Goal: Task Accomplishment & Management: Use online tool/utility

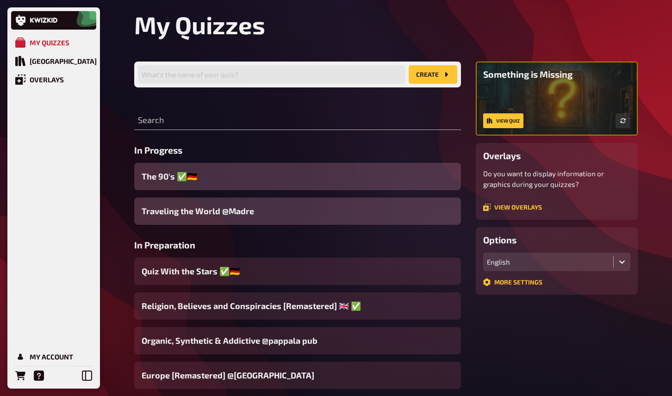
scroll to position [36, 0]
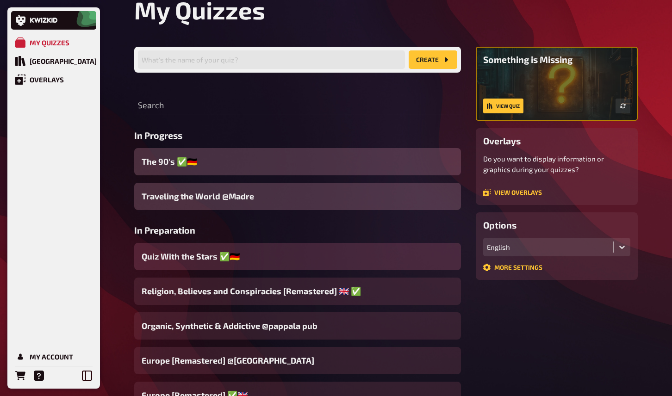
click at [203, 254] on span "Quiz With the Stars ✅🇩🇪" at bounding box center [191, 256] width 98 height 12
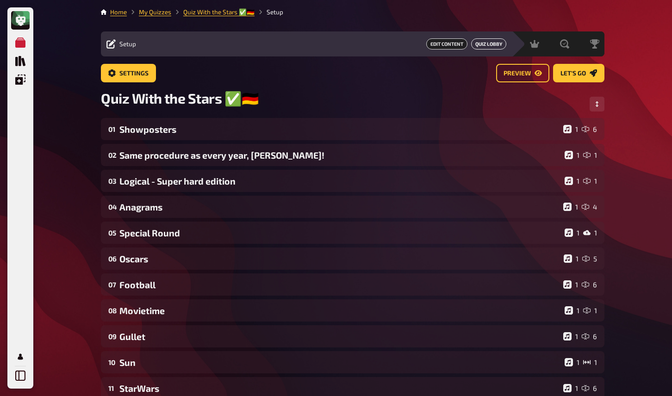
click at [483, 46] on link "Quiz Lobby" at bounding box center [488, 43] width 35 height 11
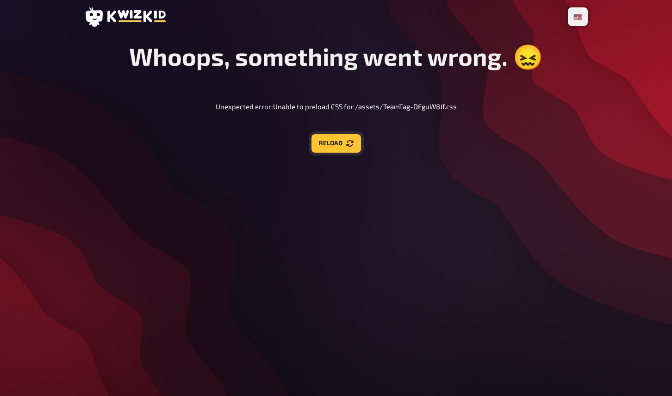
click at [353, 149] on button "Reload" at bounding box center [336, 143] width 50 height 19
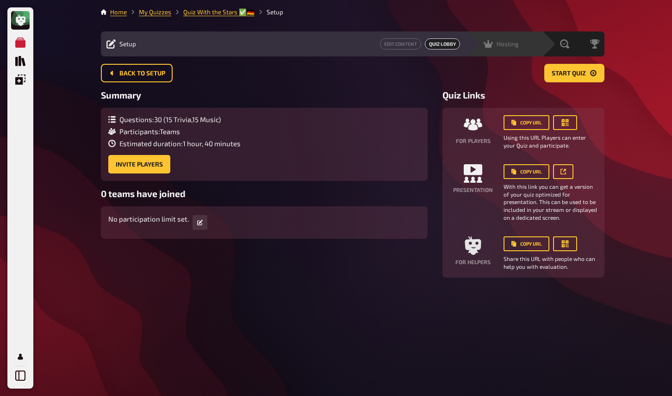
click at [513, 43] on span "Hosting" at bounding box center [507, 43] width 22 height 7
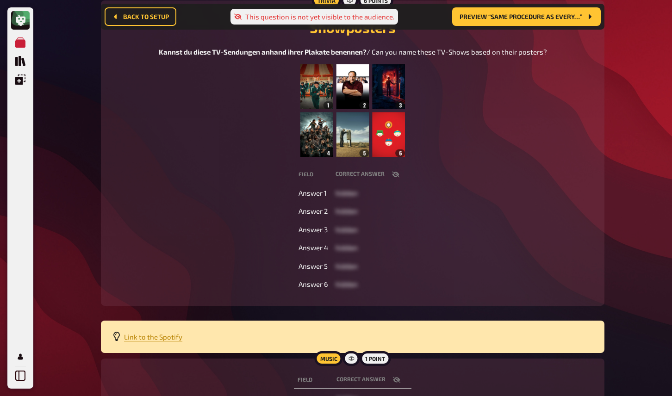
scroll to position [137, 0]
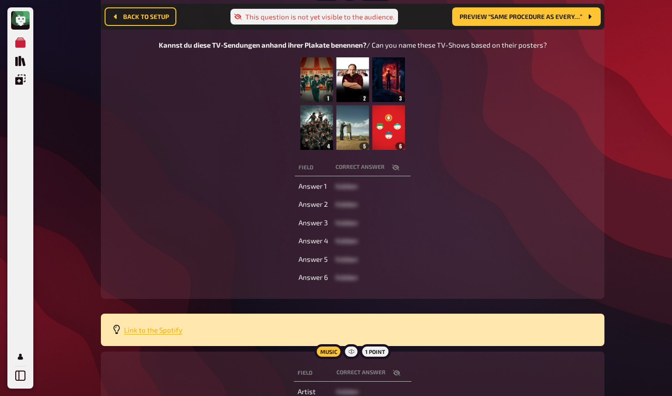
click at [142, 334] on span "Link to the Spotify" at bounding box center [153, 330] width 58 height 8
click at [604, 111] on div "Home My Quizzes Quiz With the Stars ✅🇩🇪 Hosting Setup Edit Content Quiz Lobby H…" at bounding box center [352, 177] width 518 height 628
click at [494, 215] on div "Field correct answer Answer 1 hidden Answer 2 hidden Answer 3 hidden Answer 4 h…" at bounding box center [352, 222] width 481 height 130
click at [156, 334] on span "Link to the Spotify" at bounding box center [153, 330] width 58 height 8
click at [634, 154] on div "My Quizzes Quiz Library Overlays My Account Home My Quizzes Quiz With the Stars…" at bounding box center [336, 177] width 672 height 628
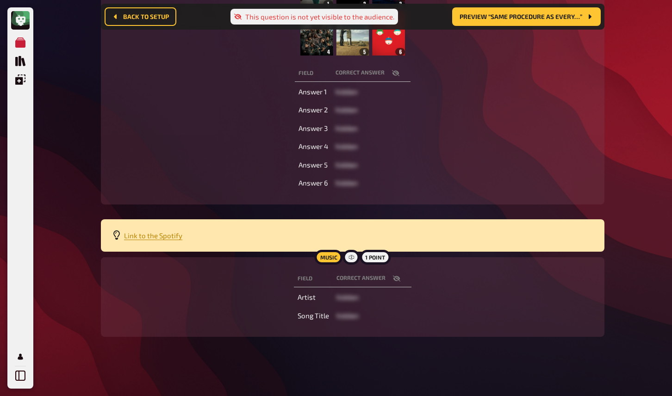
scroll to position [243, 0]
click at [396, 278] on icon "button" at bounding box center [396, 278] width 7 height 7
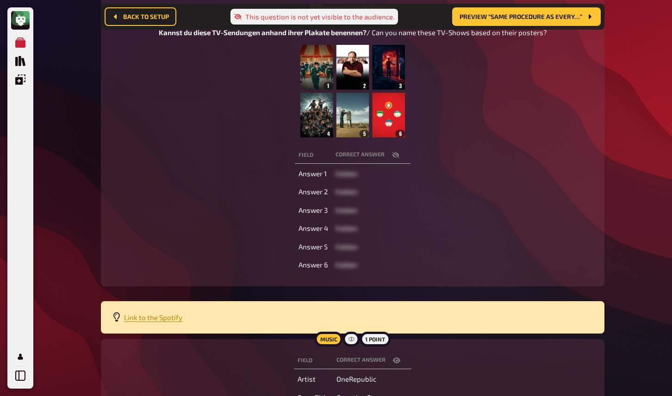
scroll to position [129, 0]
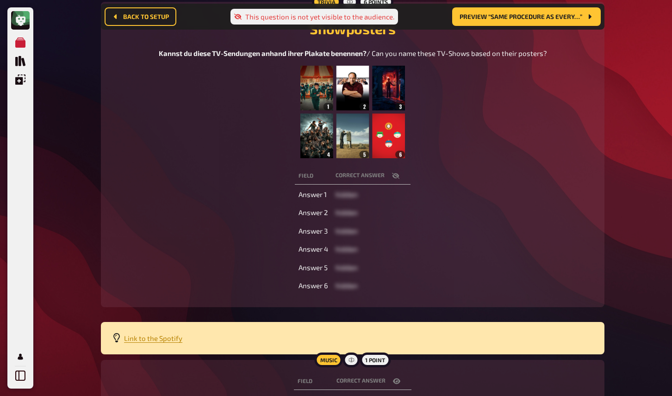
click at [395, 179] on icon "button" at bounding box center [395, 176] width 7 height 6
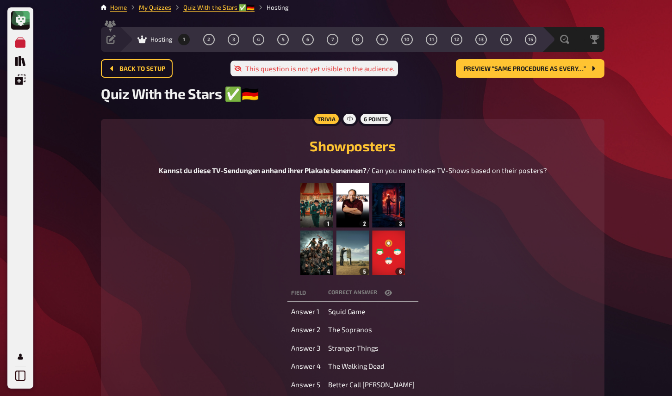
scroll to position [0, 0]
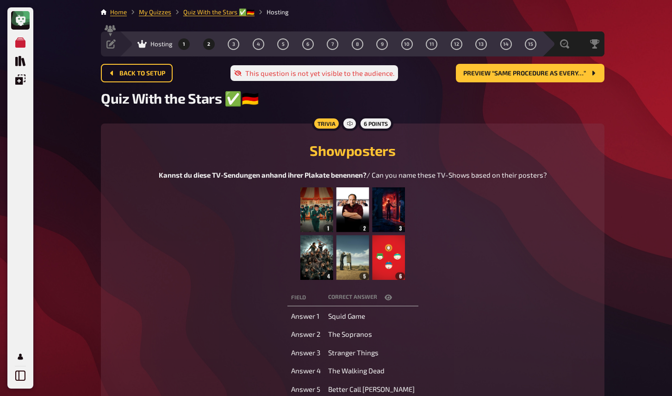
click at [211, 43] on button "2" at bounding box center [208, 44] width 15 height 15
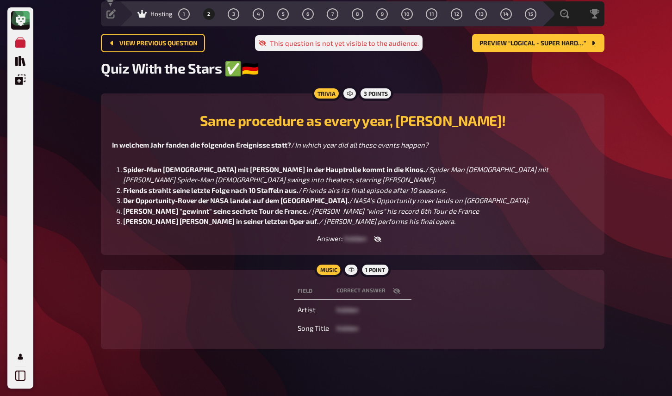
scroll to position [32, 0]
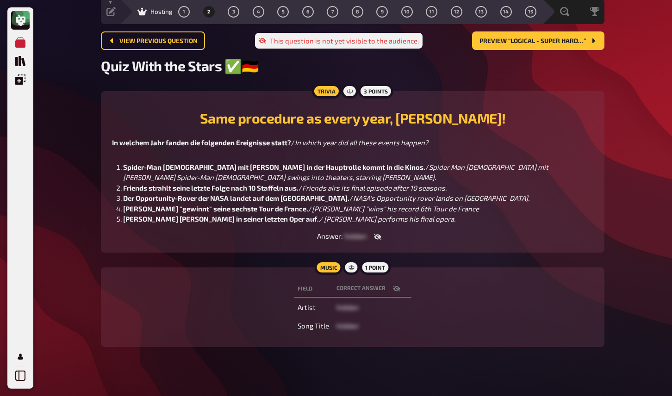
click at [380, 240] on button "button" at bounding box center [377, 236] width 22 height 9
click at [379, 239] on button "button" at bounding box center [374, 236] width 22 height 9
click at [233, 12] on span "3" at bounding box center [233, 11] width 3 height 5
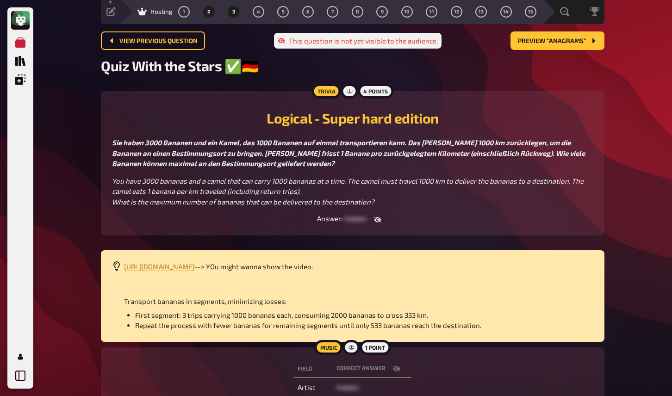
click at [205, 12] on button "2" at bounding box center [208, 11] width 15 height 15
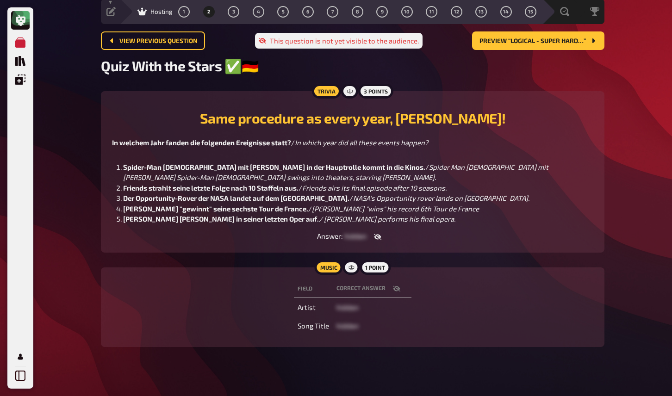
scroll to position [43, 0]
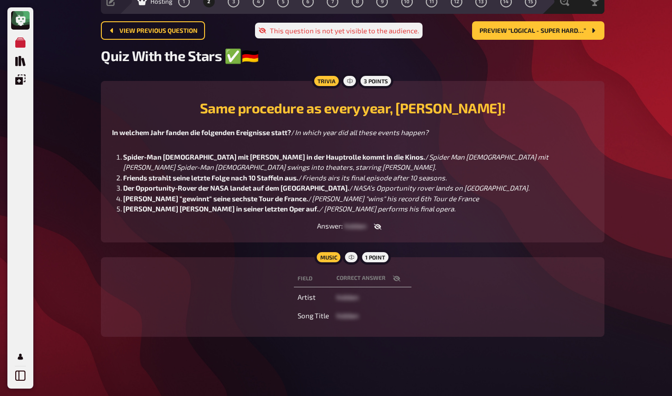
click at [396, 279] on icon "button" at bounding box center [396, 279] width 7 height 6
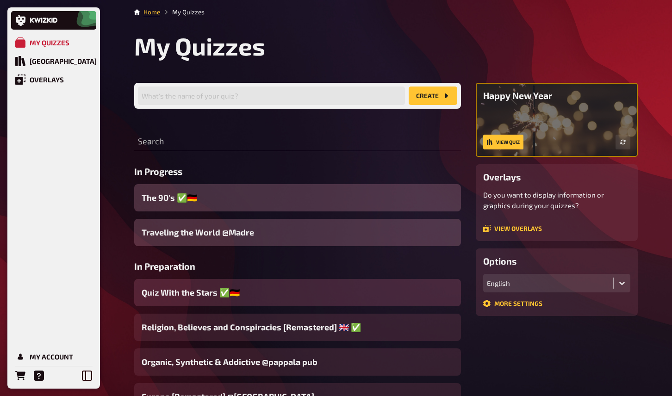
click at [207, 293] on span "Quiz With the Stars ✅🇩🇪" at bounding box center [191, 292] width 98 height 12
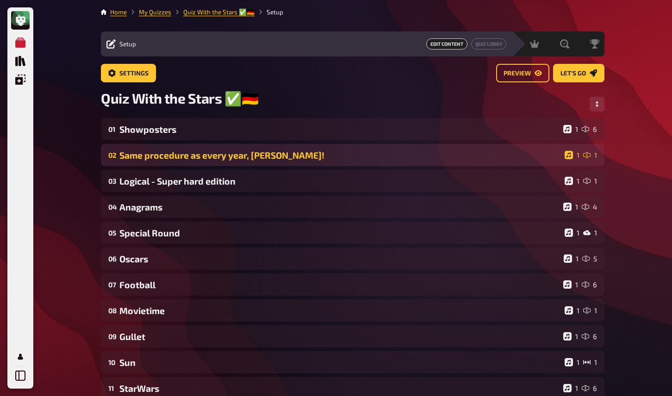
click at [162, 161] on div "Same procedure as every year, James!" at bounding box center [339, 155] width 441 height 11
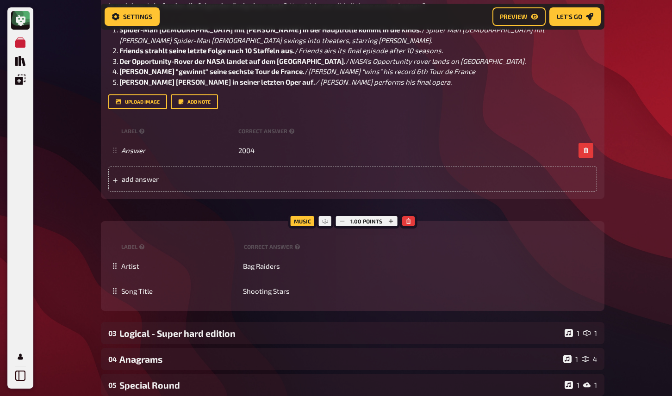
scroll to position [247, 0]
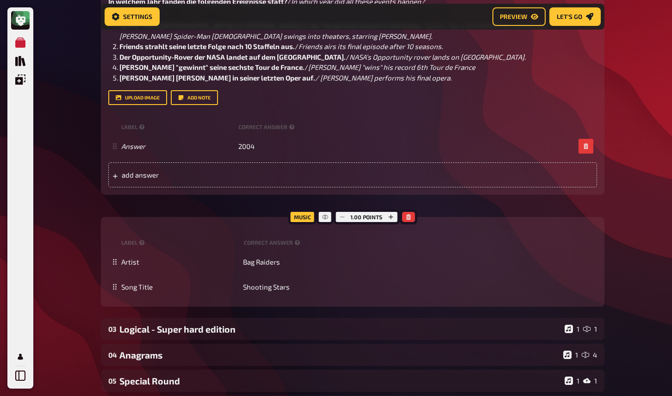
click at [631, 142] on div "My Quizzes Quiz Library Overlays My Account Home My Quizzes Quiz With the Stars…" at bounding box center [336, 266] width 672 height 1027
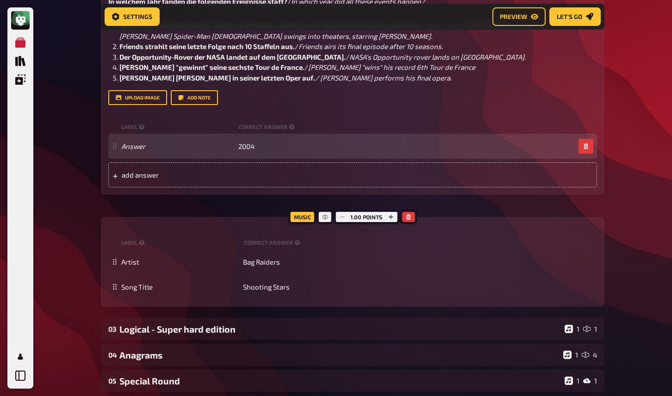
scroll to position [0, 0]
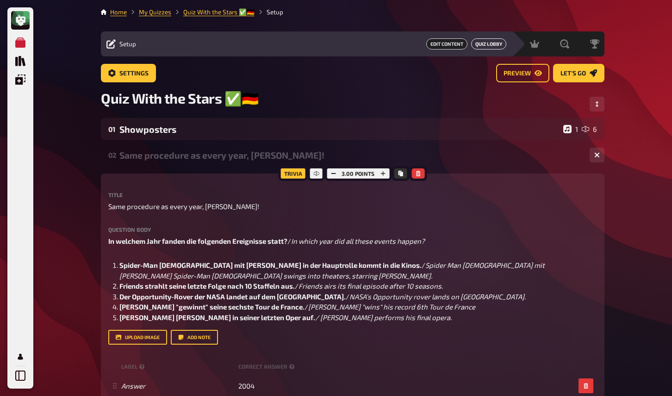
click at [481, 45] on link "Quiz Lobby" at bounding box center [488, 43] width 35 height 11
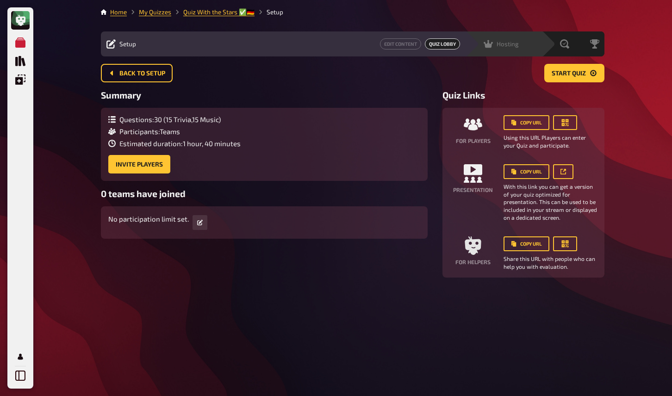
click at [528, 46] on div "Hosting undefined" at bounding box center [510, 43] width 64 height 9
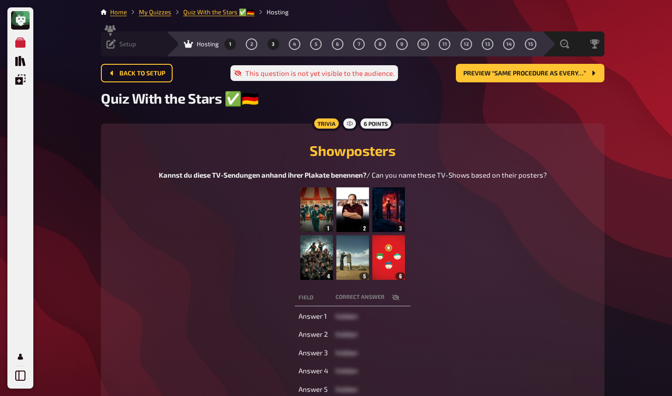
click at [266, 46] on button "3" at bounding box center [273, 44] width 15 height 15
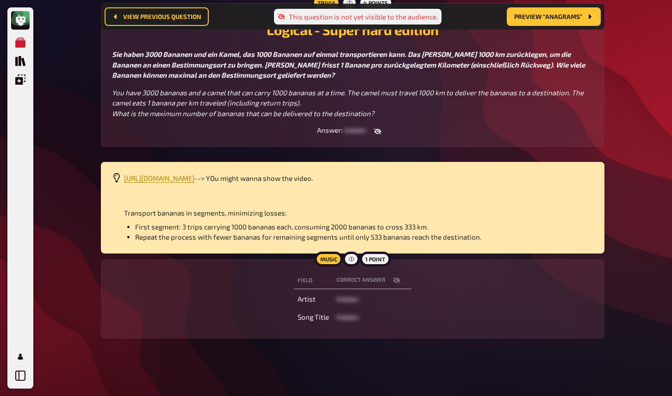
scroll to position [131, 0]
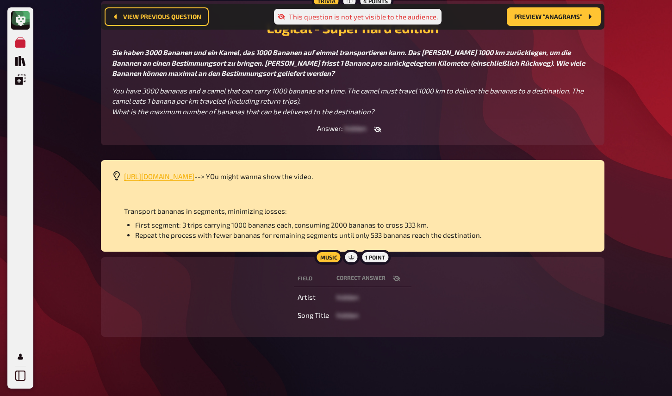
click at [194, 177] on span "https://www.youtube.com/watch?v=wgYDasdca0c" at bounding box center [159, 176] width 70 height 8
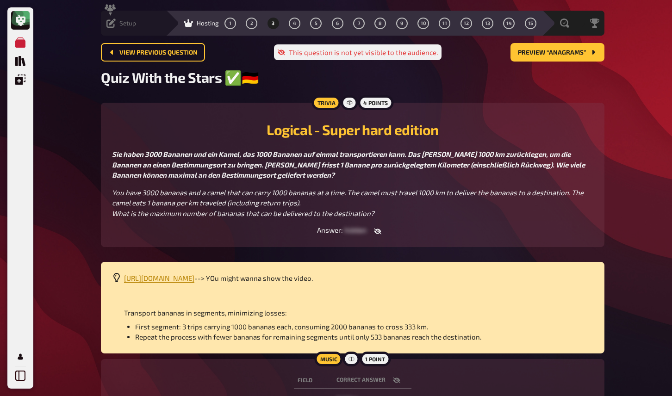
scroll to position [0, 0]
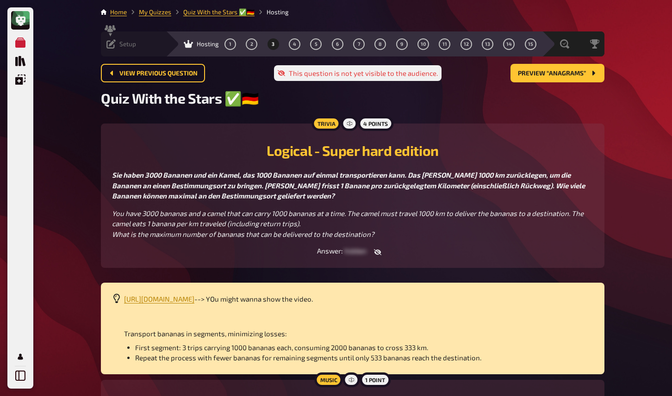
click at [439, 114] on div "Quiz With the Stars ✅🇩🇪" at bounding box center [352, 104] width 503 height 28
click at [108, 46] on icon at bounding box center [110, 43] width 9 height 9
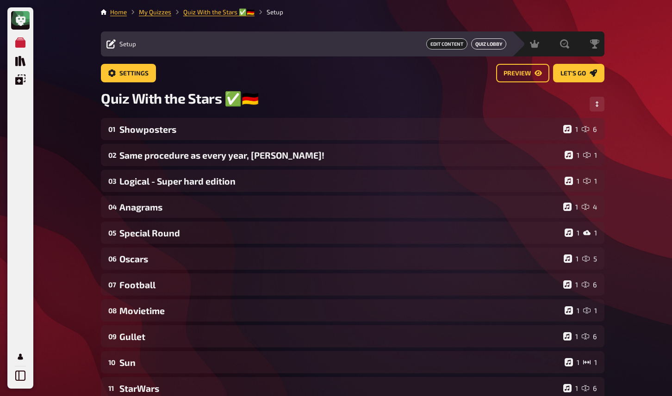
click at [481, 46] on link "Quiz Lobby" at bounding box center [488, 43] width 35 height 11
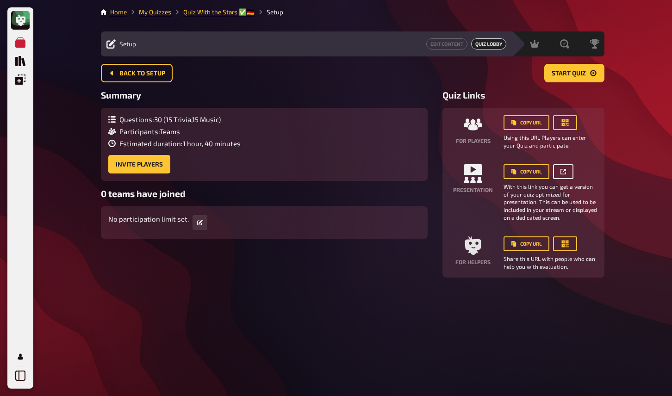
click at [565, 174] on link at bounding box center [563, 171] width 20 height 15
click at [492, 43] on icon at bounding box center [487, 43] width 9 height 9
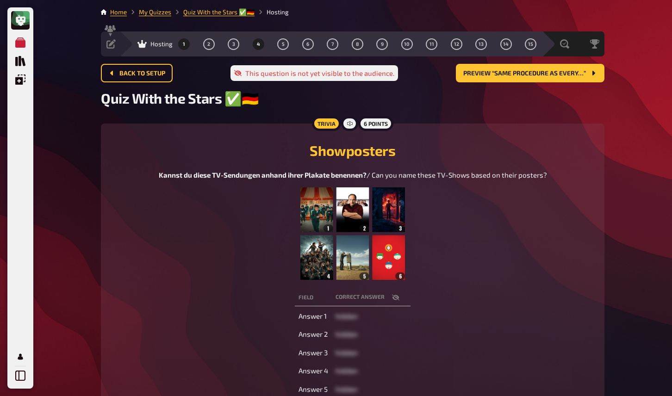
click at [259, 42] on span "4" at bounding box center [258, 44] width 3 height 5
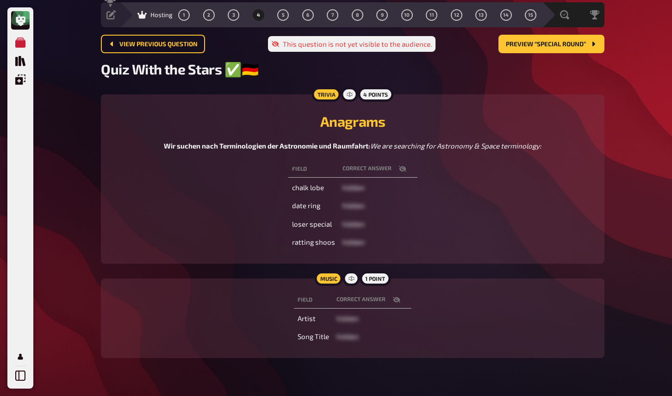
scroll to position [30, 0]
click at [401, 173] on button "button" at bounding box center [402, 168] width 22 height 9
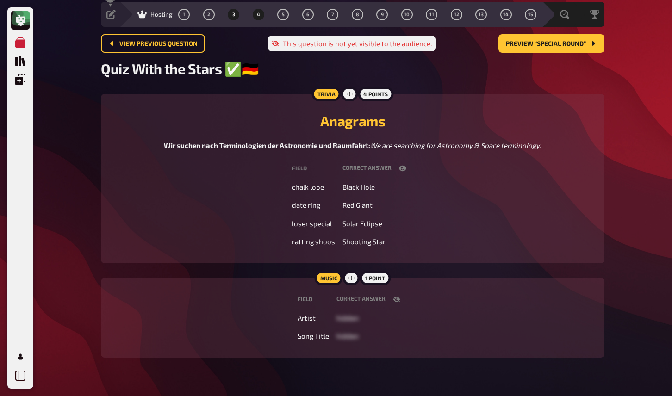
click at [234, 14] on span "3" at bounding box center [233, 14] width 3 height 5
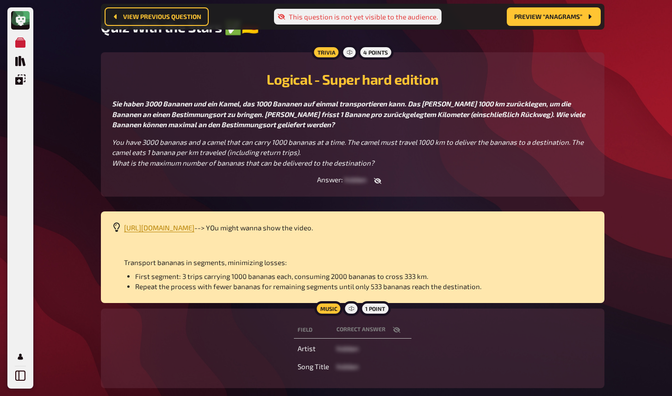
scroll to position [41, 0]
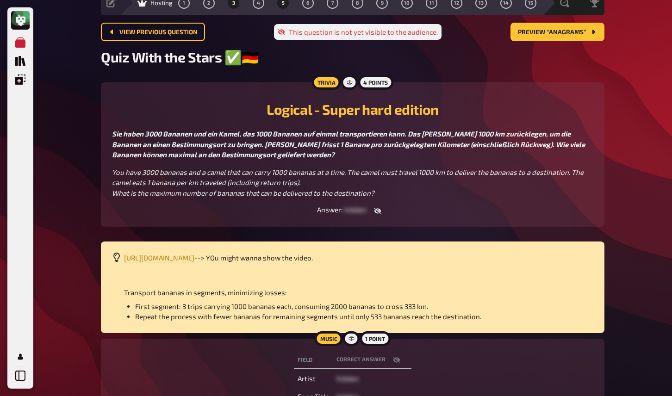
click at [287, 6] on button "5" at bounding box center [283, 2] width 15 height 15
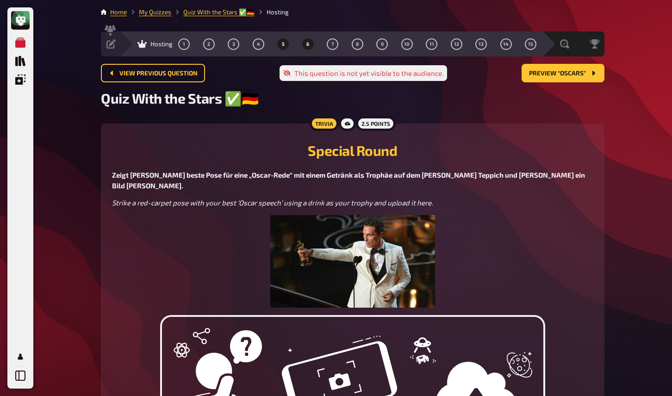
click at [305, 43] on button "6" at bounding box center [307, 44] width 15 height 15
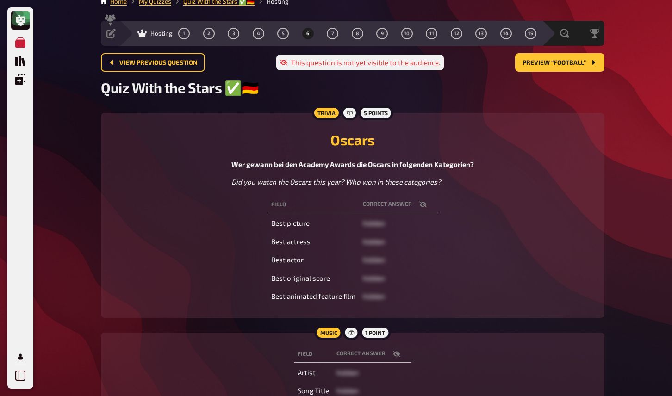
scroll to position [1, 0]
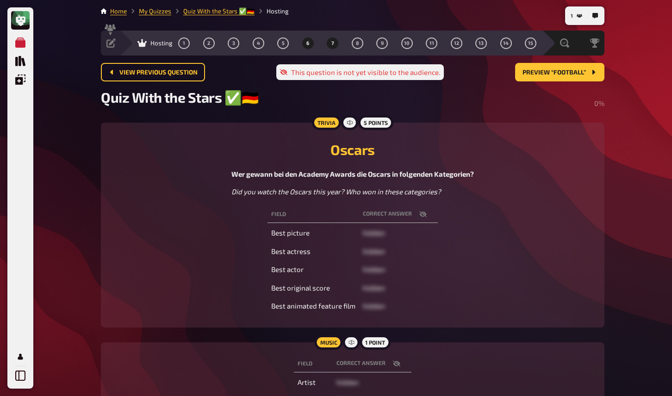
click at [331, 43] on span "7" at bounding box center [332, 43] width 3 height 5
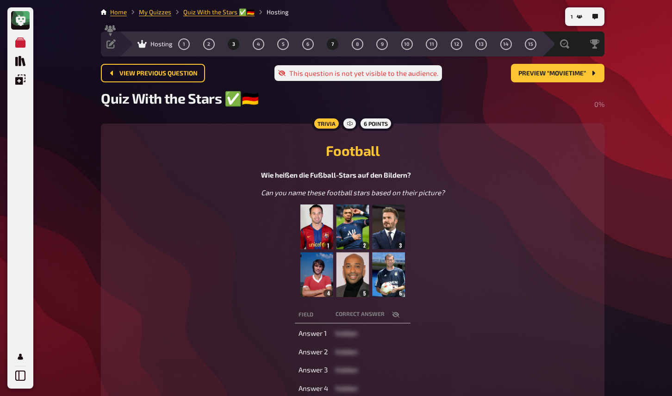
click at [234, 47] on span "3" at bounding box center [233, 44] width 3 height 5
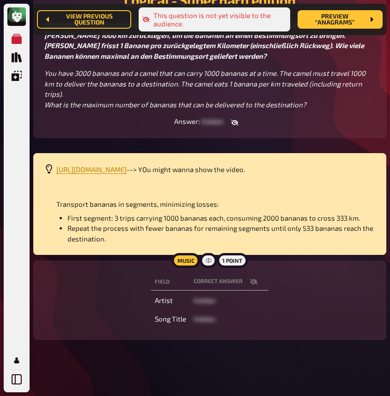
scroll to position [167, 0]
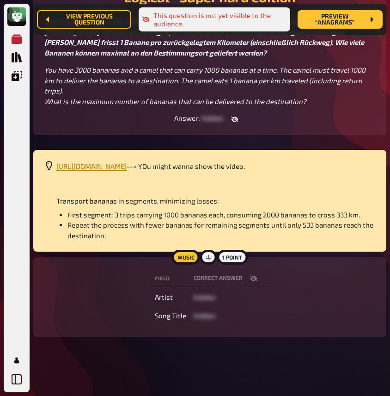
click at [255, 278] on icon "button" at bounding box center [253, 279] width 7 height 6
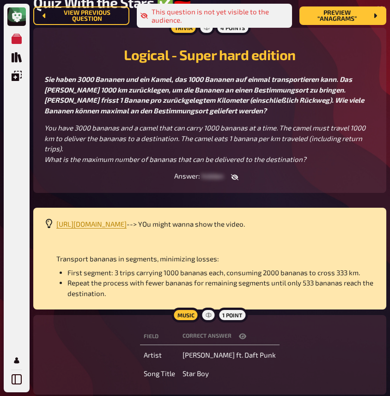
scroll to position [0, 0]
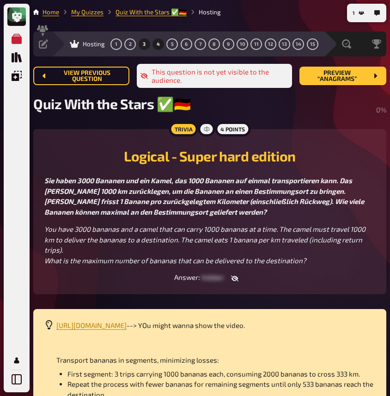
click at [157, 45] on span "4" at bounding box center [158, 44] width 3 height 5
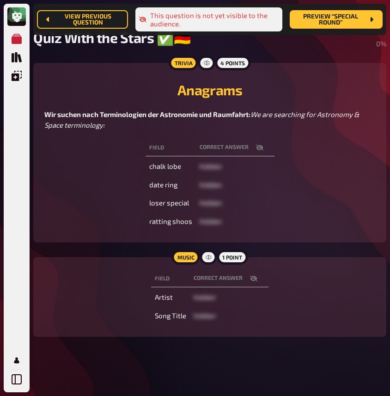
scroll to position [85, 0]
click at [253, 278] on icon "button" at bounding box center [253, 278] width 7 height 7
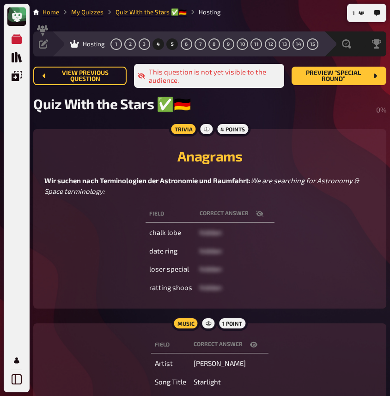
click at [172, 44] on span "5" at bounding box center [172, 44] width 3 height 5
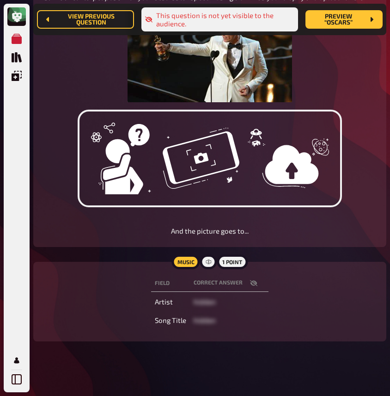
scroll to position [224, 0]
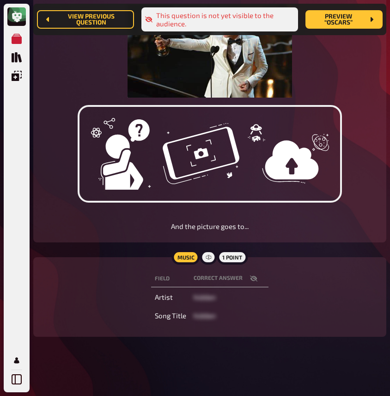
click at [250, 274] on button "button" at bounding box center [254, 278] width 22 height 9
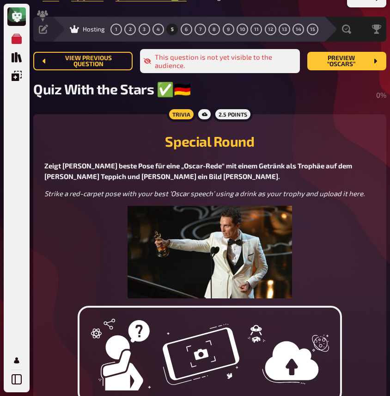
scroll to position [0, 0]
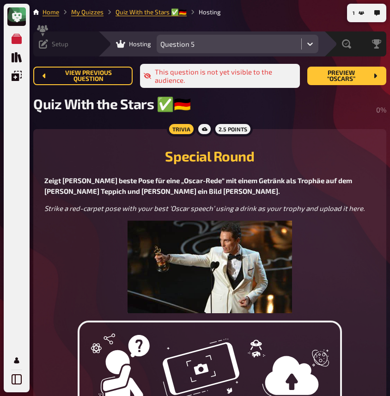
click at [50, 43] on div "Setup" at bounding box center [54, 43] width 30 height 9
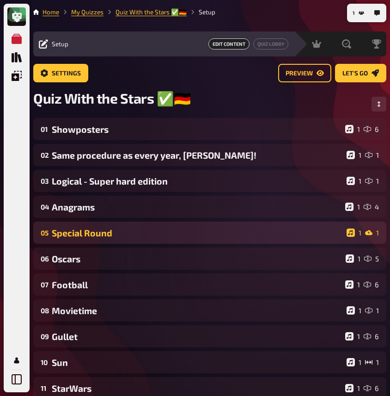
click at [130, 235] on div "Special Round" at bounding box center [197, 233] width 291 height 11
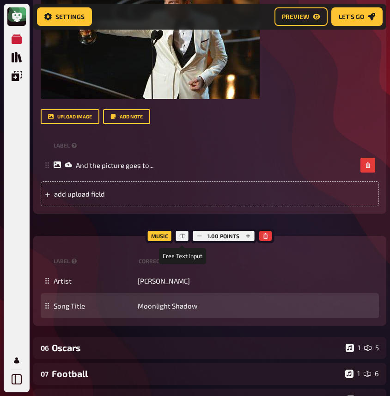
scroll to position [407, 0]
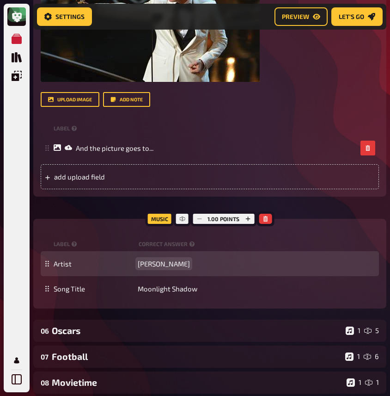
click at [161, 261] on span "Mike Oldfield" at bounding box center [164, 264] width 52 height 8
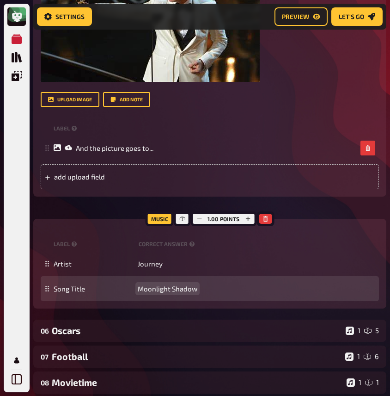
click at [170, 290] on span "Moonlight Shadow" at bounding box center [168, 289] width 60 height 8
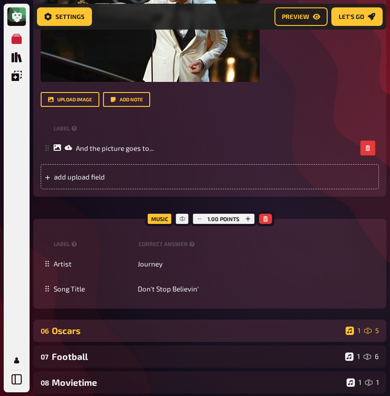
click at [197, 329] on div "Oscars" at bounding box center [197, 330] width 291 height 11
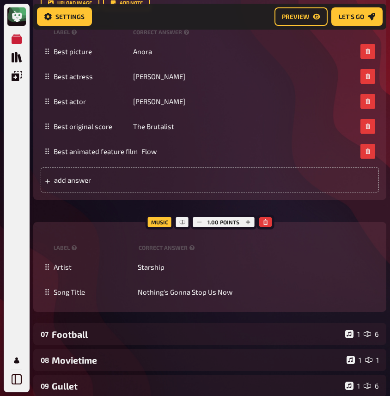
scroll to position [862, 0]
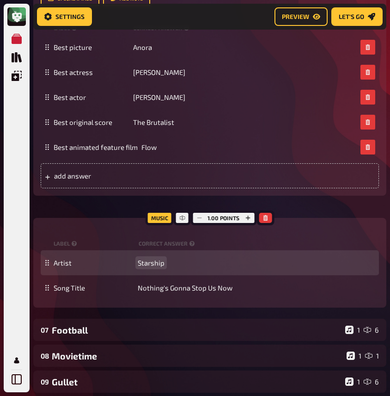
click at [156, 263] on span "Starship" at bounding box center [151, 263] width 27 height 8
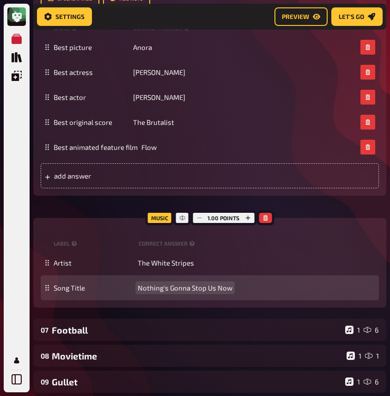
click at [161, 290] on span "Nothing's Gonna Stop Us Now" at bounding box center [185, 288] width 95 height 8
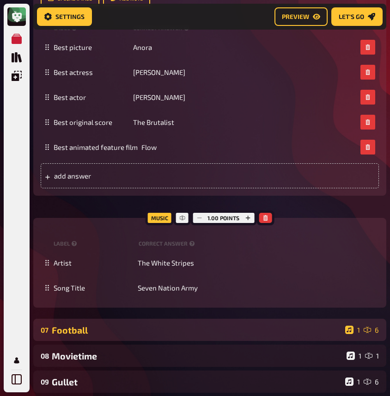
click at [153, 328] on div "Football" at bounding box center [197, 330] width 290 height 11
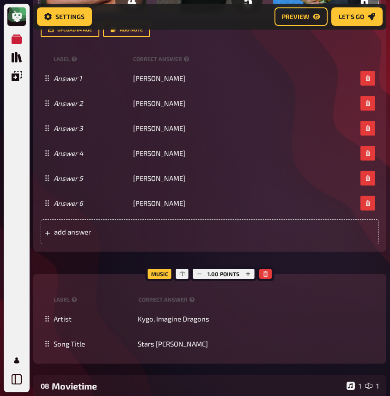
scroll to position [1614, 0]
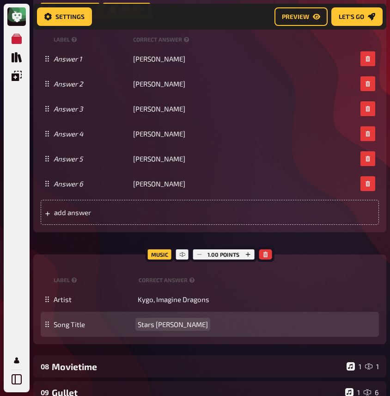
click at [165, 328] on span "Stars Will Align" at bounding box center [173, 324] width 70 height 8
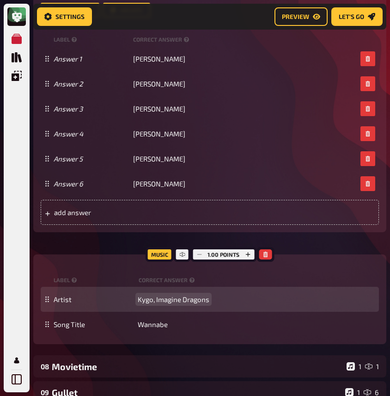
click at [173, 303] on span "Kygo, Imagine Dragons" at bounding box center [174, 299] width 72 height 8
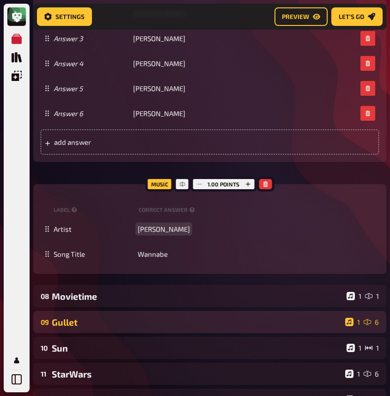
scroll to position [1690, 0]
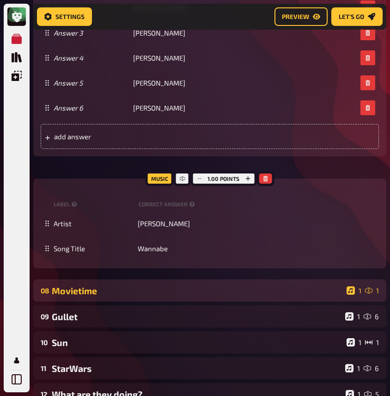
click at [171, 296] on div "Movietime" at bounding box center [197, 290] width 291 height 11
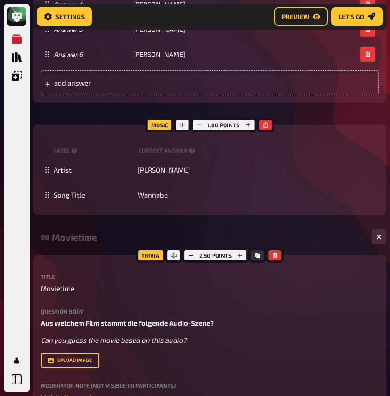
scroll to position [1741, 0]
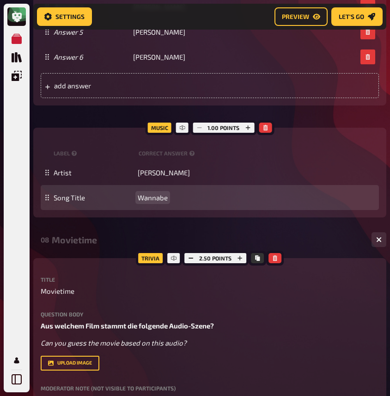
click at [156, 202] on span "Wannabe" at bounding box center [153, 197] width 30 height 8
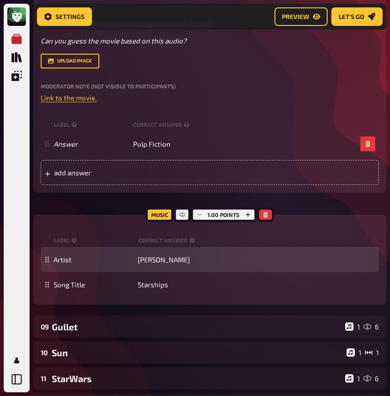
scroll to position [2060, 0]
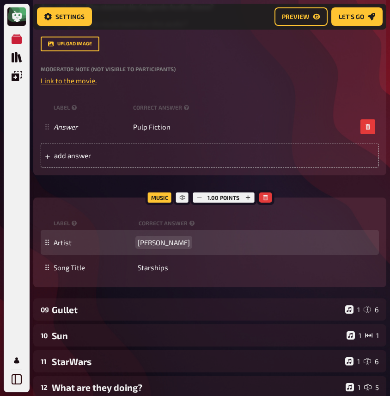
click at [159, 247] on span "Nicki Minaj" at bounding box center [164, 242] width 52 height 8
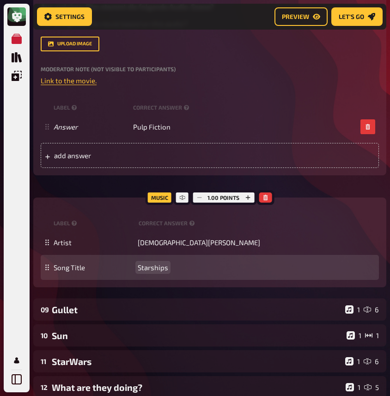
click at [147, 272] on span "Starships" at bounding box center [153, 267] width 31 height 8
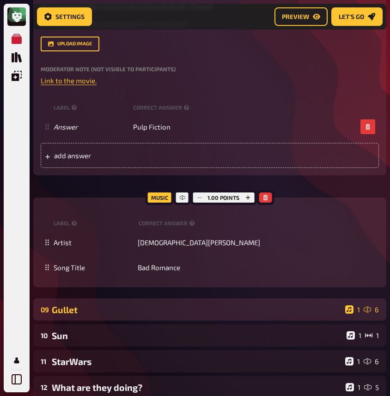
click at [136, 315] on div "Gullet" at bounding box center [197, 309] width 290 height 11
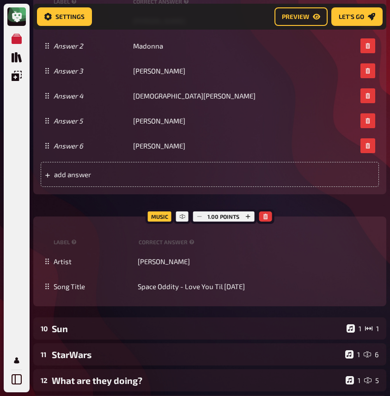
scroll to position [2832, 0]
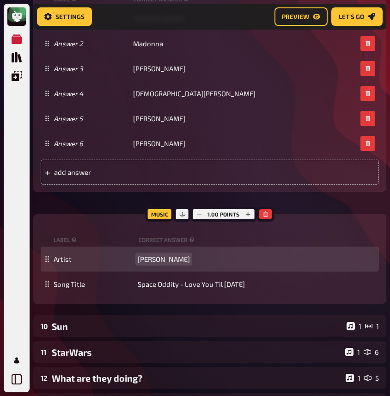
click at [157, 263] on span "David Bowie" at bounding box center [164, 259] width 52 height 8
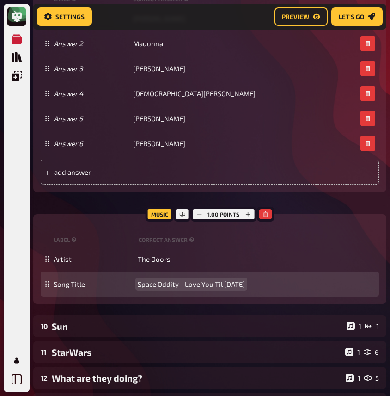
click at [175, 288] on span "Space Oddity - Love You Til Tuesday" at bounding box center [191, 284] width 107 height 8
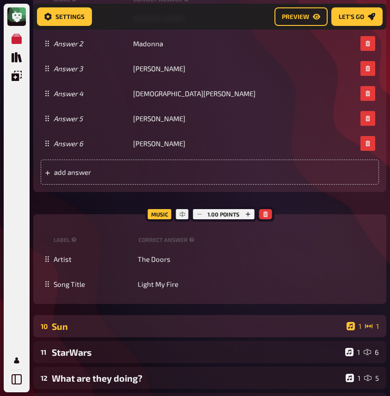
click at [161, 330] on div "10 Sun 1 1" at bounding box center [209, 326] width 353 height 22
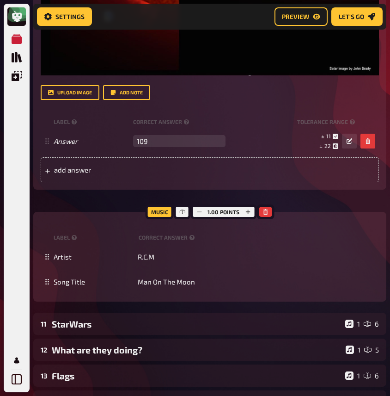
scroll to position [3540, 0]
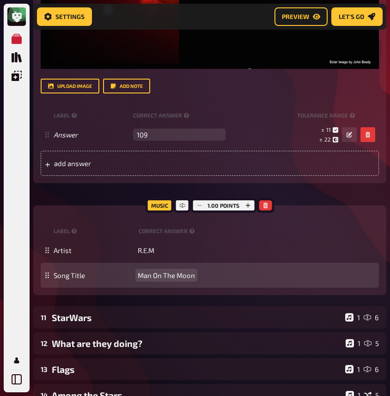
click at [160, 279] on span "Man On The Moon" at bounding box center [166, 275] width 57 height 8
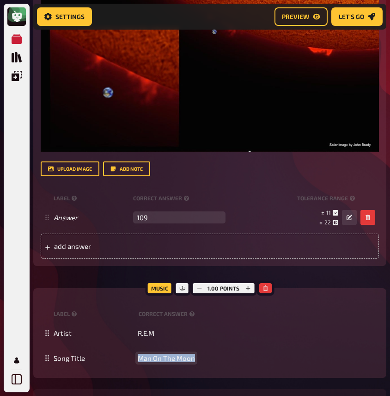
scroll to position [3430, 0]
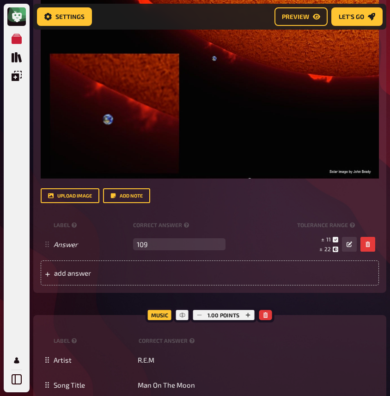
click at [299, 312] on div "Trivia 3.00 points Title Sun Question body Wir wissen, dass die Sonne groß ist,…" at bounding box center [209, 75] width 353 height 658
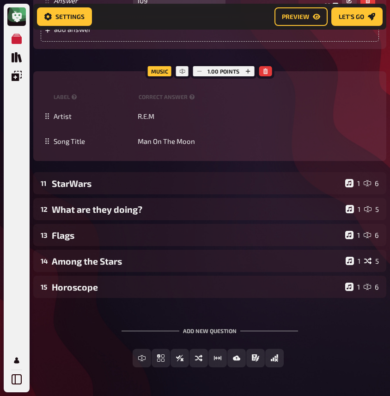
scroll to position [3716, 0]
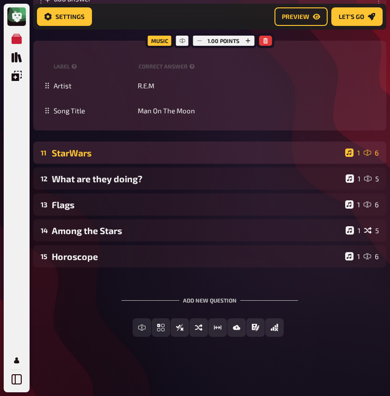
click at [119, 149] on div "StarWars" at bounding box center [197, 153] width 290 height 11
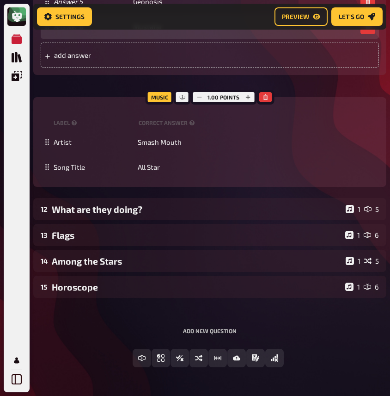
scroll to position [4332, 0]
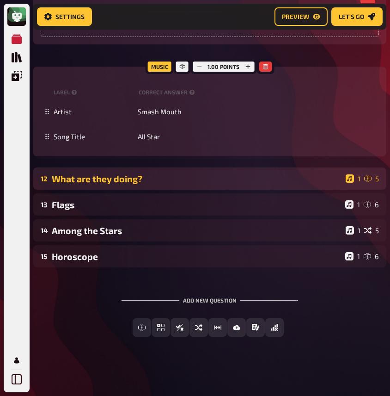
click at [181, 179] on div "What are they doing?" at bounding box center [197, 178] width 291 height 11
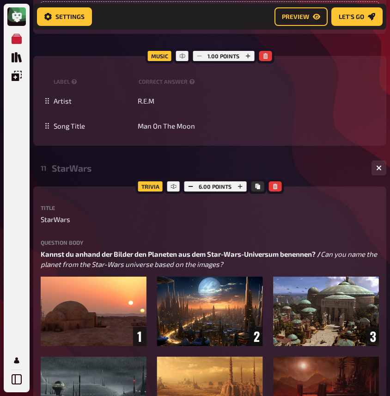
scroll to position [3684, 0]
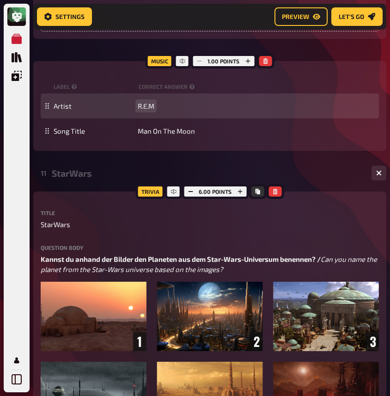
click at [144, 110] on span "R.E.M" at bounding box center [146, 106] width 17 height 8
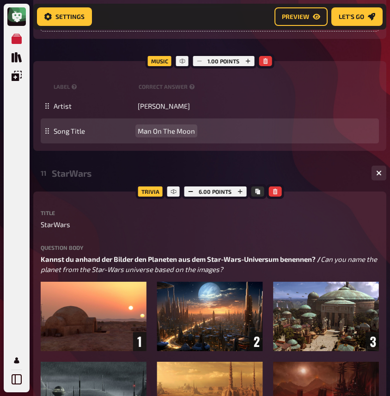
click at [159, 135] on span "Man On The Moon" at bounding box center [166, 131] width 57 height 8
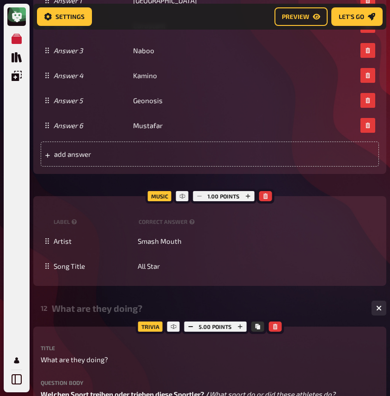
scroll to position [4192, 0]
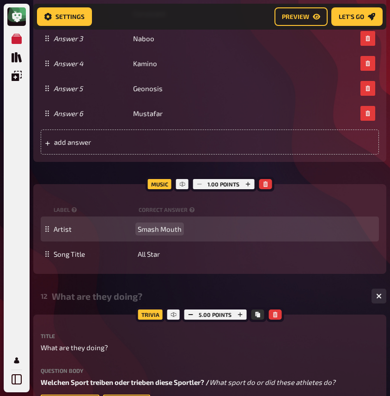
click at [164, 241] on div "Artist Smash Mouth" at bounding box center [210, 229] width 339 height 25
click at [164, 233] on span "Smash Mouth" at bounding box center [160, 229] width 44 height 8
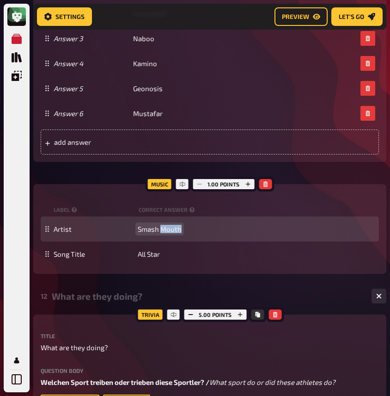
click at [164, 233] on span "Smash Mouth" at bounding box center [160, 229] width 44 height 8
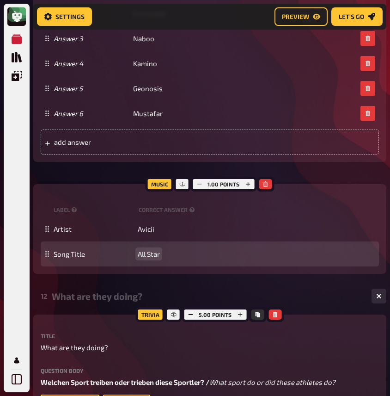
click at [142, 258] on span "All Star" at bounding box center [149, 254] width 22 height 8
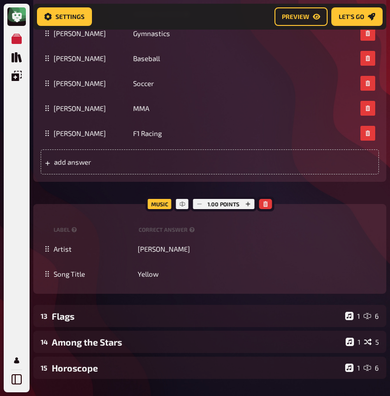
scroll to position [4610, 0]
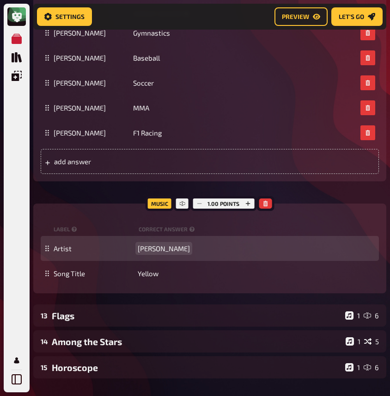
click at [152, 253] on span "Coldplay" at bounding box center [164, 248] width 52 height 8
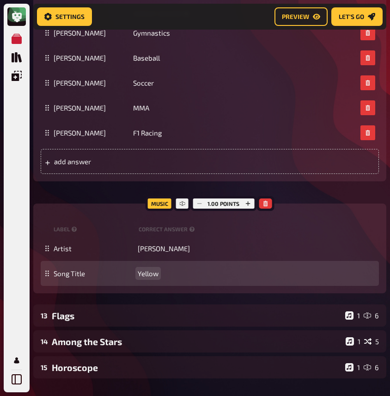
click at [144, 278] on span "Yellow" at bounding box center [148, 273] width 21 height 8
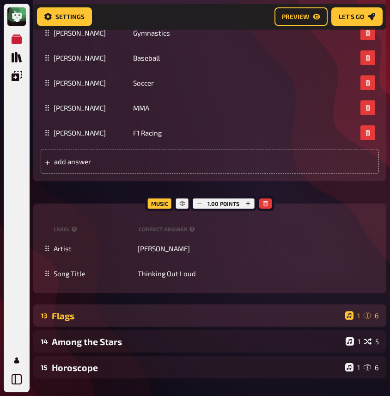
click at [125, 327] on div "13 Flags 1 6" at bounding box center [209, 315] width 353 height 22
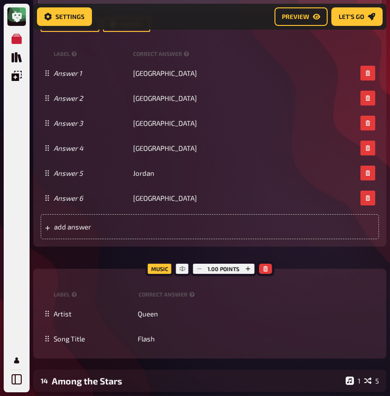
scroll to position [5178, 0]
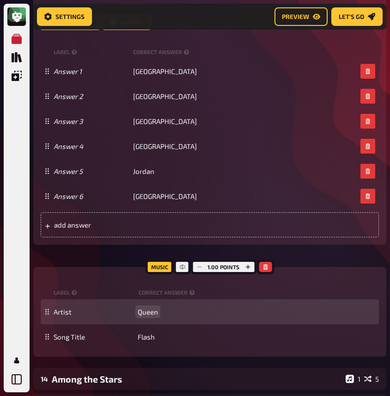
click at [150, 316] on span "Queen" at bounding box center [148, 312] width 20 height 8
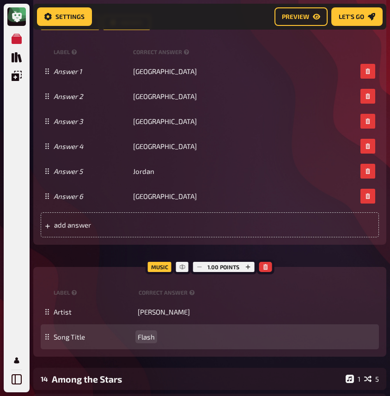
click at [149, 341] on span "Flash" at bounding box center [146, 337] width 17 height 8
click at [186, 341] on span "Running Up The" at bounding box center [163, 337] width 50 height 8
click at [201, 341] on span "Running Up That Hill" at bounding box center [170, 337] width 64 height 8
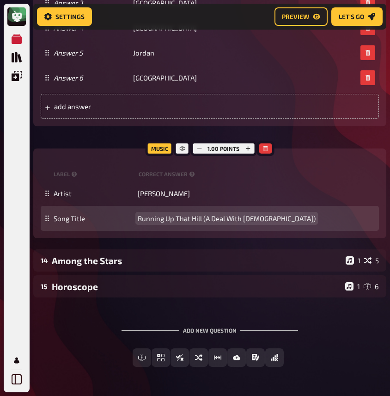
scroll to position [5349, 0]
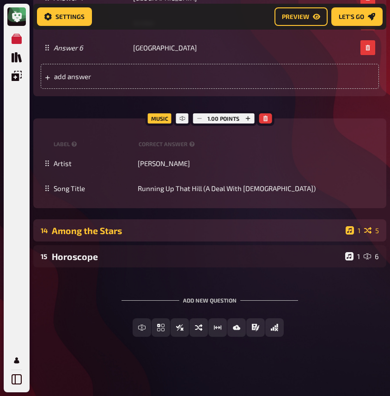
click at [117, 226] on div "Among the Stars" at bounding box center [197, 230] width 291 height 11
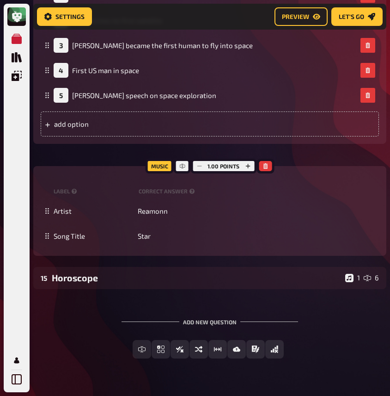
scroll to position [5837, 0]
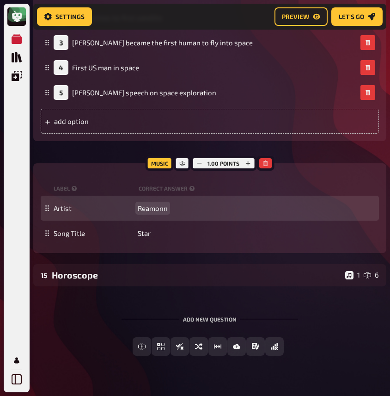
click at [154, 212] on span "Reamonn" at bounding box center [153, 208] width 30 height 8
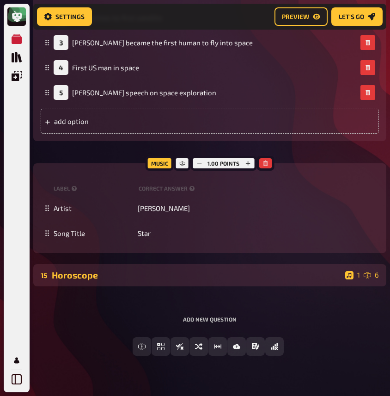
click at [58, 280] on div "Horoscope" at bounding box center [197, 275] width 290 height 11
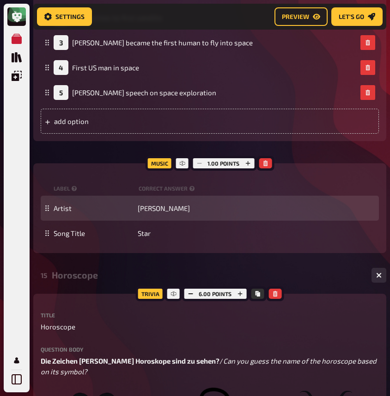
click at [185, 212] on div "Artist Frank Sinatra" at bounding box center [215, 208] width 322 height 8
click at [180, 212] on div "Artist Frank Sinatra" at bounding box center [215, 208] width 322 height 8
click at [177, 212] on span "[PERSON_NAME]" at bounding box center [164, 208] width 52 height 8
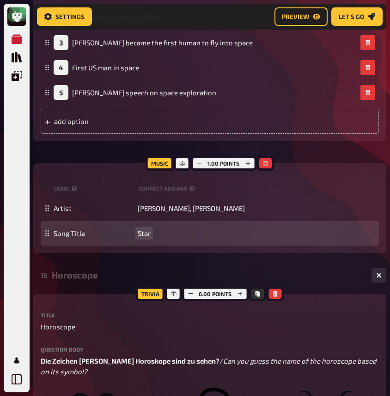
click at [142, 237] on span "Star" at bounding box center [144, 233] width 13 height 8
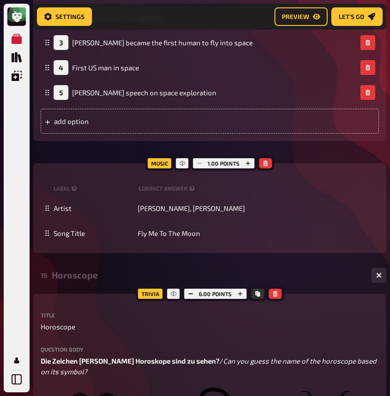
click at [62, 286] on div "15 Horoscope 1 6" at bounding box center [209, 275] width 353 height 22
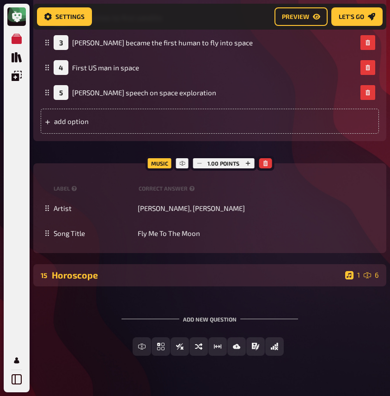
scroll to position [5888, 0]
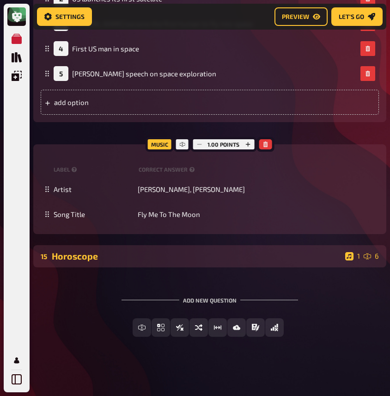
click at [69, 249] on div "15 Horoscope 1 6" at bounding box center [209, 256] width 353 height 22
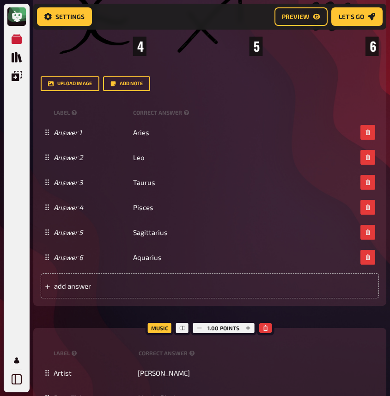
scroll to position [6505, 0]
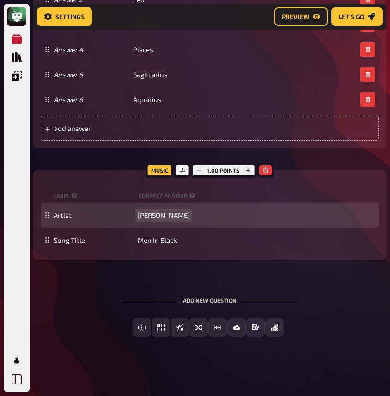
click at [152, 215] on span "Will Smith" at bounding box center [164, 215] width 52 height 8
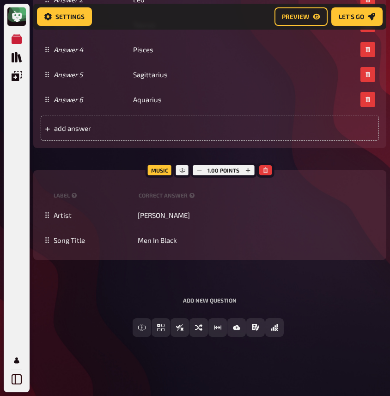
click at [65, 294] on div "Add new question Free Text Input Multiple Choice True / False Sorting Question …" at bounding box center [209, 316] width 353 height 69
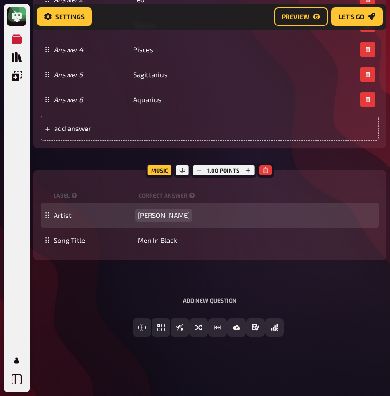
click at [158, 217] on span "Will Smith" at bounding box center [164, 215] width 52 height 8
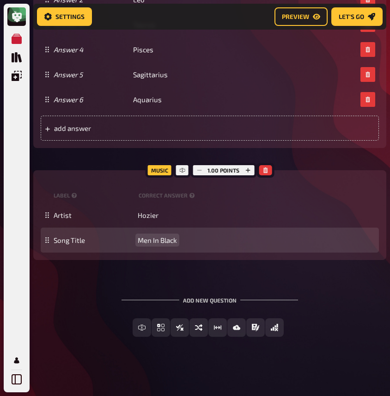
click at [164, 236] on span "Men In Black" at bounding box center [157, 240] width 39 height 8
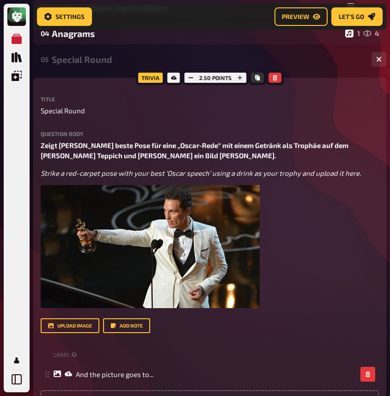
scroll to position [0, 0]
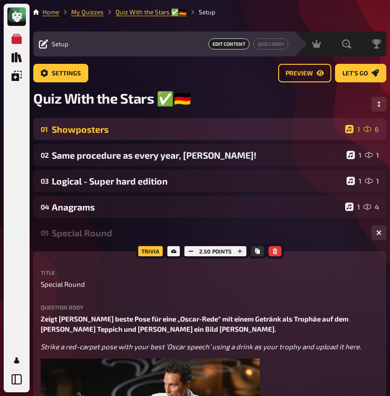
click at [136, 136] on div "01 Showposters 1 6" at bounding box center [209, 129] width 353 height 22
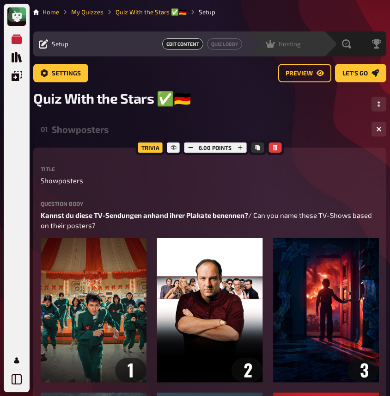
click at [303, 43] on div "Hosting undefined" at bounding box center [292, 43] width 64 height 9
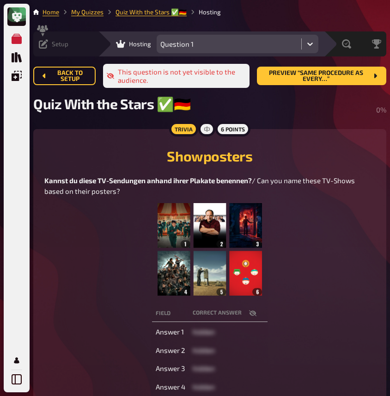
click at [51, 43] on div "Setup" at bounding box center [54, 43] width 30 height 9
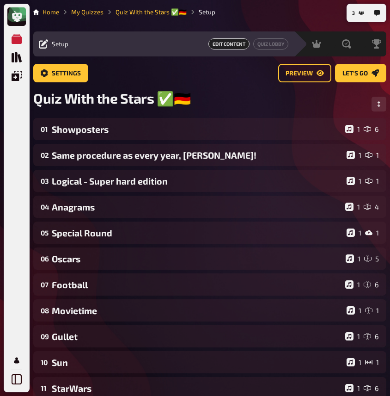
click at [19, 124] on div "My Quizzes Quiz Library Overlays My Account" at bounding box center [16, 209] width 19 height 359
click at [345, 76] on span "Let's go" at bounding box center [355, 73] width 25 height 6
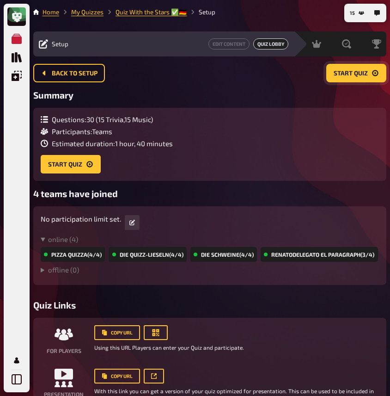
click at [345, 76] on span "Start Quiz" at bounding box center [351, 73] width 34 height 6
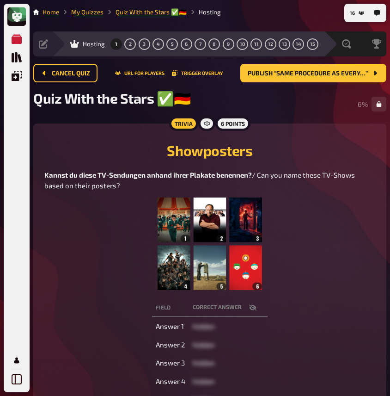
click at [62, 228] on figure at bounding box center [209, 244] width 331 height 93
click at [60, 210] on figure at bounding box center [209, 244] width 331 height 93
click at [60, 244] on figure at bounding box center [209, 244] width 331 height 93
click at [129, 47] on button "2" at bounding box center [130, 44] width 15 height 15
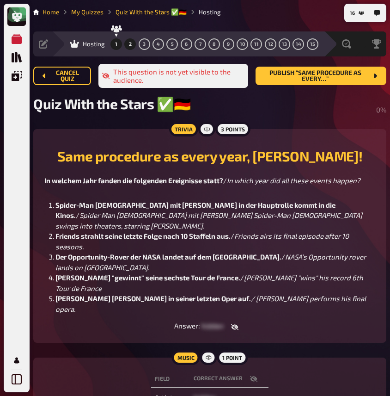
click at [117, 44] on span "1" at bounding box center [116, 44] width 2 height 5
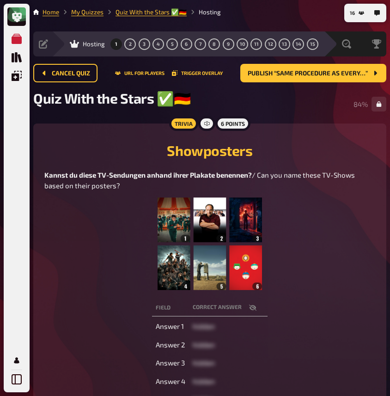
click at [56, 228] on figure at bounding box center [209, 244] width 331 height 93
click at [132, 44] on button "2" at bounding box center [130, 44] width 15 height 15
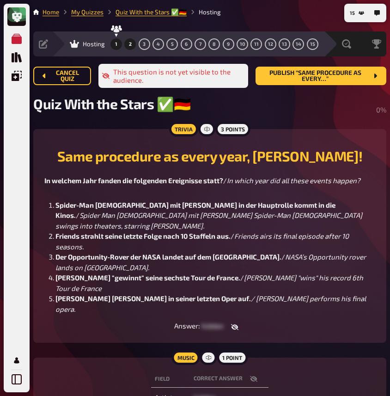
click at [112, 43] on button "1" at bounding box center [116, 44] width 15 height 15
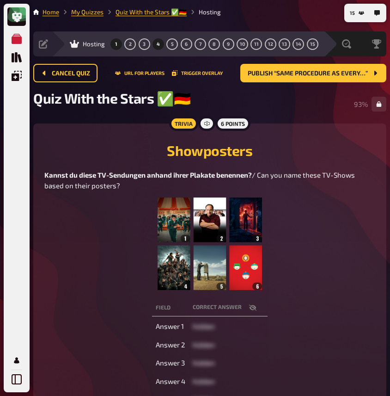
click at [159, 47] on button "4" at bounding box center [158, 44] width 15 height 15
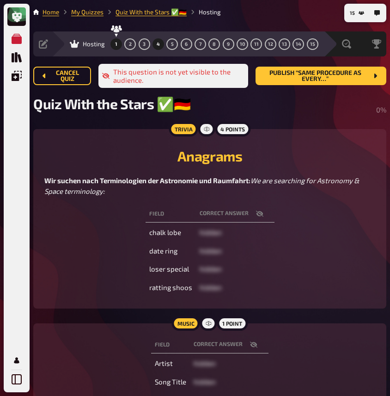
click at [115, 43] on span "1" at bounding box center [116, 44] width 2 height 5
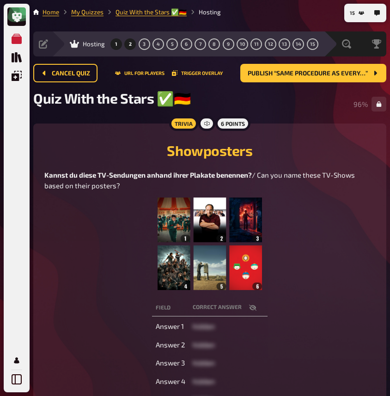
click at [126, 43] on button "2" at bounding box center [130, 44] width 15 height 15
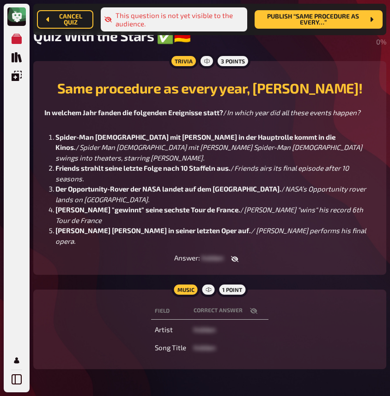
scroll to position [77, 0]
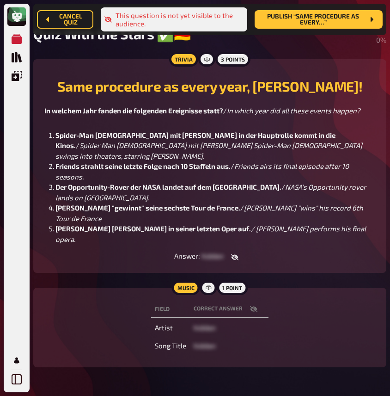
click at [66, 238] on div "Trivia 3 points Same procedure as every year, James! In welchem Jahr fanden die…" at bounding box center [209, 165] width 353 height 213
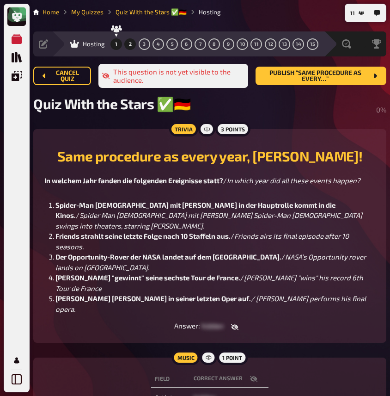
click at [114, 43] on button "1" at bounding box center [116, 44] width 15 height 15
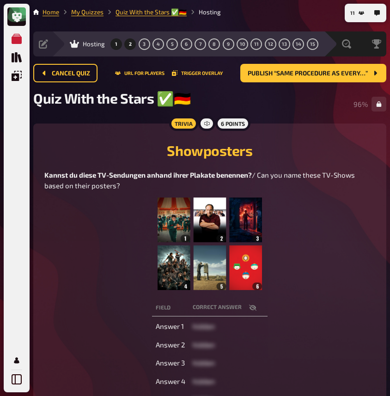
click at [132, 44] on button "2" at bounding box center [130, 44] width 15 height 15
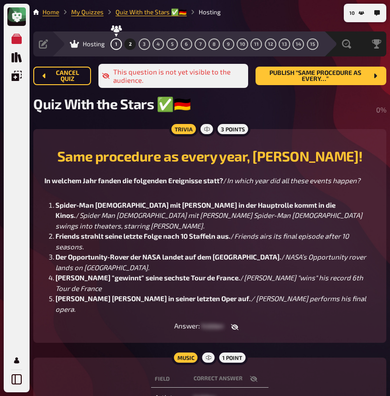
click at [39, 193] on div "Trivia 3 points Same procedure as every year, James! In welchem Jahr fanden die…" at bounding box center [209, 235] width 353 height 213
click at [316, 81] on span "Publish “Same procedure as every…”" at bounding box center [315, 76] width 105 height 12
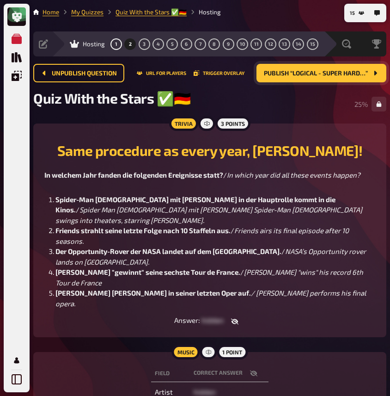
click at [44, 252] on ol "Spider-Man 2 mit Tobey Maguire in der Hauptrolle kommt in die Kinos. / Spider M…" at bounding box center [209, 251] width 331 height 115
click at [304, 186] on p "In welchem Jahr fanden die folgenden Ereignisse statt? / In which year did all …" at bounding box center [209, 180] width 331 height 21
click at [45, 212] on ol "Spider-Man 2 mit Tobey Maguire in der Hauptrolle kommt in die Kinos. / Spider M…" at bounding box center [209, 251] width 331 height 115
click at [144, 43] on span "3" at bounding box center [144, 44] width 3 height 5
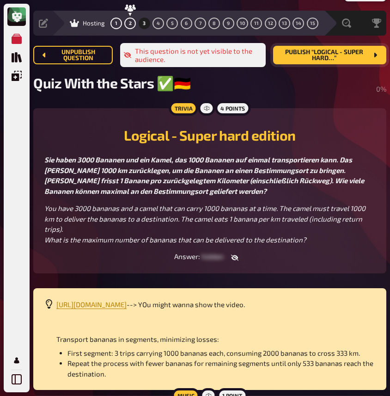
scroll to position [23, 0]
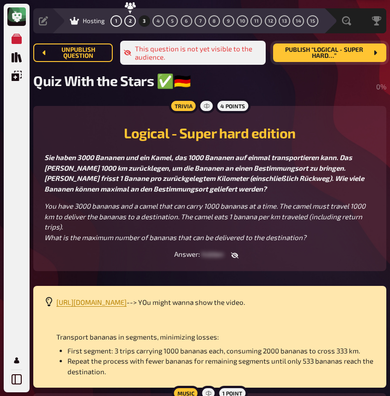
click at [56, 172] on span "Sie haben 3000 Bananen und ein Kamel, das 1000 Bananen auf einmal transportiere…" at bounding box center [205, 173] width 322 height 40
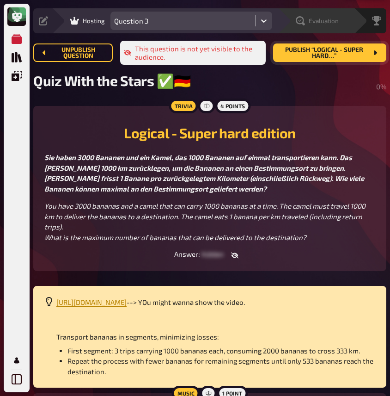
click at [304, 20] on icon at bounding box center [300, 20] width 9 height 9
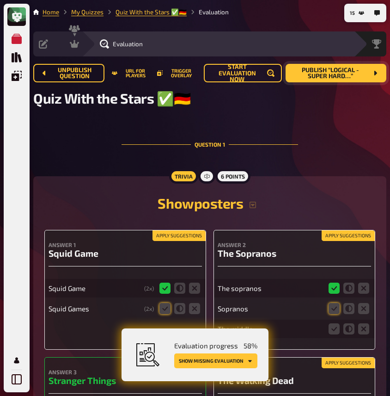
click at [172, 238] on button "Apply suggestions" at bounding box center [179, 236] width 53 height 10
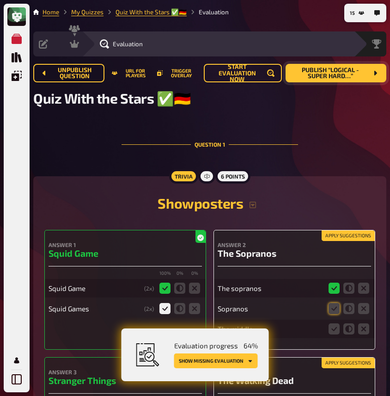
click at [340, 236] on button "Apply suggestions" at bounding box center [348, 236] width 53 height 10
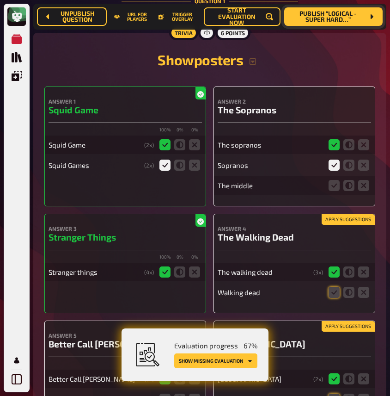
scroll to position [156, 0]
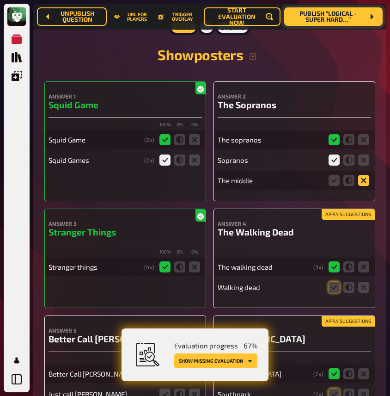
click at [366, 182] on icon at bounding box center [364, 180] width 11 height 11
click at [0, 0] on input "radio" at bounding box center [0, 0] width 0 height 0
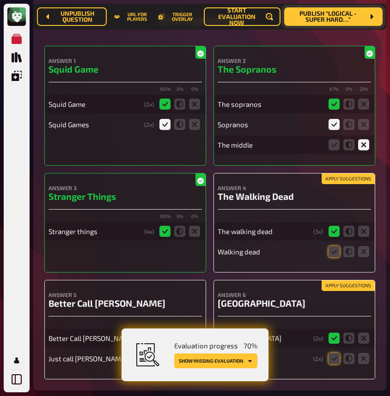
scroll to position [193, 0]
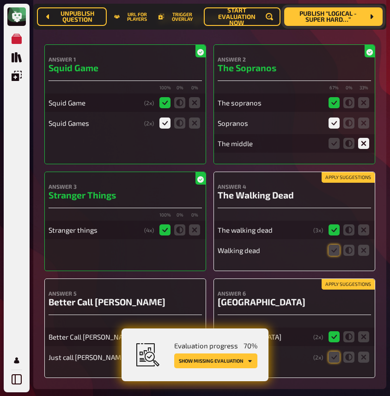
click at [353, 182] on button "Apply suggestions" at bounding box center [348, 178] width 53 height 10
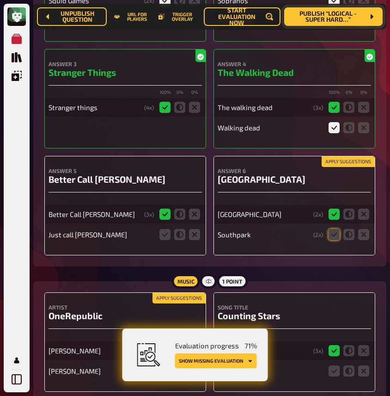
scroll to position [324, 0]
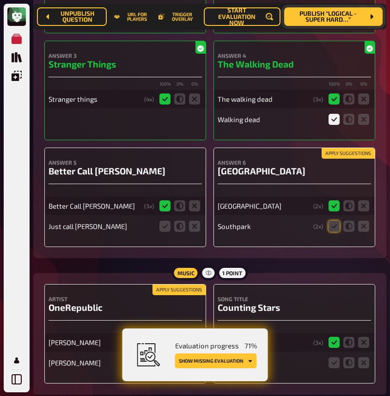
click at [343, 153] on button "Apply suggestions" at bounding box center [348, 154] width 53 height 10
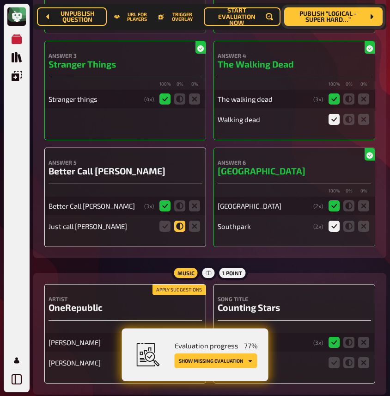
click at [183, 227] on icon at bounding box center [179, 226] width 11 height 11
click at [0, 0] on input "radio" at bounding box center [0, 0] width 0 height 0
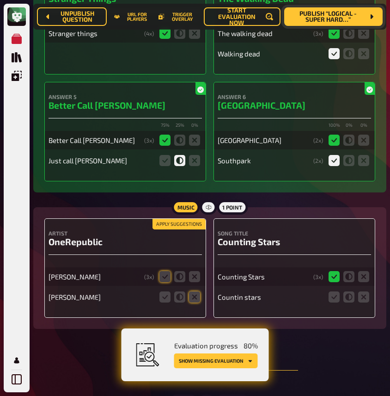
scroll to position [393, 0]
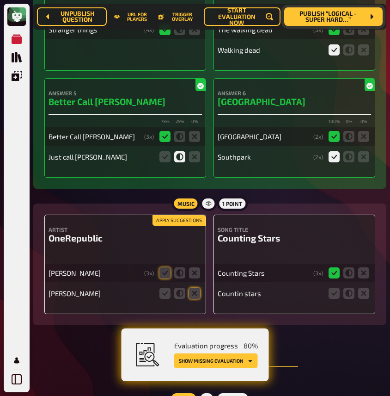
click at [171, 223] on button "Apply suggestions" at bounding box center [179, 221] width 53 height 10
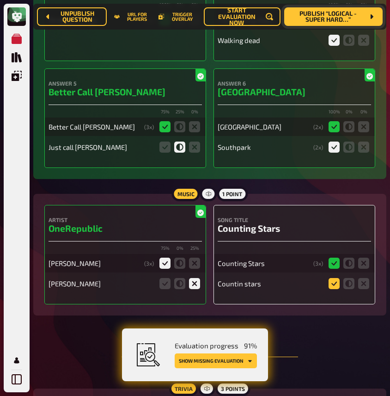
click at [336, 289] on icon at bounding box center [334, 283] width 11 height 11
click at [0, 0] on input "radio" at bounding box center [0, 0] width 0 height 0
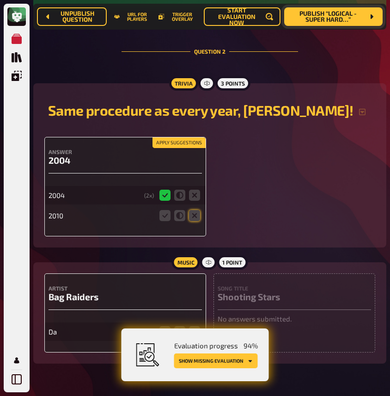
scroll to position [714, 0]
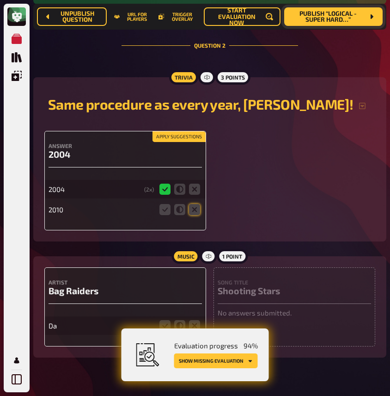
click at [173, 140] on button "Apply suggestions" at bounding box center [179, 137] width 53 height 10
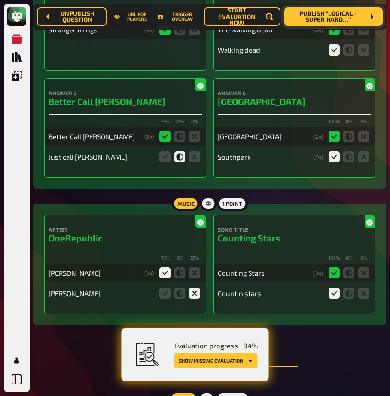
scroll to position [0, 0]
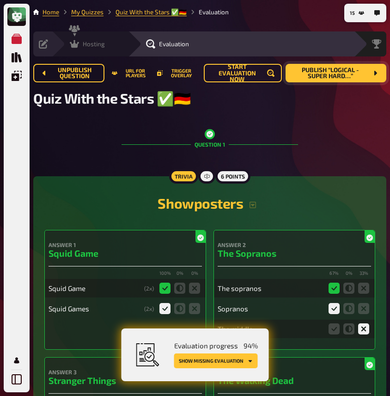
click at [79, 42] on icon at bounding box center [74, 43] width 9 height 9
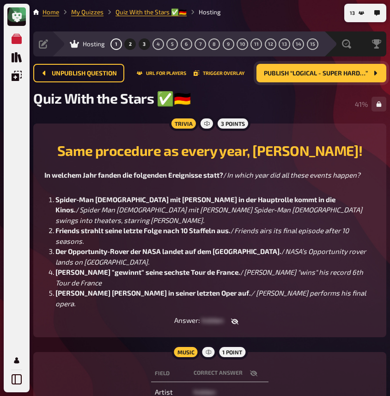
click at [142, 40] on button "3" at bounding box center [144, 44] width 15 height 15
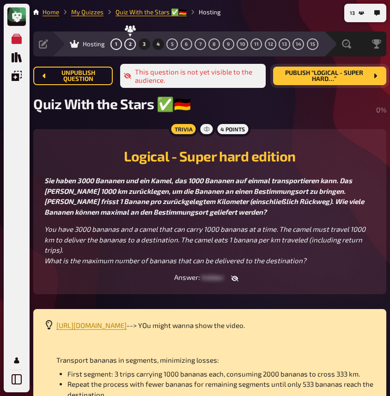
click at [159, 43] on span "4" at bounding box center [158, 44] width 3 height 5
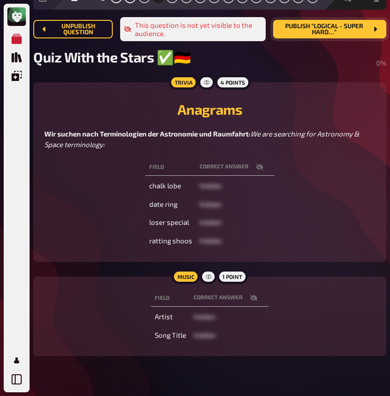
scroll to position [41, 0]
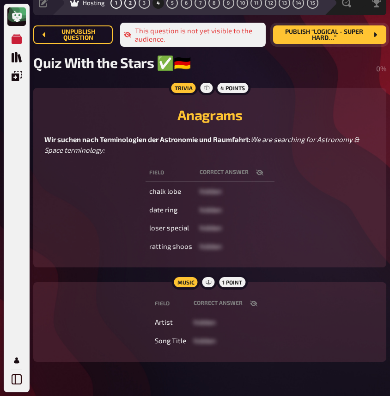
click at [260, 176] on icon "button" at bounding box center [259, 173] width 7 height 6
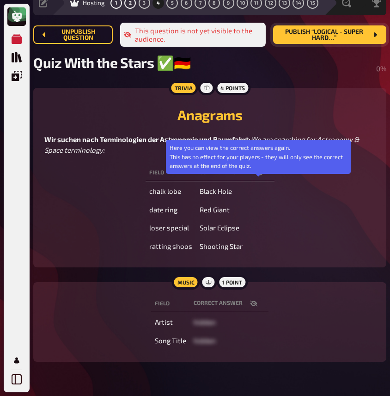
click at [260, 176] on icon "button" at bounding box center [259, 172] width 7 height 7
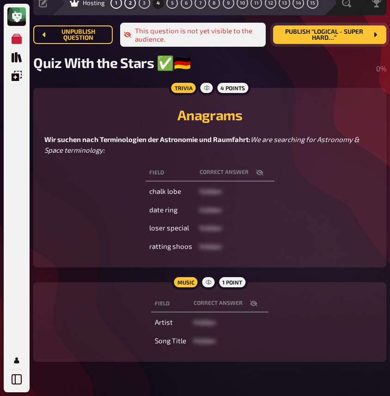
click at [343, 208] on div "Field correct answer chalk lobe hidden date ring hidden loser special hidden ra…" at bounding box center [209, 209] width 331 height 94
click at [13, 124] on div "My Quizzes Quiz Library Overlays My Account" at bounding box center [16, 209] width 19 height 359
click at [284, 109] on h2 "Anagrams" at bounding box center [209, 114] width 331 height 17
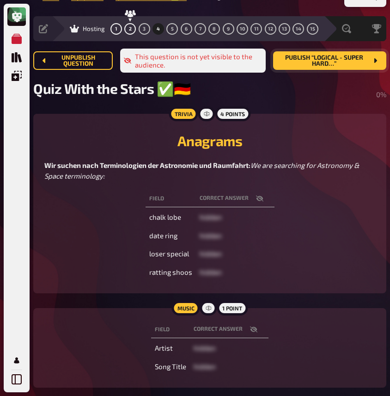
scroll to position [0, 0]
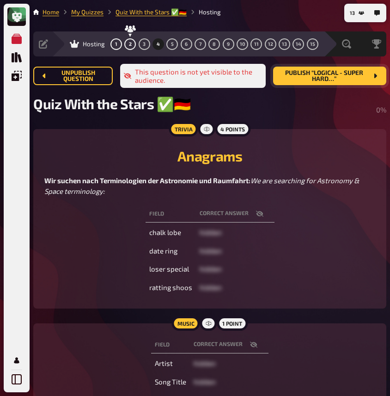
click at [281, 81] on span "Publish “Logical - Super hard…”" at bounding box center [324, 76] width 87 height 12
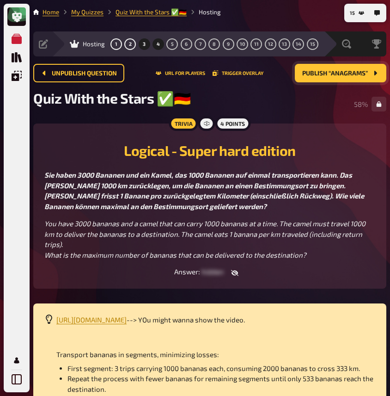
click at [160, 45] on span "4" at bounding box center [158, 44] width 3 height 5
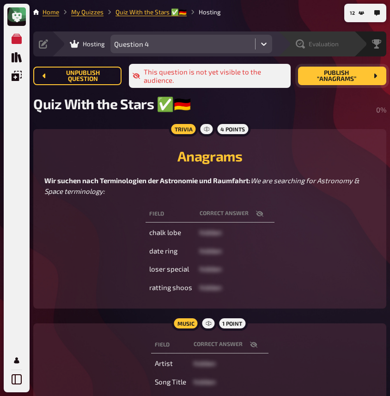
click at [331, 38] on div "Evaluation" at bounding box center [316, 43] width 76 height 25
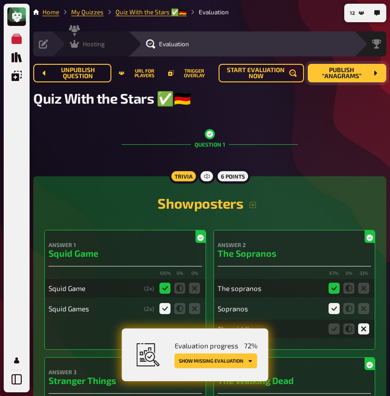
click at [223, 362] on button "Show missing evaluation" at bounding box center [216, 360] width 83 height 15
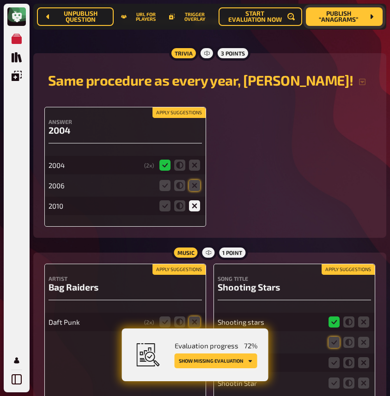
scroll to position [746, 0]
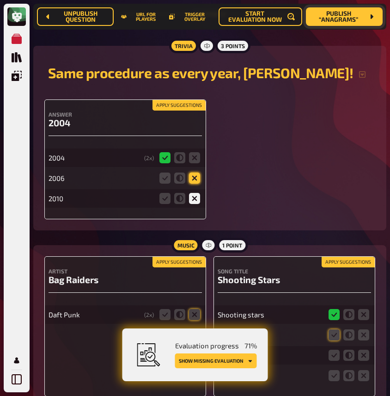
click at [197, 180] on icon at bounding box center [194, 178] width 11 height 11
click at [0, 0] on input "radio" at bounding box center [0, 0] width 0 height 0
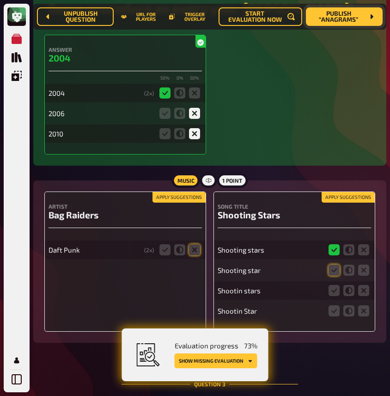
scroll to position [811, 0]
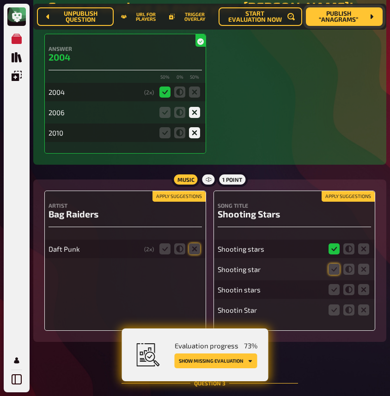
click at [192, 201] on button "Apply suggestions" at bounding box center [179, 197] width 53 height 10
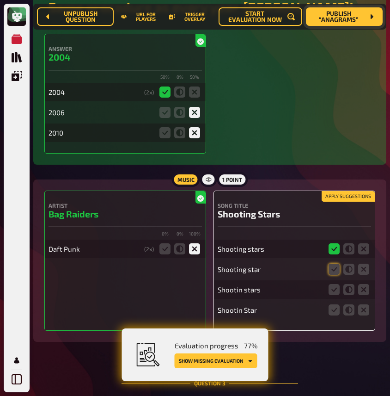
click at [334, 199] on button "Apply suggestions" at bounding box center [348, 197] width 53 height 10
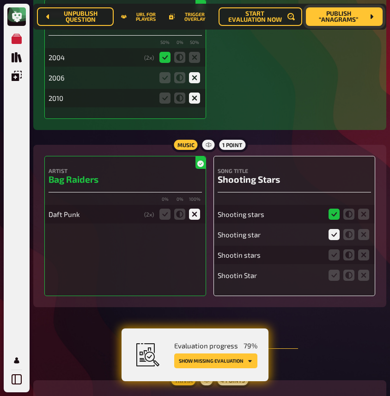
scroll to position [847, 0]
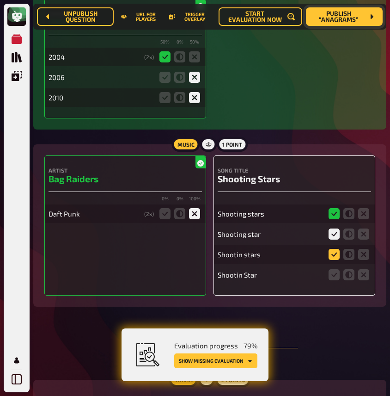
click at [335, 255] on icon at bounding box center [334, 254] width 11 height 11
click at [0, 0] on input "radio" at bounding box center [0, 0] width 0 height 0
click at [336, 279] on icon at bounding box center [334, 274] width 11 height 11
click at [0, 0] on input "radio" at bounding box center [0, 0] width 0 height 0
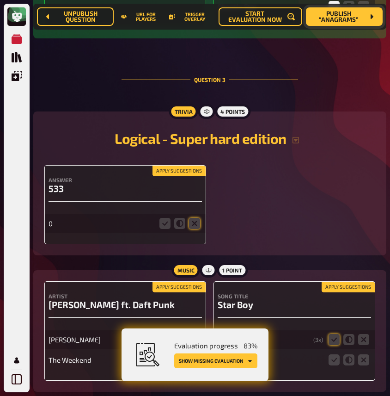
scroll to position [1116, 0]
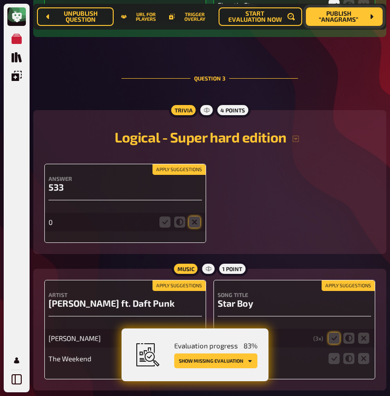
click at [181, 175] on button "Apply suggestions" at bounding box center [179, 170] width 53 height 10
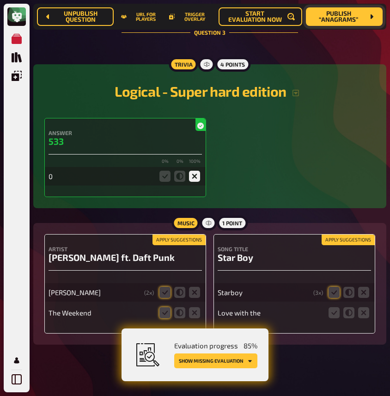
scroll to position [1176, 0]
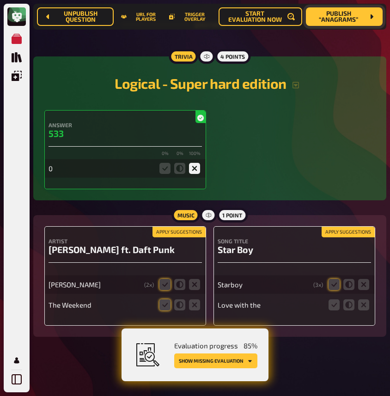
click at [186, 232] on button "Apply suggestions" at bounding box center [179, 232] width 53 height 10
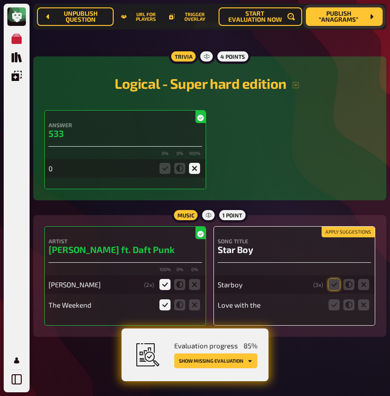
click at [328, 233] on button "Apply suggestions" at bounding box center [348, 232] width 53 height 10
click at [367, 303] on icon at bounding box center [364, 304] width 11 height 11
click at [0, 0] on input "radio" at bounding box center [0, 0] width 0 height 0
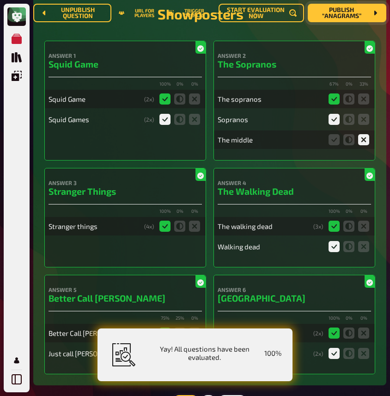
scroll to position [0, 0]
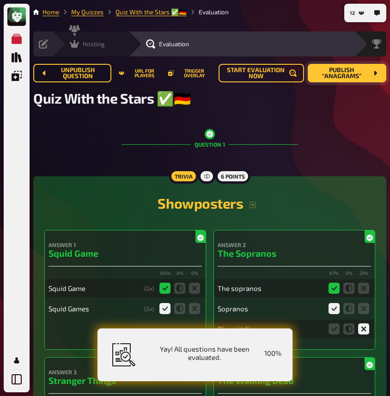
click at [78, 43] on icon at bounding box center [74, 44] width 9 height 8
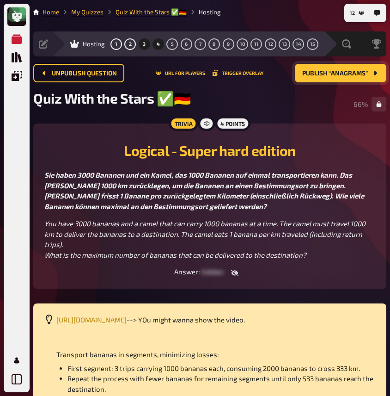
click at [155, 42] on button "4" at bounding box center [158, 44] width 15 height 15
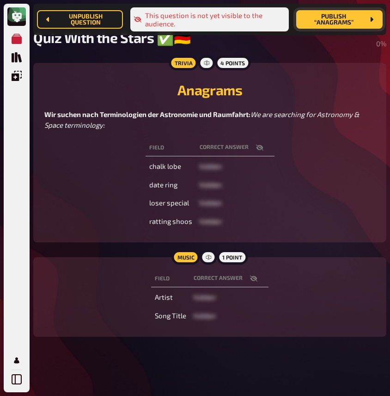
scroll to position [85, 0]
click at [258, 148] on icon "button" at bounding box center [259, 147] width 7 height 7
click at [298, 161] on div "Field correct answer chalk lobe Black Hole date ring Red Giant loser special So…" at bounding box center [209, 184] width 331 height 94
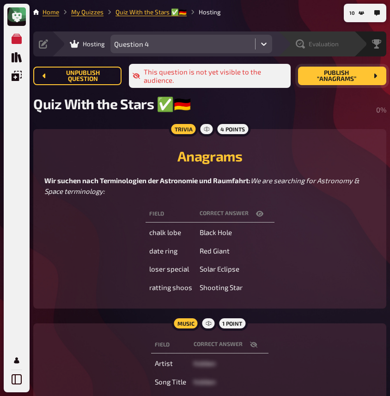
click at [334, 43] on span "Evaluation" at bounding box center [324, 43] width 30 height 7
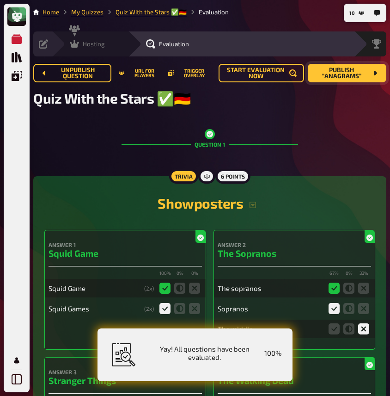
click at [106, 42] on div "Hosting undefined" at bounding box center [96, 43] width 64 height 9
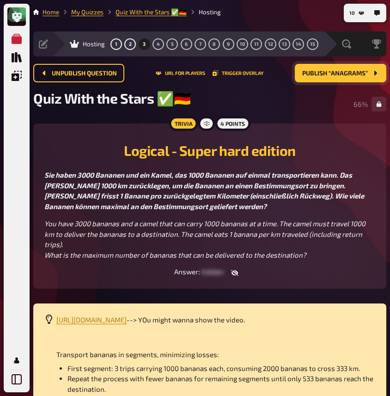
click at [336, 77] on button "Publish “Anagrams”" at bounding box center [341, 73] width 92 height 19
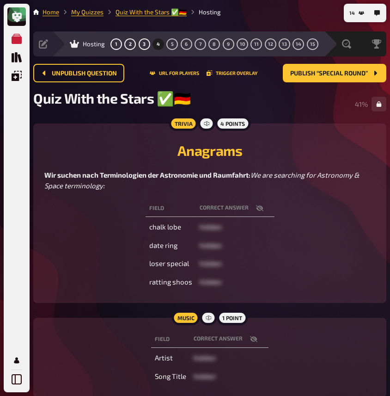
click at [16, 301] on div "My Quizzes Quiz Library Overlays My Account" at bounding box center [16, 209] width 19 height 359
click at [173, 44] on span "5" at bounding box center [172, 44] width 3 height 5
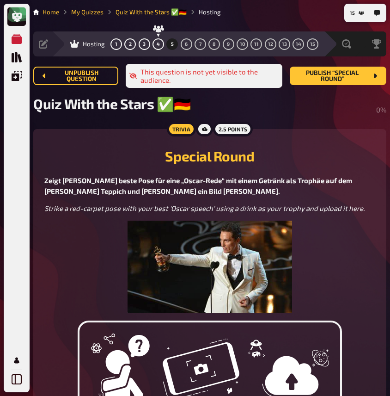
click at [13, 281] on div "My Quizzes Quiz Library Overlays My Account" at bounding box center [16, 209] width 19 height 359
click at [301, 85] on button "Publish “Special Round”" at bounding box center [338, 76] width 97 height 19
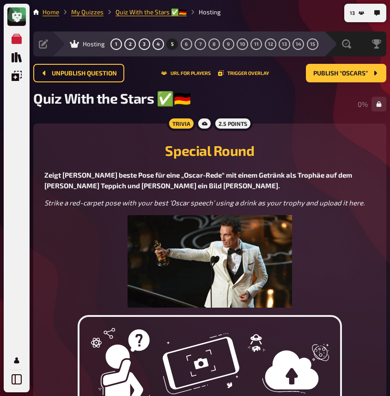
click at [13, 260] on div "My Quizzes Quiz Library Overlays My Account" at bounding box center [16, 209] width 19 height 359
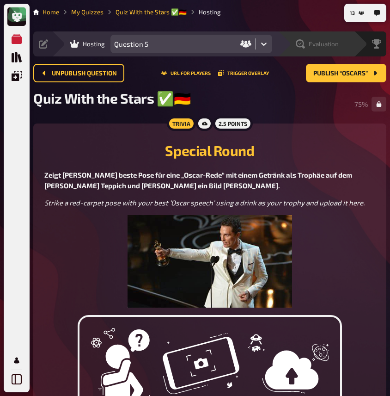
click at [326, 43] on span "Evaluation" at bounding box center [324, 43] width 30 height 7
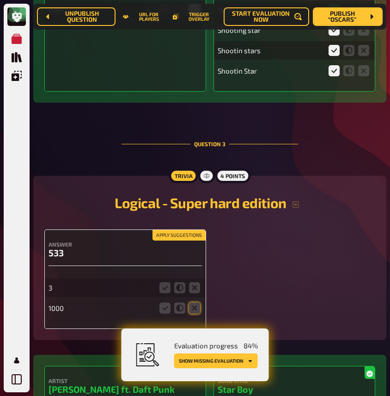
scroll to position [1104, 0]
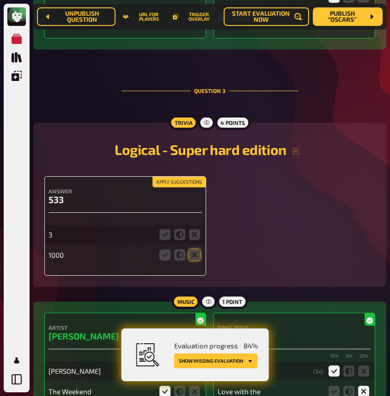
click at [186, 187] on button "Apply suggestions" at bounding box center [179, 182] width 53 height 10
click at [197, 238] on icon at bounding box center [194, 234] width 11 height 11
click at [0, 0] on input "radio" at bounding box center [0, 0] width 0 height 0
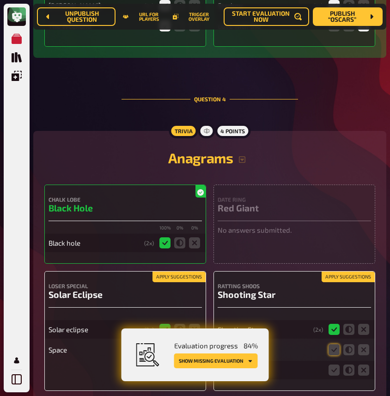
scroll to position [1583, 0]
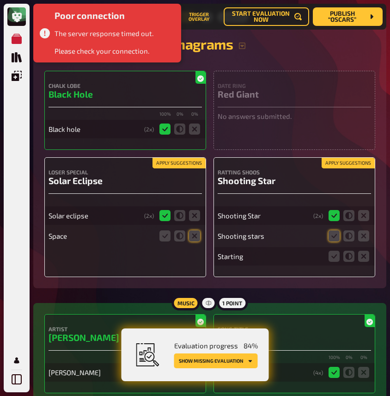
click at [177, 168] on button "Apply suggestions" at bounding box center [179, 163] width 53 height 10
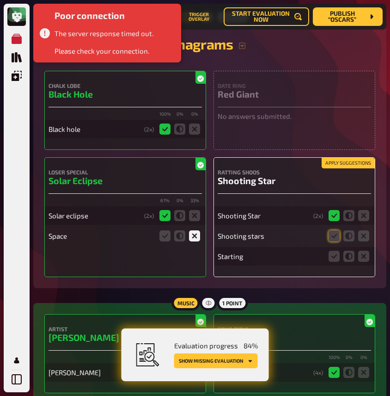
click at [339, 163] on div "Apply suggestions ratting shoos Shooting Star Shooting Star ( 2 x) Shooting sta…" at bounding box center [295, 217] width 162 height 120
click at [341, 168] on button "Apply suggestions" at bounding box center [348, 163] width 53 height 10
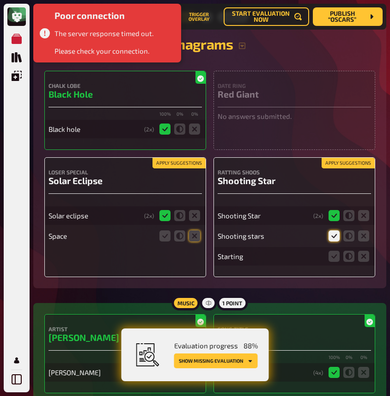
click at [370, 264] on fieldset at bounding box center [349, 256] width 44 height 15
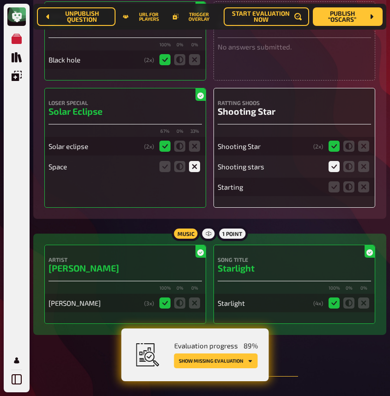
scroll to position [1691, 0]
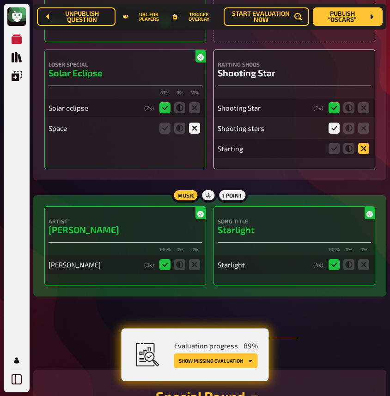
click at [365, 154] on icon at bounding box center [364, 148] width 11 height 11
click at [0, 0] on input "radio" at bounding box center [0, 0] width 0 height 0
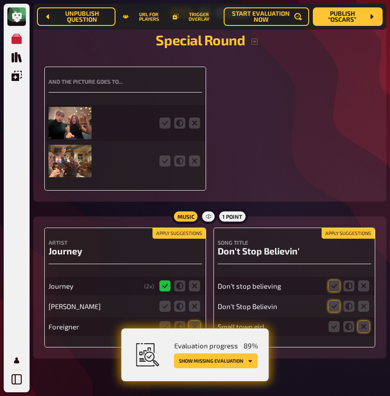
scroll to position [2078, 0]
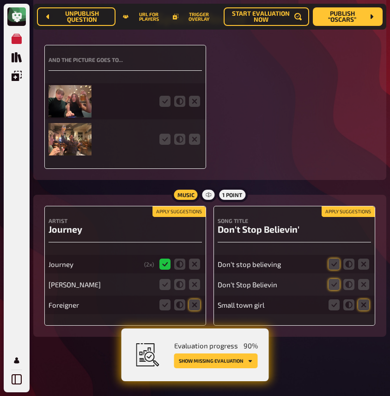
click at [192, 212] on button "Apply suggestions" at bounding box center [179, 212] width 53 height 10
click at [195, 283] on icon at bounding box center [194, 284] width 11 height 11
click at [0, 0] on input "radio" at bounding box center [0, 0] width 0 height 0
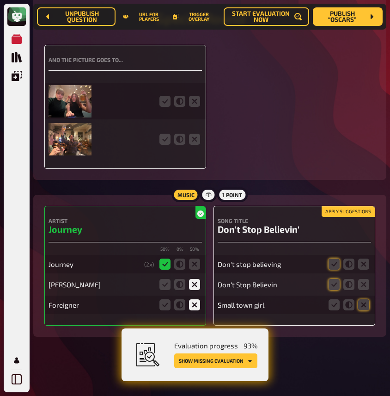
click at [340, 215] on button "Apply suggestions" at bounding box center [348, 212] width 53 height 10
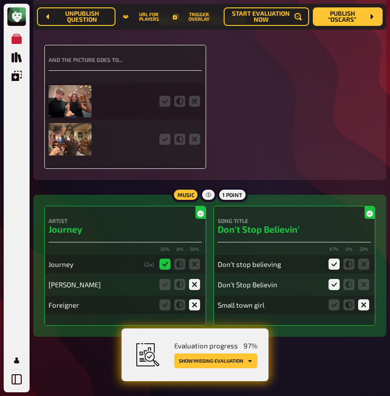
scroll to position [2055, 0]
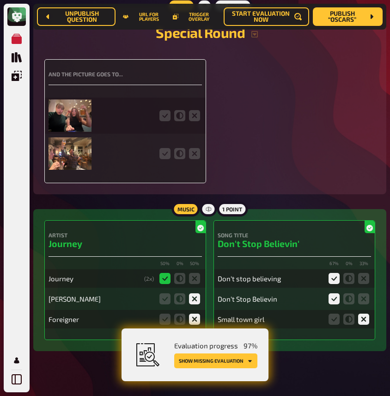
click at [74, 117] on img at bounding box center [70, 115] width 43 height 32
click at [63, 164] on img at bounding box center [70, 153] width 43 height 32
click at [167, 121] on icon at bounding box center [165, 115] width 11 height 11
click at [0, 0] on input "radio" at bounding box center [0, 0] width 0 height 0
click at [164, 159] on icon at bounding box center [165, 153] width 11 height 11
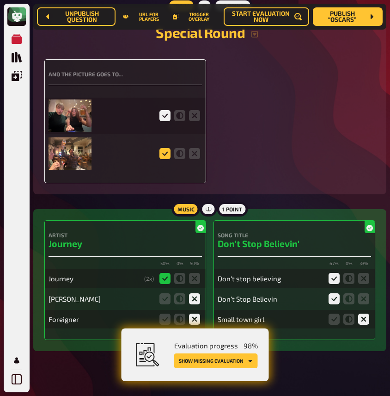
click at [0, 0] on input "radio" at bounding box center [0, 0] width 0 height 0
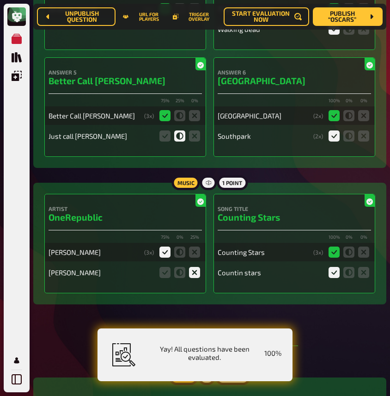
scroll to position [0, 0]
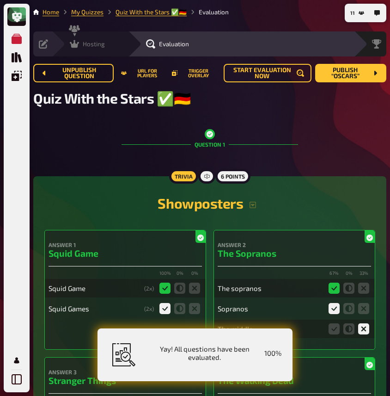
click at [80, 43] on div "Hosting" at bounding box center [87, 43] width 35 height 9
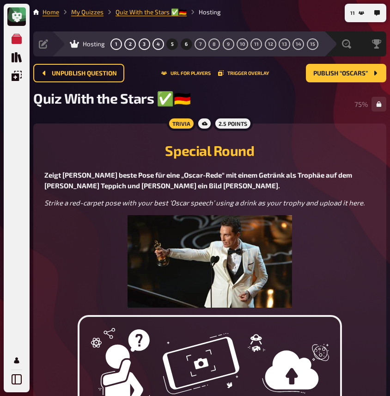
click at [183, 42] on button "6" at bounding box center [186, 44] width 15 height 15
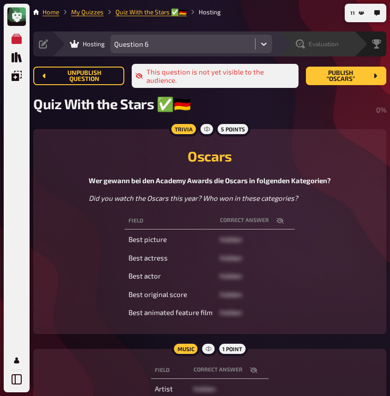
click at [314, 43] on span "Evaluation" at bounding box center [324, 43] width 30 height 7
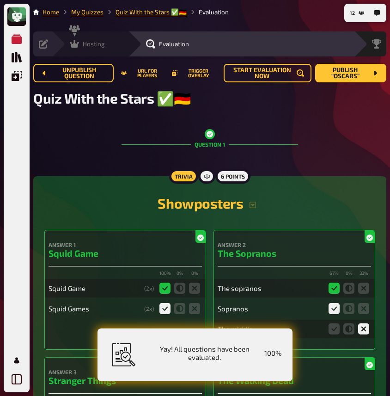
click at [80, 43] on div "Hosting" at bounding box center [87, 43] width 35 height 9
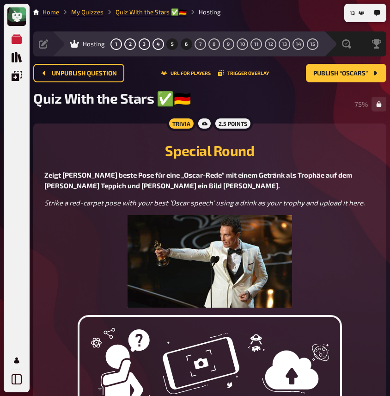
click at [185, 47] on button "6" at bounding box center [186, 44] width 15 height 15
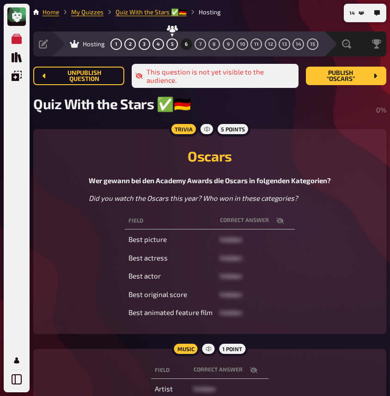
click at [3, 155] on div "My Quizzes Quiz Library Overlays My Account" at bounding box center [15, 198] width 30 height 396
click at [336, 80] on button "Publish “Oscars”" at bounding box center [346, 76] width 80 height 19
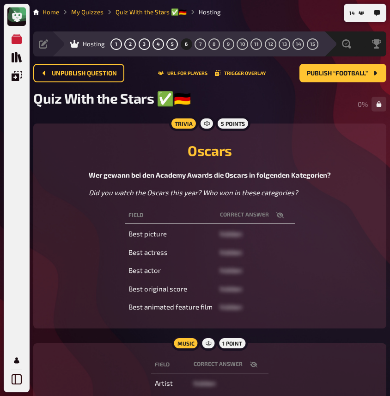
click at [13, 206] on div "My Quizzes Quiz Library Overlays My Account" at bounding box center [16, 209] width 19 height 359
click at [13, 102] on div "My Quizzes Quiz Library Overlays My Account" at bounding box center [16, 209] width 19 height 359
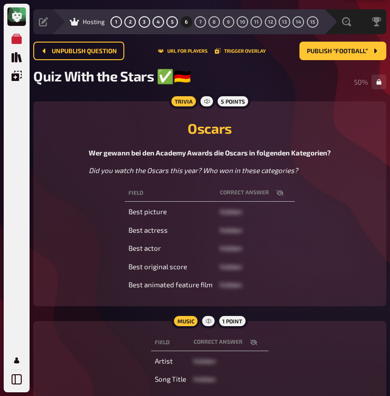
scroll to position [28, 0]
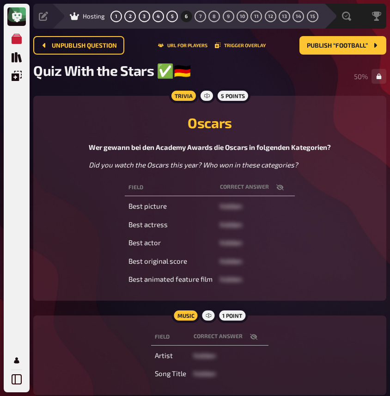
click at [275, 190] on button "button" at bounding box center [280, 187] width 22 height 9
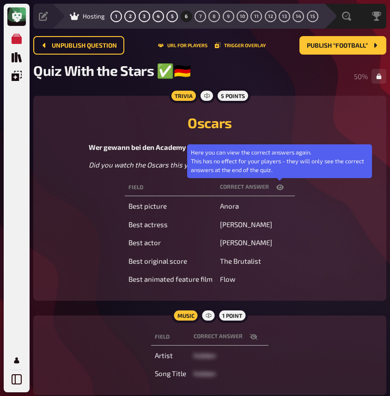
click at [277, 190] on icon "button" at bounding box center [280, 188] width 7 height 6
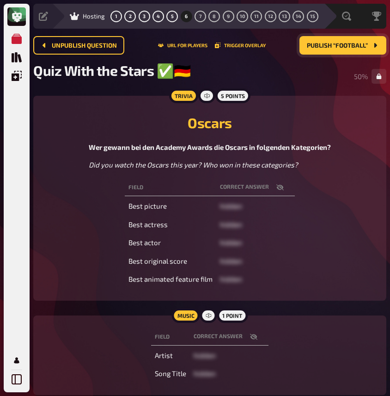
click at [345, 43] on span "Publish “Football”" at bounding box center [337, 46] width 61 height 6
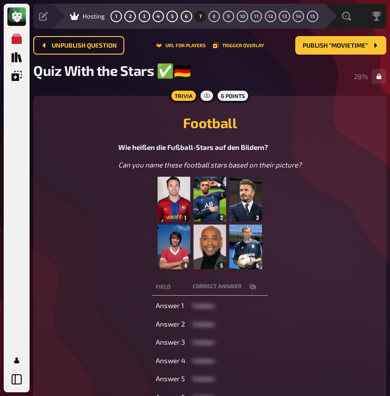
click at [11, 223] on div "My Quizzes Quiz Library Overlays My Account" at bounding box center [16, 209] width 19 height 359
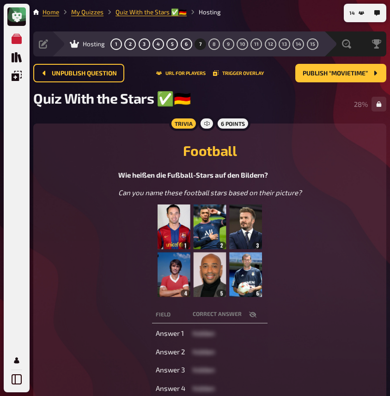
click at [12, 257] on div "My Quizzes Quiz Library Overlays My Account" at bounding box center [16, 209] width 19 height 359
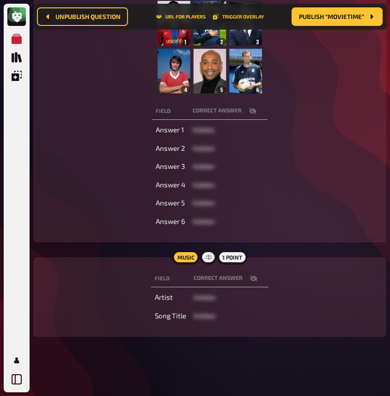
scroll to position [223, 0]
click at [255, 283] on th "correct answer" at bounding box center [229, 278] width 79 height 17
click at [256, 282] on button "button" at bounding box center [254, 278] width 22 height 9
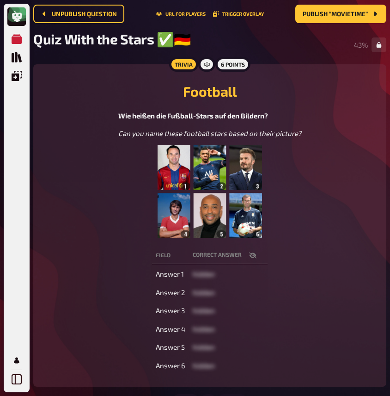
scroll to position [0, 0]
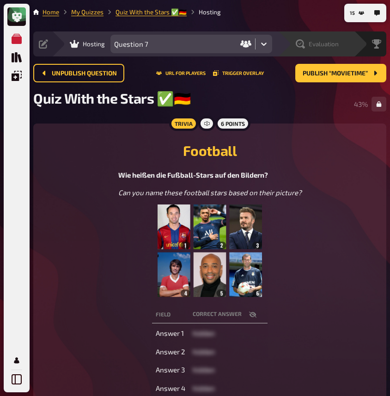
click at [340, 39] on div "Evaluation" at bounding box center [323, 43] width 64 height 9
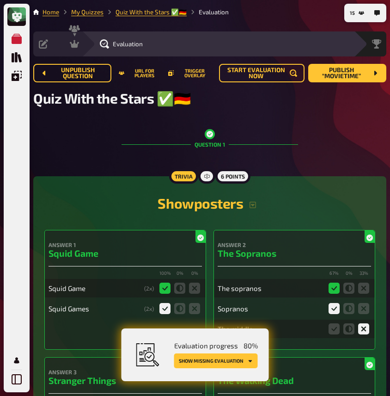
click at [215, 366] on button "Show missing evaluation" at bounding box center [216, 360] width 84 height 15
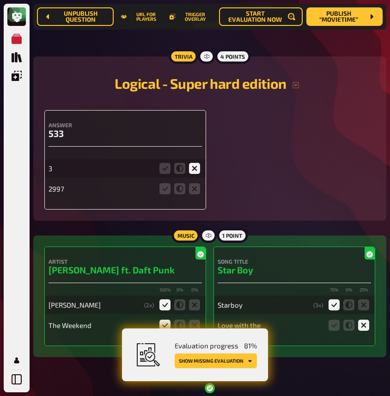
scroll to position [1182, 0]
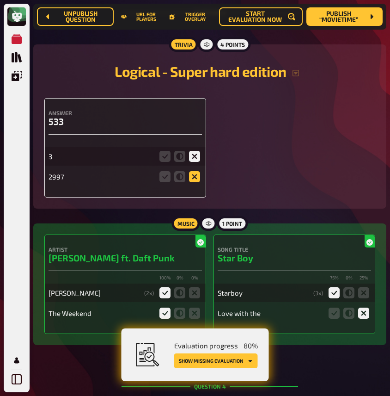
click at [196, 182] on icon at bounding box center [194, 176] width 11 height 11
click at [0, 0] on input "radio" at bounding box center [0, 0] width 0 height 0
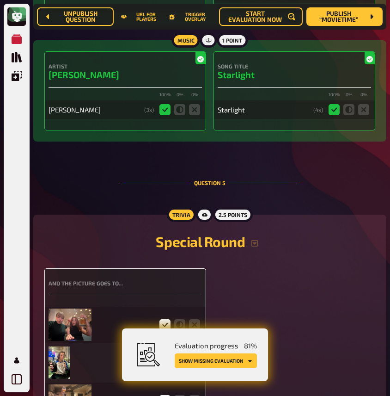
scroll to position [2072, 0]
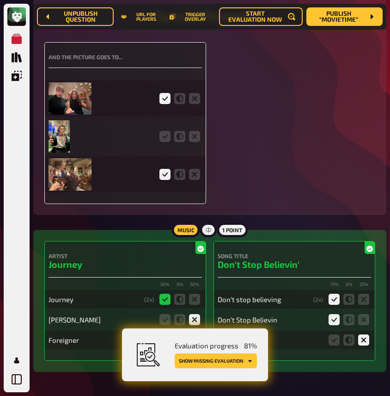
click at [62, 146] on img at bounding box center [59, 136] width 21 height 32
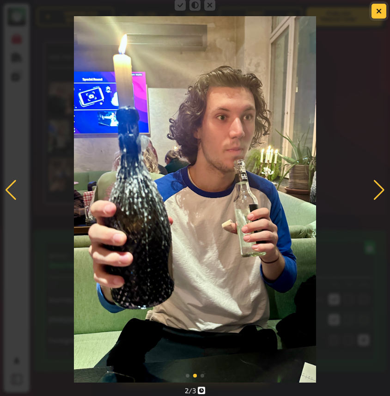
click at [383, 10] on button "button" at bounding box center [379, 11] width 15 height 15
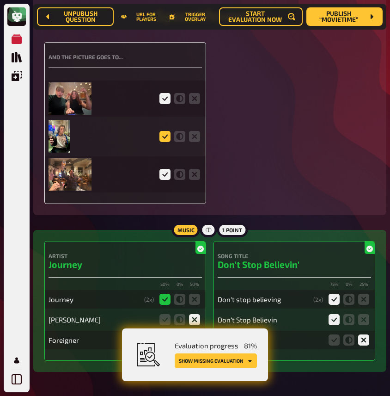
click at [168, 142] on icon at bounding box center [165, 136] width 11 height 11
click at [0, 0] on input "radio" at bounding box center [0, 0] width 0 height 0
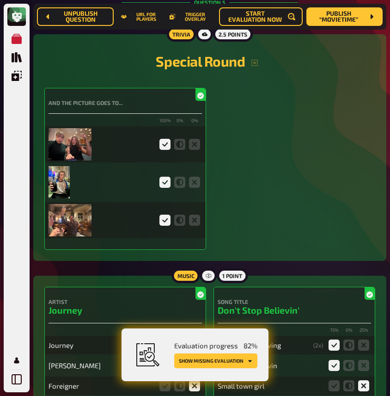
scroll to position [2031, 0]
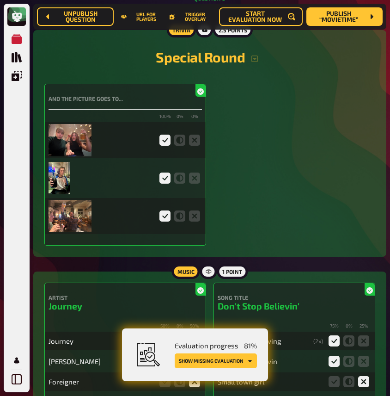
click at [58, 230] on img at bounding box center [70, 216] width 43 height 32
click at [74, 151] on img at bounding box center [70, 140] width 43 height 32
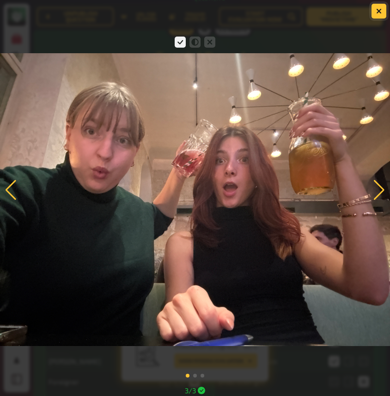
click at [383, 15] on button "button" at bounding box center [379, 11] width 15 height 15
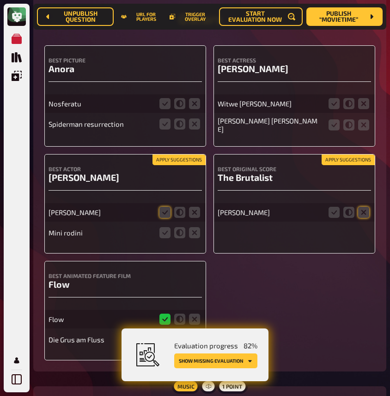
scroll to position [2538, 0]
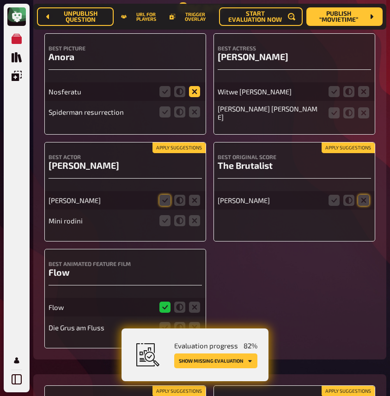
click at [195, 97] on icon at bounding box center [194, 91] width 11 height 11
click at [0, 0] on input "radio" at bounding box center [0, 0] width 0 height 0
click at [196, 118] on icon at bounding box center [194, 111] width 11 height 11
click at [0, 0] on input "radio" at bounding box center [0, 0] width 0 height 0
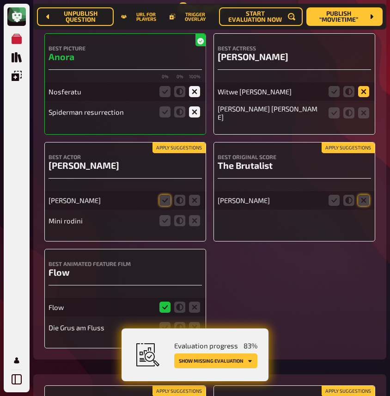
click at [367, 97] on icon at bounding box center [364, 91] width 11 height 11
click at [0, 0] on input "radio" at bounding box center [0, 0] width 0 height 0
click at [364, 118] on icon at bounding box center [364, 112] width 11 height 11
click at [0, 0] on input "radio" at bounding box center [0, 0] width 0 height 0
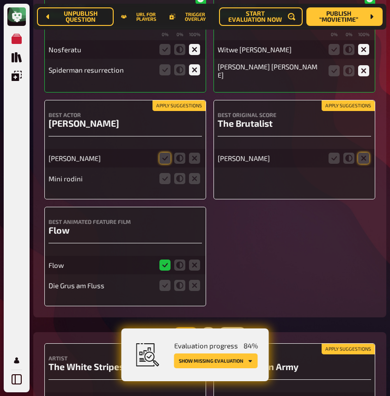
scroll to position [2580, 0]
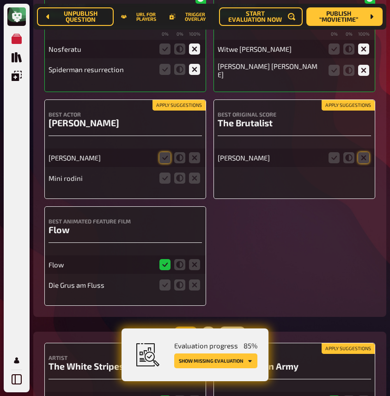
click at [353, 111] on button "Apply suggestions" at bounding box center [348, 105] width 53 height 10
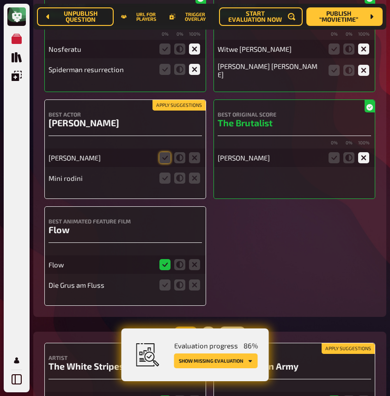
scroll to position [2594, 0]
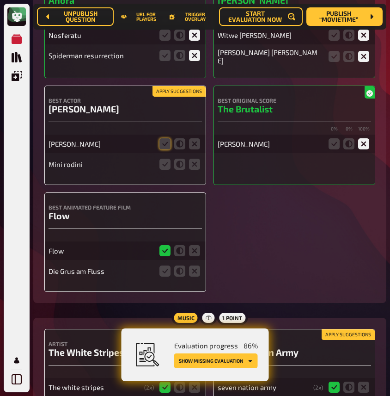
click at [180, 97] on button "Apply suggestions" at bounding box center [179, 92] width 53 height 10
click at [197, 170] on icon at bounding box center [194, 164] width 11 height 11
click at [0, 0] on input "radio" at bounding box center [0, 0] width 0 height 0
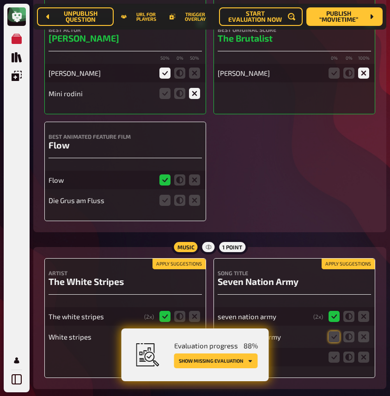
scroll to position [2665, 0]
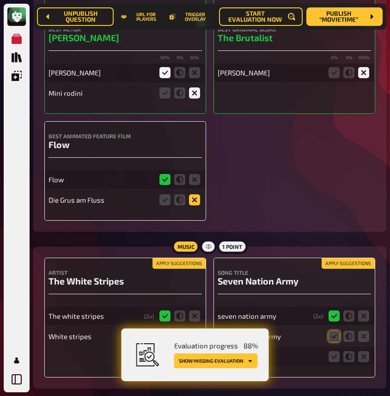
click at [194, 205] on icon at bounding box center [194, 199] width 11 height 11
click at [0, 0] on input "radio" at bounding box center [0, 0] width 0 height 0
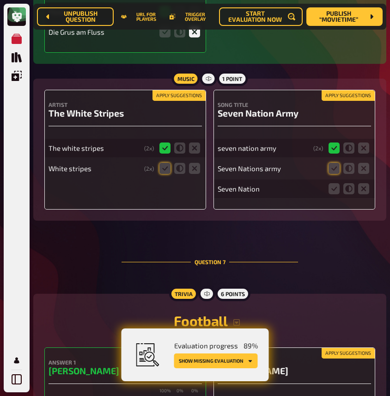
scroll to position [2839, 0]
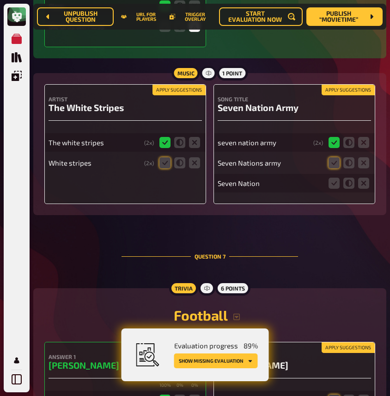
click at [185, 95] on button "Apply suggestions" at bounding box center [179, 90] width 53 height 10
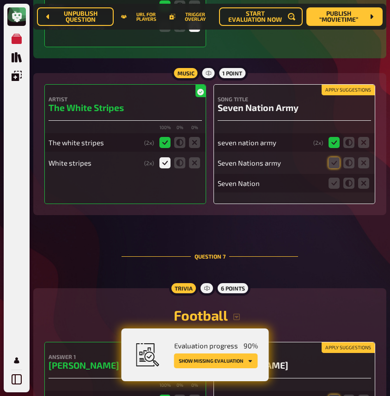
click at [351, 95] on button "Apply suggestions" at bounding box center [348, 90] width 53 height 10
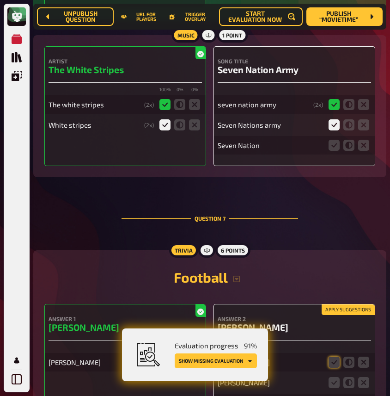
scroll to position [2892, 0]
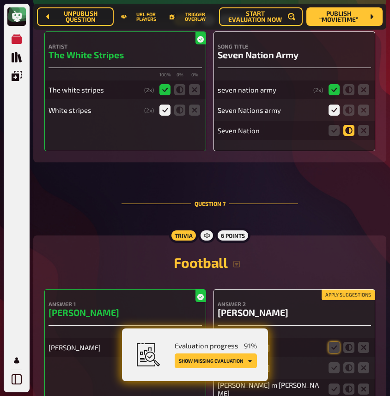
click at [351, 136] on icon at bounding box center [349, 130] width 11 height 11
click at [0, 0] on input "radio" at bounding box center [0, 0] width 0 height 0
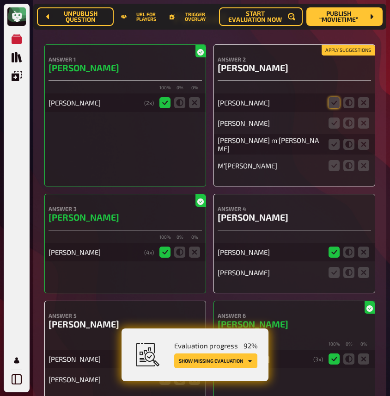
scroll to position [3141, 0]
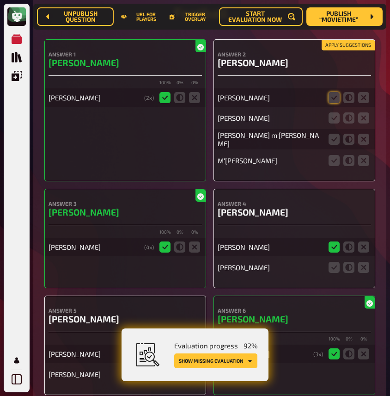
click at [334, 50] on button "Apply suggestions" at bounding box center [348, 45] width 53 height 10
click at [334, 124] on icon at bounding box center [334, 117] width 11 height 11
click at [0, 0] on input "radio" at bounding box center [0, 0] width 0 height 0
click at [339, 145] on icon at bounding box center [334, 139] width 11 height 11
click at [0, 0] on input "radio" at bounding box center [0, 0] width 0 height 0
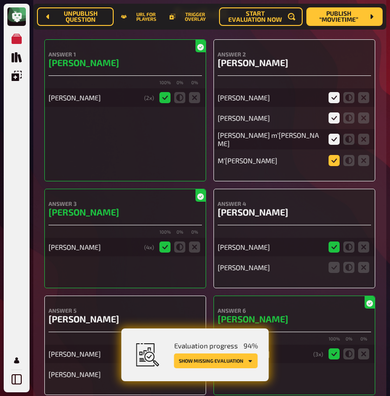
click at [338, 166] on icon at bounding box center [334, 160] width 11 height 11
click at [0, 0] on input "radio" at bounding box center [0, 0] width 0 height 0
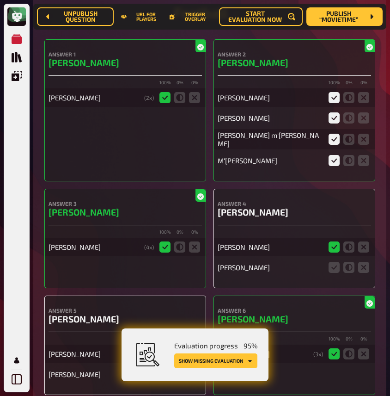
scroll to position [3197, 0]
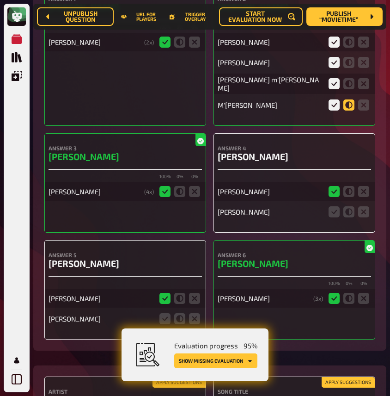
click at [347, 111] on icon at bounding box center [349, 104] width 11 height 11
click at [0, 0] on input "radio" at bounding box center [0, 0] width 0 height 0
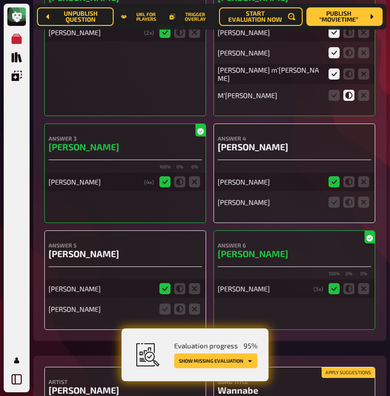
scroll to position [3208, 0]
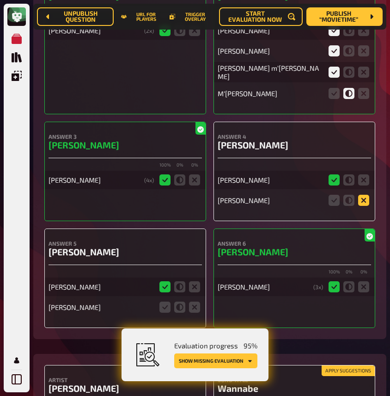
click at [366, 206] on icon at bounding box center [364, 200] width 11 height 11
click at [0, 0] on input "radio" at bounding box center [0, 0] width 0 height 0
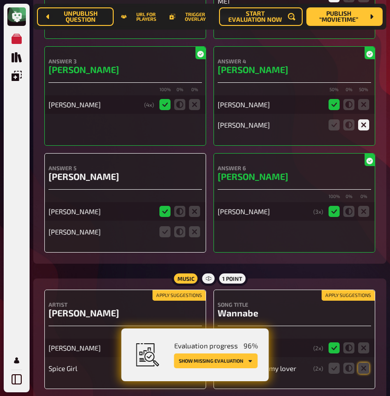
scroll to position [3300, 0]
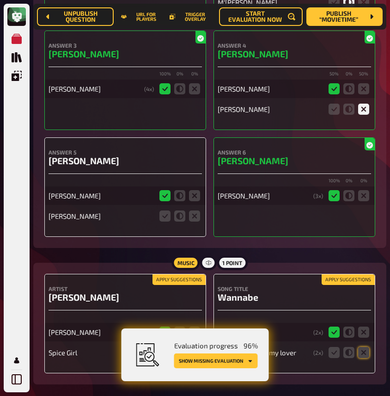
click at [172, 223] on fieldset at bounding box center [180, 216] width 44 height 15
click at [168, 222] on icon at bounding box center [165, 216] width 11 height 11
click at [0, 0] on input "radio" at bounding box center [0, 0] width 0 height 0
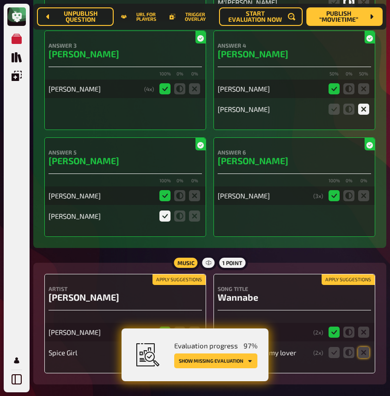
scroll to position [3356, 0]
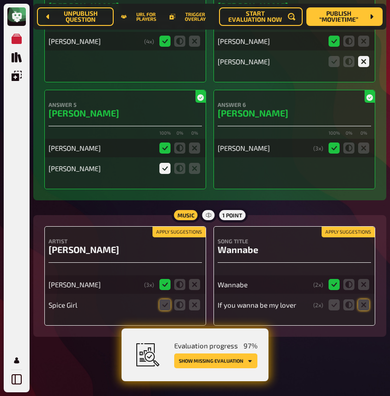
click at [170, 238] on h4 "Artist" at bounding box center [126, 241] width 154 height 6
click at [173, 232] on button "Apply suggestions" at bounding box center [179, 232] width 53 height 10
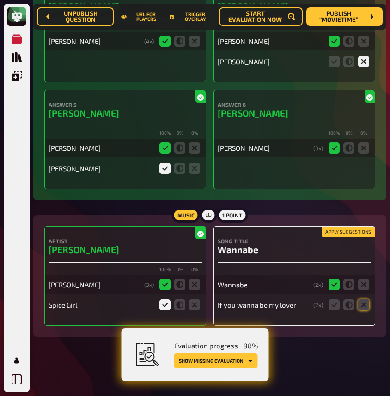
click at [355, 231] on button "Apply suggestions" at bounding box center [348, 232] width 53 height 10
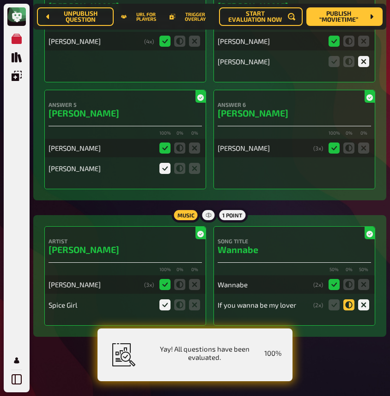
click at [349, 306] on icon at bounding box center [349, 304] width 11 height 11
click at [0, 0] on input "radio" at bounding box center [0, 0] width 0 height 0
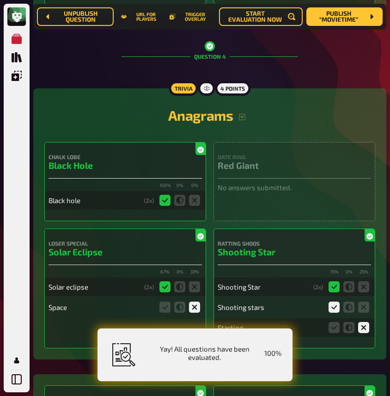
scroll to position [0, 0]
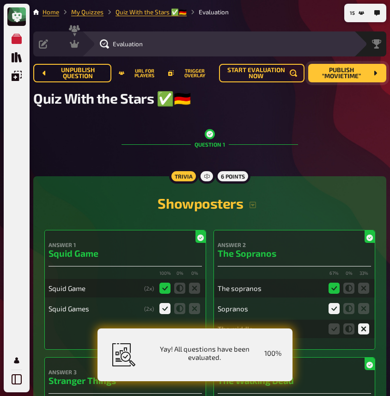
click at [338, 75] on span "Publish “Movietime”" at bounding box center [342, 73] width 52 height 12
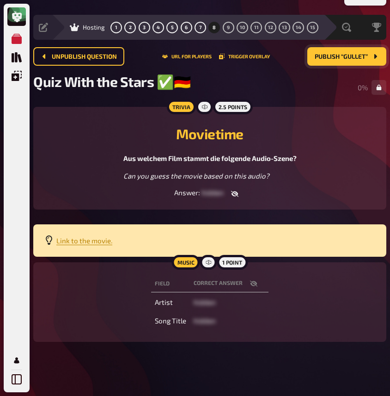
scroll to position [23, 0]
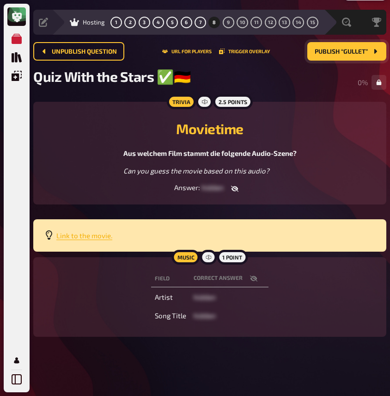
click at [85, 234] on span "Link to the movie." at bounding box center [84, 235] width 56 height 8
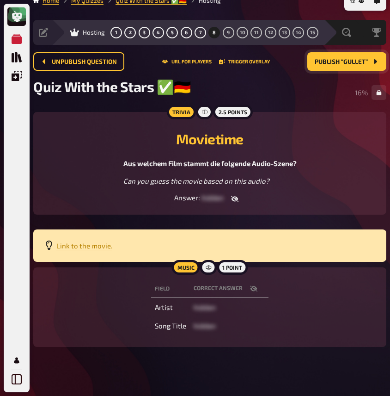
scroll to position [0, 0]
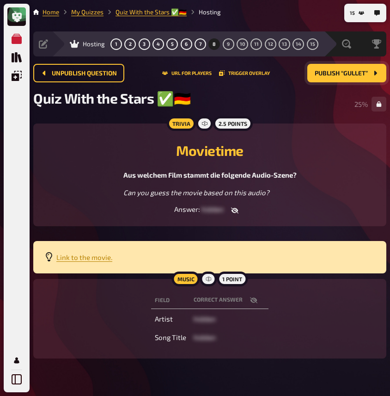
click at [16, 175] on div "My Quizzes Quiz Library Overlays My Account" at bounding box center [16, 209] width 19 height 359
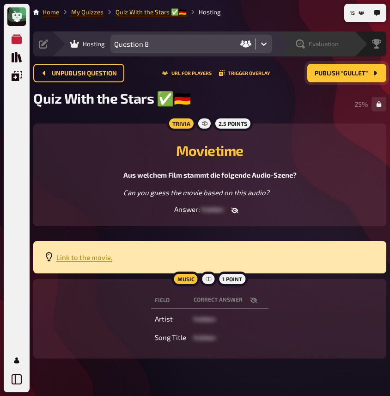
click at [314, 45] on span "Evaluation" at bounding box center [324, 43] width 30 height 7
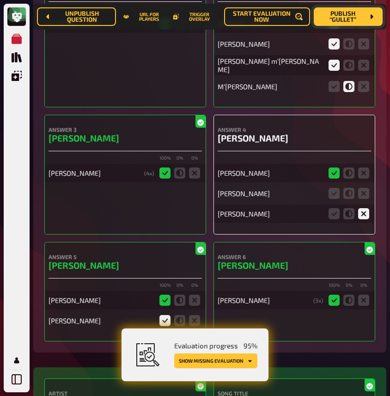
scroll to position [3226, 0]
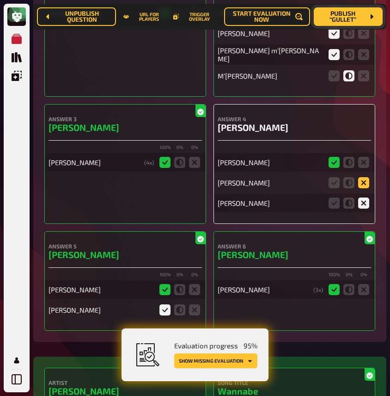
click at [367, 187] on icon at bounding box center [364, 182] width 11 height 11
click at [0, 0] on input "radio" at bounding box center [0, 0] width 0 height 0
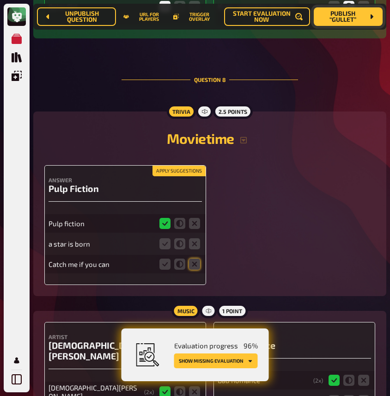
scroll to position [3712, 0]
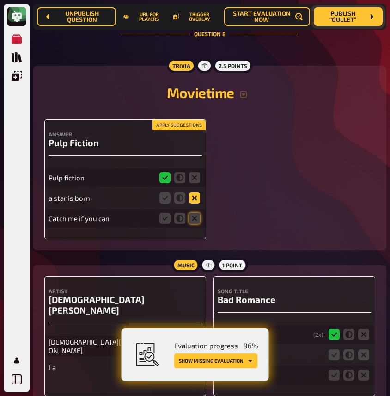
click at [192, 204] on icon at bounding box center [194, 197] width 11 height 11
click at [0, 0] on input "radio" at bounding box center [0, 0] width 0 height 0
click at [192, 224] on icon at bounding box center [194, 218] width 11 height 11
click at [0, 0] on input "radio" at bounding box center [0, 0] width 0 height 0
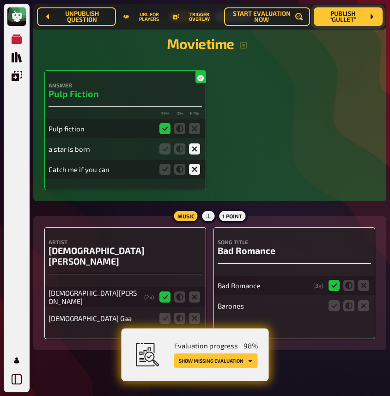
scroll to position [3771, 0]
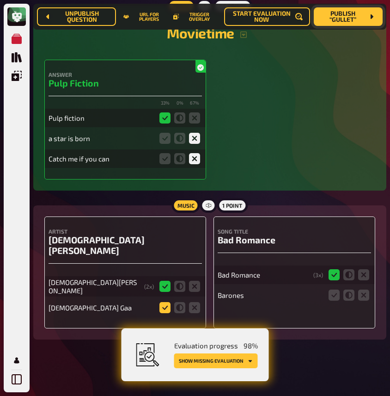
click at [165, 305] on icon at bounding box center [165, 307] width 11 height 11
click at [0, 0] on input "radio" at bounding box center [0, 0] width 0 height 0
click at [363, 301] on icon at bounding box center [364, 295] width 11 height 11
click at [0, 0] on input "radio" at bounding box center [0, 0] width 0 height 0
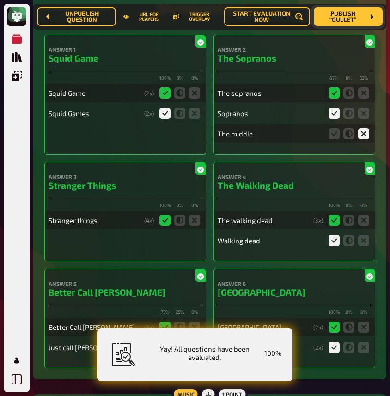
scroll to position [0, 0]
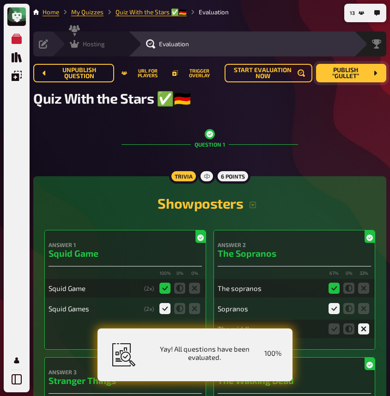
click at [73, 46] on icon at bounding box center [74, 44] width 9 height 8
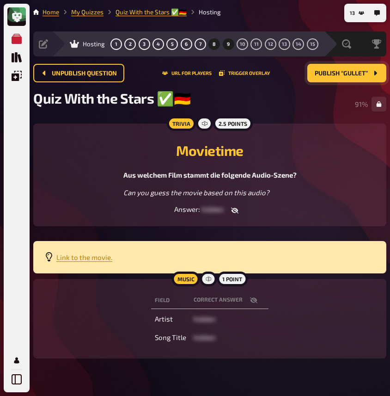
click at [228, 44] on span "9" at bounding box center [228, 44] width 3 height 5
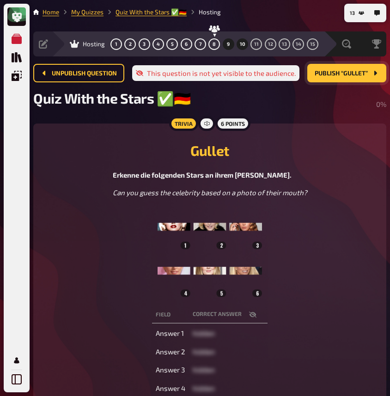
click at [239, 43] on button "10" at bounding box center [242, 44] width 15 height 15
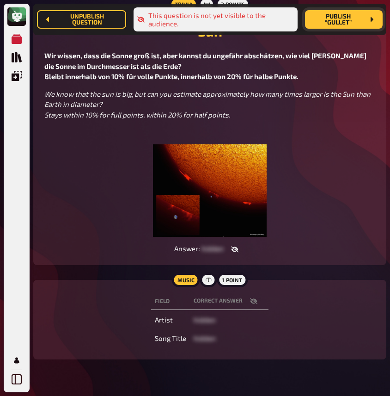
scroll to position [155, 0]
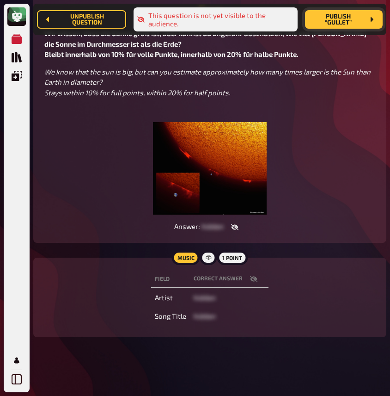
click at [234, 227] on icon "button" at bounding box center [234, 226] width 7 height 7
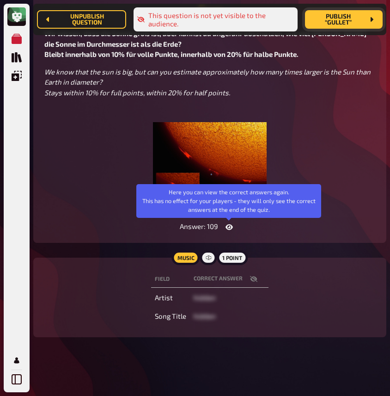
click at [230, 227] on icon "button" at bounding box center [229, 227] width 7 height 6
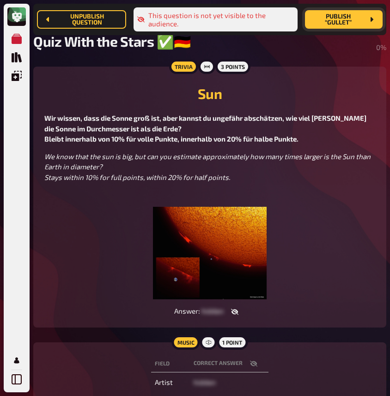
scroll to position [0, 0]
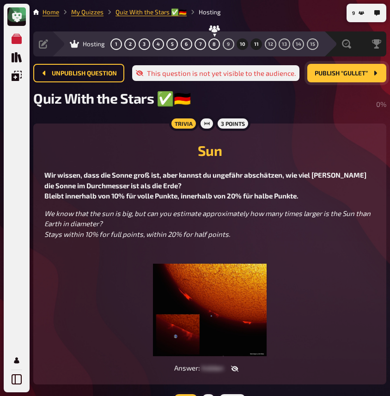
click at [254, 43] on span "11" at bounding box center [256, 44] width 5 height 5
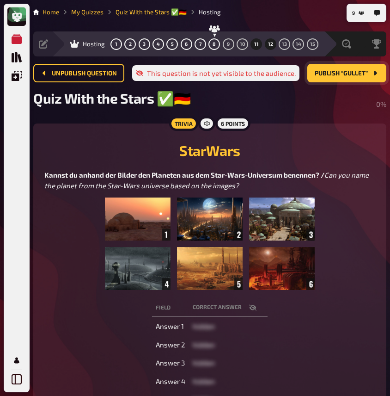
click at [271, 46] on span "12" at bounding box center [270, 44] width 5 height 5
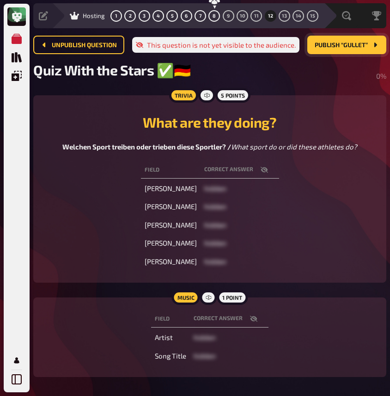
scroll to position [29, 0]
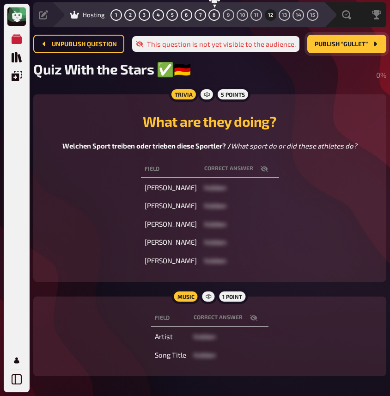
click at [263, 170] on icon "button" at bounding box center [263, 169] width 7 height 6
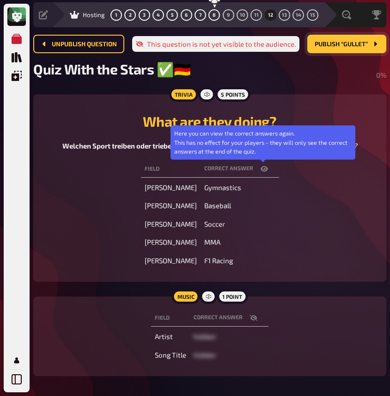
click at [263, 170] on icon "button" at bounding box center [264, 169] width 7 height 6
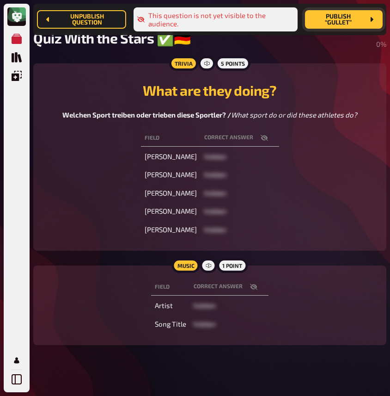
scroll to position [75, 0]
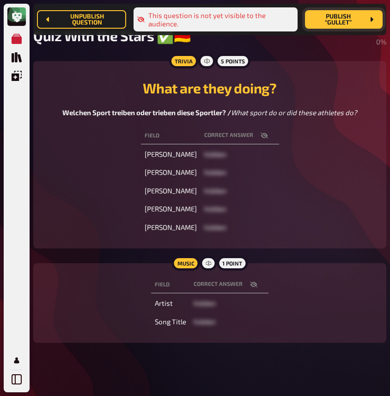
click at [264, 135] on icon "button" at bounding box center [264, 135] width 7 height 7
click at [263, 136] on icon "button" at bounding box center [264, 136] width 7 height 6
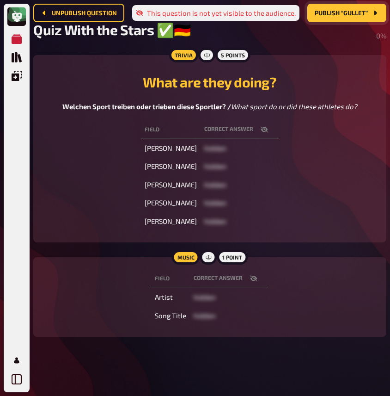
scroll to position [0, 0]
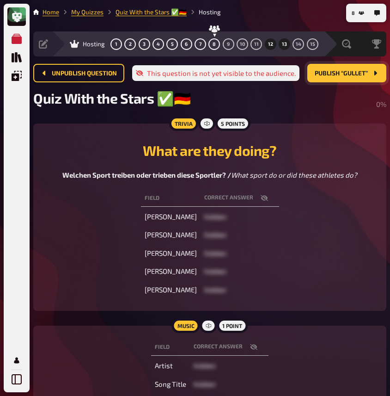
click at [281, 45] on button "13" at bounding box center [285, 44] width 15 height 15
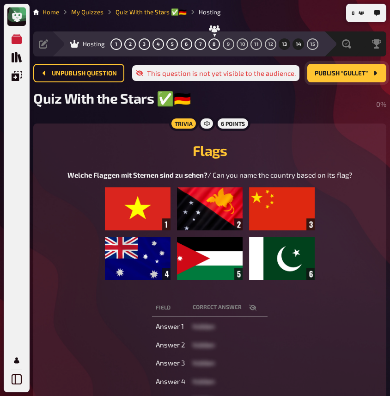
click at [296, 44] on button "14" at bounding box center [298, 44] width 15 height 15
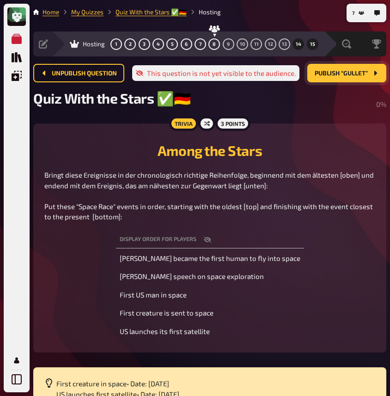
click at [310, 43] on button "15" at bounding box center [312, 44] width 15 height 15
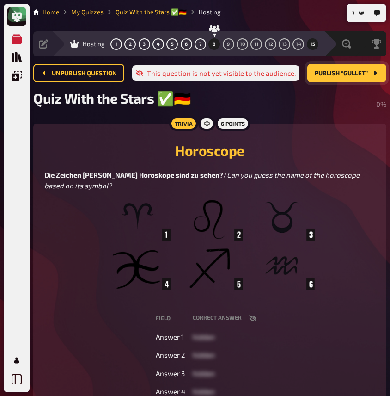
click at [213, 42] on span "8" at bounding box center [214, 44] width 3 height 5
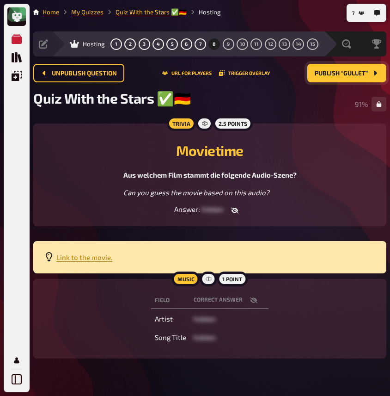
click at [19, 200] on div "My Quizzes Quiz Library Overlays My Account" at bounding box center [16, 209] width 19 height 359
click at [228, 44] on span "9" at bounding box center [228, 44] width 3 height 5
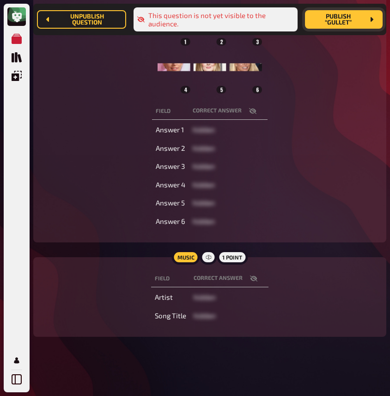
scroll to position [218, 0]
click at [255, 277] on icon "button" at bounding box center [253, 279] width 7 height 6
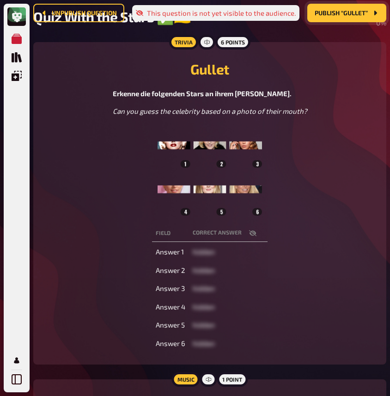
scroll to position [0, 0]
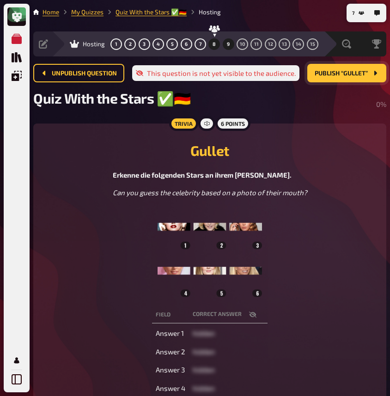
click at [212, 43] on button "8" at bounding box center [214, 44] width 15 height 15
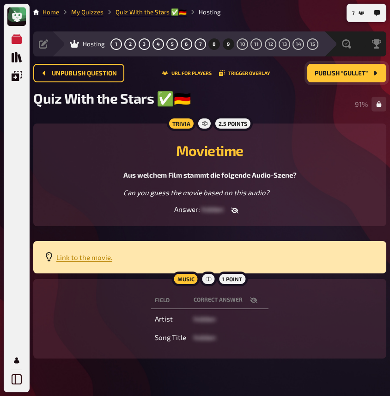
click at [227, 46] on span "9" at bounding box center [228, 44] width 3 height 5
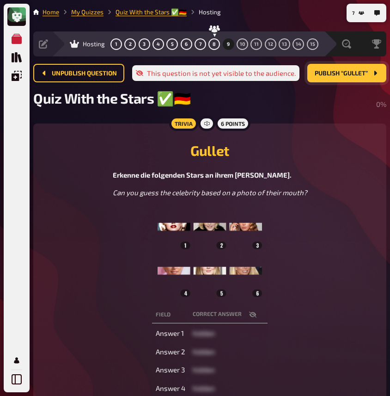
click at [15, 111] on div "My Quizzes Quiz Library Overlays My Account" at bounding box center [16, 209] width 19 height 359
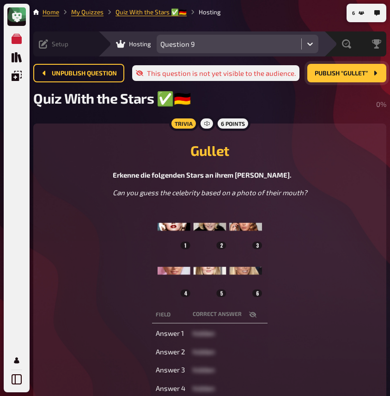
click at [43, 42] on icon at bounding box center [43, 43] width 9 height 9
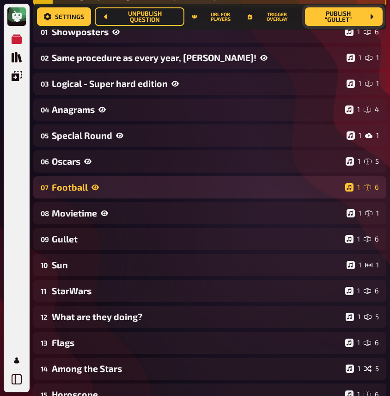
scroll to position [156, 0]
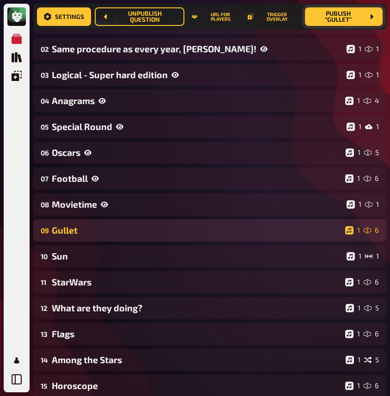
click at [77, 230] on div "Gullet" at bounding box center [197, 230] width 290 height 11
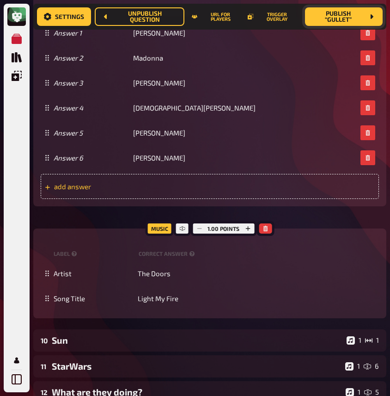
scroll to position [865, 0]
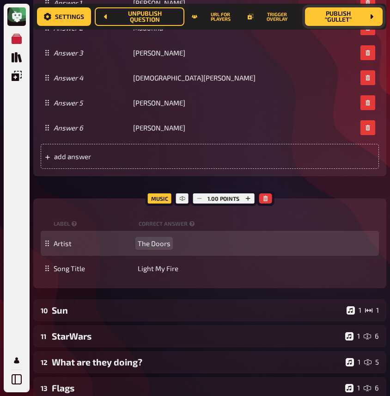
click at [155, 245] on span "The Doors" at bounding box center [154, 243] width 33 height 8
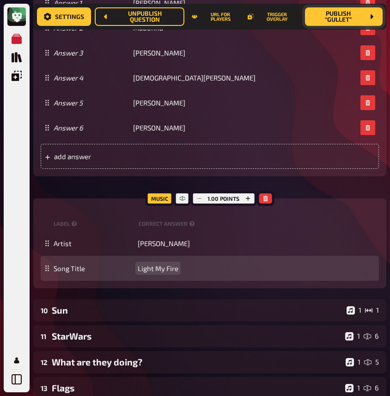
click at [155, 270] on span "Light My Fire" at bounding box center [158, 268] width 41 height 8
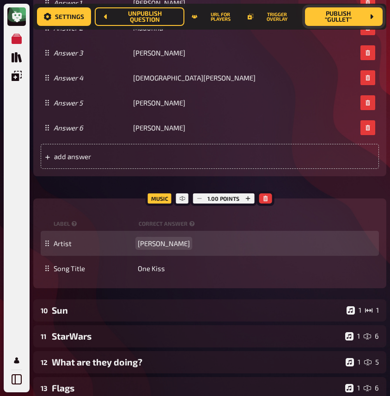
click at [163, 246] on span "[PERSON_NAME]" at bounding box center [164, 243] width 52 height 8
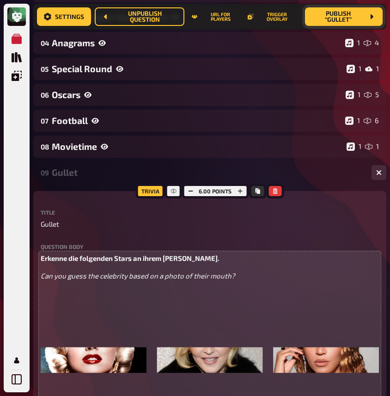
scroll to position [0, 0]
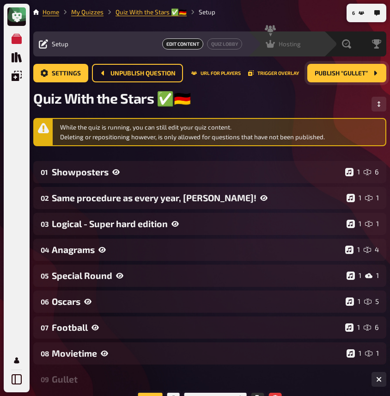
click at [290, 44] on span "Hosting" at bounding box center [290, 43] width 22 height 7
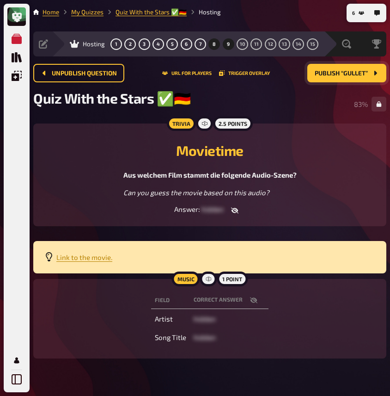
click at [231, 45] on button "9" at bounding box center [228, 44] width 15 height 15
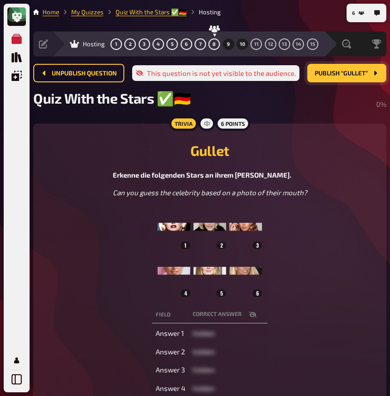
click at [247, 47] on button "10" at bounding box center [242, 44] width 15 height 15
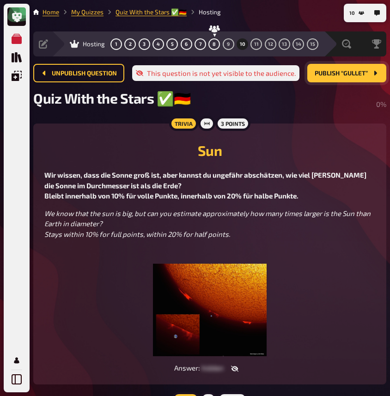
click at [17, 119] on div "My Quizzes Quiz Library Overlays My Account" at bounding box center [16, 209] width 19 height 359
click at [215, 43] on span "8" at bounding box center [214, 44] width 3 height 5
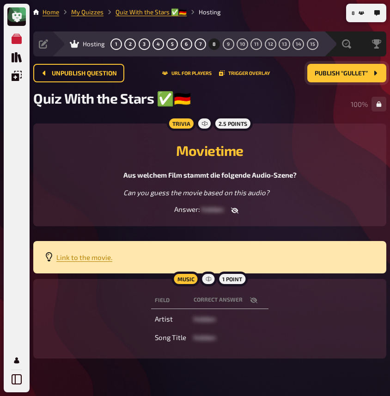
click at [18, 262] on div "My Quizzes Quiz Library Overlays My Account" at bounding box center [16, 209] width 19 height 359
click at [228, 44] on span "9" at bounding box center [228, 44] width 3 height 5
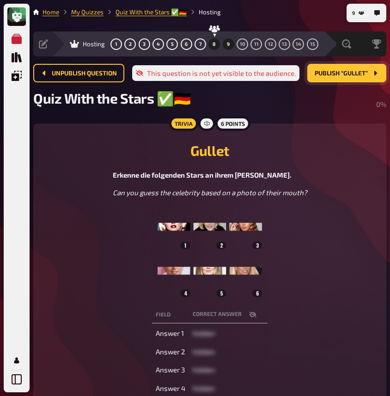
click at [214, 47] on button "8" at bounding box center [214, 44] width 15 height 15
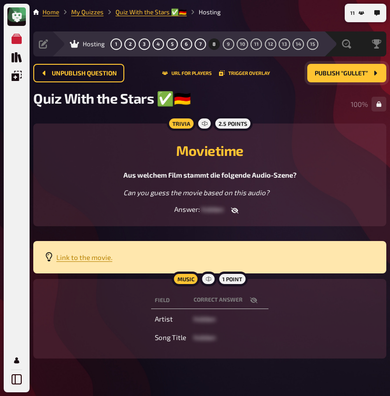
click at [13, 250] on div "My Quizzes Quiz Library Overlays My Account" at bounding box center [16, 209] width 19 height 359
click at [357, 79] on button "Publish “Gullet”" at bounding box center [347, 73] width 79 height 19
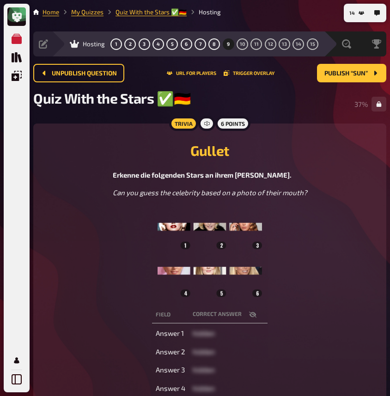
click at [19, 175] on div "My Quizzes Quiz Library Overlays My Account" at bounding box center [16, 209] width 19 height 359
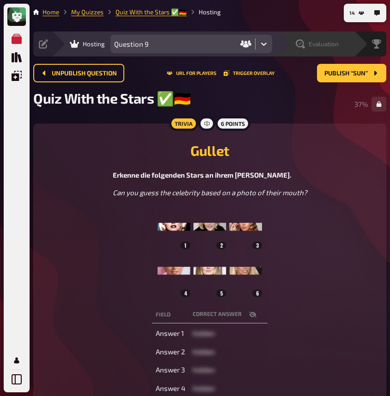
click at [336, 43] on span "Evaluation" at bounding box center [324, 43] width 30 height 7
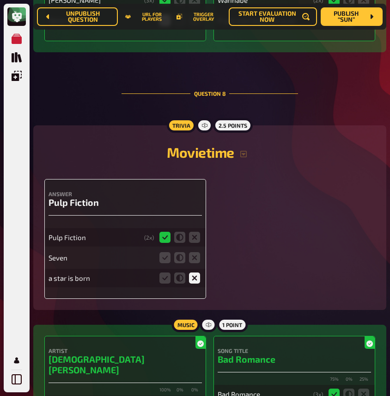
scroll to position [3666, 0]
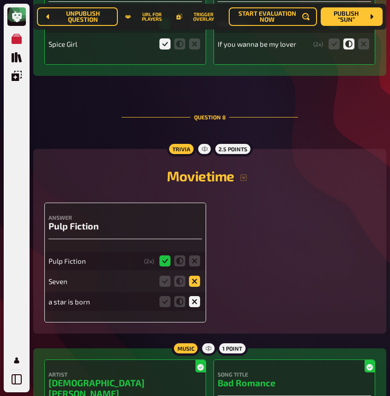
click at [197, 276] on icon at bounding box center [194, 281] width 11 height 11
click at [0, 0] on input "radio" at bounding box center [0, 0] width 0 height 0
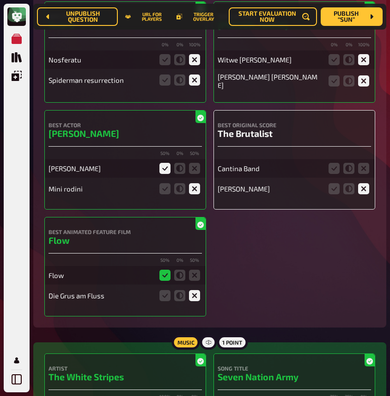
scroll to position [2583, 0]
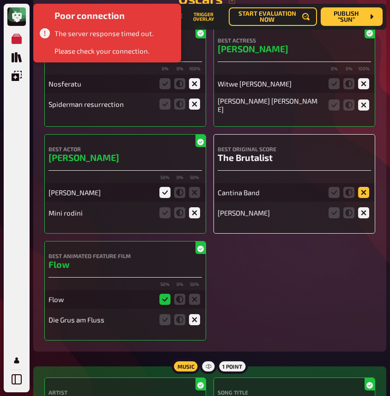
click at [362, 187] on icon at bounding box center [364, 192] width 11 height 11
click at [0, 0] on input "radio" at bounding box center [0, 0] width 0 height 0
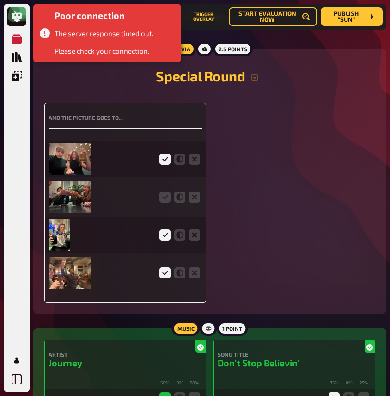
scroll to position [2007, 0]
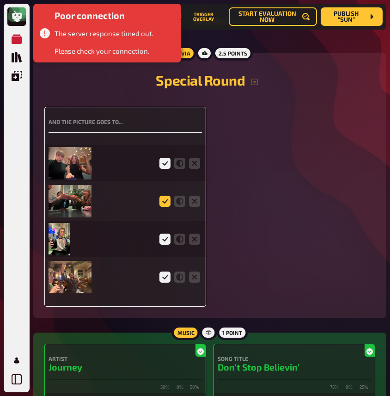
click at [166, 196] on icon at bounding box center [165, 201] width 11 height 11
click at [0, 0] on input "radio" at bounding box center [0, 0] width 0 height 0
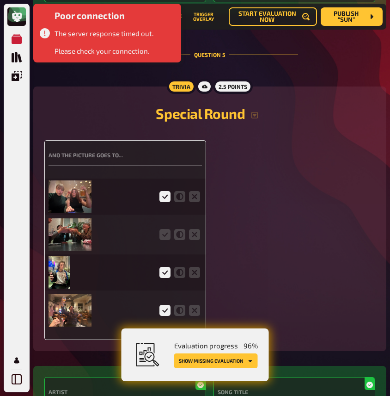
scroll to position [1947, 0]
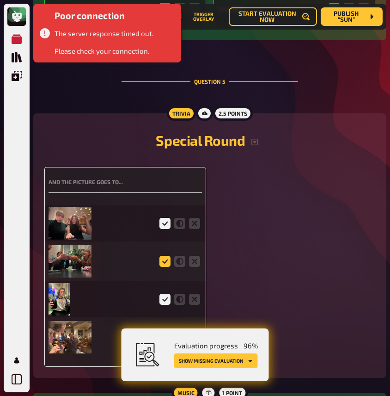
click at [170, 256] on icon at bounding box center [165, 261] width 11 height 11
click at [0, 0] on input "radio" at bounding box center [0, 0] width 0 height 0
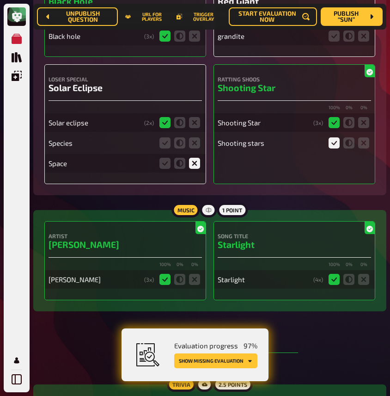
scroll to position [1674, 0]
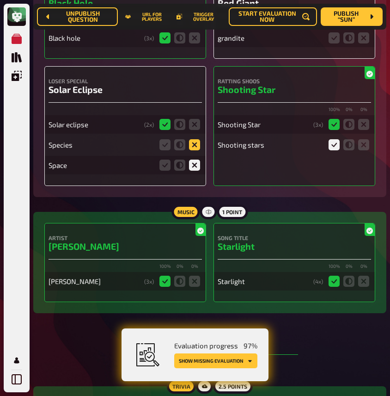
click at [197, 150] on icon at bounding box center [194, 144] width 11 height 11
click at [0, 0] on input "radio" at bounding box center [0, 0] width 0 height 0
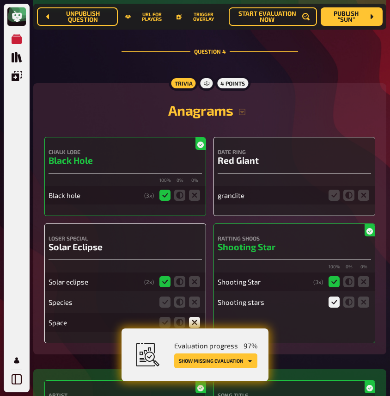
scroll to position [1509, 0]
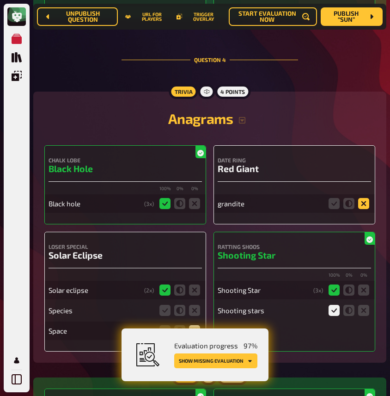
click at [366, 209] on icon at bounding box center [364, 203] width 11 height 11
click at [0, 0] on input "radio" at bounding box center [0, 0] width 0 height 0
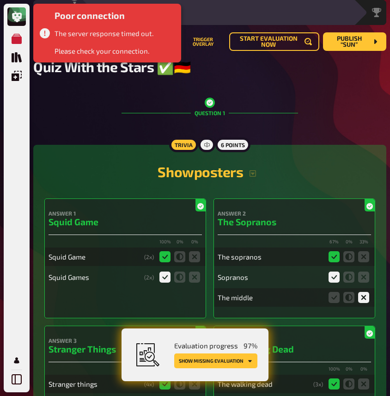
scroll to position [0, 0]
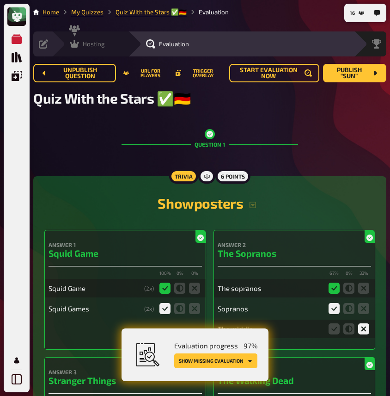
click at [71, 44] on icon at bounding box center [74, 44] width 9 height 8
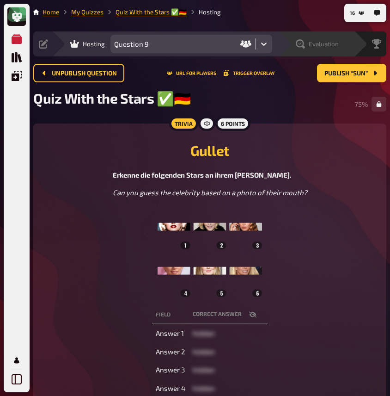
click at [333, 46] on span "Evaluation" at bounding box center [324, 43] width 30 height 7
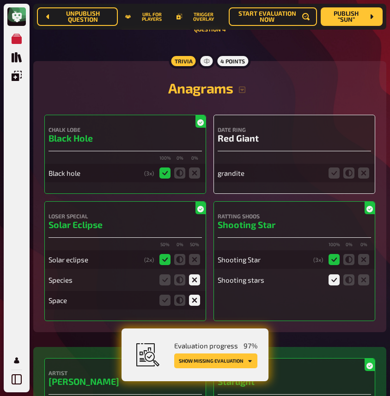
scroll to position [1558, 0]
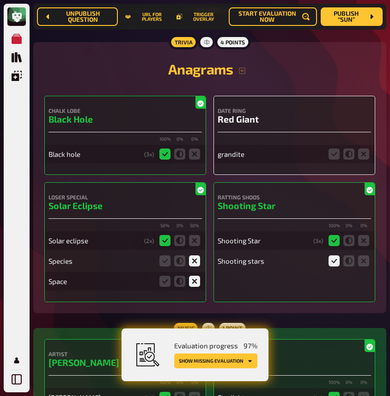
click at [361, 160] on icon at bounding box center [364, 154] width 11 height 11
click at [0, 0] on input "radio" at bounding box center [0, 0] width 0 height 0
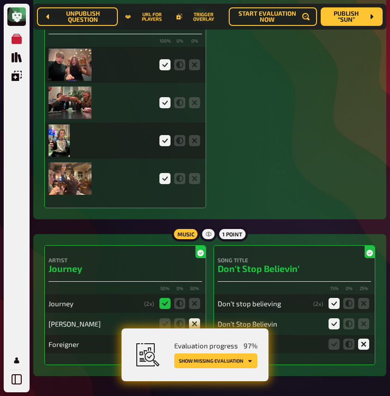
scroll to position [2104, 0]
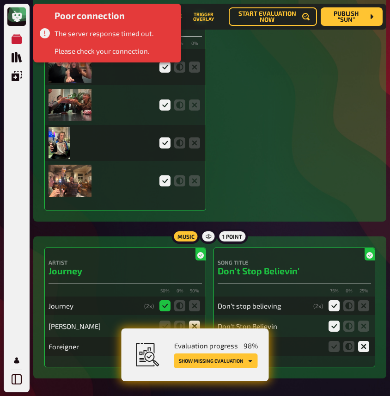
click at [69, 104] on img at bounding box center [70, 105] width 43 height 32
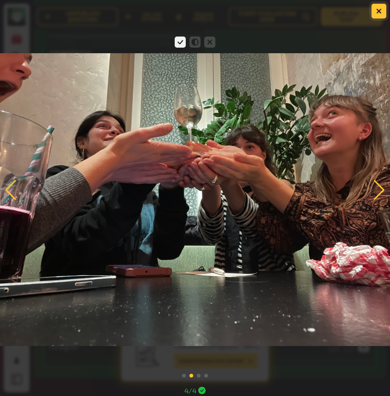
click at [379, 11] on icon "button" at bounding box center [379, 10] width 9 height 9
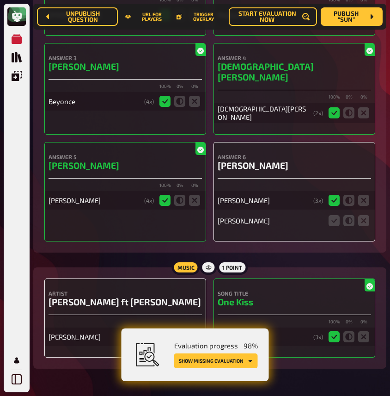
scroll to position [4338, 0]
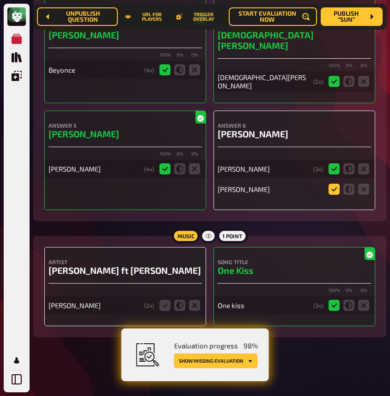
click at [337, 187] on icon at bounding box center [334, 189] width 11 height 11
click at [0, 0] on input "radio" at bounding box center [0, 0] width 0 height 0
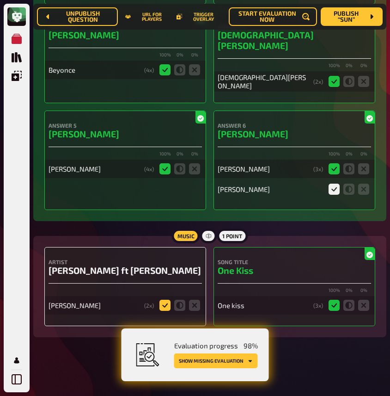
click at [163, 304] on icon at bounding box center [165, 305] width 11 height 11
click at [0, 0] on input "radio" at bounding box center [0, 0] width 0 height 0
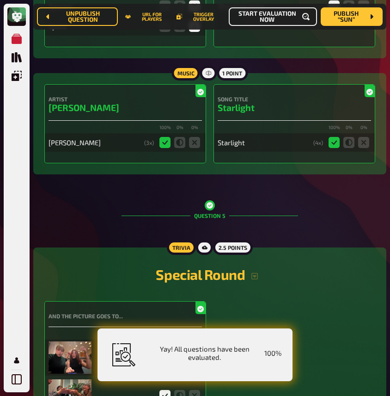
scroll to position [0, 0]
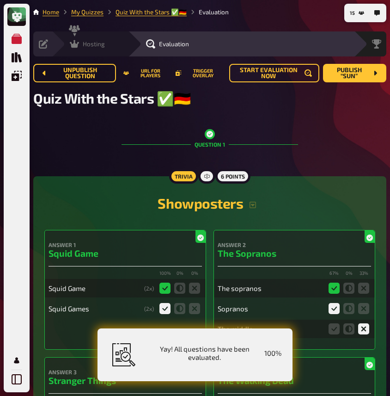
click at [77, 42] on icon at bounding box center [74, 43] width 9 height 9
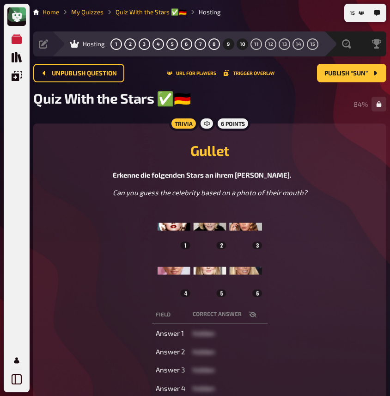
click at [242, 43] on span "10" at bounding box center [243, 44] width 6 height 5
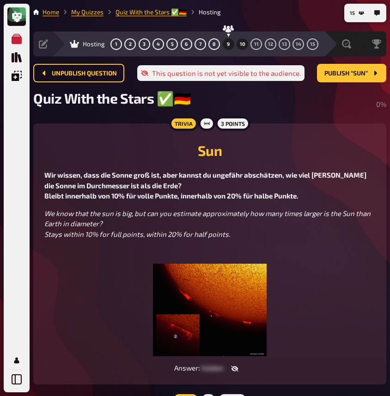
click at [234, 46] on button "9" at bounding box center [228, 44] width 15 height 15
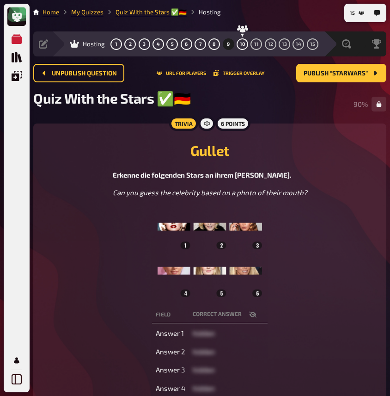
click at [28, 192] on div "My Quizzes Quiz Library Overlays My Account" at bounding box center [17, 198] width 26 height 389
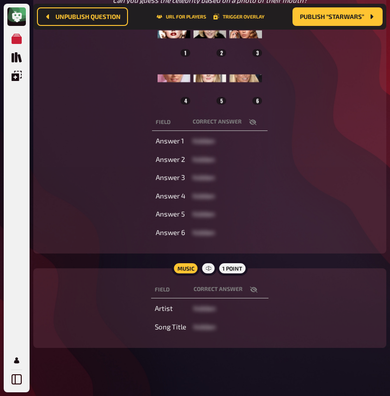
scroll to position [212, 0]
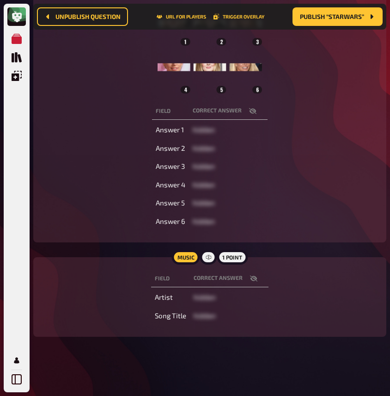
click at [256, 278] on icon "button" at bounding box center [253, 279] width 7 height 6
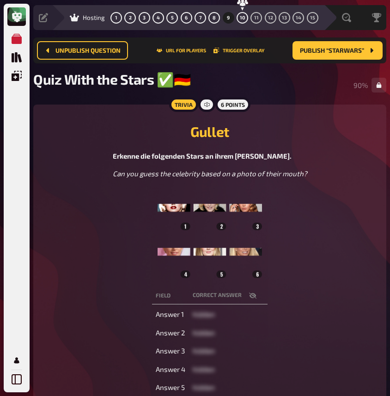
scroll to position [0, 0]
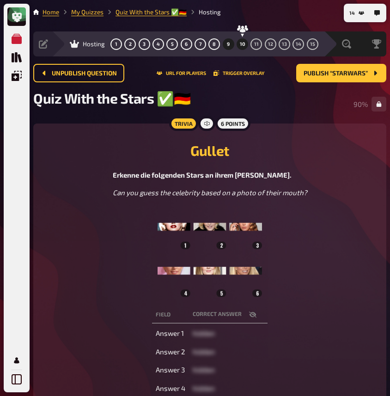
click at [243, 45] on span "10" at bounding box center [243, 44] width 6 height 5
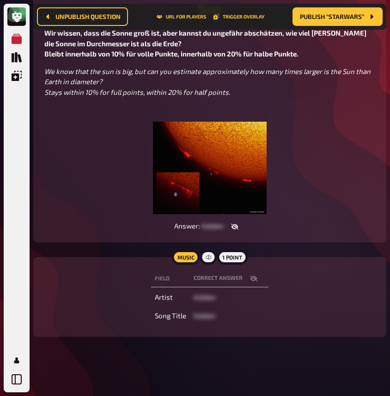
scroll to position [150, 0]
click at [251, 281] on icon "button" at bounding box center [253, 278] width 7 height 7
click at [327, 207] on figure at bounding box center [209, 168] width 331 height 93
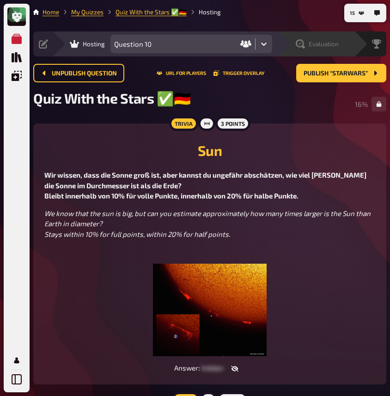
click at [336, 44] on span "Evaluation" at bounding box center [324, 43] width 30 height 7
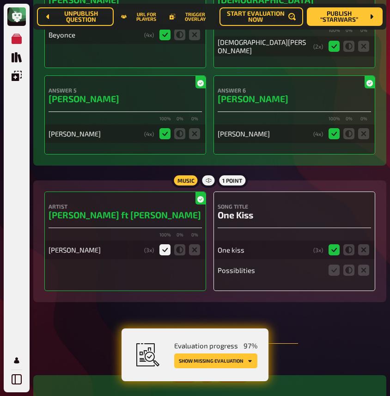
scroll to position [4436, 0]
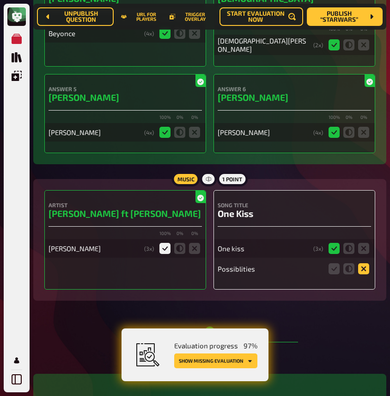
click at [364, 270] on icon at bounding box center [364, 268] width 11 height 11
click at [0, 0] on input "radio" at bounding box center [0, 0] width 0 height 0
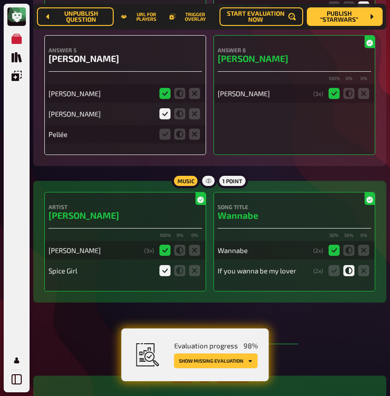
scroll to position [3489, 0]
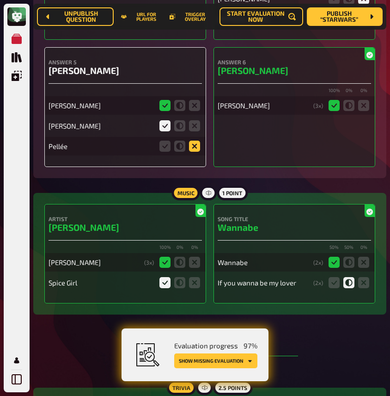
click at [193, 152] on icon at bounding box center [194, 146] width 11 height 11
click at [0, 0] on input "radio" at bounding box center [0, 0] width 0 height 0
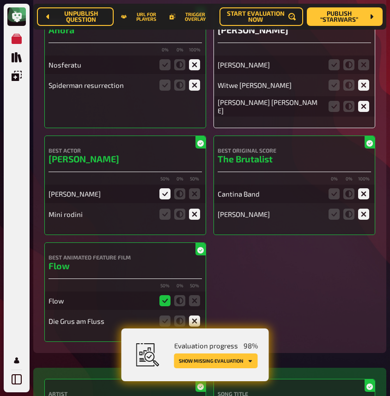
scroll to position [2590, 0]
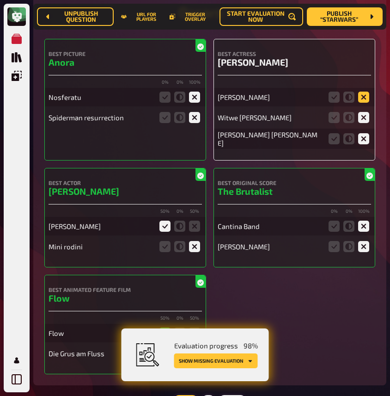
click at [362, 103] on icon at bounding box center [364, 97] width 11 height 11
click at [0, 0] on input "radio" at bounding box center [0, 0] width 0 height 0
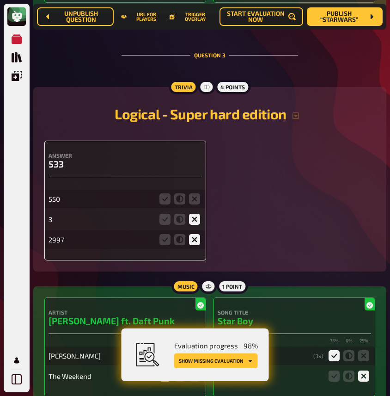
scroll to position [1147, 0]
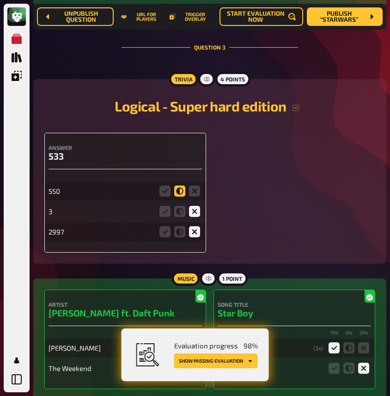
click at [181, 197] on icon at bounding box center [179, 191] width 11 height 11
click at [0, 0] on input "radio" at bounding box center [0, 0] width 0 height 0
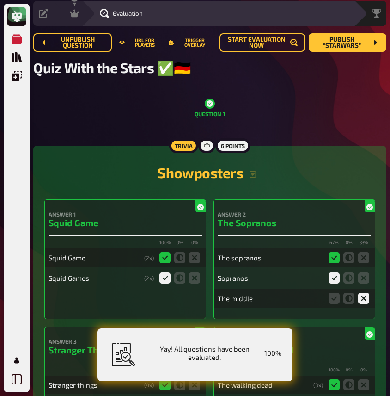
scroll to position [0, 0]
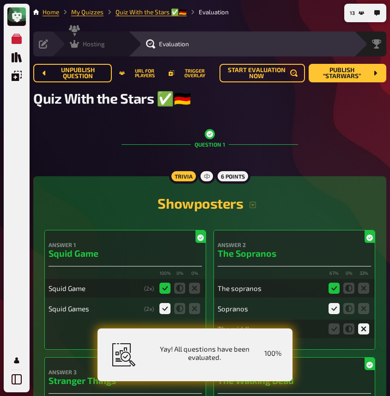
click at [77, 43] on icon at bounding box center [74, 44] width 9 height 8
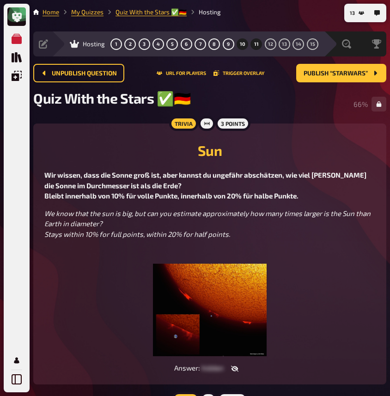
click at [253, 44] on button "11" at bounding box center [256, 44] width 15 height 15
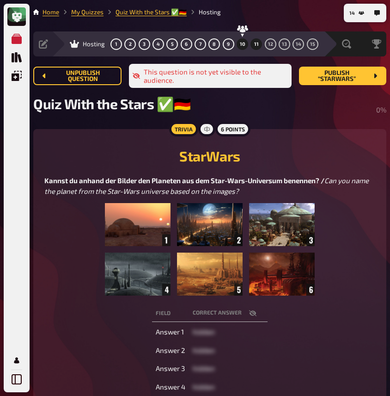
click at [245, 42] on span "10" at bounding box center [243, 44] width 6 height 5
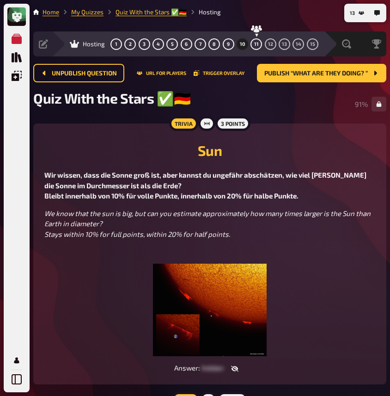
click at [217, 181] on p "Wir wissen, dass die Sonne groß ist, aber kannst du ungefähr abschätzen, wie vi…" at bounding box center [209, 185] width 331 height 31
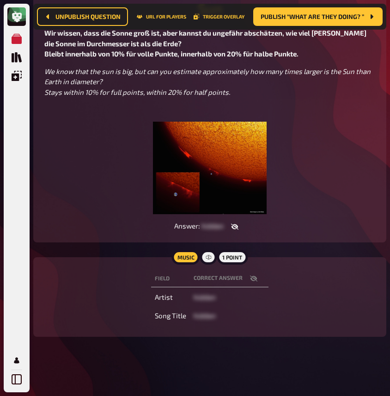
scroll to position [150, 0]
click at [253, 280] on icon "button" at bounding box center [253, 279] width 7 height 6
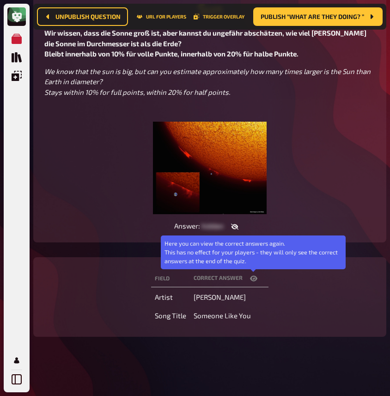
click at [253, 280] on icon "button" at bounding box center [253, 279] width 7 height 6
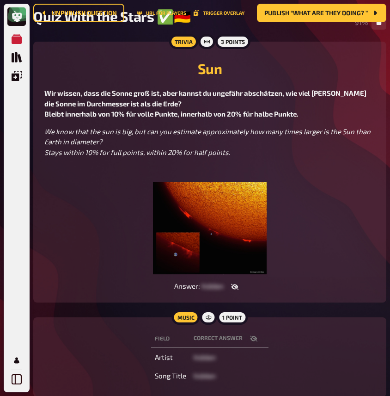
scroll to position [0, 0]
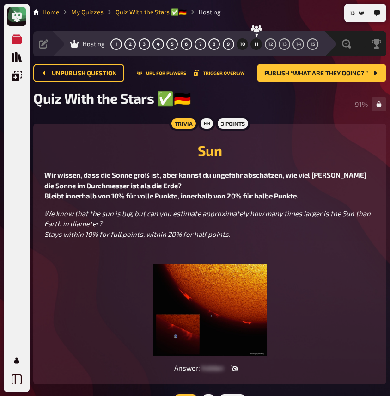
click at [260, 46] on button "11" at bounding box center [256, 44] width 15 height 15
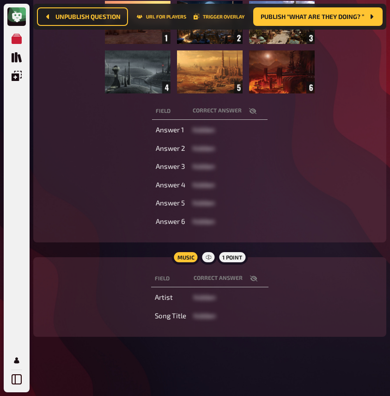
scroll to position [216, 0]
click at [252, 279] on icon "button" at bounding box center [253, 278] width 7 height 7
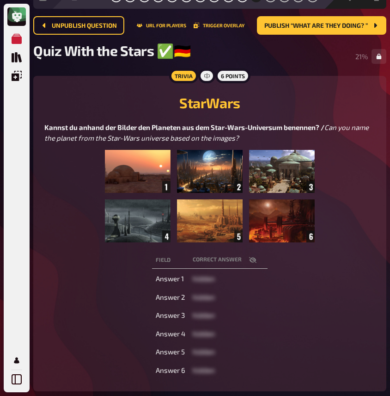
scroll to position [51, 0]
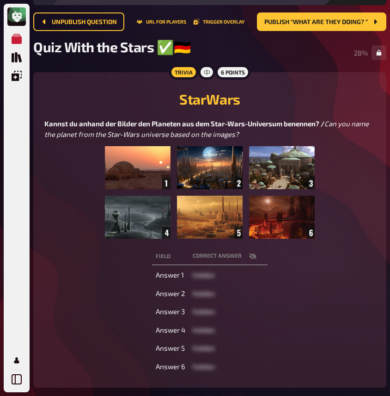
click at [255, 261] on button "button" at bounding box center [253, 256] width 22 height 9
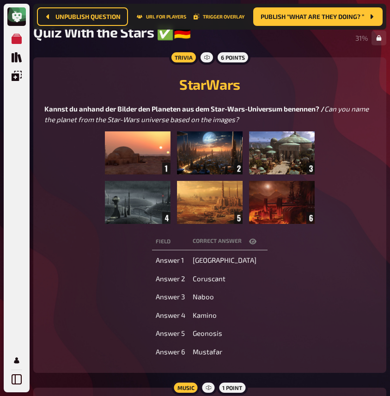
scroll to position [72, 0]
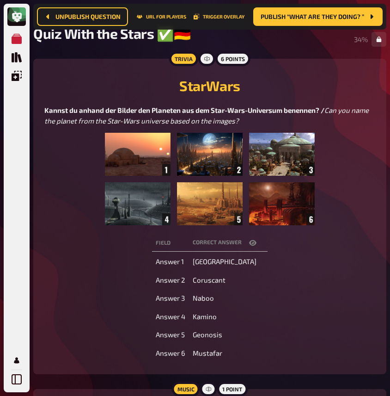
click at [254, 246] on icon "button" at bounding box center [252, 243] width 7 height 6
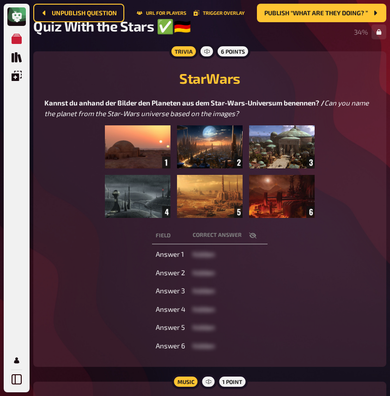
scroll to position [0, 0]
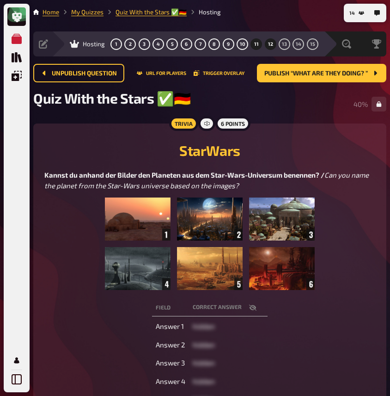
click at [267, 42] on button "12" at bounding box center [270, 44] width 15 height 15
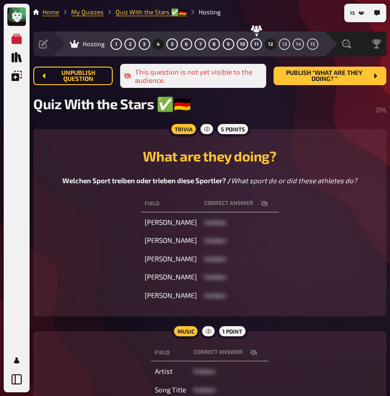
click at [154, 46] on button "4" at bounding box center [158, 44] width 15 height 15
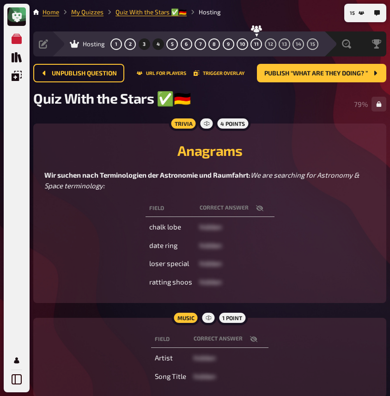
click at [145, 48] on button "3" at bounding box center [144, 44] width 15 height 15
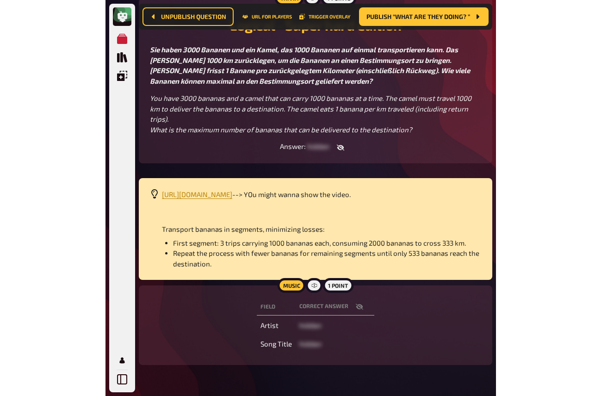
scroll to position [134, 0]
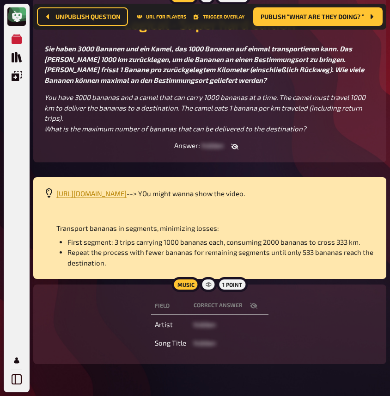
click at [64, 246] on ul "First segment: 3 trips carrying 1000 bananas each, consuming 2000 bananas to cr…" at bounding box center [215, 252] width 319 height 31
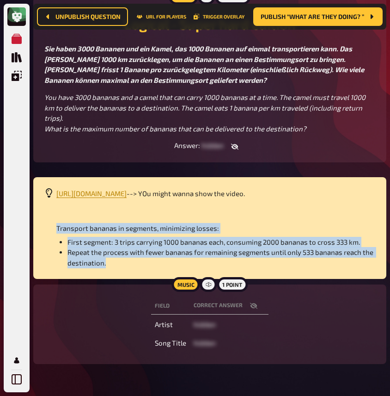
drag, startPoint x: 58, startPoint y: 226, endPoint x: 107, endPoint y: 273, distance: 68.1
click at [107, 273] on div "https://www.youtube.com/watch?v=wgYDasdca0c --> YOu might wanna show the video.…" at bounding box center [209, 228] width 353 height 102
copy div "Transport bananas in segments, minimizing losses: First segment: 3 trips carryi…"
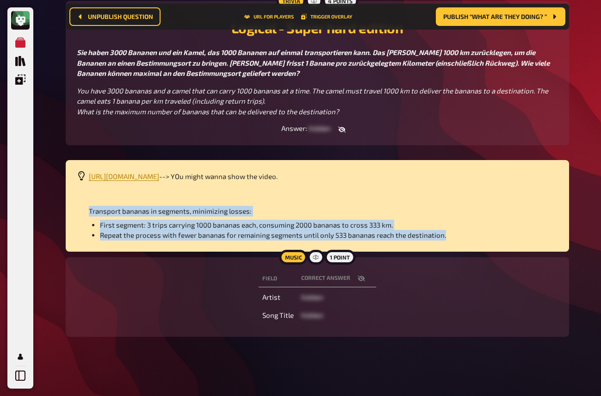
scroll to position [131, 0]
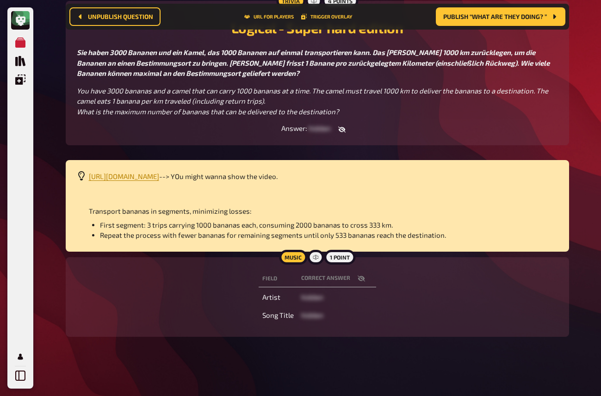
click at [226, 221] on span "First segment: 3 trips carrying 1000 bananas each, consuming 2000 bananas to cr…" at bounding box center [246, 225] width 293 height 8
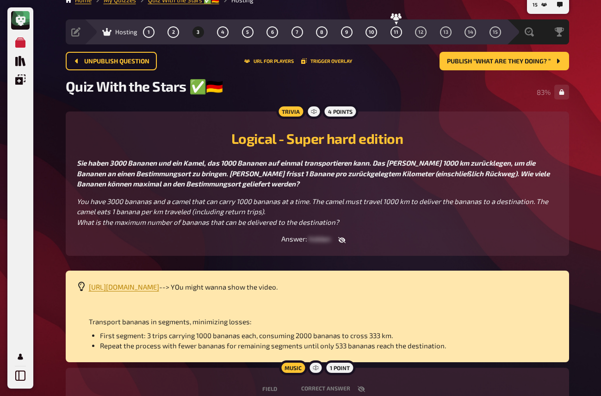
scroll to position [0, 0]
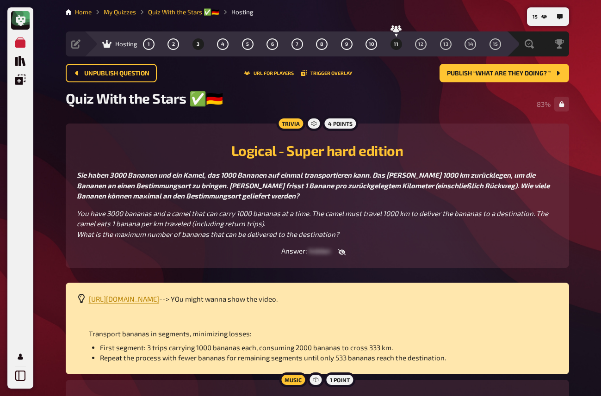
click at [394, 43] on span "11" at bounding box center [396, 44] width 5 height 5
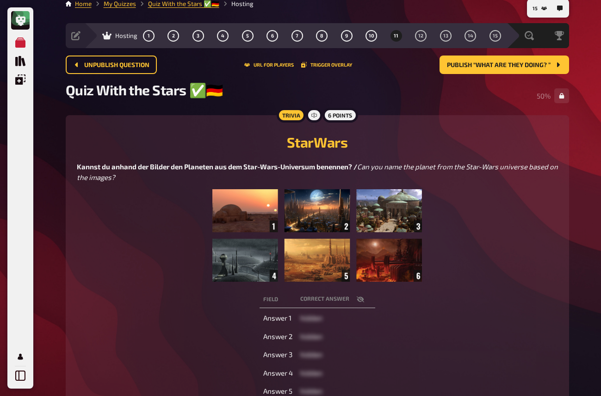
scroll to position [15, 0]
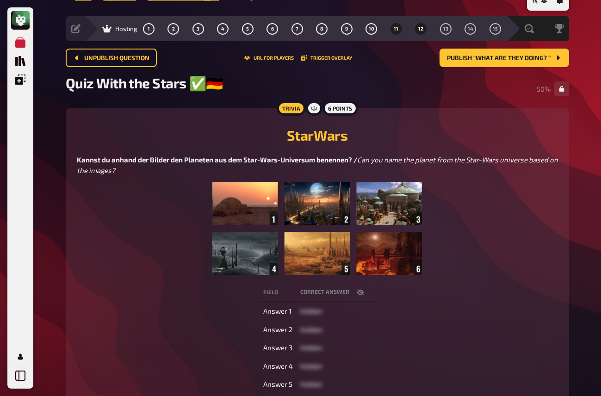
click at [417, 25] on button "12" at bounding box center [421, 28] width 15 height 15
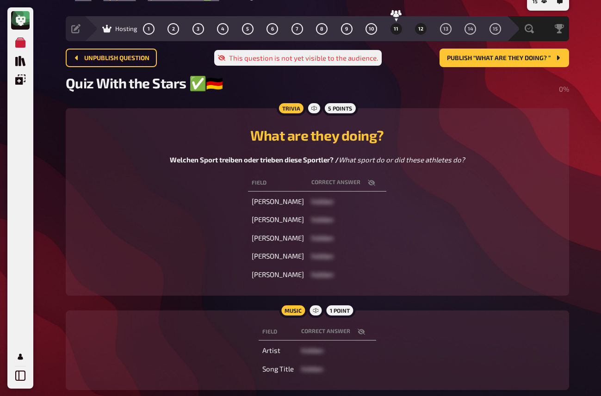
click at [401, 28] on button "11" at bounding box center [396, 28] width 15 height 15
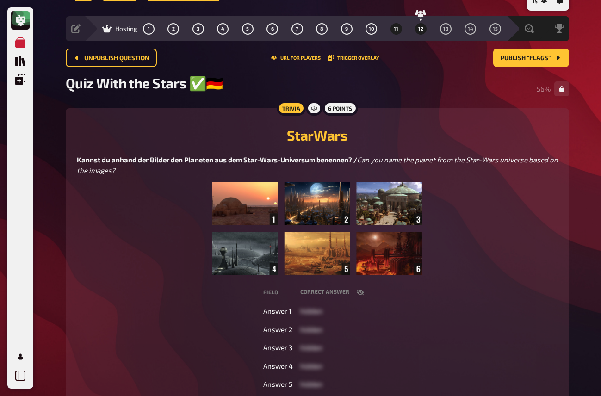
click at [418, 31] on span "12" at bounding box center [420, 28] width 5 height 5
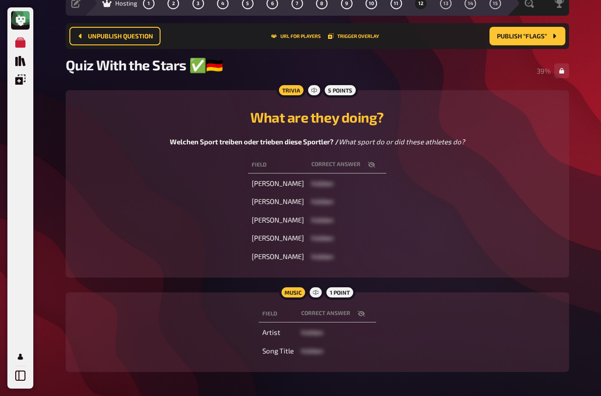
scroll to position [38, 0]
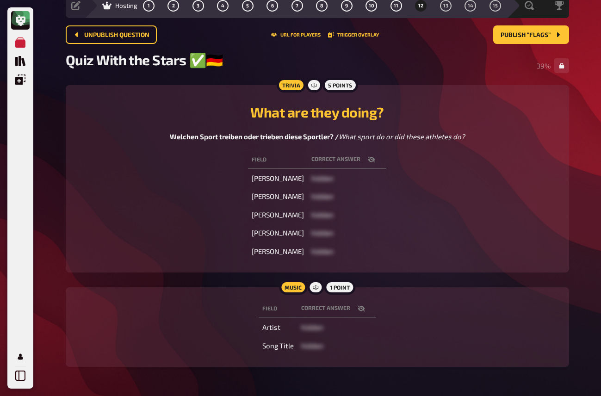
click at [358, 311] on icon "button" at bounding box center [360, 309] width 7 height 6
click at [358, 311] on icon "button" at bounding box center [361, 309] width 7 height 6
click at [418, 214] on div "Field correct answer Simone Biles hidden Babe Ruth hidden Megan Rapinoe hidden …" at bounding box center [317, 205] width 481 height 112
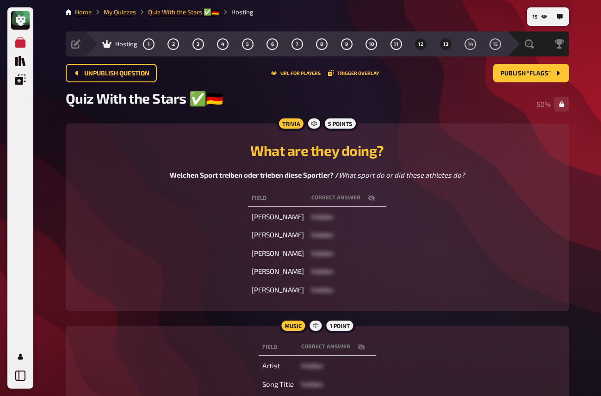
click at [446, 49] on button "13" at bounding box center [445, 44] width 15 height 15
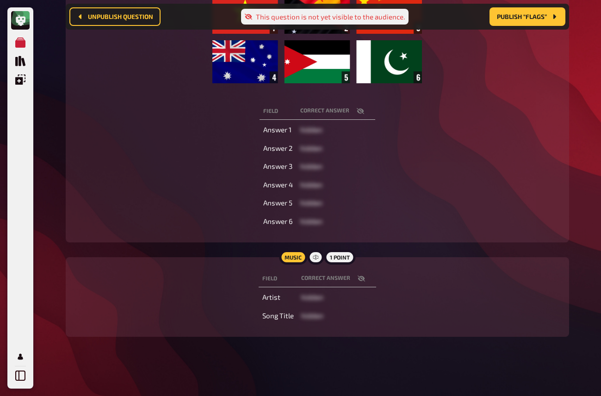
scroll to position [205, 0]
click at [361, 280] on icon "button" at bounding box center [360, 279] width 7 height 6
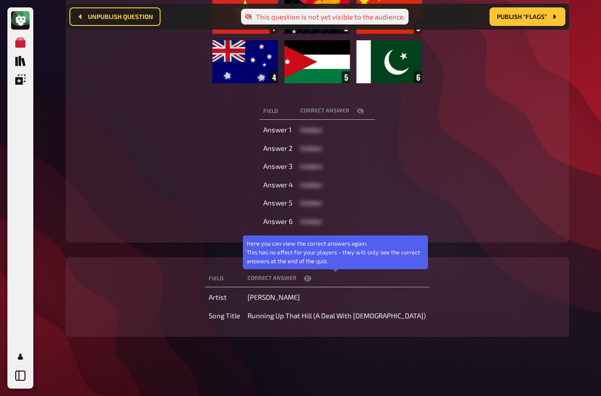
click at [311, 280] on icon "button" at bounding box center [307, 279] width 7 height 6
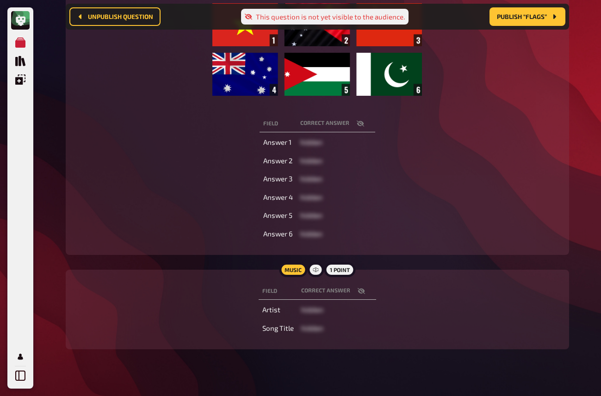
scroll to position [0, 0]
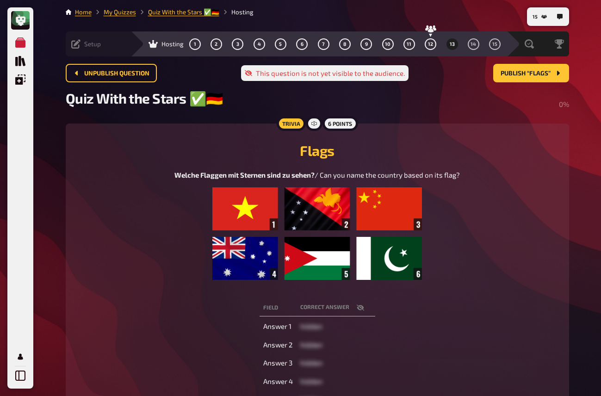
click at [80, 46] on div "Setup" at bounding box center [86, 43] width 30 height 9
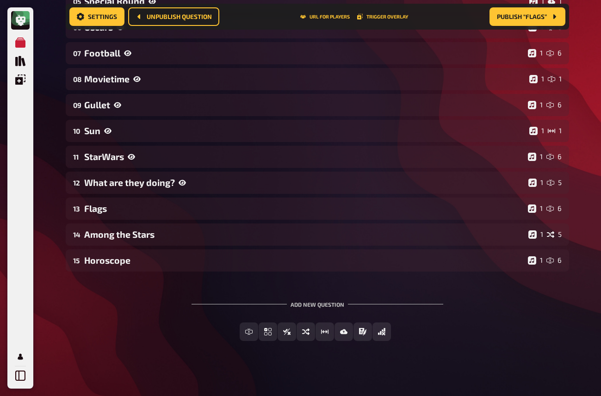
scroll to position [287, 0]
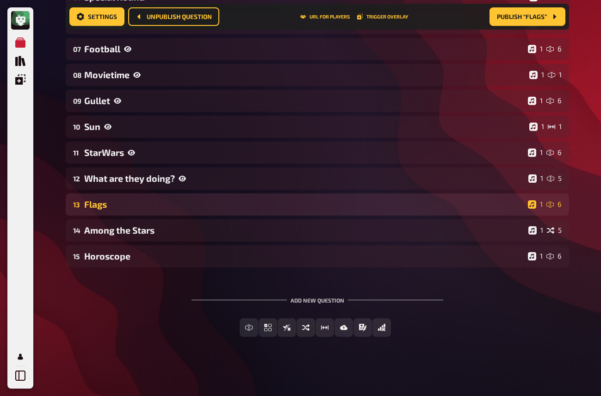
click at [111, 208] on div "Flags" at bounding box center [304, 204] width 440 height 11
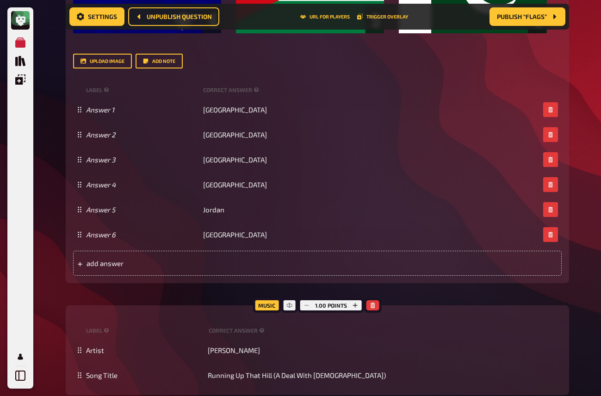
scroll to position [953, 0]
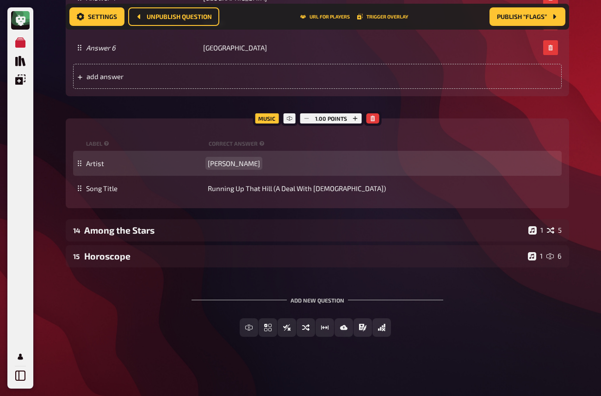
click at [220, 163] on span "Kate Bush" at bounding box center [234, 163] width 52 height 8
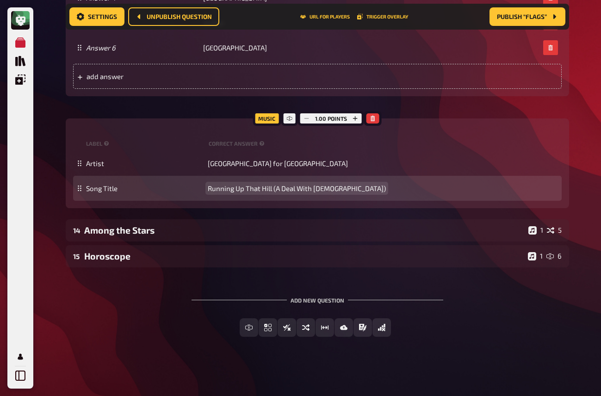
click at [226, 189] on span "Running Up That Hill (A Deal With God)" at bounding box center [297, 188] width 178 height 8
click at [223, 186] on span "We are The World" at bounding box center [236, 188] width 56 height 8
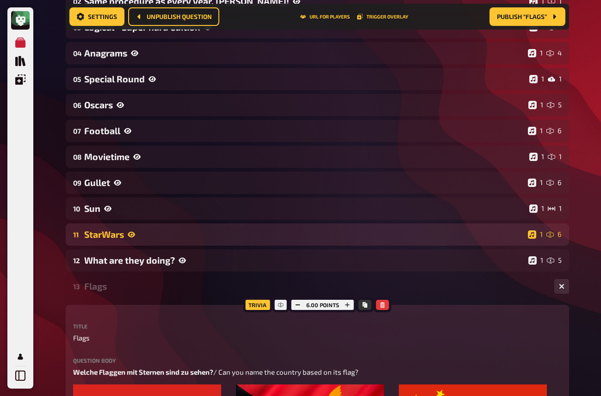
scroll to position [0, 0]
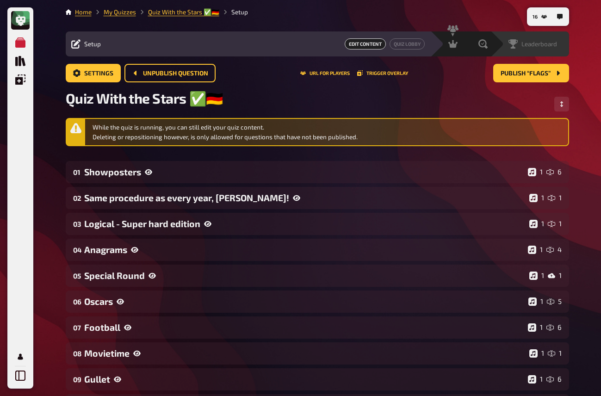
click at [543, 38] on div "Leaderboard" at bounding box center [529, 43] width 79 height 25
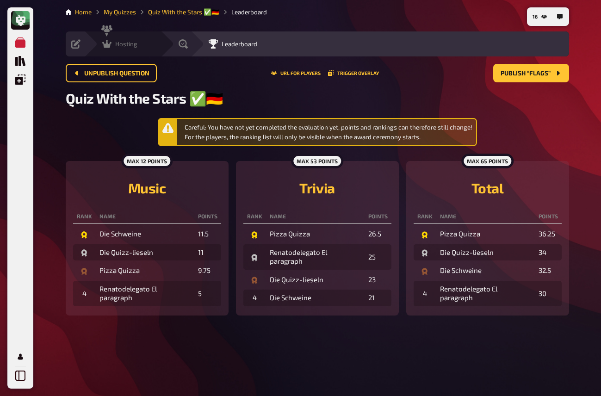
click at [118, 47] on span "Hosting" at bounding box center [126, 43] width 22 height 7
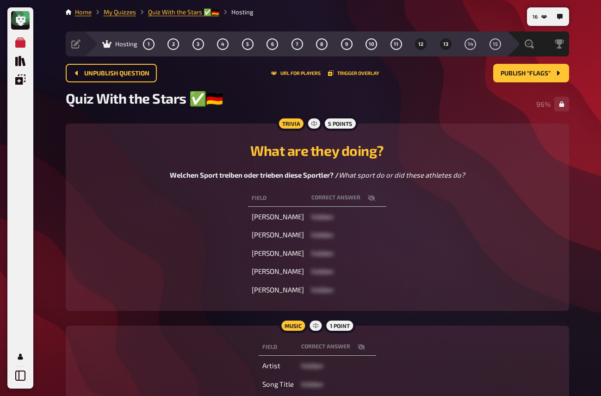
click at [447, 46] on span "13" at bounding box center [445, 44] width 5 height 5
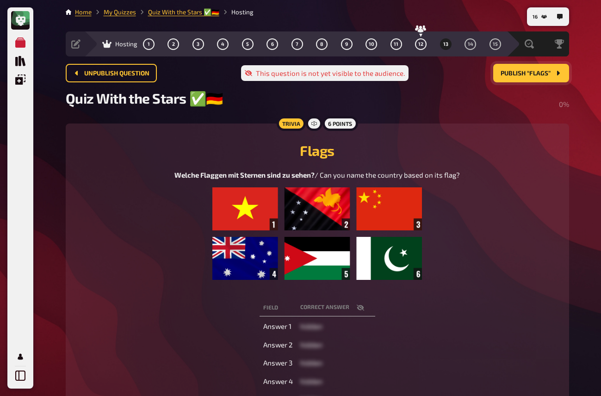
click at [514, 70] on span "Publish “Flags”" at bounding box center [526, 73] width 50 height 6
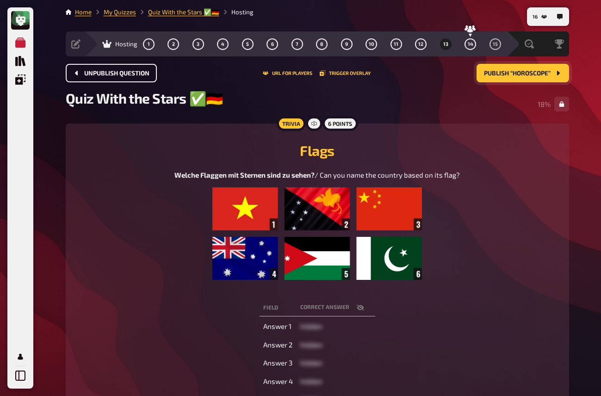
click at [119, 72] on span "Unpublish question" at bounding box center [116, 73] width 65 height 6
click at [9, 113] on div "My Quizzes Quiz Library Overlays My Account" at bounding box center [20, 197] width 26 height 381
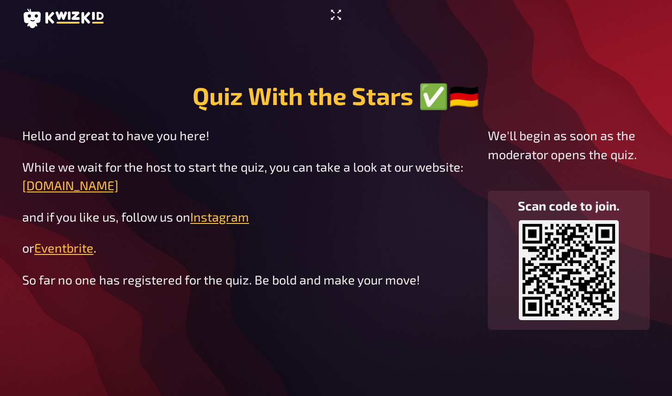
click at [338, 16] on icon "Enter Fullscreen" at bounding box center [335, 14] width 15 height 15
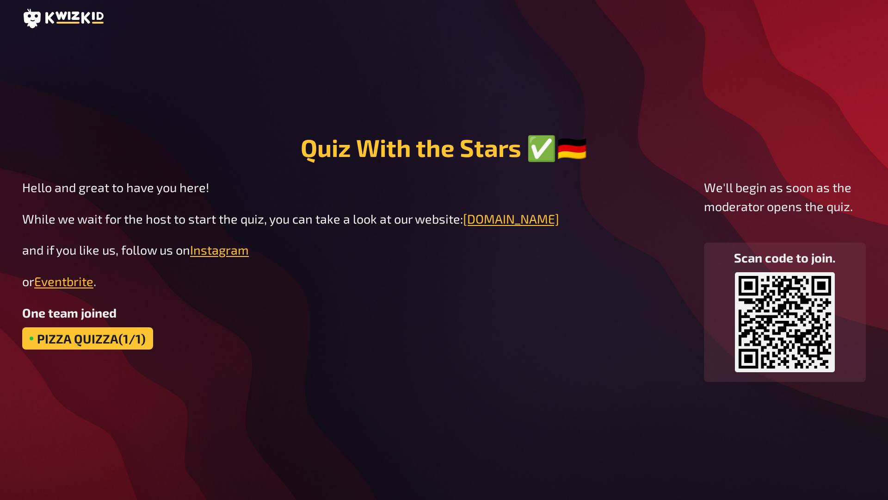
click at [0, 198] on div "Quiz With the Stars ✅🇩🇪 Hello and great to have you here! While we wait for the…" at bounding box center [444, 250] width 888 height 500
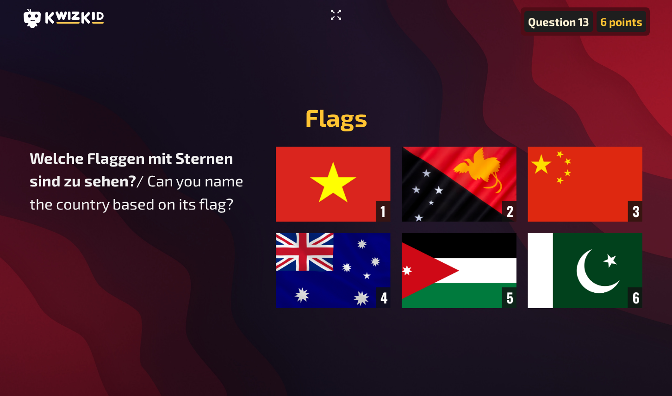
click at [328, 16] on icon "Enter Fullscreen" at bounding box center [335, 14] width 15 height 15
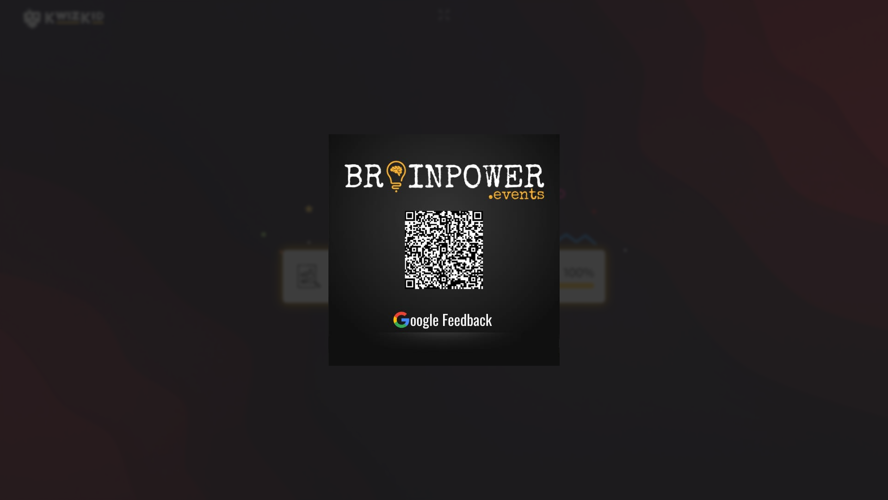
click at [671, 247] on div at bounding box center [444, 250] width 888 height 500
click at [580, 231] on div at bounding box center [444, 250] width 888 height 500
click at [671, 302] on div at bounding box center [444, 250] width 888 height 500
click at [537, 246] on div at bounding box center [444, 250] width 888 height 500
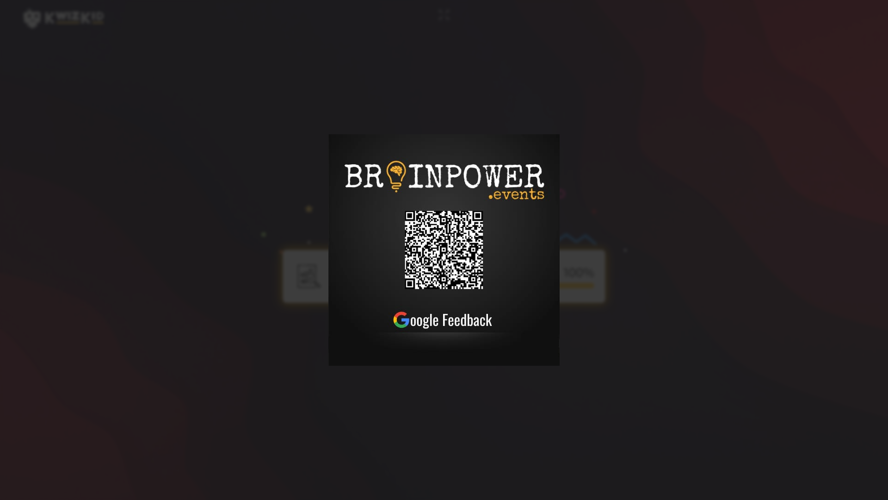
click at [537, 246] on div at bounding box center [444, 250] width 888 height 500
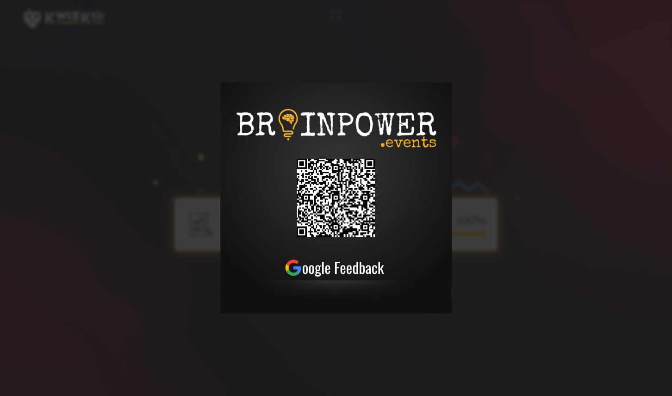
click at [338, 25] on div at bounding box center [336, 198] width 672 height 396
click at [338, 19] on div at bounding box center [336, 198] width 672 height 396
click at [371, 58] on div at bounding box center [336, 198] width 672 height 396
click at [364, 145] on div at bounding box center [336, 198] width 672 height 396
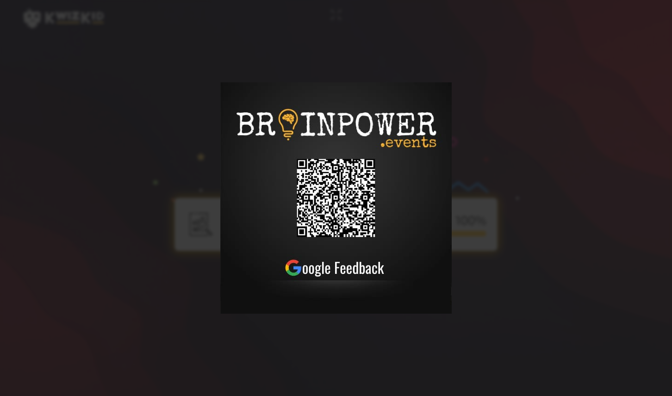
click at [364, 145] on div at bounding box center [336, 198] width 672 height 396
click at [377, 64] on div at bounding box center [336, 198] width 672 height 396
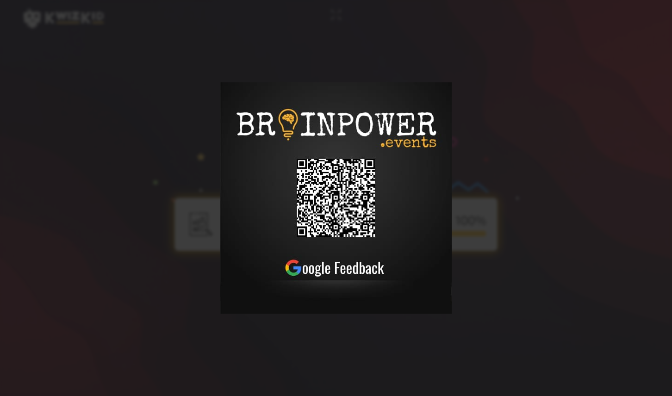
click at [377, 64] on div at bounding box center [336, 198] width 672 height 396
click at [379, 27] on div at bounding box center [336, 198] width 672 height 396
click at [358, 32] on div at bounding box center [336, 198] width 672 height 396
click at [339, 77] on div at bounding box center [336, 198] width 672 height 396
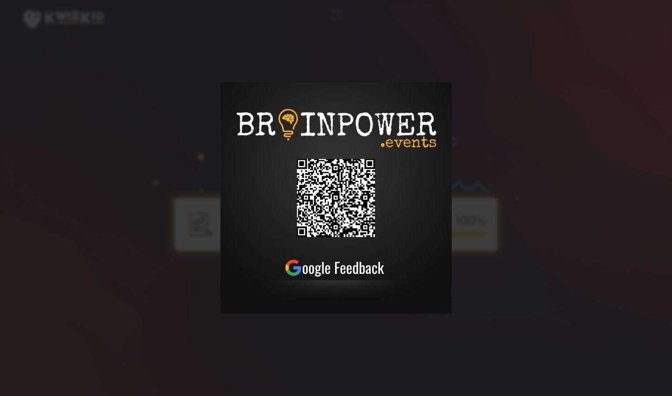
click at [339, 77] on div at bounding box center [336, 198] width 672 height 396
click at [316, 319] on div at bounding box center [336, 198] width 672 height 396
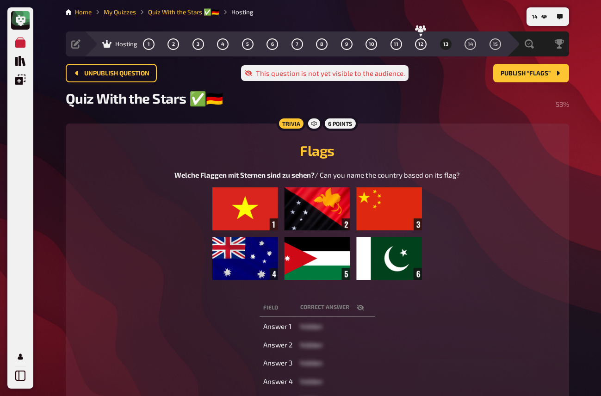
scroll to position [10, 0]
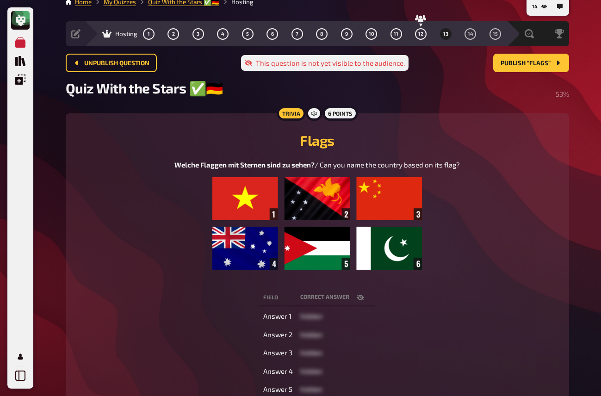
click at [478, 188] on div "Welche Flaggen mit Sternen sind zu sehen? / Can you name the country based on i…" at bounding box center [317, 220] width 481 height 120
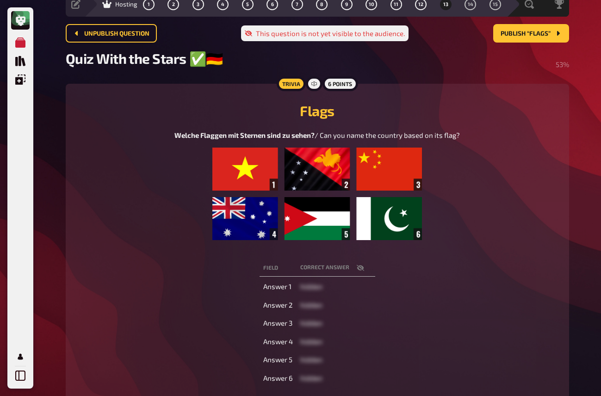
scroll to position [0, 0]
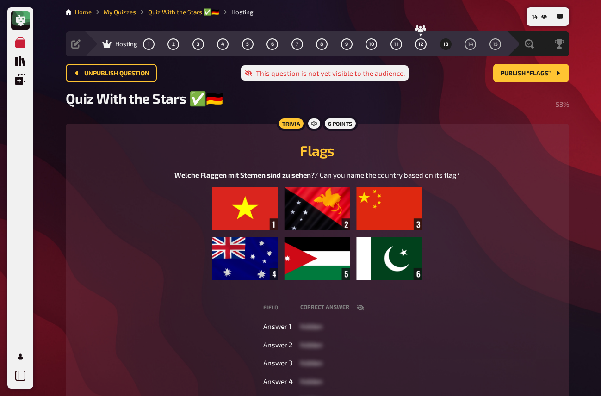
click at [135, 248] on div "Welche Flaggen mit Sternen sind zu sehen? / Can you name the country based on i…" at bounding box center [317, 230] width 481 height 120
click at [23, 223] on div "Meine Quizze Quiz Sammlung Einblendungen Mein Konto" at bounding box center [20, 209] width 19 height 352
click at [421, 48] on button "12" at bounding box center [421, 44] width 15 height 15
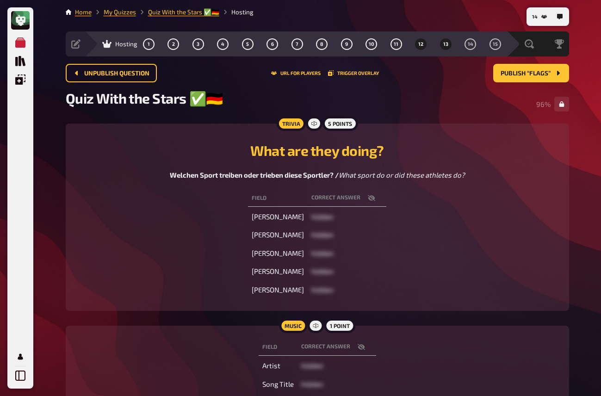
click at [446, 44] on span "13" at bounding box center [445, 44] width 5 height 5
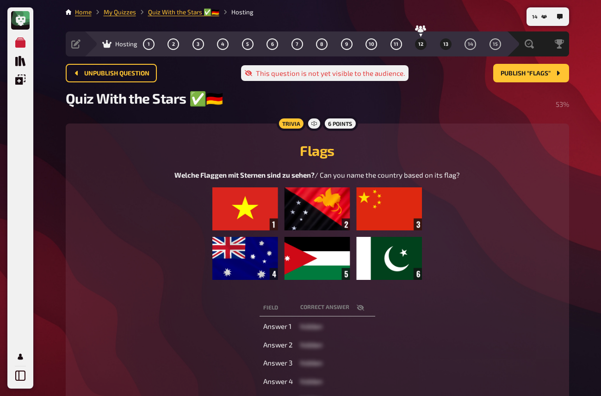
click at [425, 43] on button "12" at bounding box center [421, 44] width 15 height 15
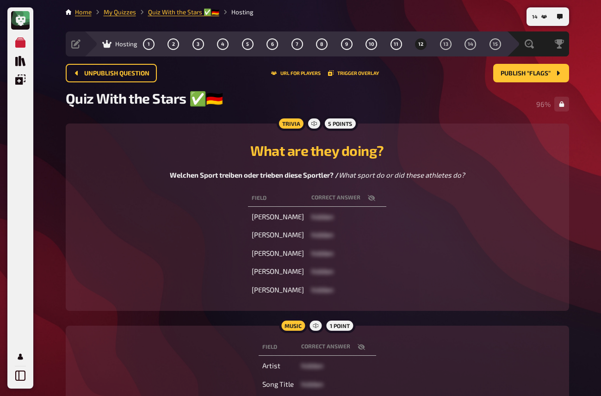
scroll to position [9, 0]
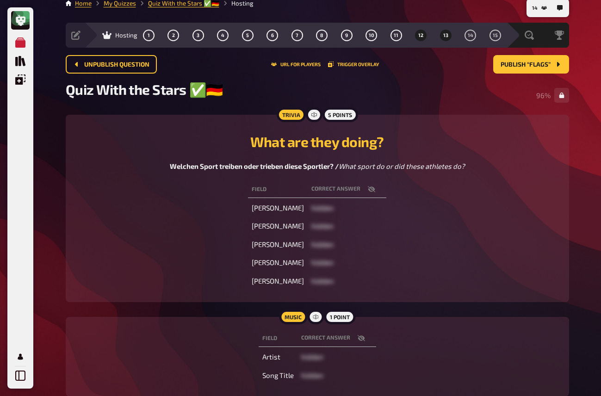
click at [441, 40] on button "13" at bounding box center [445, 35] width 15 height 15
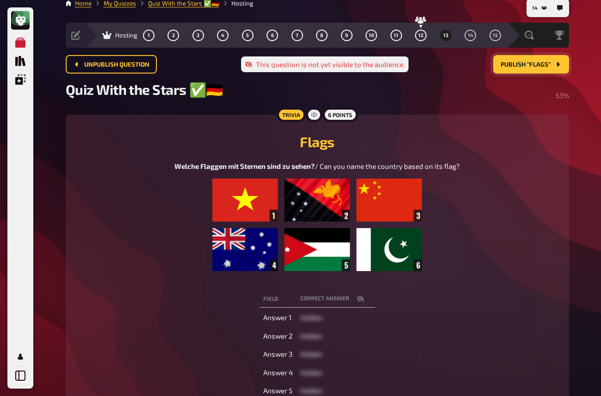
click at [516, 66] on span "Publish “Flags”" at bounding box center [526, 65] width 50 height 6
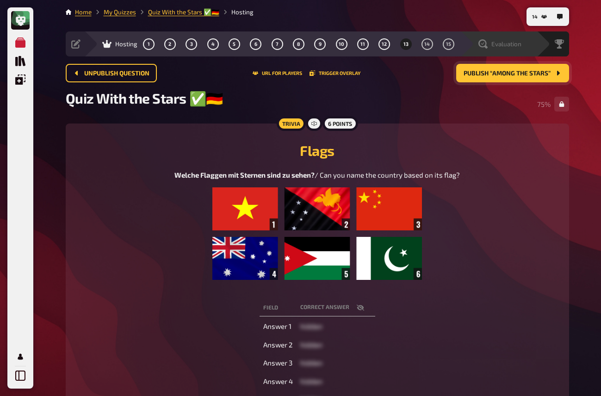
click at [504, 50] on div "Evaluation" at bounding box center [498, 43] width 76 height 25
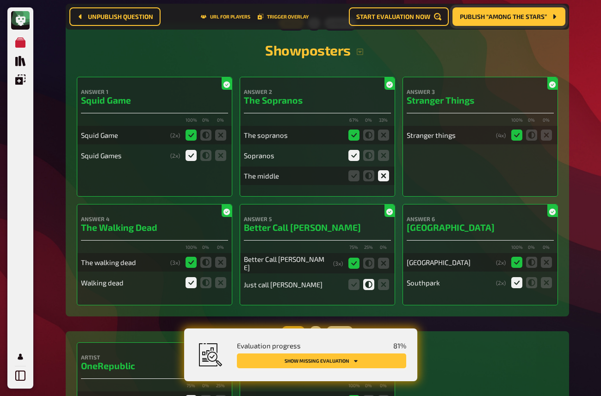
click at [334, 356] on button "Show missing evaluation" at bounding box center [321, 360] width 169 height 15
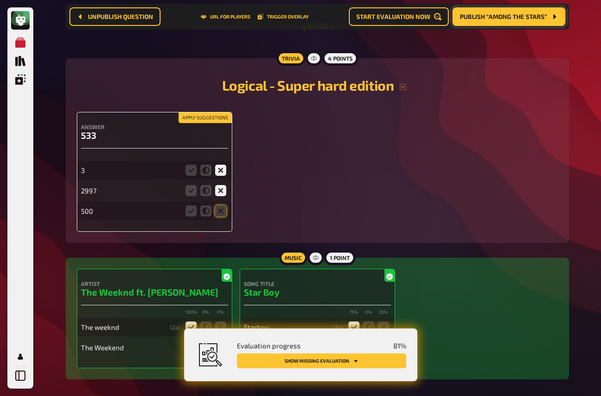
scroll to position [1082, 0]
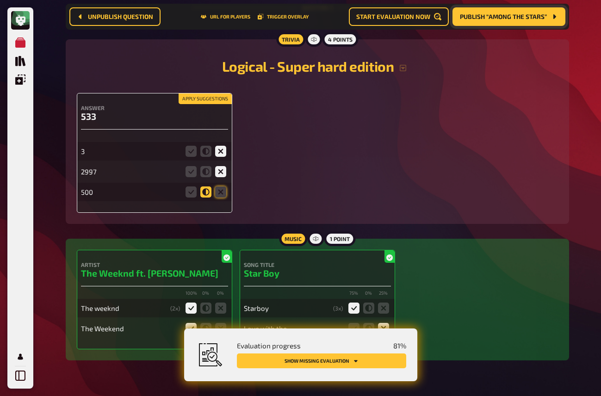
click at [204, 193] on icon at bounding box center [205, 191] width 11 height 11
click at [0, 0] on input "radio" at bounding box center [0, 0] width 0 height 0
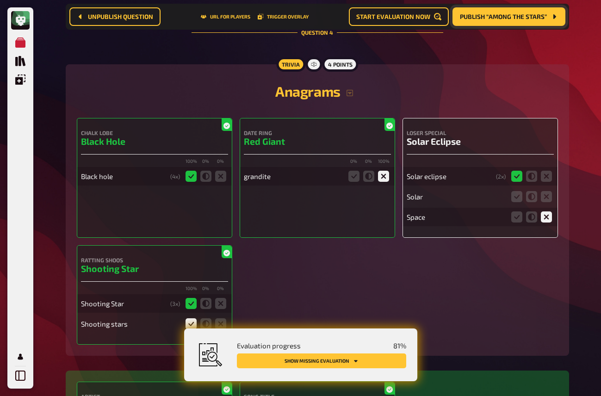
scroll to position [1479, 0]
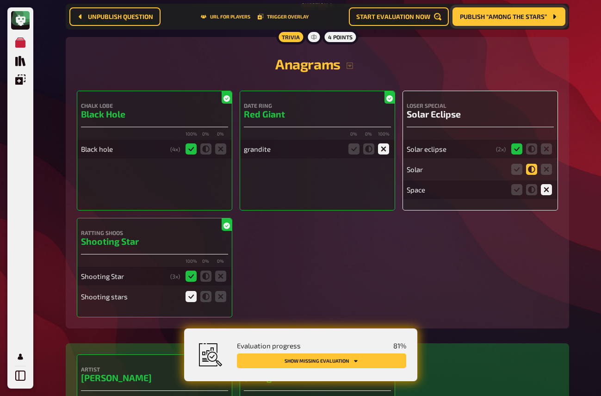
click at [530, 174] on icon at bounding box center [531, 169] width 11 height 11
click at [0, 0] on input "radio" at bounding box center [0, 0] width 0 height 0
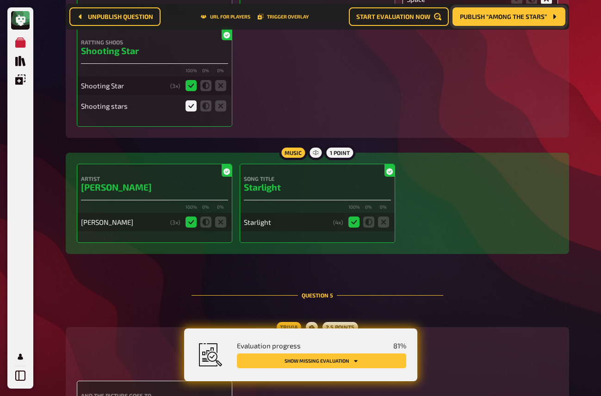
scroll to position [1891, 0]
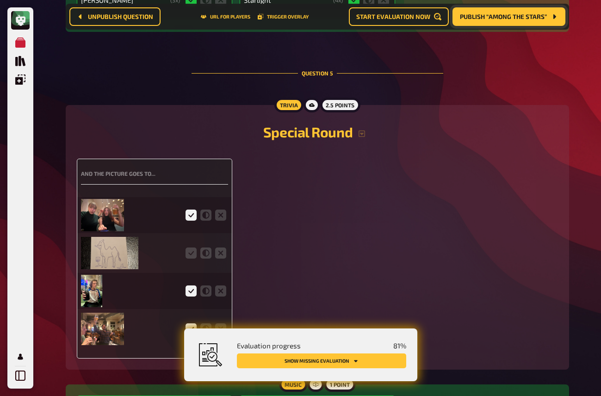
click at [114, 268] on img at bounding box center [109, 253] width 57 height 32
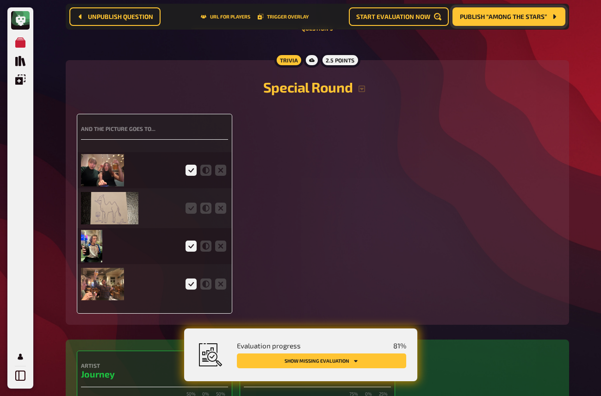
scroll to position [1950, 0]
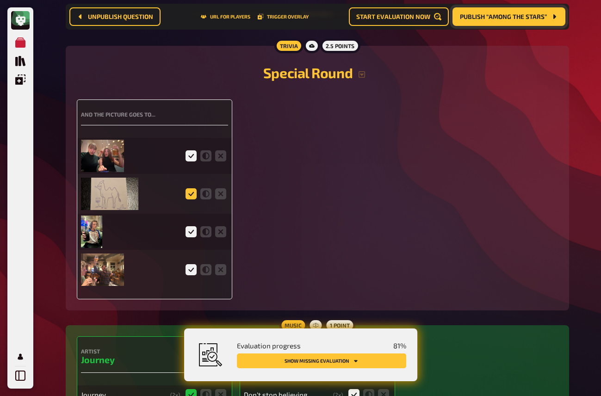
click at [190, 199] on icon at bounding box center [191, 193] width 11 height 11
click at [0, 0] on input "radio" at bounding box center [0, 0] width 0 height 0
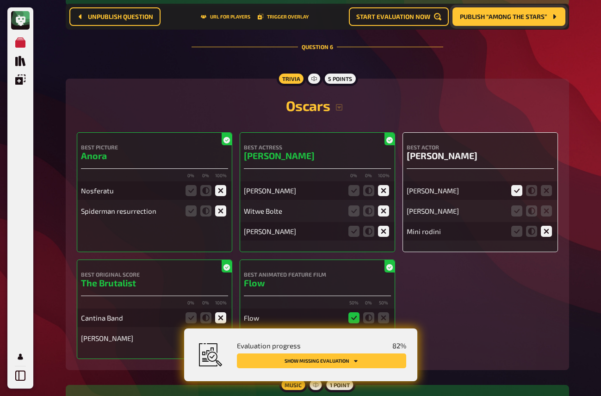
scroll to position [2420, 0]
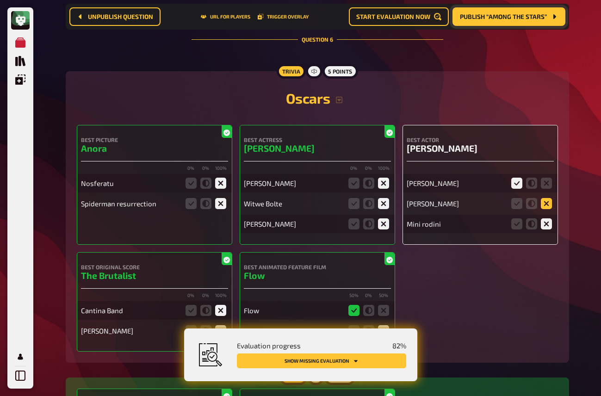
click at [546, 209] on icon at bounding box center [546, 203] width 11 height 11
click at [0, 0] on input "radio" at bounding box center [0, 0] width 0 height 0
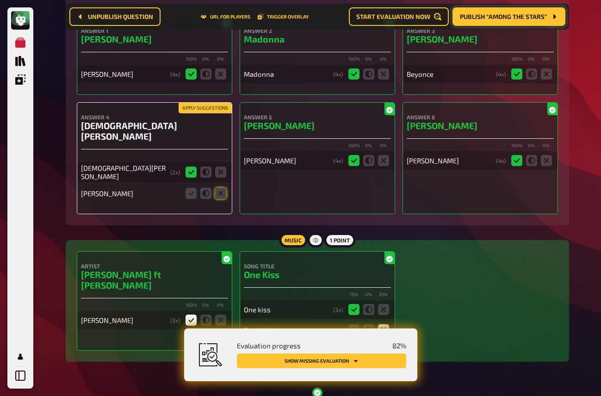
scroll to position [3989, 0]
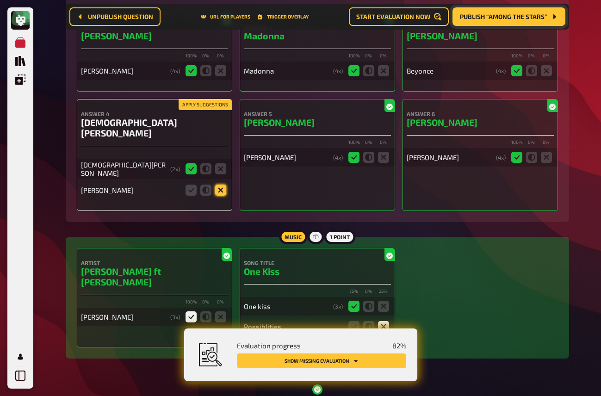
click at [219, 189] on icon at bounding box center [220, 190] width 11 height 11
click at [0, 0] on input "radio" at bounding box center [0, 0] width 0 height 0
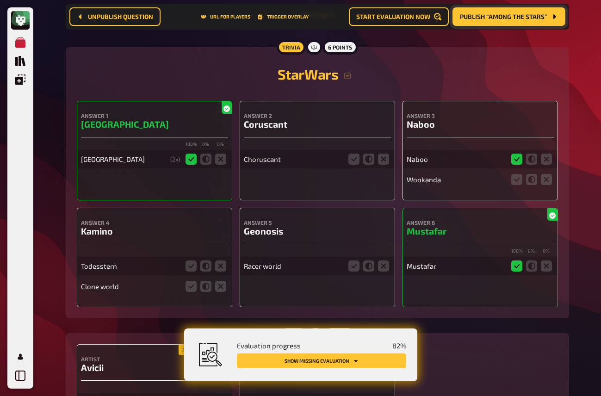
scroll to position [4782, 0]
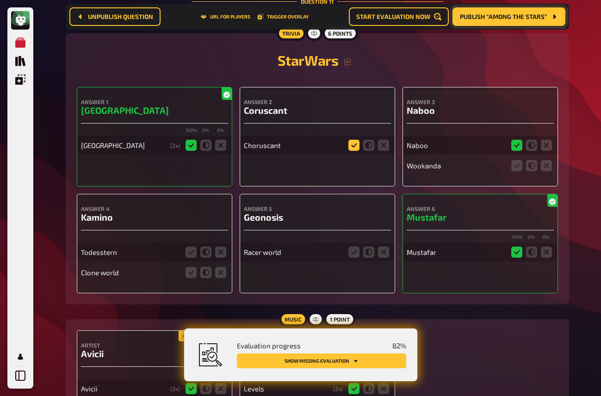
click at [356, 145] on icon at bounding box center [353, 145] width 11 height 11
click at [0, 0] on input "radio" at bounding box center [0, 0] width 0 height 0
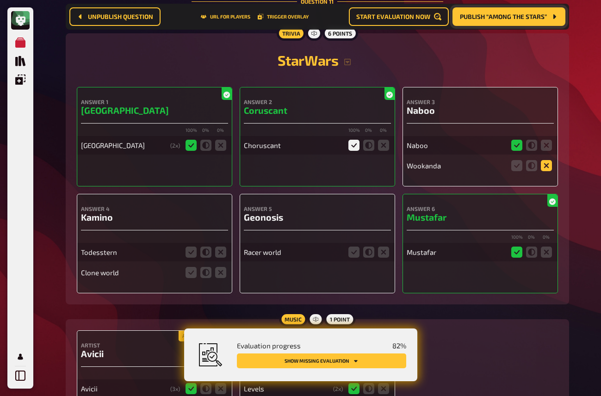
click at [548, 168] on icon at bounding box center [546, 165] width 11 height 11
click at [0, 0] on input "radio" at bounding box center [0, 0] width 0 height 0
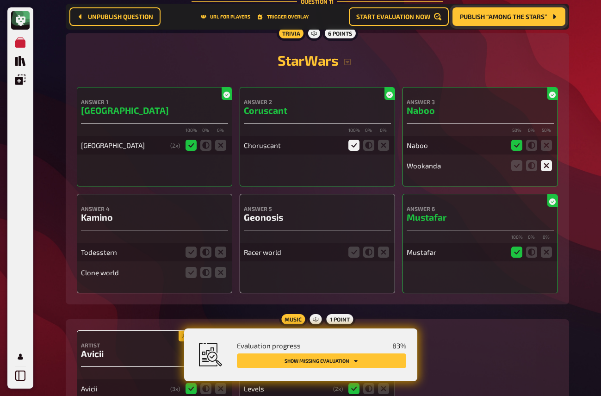
scroll to position [4812, 0]
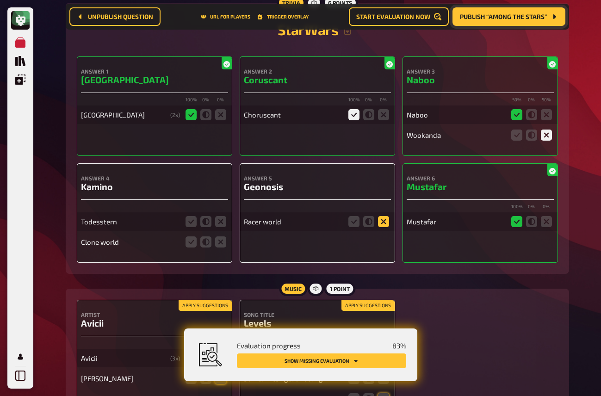
click at [382, 221] on icon at bounding box center [383, 221] width 11 height 11
click at [0, 0] on input "radio" at bounding box center [0, 0] width 0 height 0
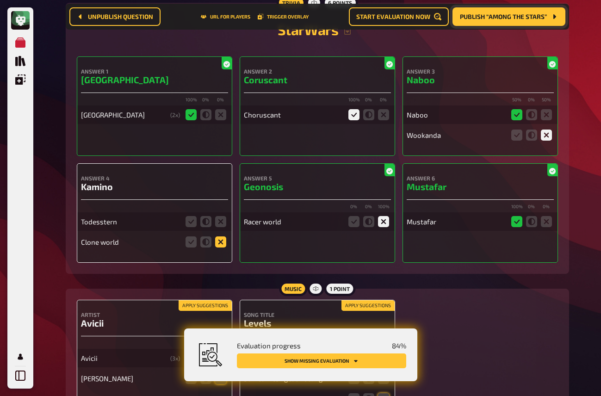
click at [223, 225] on icon at bounding box center [220, 221] width 11 height 11
click at [0, 0] on input "radio" at bounding box center [0, 0] width 0 height 0
click at [223, 245] on icon at bounding box center [220, 241] width 11 height 11
click at [0, 0] on input "radio" at bounding box center [0, 0] width 0 height 0
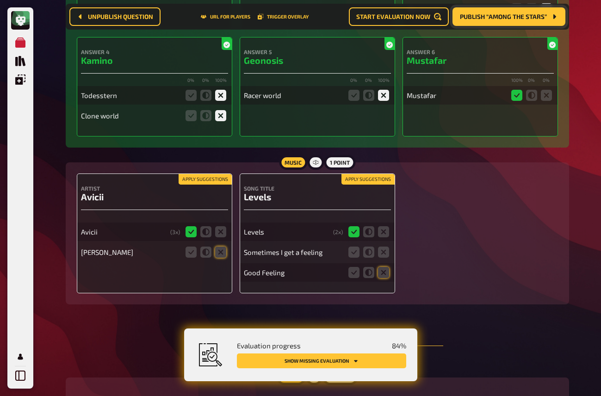
scroll to position [4953, 0]
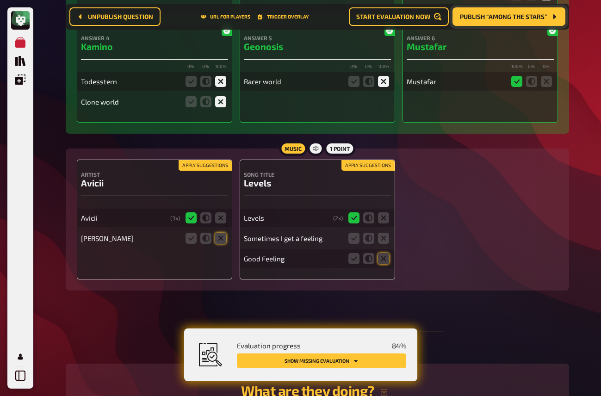
click at [208, 167] on button "Apply suggestions" at bounding box center [205, 166] width 53 height 10
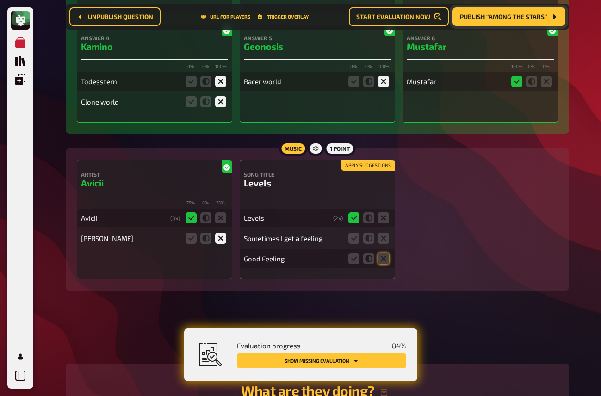
click at [353, 164] on button "Apply suggestions" at bounding box center [367, 166] width 53 height 10
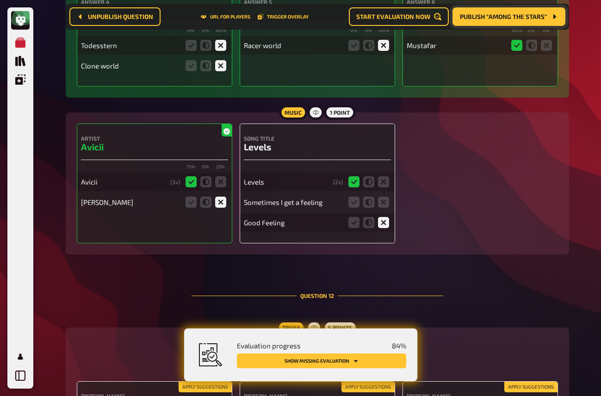
scroll to position [5024, 0]
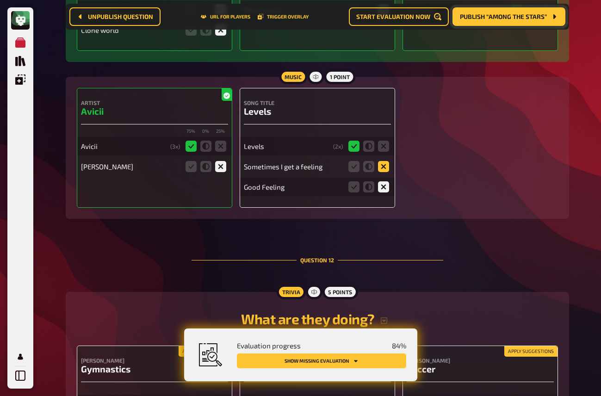
click at [384, 170] on icon at bounding box center [383, 166] width 11 height 11
click at [0, 0] on input "radio" at bounding box center [0, 0] width 0 height 0
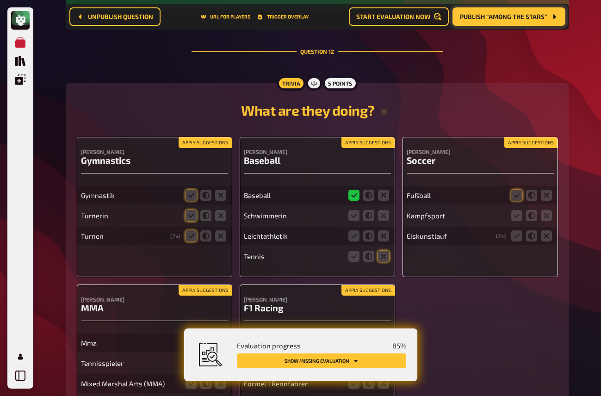
scroll to position [5237, 0]
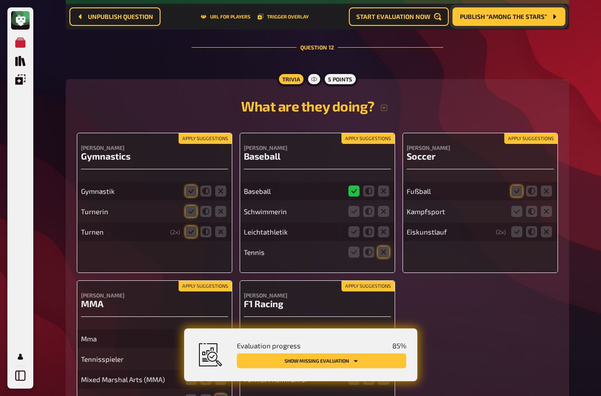
click at [198, 142] on button "Apply suggestions" at bounding box center [205, 139] width 53 height 10
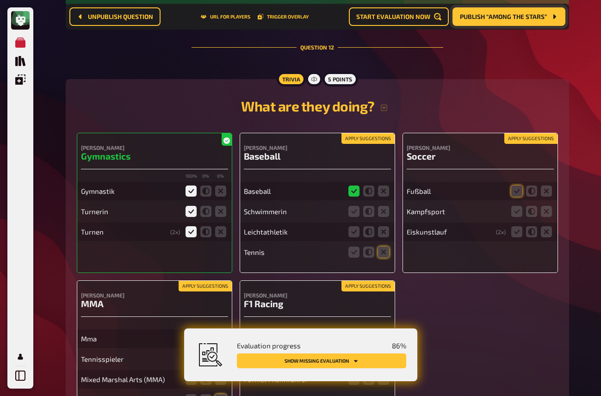
click at [376, 142] on button "Apply suggestions" at bounding box center [367, 139] width 53 height 10
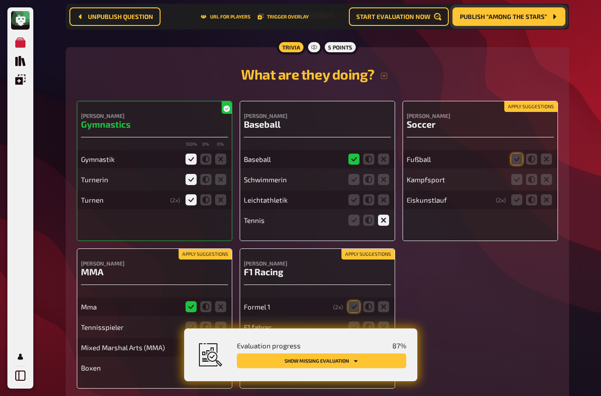
scroll to position [5275, 0]
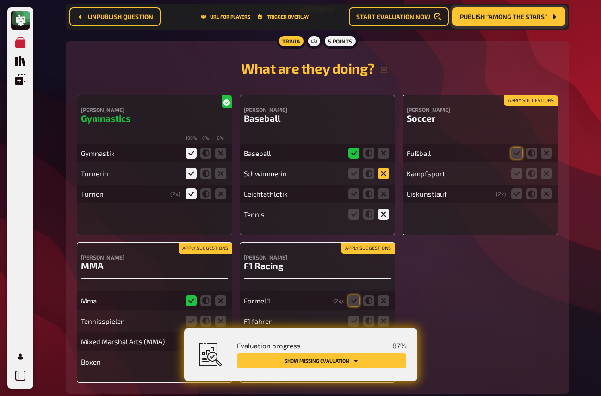
click at [385, 174] on icon at bounding box center [383, 173] width 11 height 11
click at [0, 0] on input "radio" at bounding box center [0, 0] width 0 height 0
click at [386, 195] on icon at bounding box center [383, 193] width 11 height 11
click at [0, 0] on input "radio" at bounding box center [0, 0] width 0 height 0
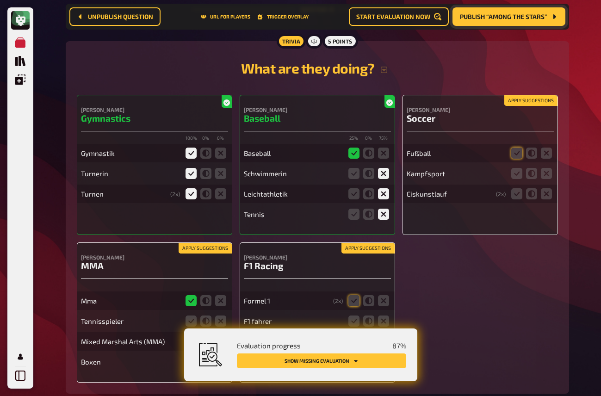
click at [521, 97] on div "What are they doing? Simone Biles Gymnastics 100 % 0 % 0 % Gymnastik Turnerin T…" at bounding box center [317, 217] width 481 height 330
click at [521, 104] on button "Apply suggestions" at bounding box center [530, 101] width 53 height 10
click at [548, 177] on icon at bounding box center [546, 173] width 11 height 11
click at [0, 0] on input "radio" at bounding box center [0, 0] width 0 height 0
click at [548, 192] on icon at bounding box center [546, 193] width 11 height 11
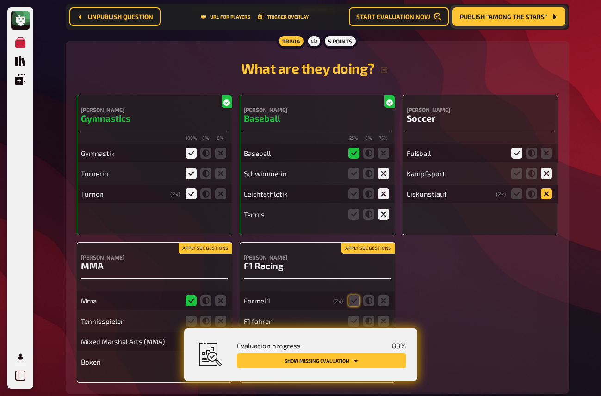
click at [0, 0] on input "radio" at bounding box center [0, 0] width 0 height 0
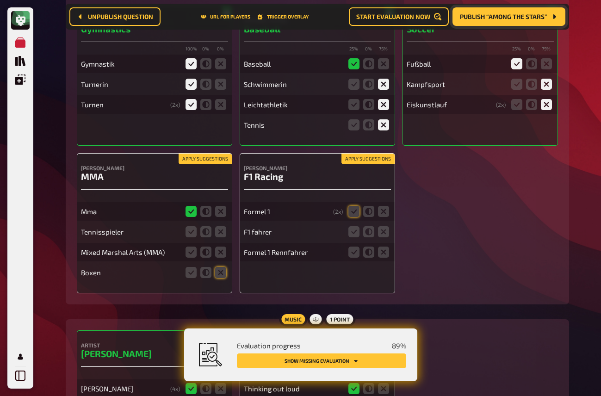
scroll to position [5368, 0]
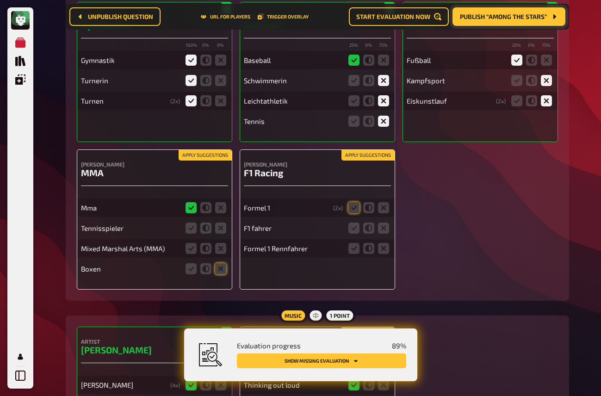
click at [363, 157] on button "Apply suggestions" at bounding box center [367, 155] width 53 height 10
click at [353, 232] on icon at bounding box center [353, 228] width 11 height 11
click at [0, 0] on input "radio" at bounding box center [0, 0] width 0 height 0
click at [350, 254] on icon at bounding box center [353, 248] width 11 height 11
click at [0, 0] on input "radio" at bounding box center [0, 0] width 0 height 0
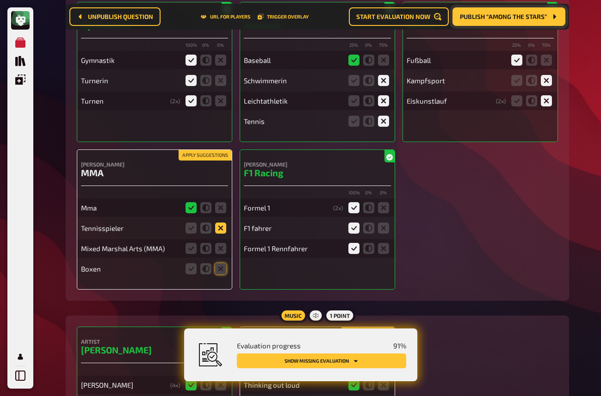
click at [222, 231] on icon at bounding box center [220, 228] width 11 height 11
click at [0, 0] on input "radio" at bounding box center [0, 0] width 0 height 0
click at [224, 254] on icon at bounding box center [220, 248] width 11 height 11
click at [0, 0] on input "radio" at bounding box center [0, 0] width 0 height 0
click at [189, 254] on icon at bounding box center [191, 248] width 11 height 11
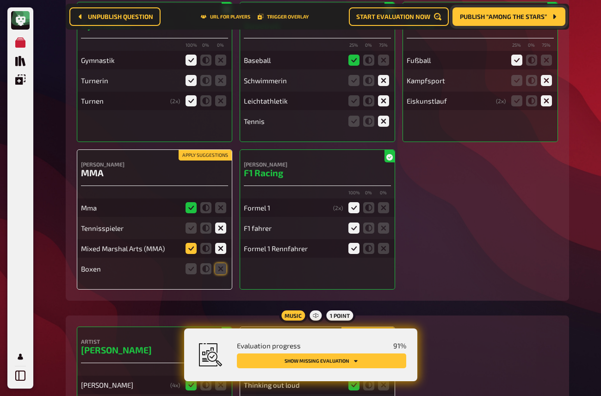
click at [0, 0] on input "radio" at bounding box center [0, 0] width 0 height 0
click at [220, 273] on icon at bounding box center [220, 268] width 11 height 11
click at [0, 0] on input "radio" at bounding box center [0, 0] width 0 height 0
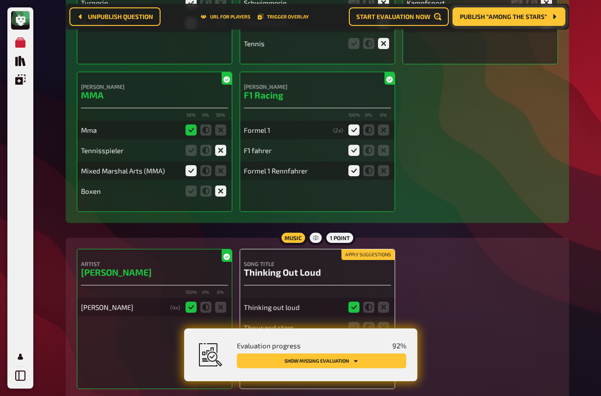
scroll to position [5451, 0]
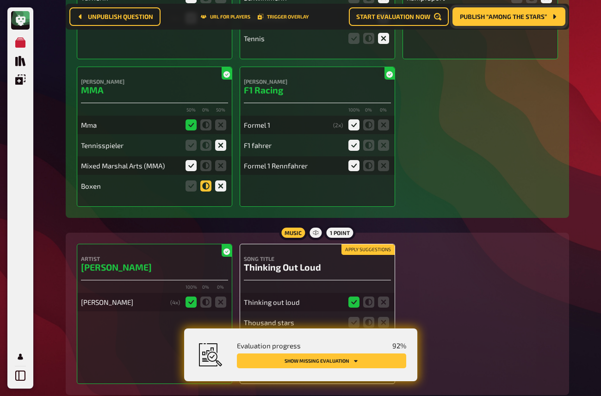
click at [206, 191] on icon at bounding box center [205, 185] width 11 height 11
click at [0, 0] on input "radio" at bounding box center [0, 0] width 0 height 0
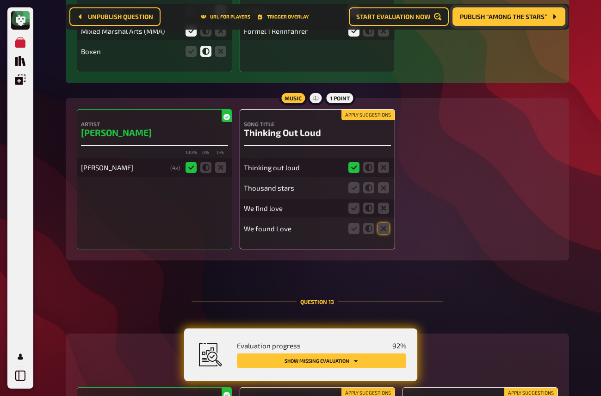
scroll to position [5645, 0]
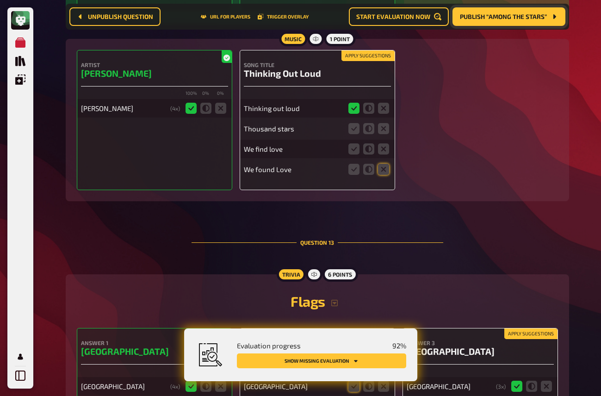
click at [365, 60] on button "Apply suggestions" at bounding box center [367, 56] width 53 height 10
click at [380, 134] on icon at bounding box center [383, 128] width 11 height 11
click at [0, 0] on input "radio" at bounding box center [0, 0] width 0 height 0
click at [384, 154] on icon at bounding box center [383, 148] width 11 height 11
click at [0, 0] on input "radio" at bounding box center [0, 0] width 0 height 0
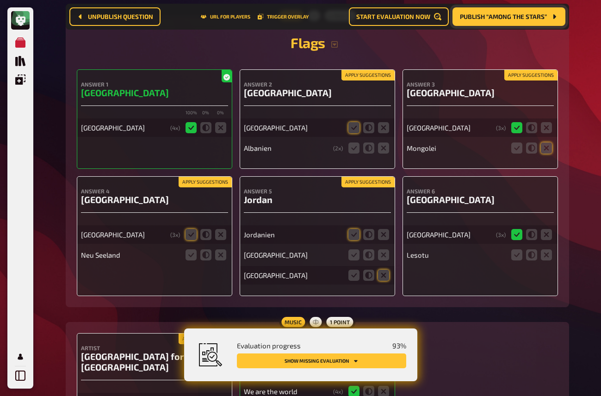
click at [372, 80] on button "Apply suggestions" at bounding box center [367, 75] width 53 height 10
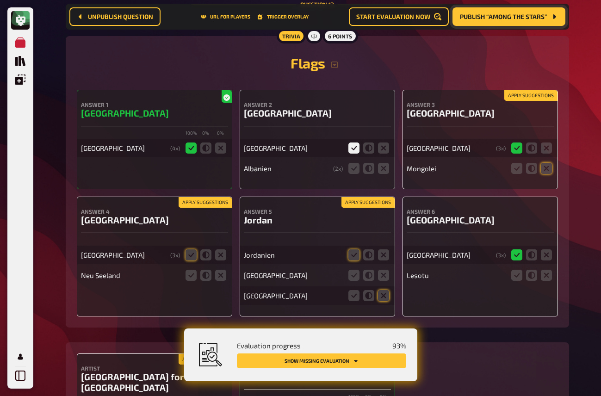
scroll to position [5924, 0]
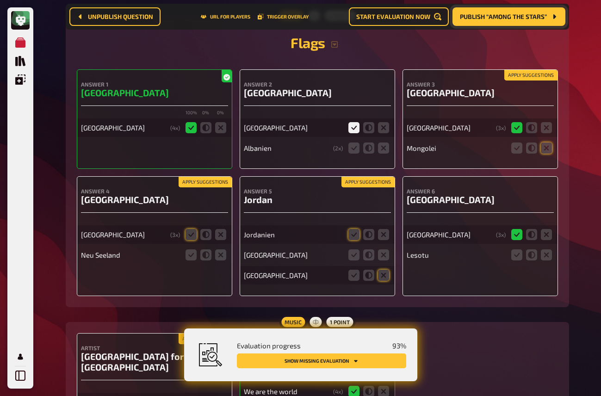
click at [514, 80] on button "Apply suggestions" at bounding box center [530, 75] width 53 height 10
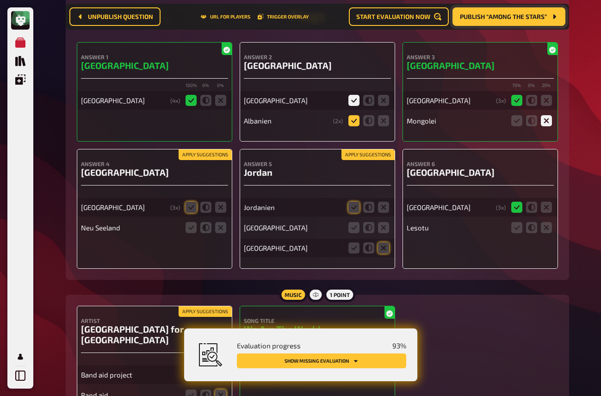
scroll to position [5960, 0]
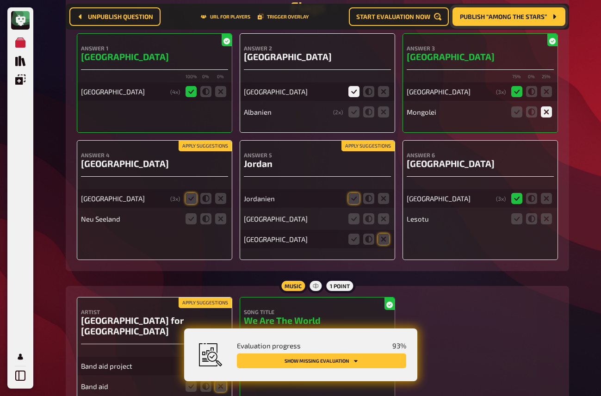
click at [198, 151] on button "Apply suggestions" at bounding box center [205, 146] width 53 height 10
click at [211, 224] on icon at bounding box center [205, 218] width 11 height 11
click at [0, 0] on input "radio" at bounding box center [0, 0] width 0 height 0
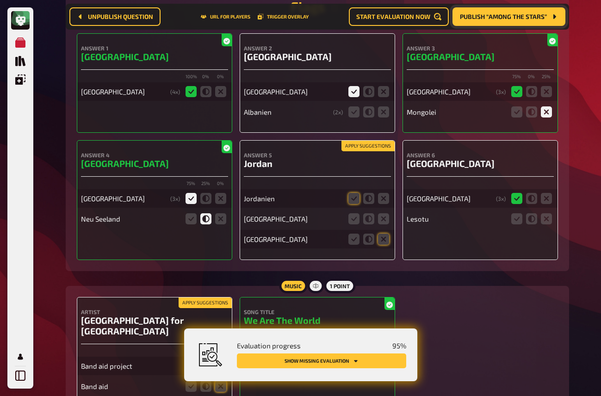
click at [352, 151] on button "Apply suggestions" at bounding box center [367, 146] width 53 height 10
click at [385, 224] on icon at bounding box center [383, 218] width 11 height 11
click at [0, 0] on input "radio" at bounding box center [0, 0] width 0 height 0
click at [547, 224] on icon at bounding box center [546, 218] width 11 height 11
click at [0, 0] on input "radio" at bounding box center [0, 0] width 0 height 0
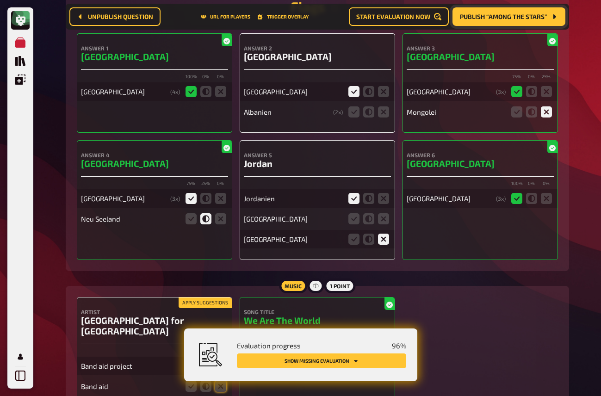
scroll to position [5930, 0]
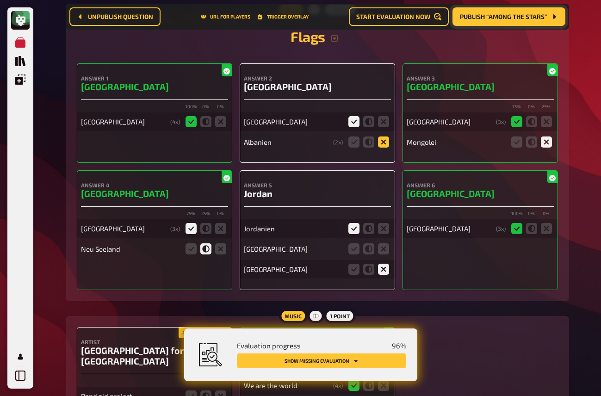
click at [385, 147] on icon at bounding box center [383, 141] width 11 height 11
click at [0, 0] on input "radio" at bounding box center [0, 0] width 0 height 0
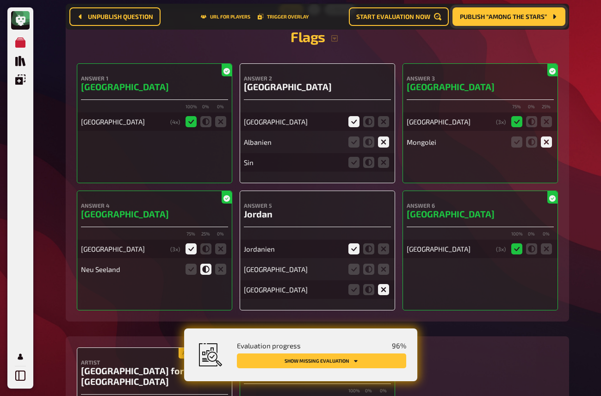
scroll to position [5961, 0]
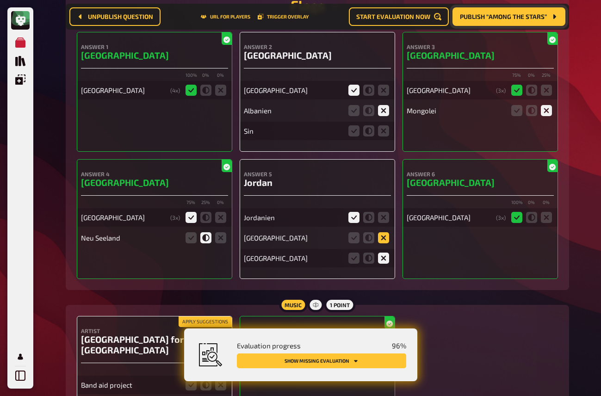
click at [382, 243] on icon at bounding box center [383, 237] width 11 height 11
click at [0, 0] on input "radio" at bounding box center [0, 0] width 0 height 0
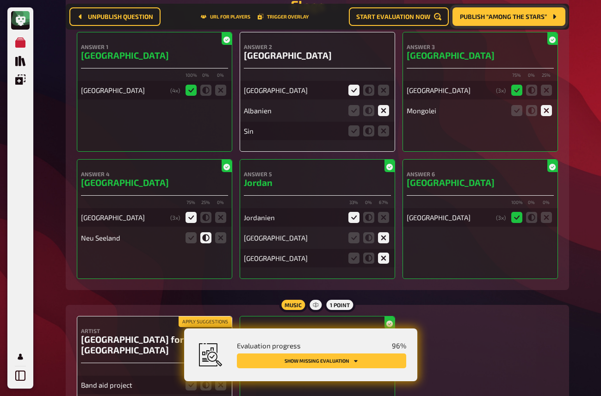
scroll to position [6041, 0]
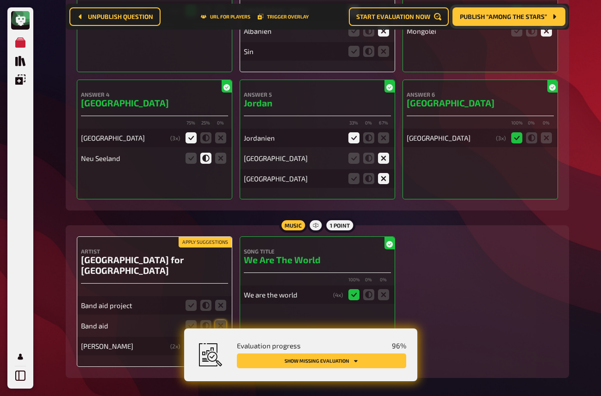
click at [187, 247] on button "Apply suggestions" at bounding box center [205, 242] width 53 height 10
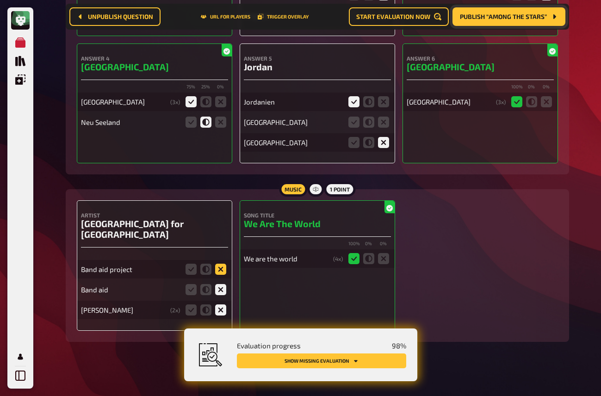
click at [221, 264] on icon at bounding box center [220, 269] width 11 height 11
click at [0, 0] on input "radio" at bounding box center [0, 0] width 0 height 0
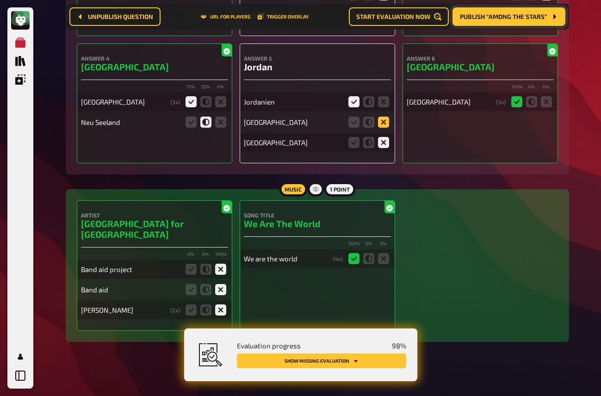
click at [385, 128] on icon at bounding box center [383, 122] width 11 height 11
click at [0, 0] on input "radio" at bounding box center [0, 0] width 0 height 0
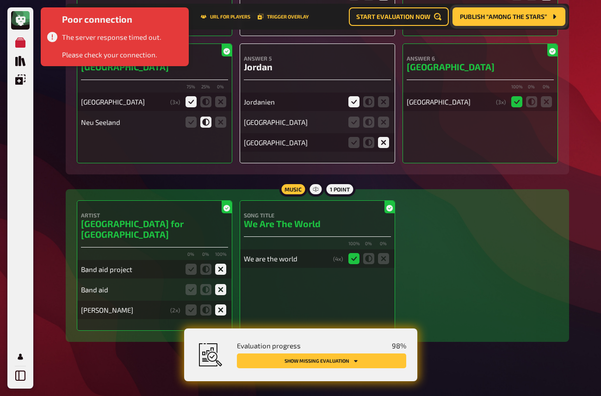
drag, startPoint x: 455, startPoint y: 224, endPoint x: 416, endPoint y: 168, distance: 68.4
click at [455, 223] on div "Artist USA for Africa 0 % 0 % 100 % Band aid project Band aid Michael Jackson (…" at bounding box center [317, 265] width 481 height 130
click at [383, 120] on fieldset at bounding box center [369, 122] width 44 height 15
click at [384, 128] on icon at bounding box center [383, 122] width 11 height 11
click at [0, 0] on input "radio" at bounding box center [0, 0] width 0 height 0
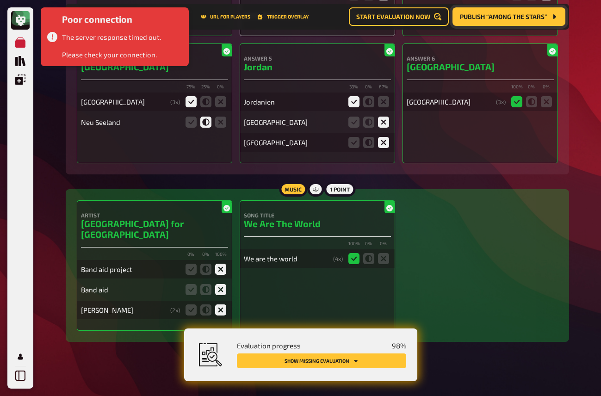
click at [455, 204] on div "Music 1 point Artist USA for Africa 0 % 0 % 100 % Band aid project Band aid Mic…" at bounding box center [317, 265] width 503 height 153
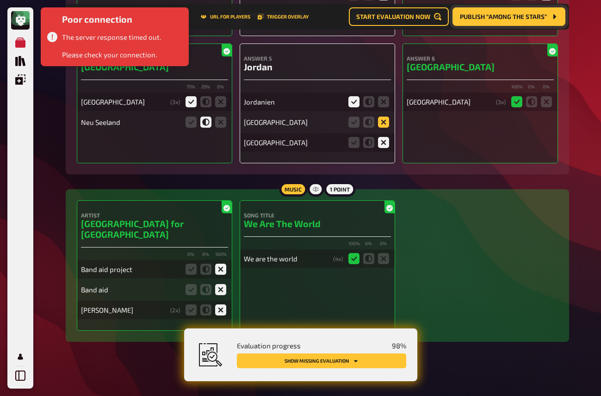
click at [381, 128] on icon at bounding box center [383, 122] width 11 height 11
click at [0, 0] on input "radio" at bounding box center [0, 0] width 0 height 0
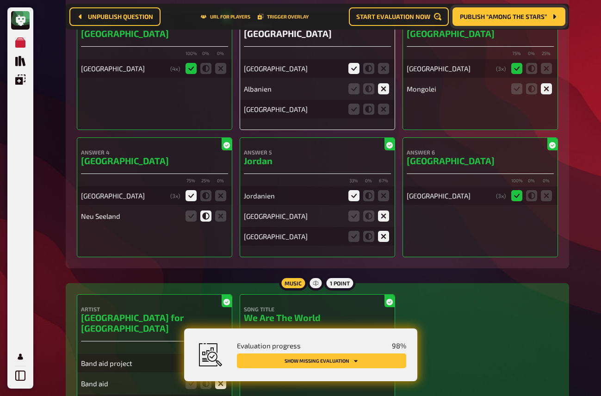
scroll to position [5932, 0]
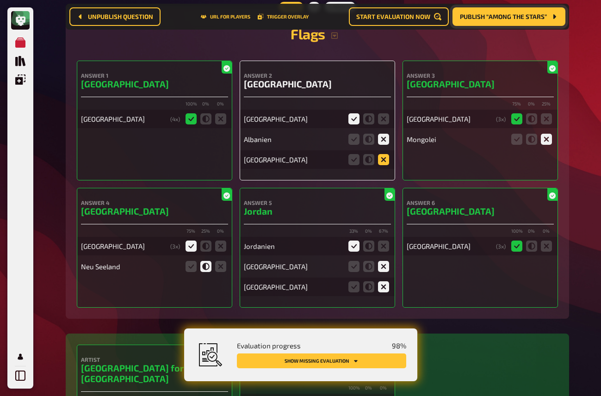
click at [384, 163] on icon at bounding box center [383, 159] width 11 height 11
click at [0, 0] on input "radio" at bounding box center [0, 0] width 0 height 0
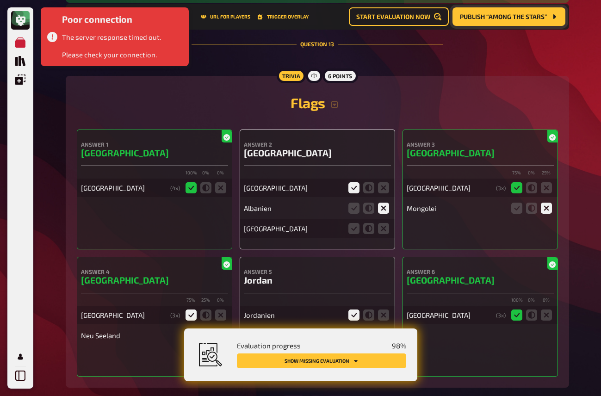
scroll to position [5924, 0]
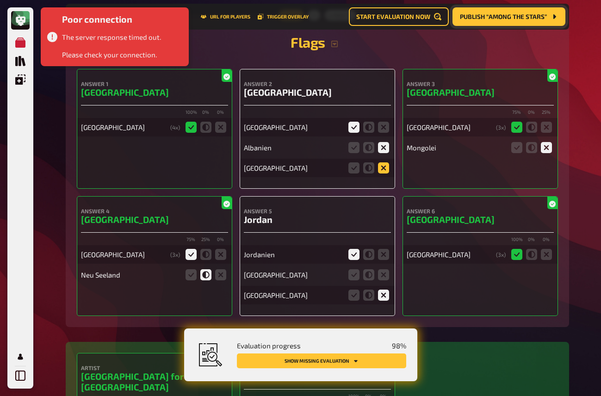
click at [385, 173] on icon at bounding box center [383, 167] width 11 height 11
click at [0, 0] on input "radio" at bounding box center [0, 0] width 0 height 0
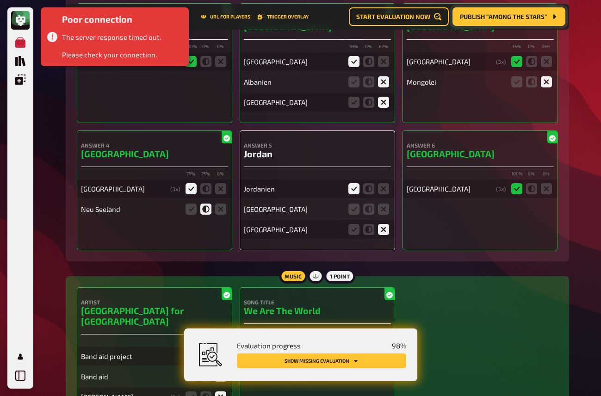
scroll to position [5994, 0]
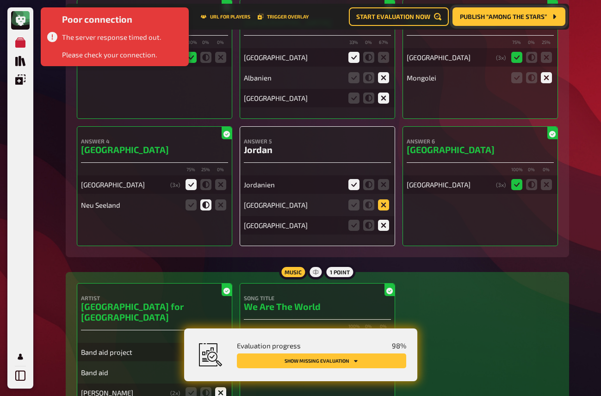
click at [384, 210] on icon at bounding box center [383, 204] width 11 height 11
click at [0, 0] on input "radio" at bounding box center [0, 0] width 0 height 0
click at [384, 210] on icon at bounding box center [383, 204] width 11 height 11
click at [0, 0] on input "radio" at bounding box center [0, 0] width 0 height 0
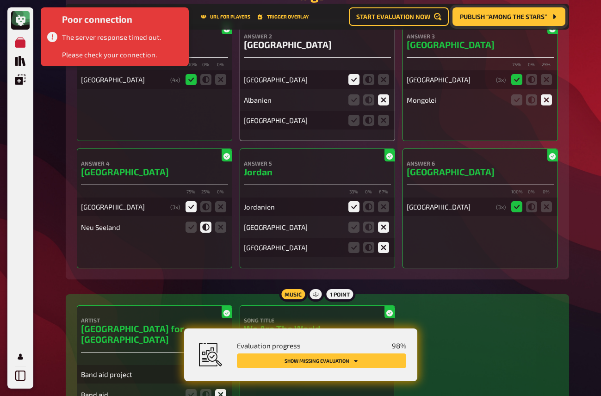
scroll to position [5931, 0]
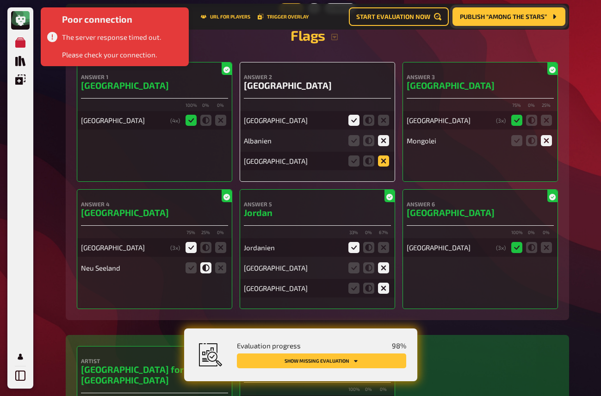
click at [387, 167] on icon at bounding box center [383, 160] width 11 height 11
click at [0, 0] on input "radio" at bounding box center [0, 0] width 0 height 0
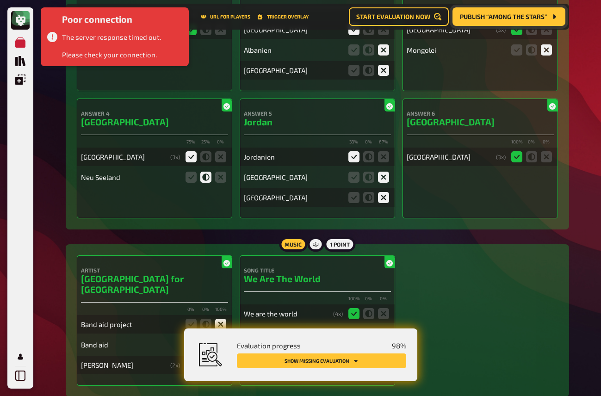
click at [414, 223] on div "Trivia 6 points Flags Answer 1 Vietnam 100 % 0 % 0 % Vietnam ( 4 x) Answer 2 Pa…" at bounding box center [317, 74] width 503 height 312
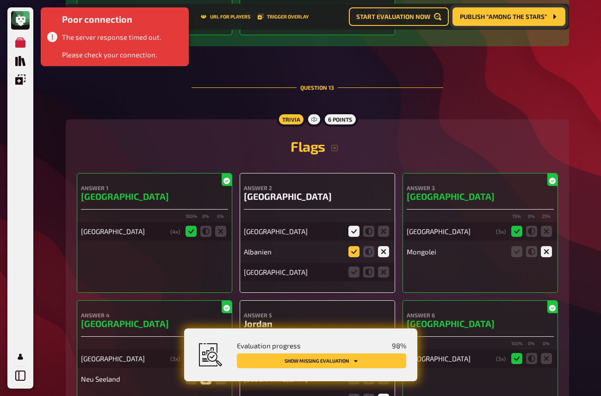
scroll to position [5838, 0]
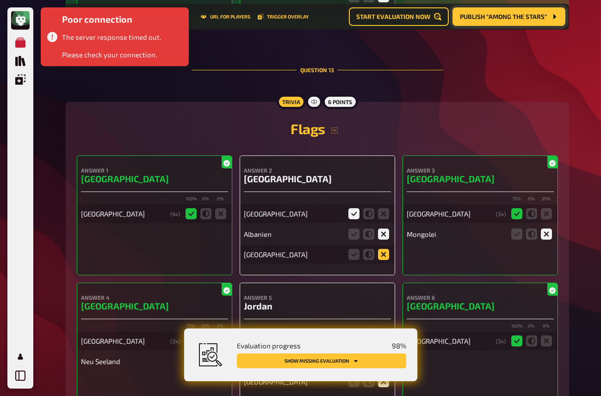
click at [383, 256] on icon at bounding box center [383, 254] width 11 height 11
click at [0, 0] on input "radio" at bounding box center [0, 0] width 0 height 0
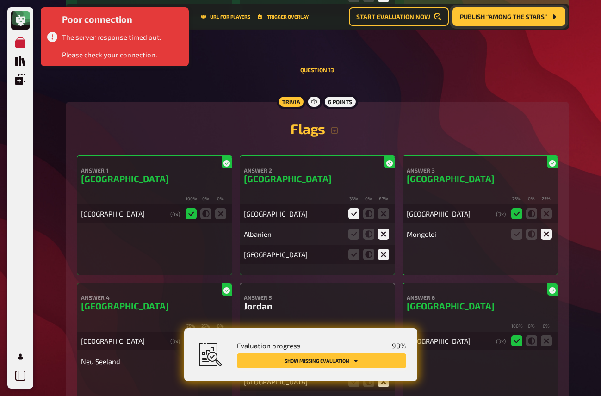
click at [358, 361] on button "Show missing evaluation" at bounding box center [321, 360] width 169 height 15
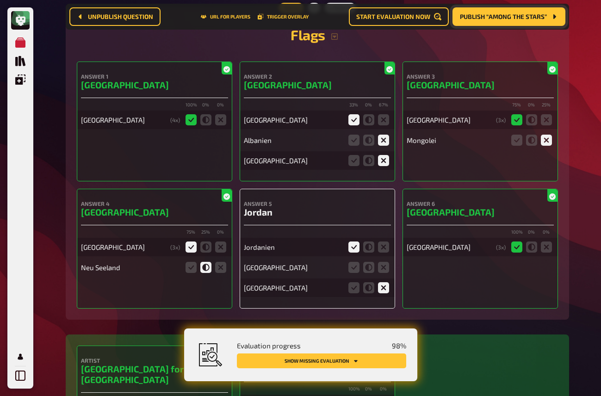
scroll to position [5963, 0]
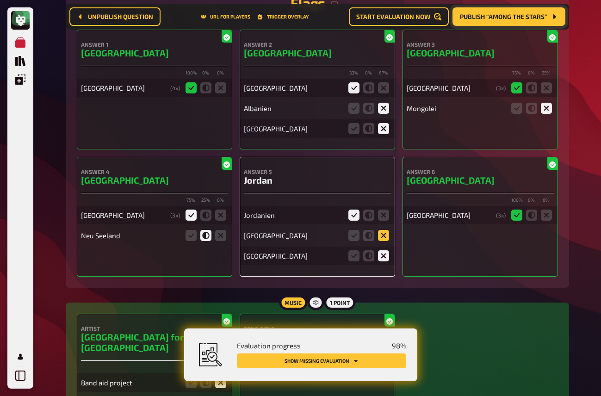
click at [382, 241] on icon at bounding box center [383, 235] width 11 height 11
click at [0, 0] on input "radio" at bounding box center [0, 0] width 0 height 0
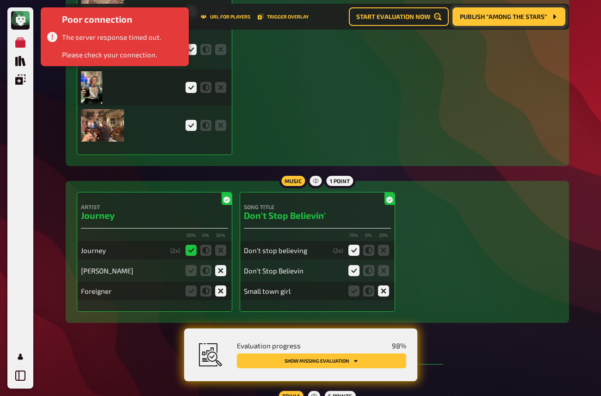
scroll to position [0, 0]
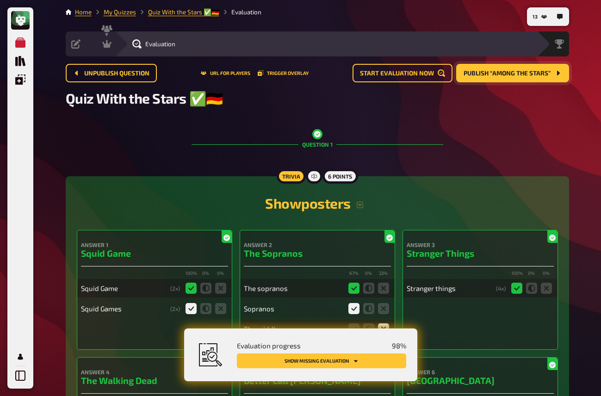
click at [303, 356] on button "Show missing evaluation" at bounding box center [321, 360] width 169 height 15
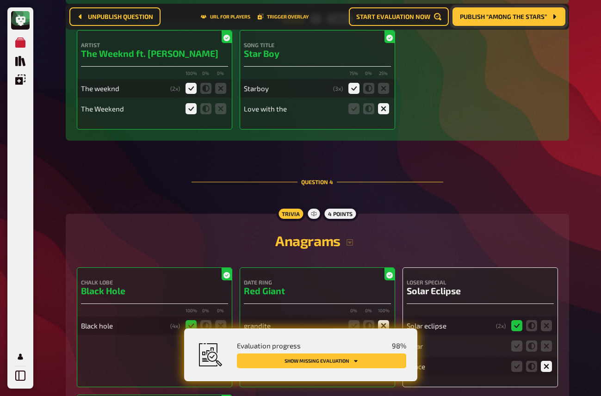
scroll to position [1470, 0]
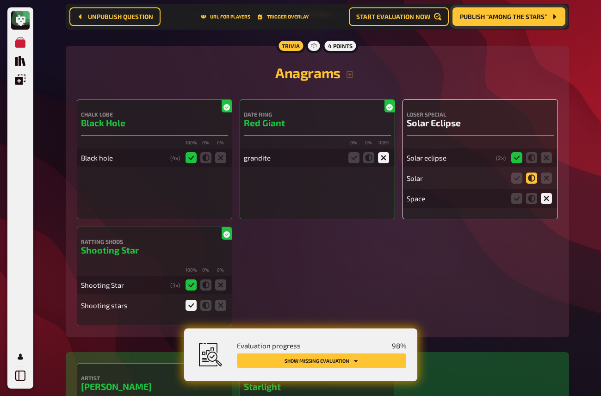
click at [534, 180] on icon at bounding box center [531, 178] width 11 height 11
click at [0, 0] on input "radio" at bounding box center [0, 0] width 0 height 0
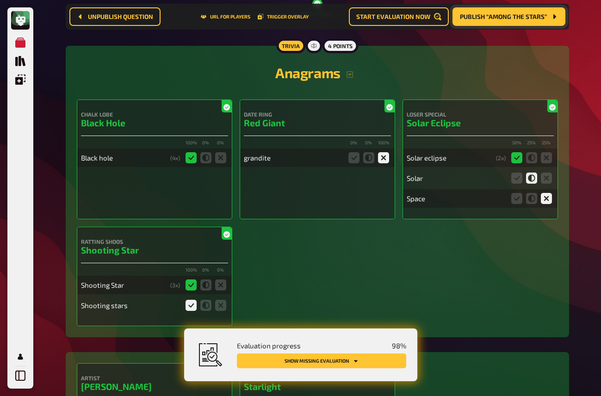
scroll to position [1621, 0]
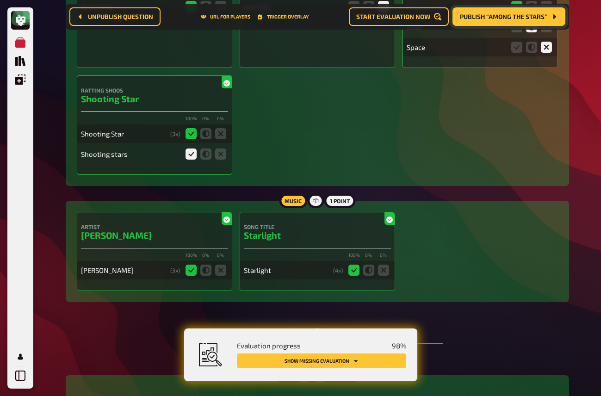
click at [341, 358] on button "Show missing evaluation" at bounding box center [321, 360] width 169 height 15
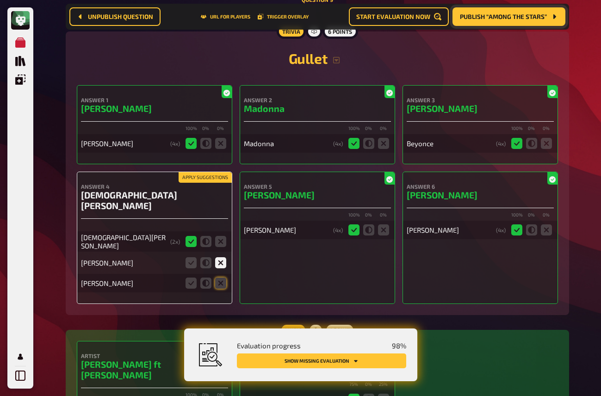
scroll to position [3923, 0]
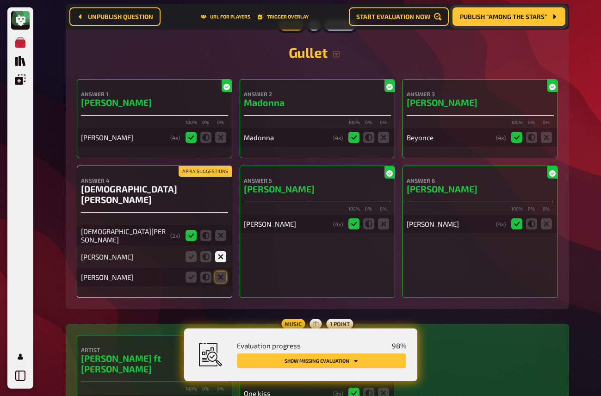
click at [221, 256] on icon at bounding box center [220, 256] width 11 height 11
click at [0, 0] on input "radio" at bounding box center [0, 0] width 0 height 0
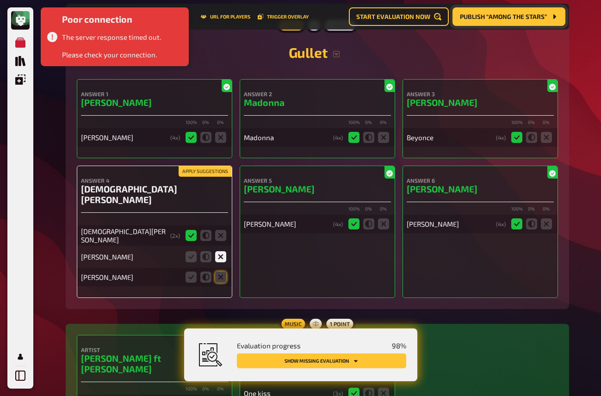
click at [222, 284] on div "[PERSON_NAME]" at bounding box center [154, 277] width 147 height 19
click at [222, 276] on icon at bounding box center [220, 277] width 11 height 11
click at [0, 0] on input "radio" at bounding box center [0, 0] width 0 height 0
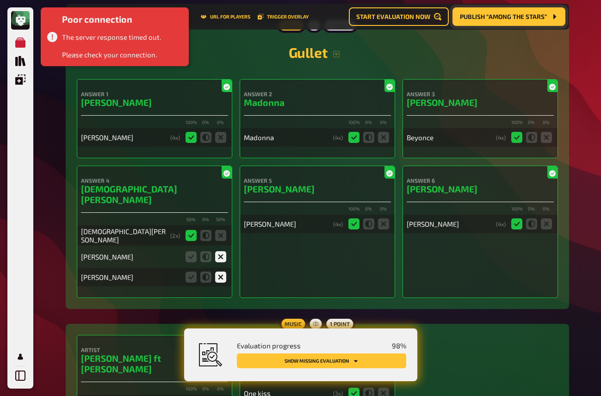
click at [334, 363] on button "Show missing evaluation" at bounding box center [321, 360] width 169 height 15
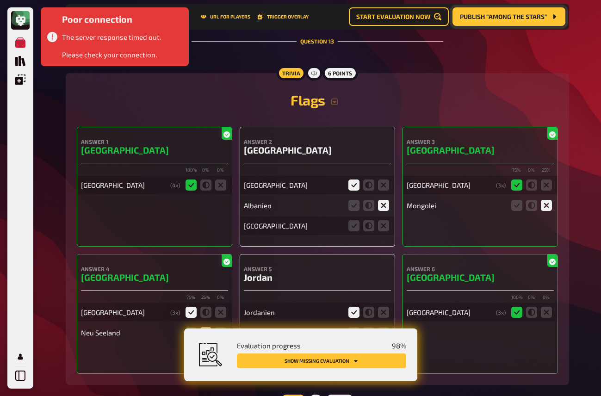
scroll to position [5901, 0]
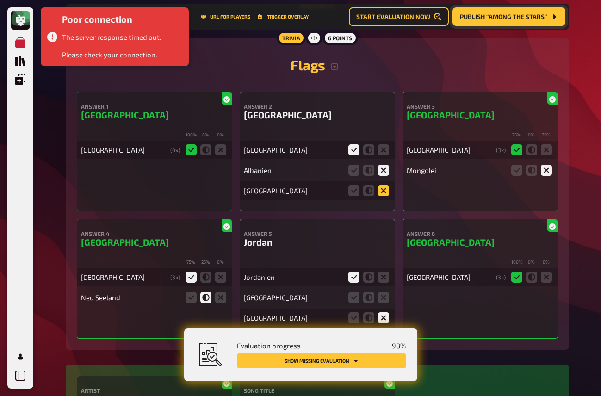
click at [384, 193] on icon at bounding box center [383, 190] width 11 height 11
click at [0, 0] on input "radio" at bounding box center [0, 0] width 0 height 0
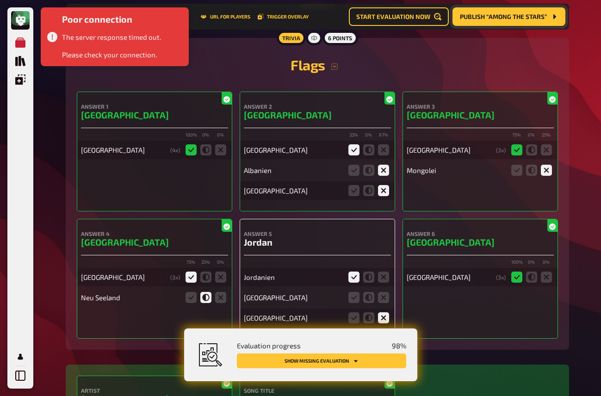
scroll to position [5931, 0]
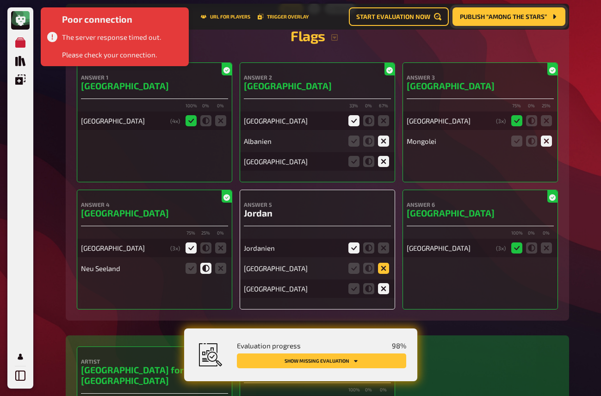
click at [385, 271] on icon at bounding box center [383, 268] width 11 height 11
click at [0, 0] on input "radio" at bounding box center [0, 0] width 0 height 0
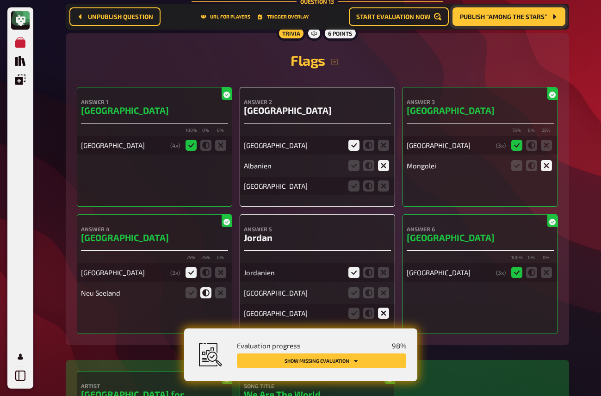
scroll to position [5890, 0]
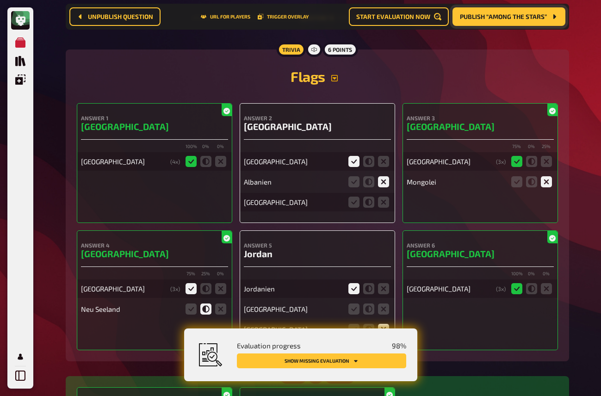
click at [337, 81] on icon "button" at bounding box center [334, 78] width 6 height 6
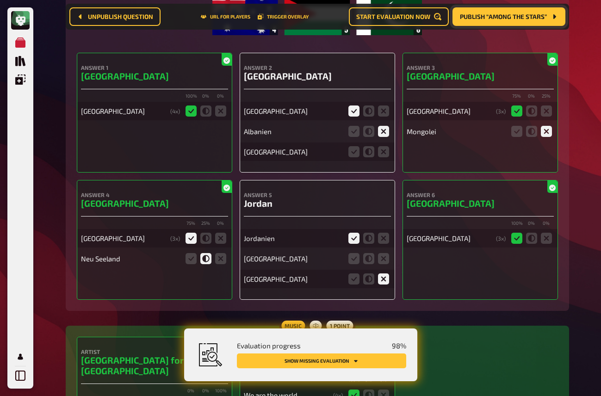
scroll to position [6081, 0]
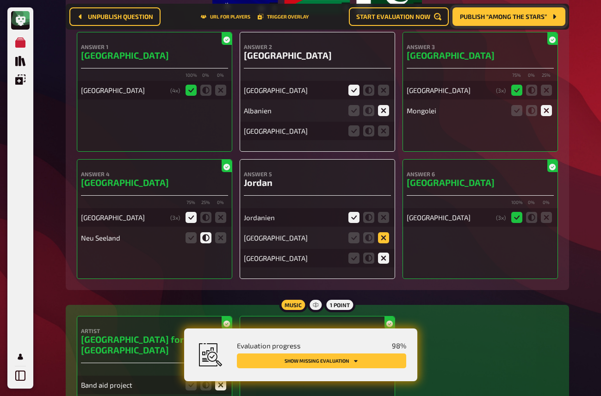
click at [383, 240] on icon at bounding box center [383, 237] width 11 height 11
click at [0, 0] on input "radio" at bounding box center [0, 0] width 0 height 0
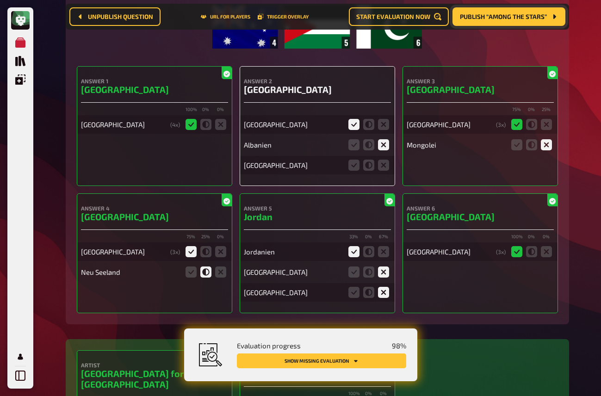
scroll to position [6019, 0]
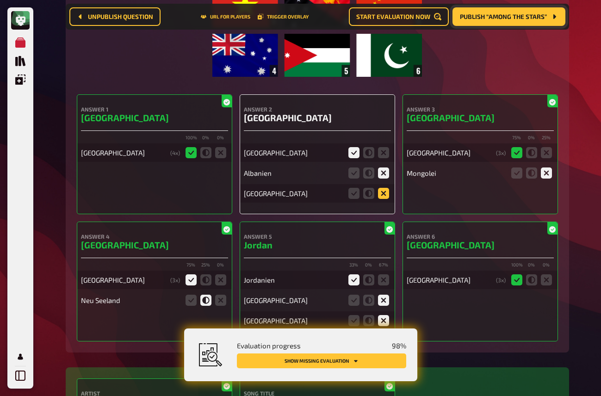
click at [384, 199] on icon at bounding box center [383, 193] width 11 height 11
click at [0, 0] on input "radio" at bounding box center [0, 0] width 0 height 0
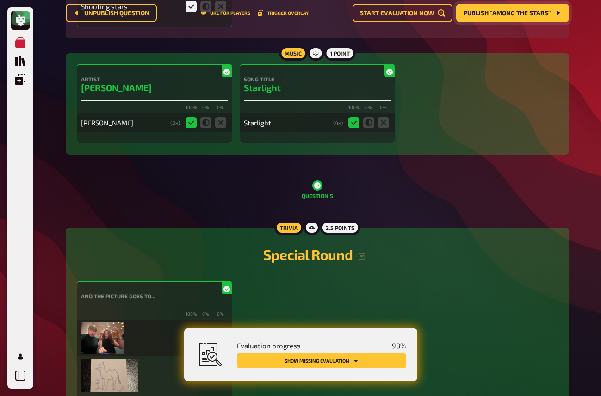
scroll to position [0, 0]
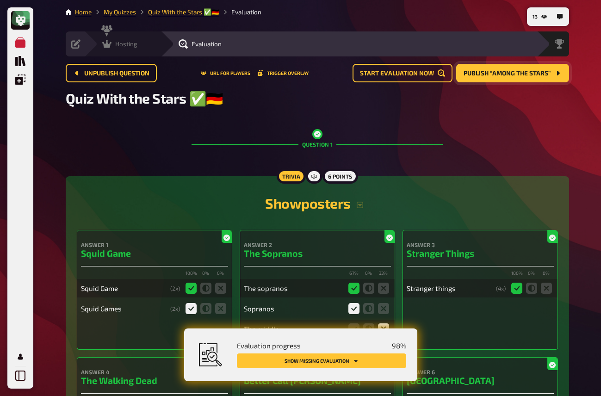
click at [106, 48] on icon at bounding box center [106, 43] width 9 height 9
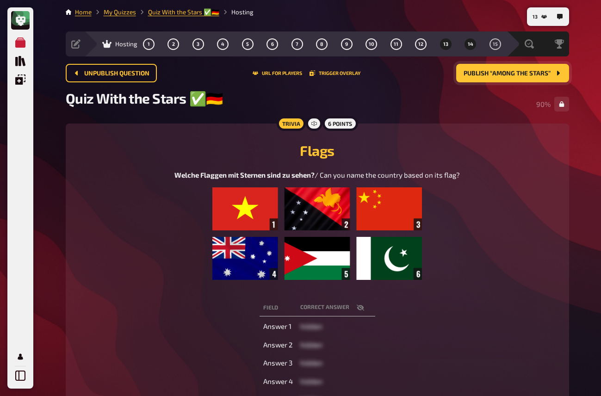
click at [469, 45] on span "14" at bounding box center [471, 44] width 6 height 5
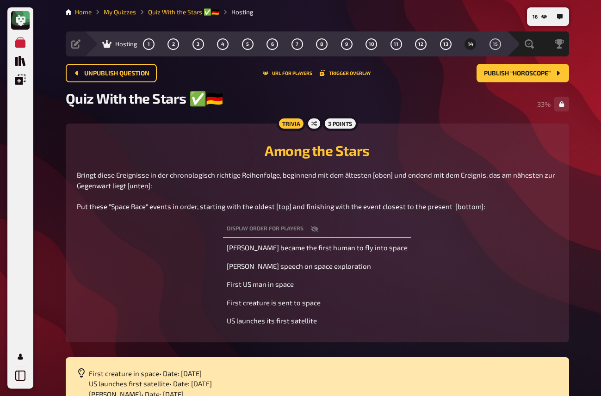
click at [5, 149] on div "My Quizzes Quiz Library Overlays My Account" at bounding box center [16, 198] width 33 height 396
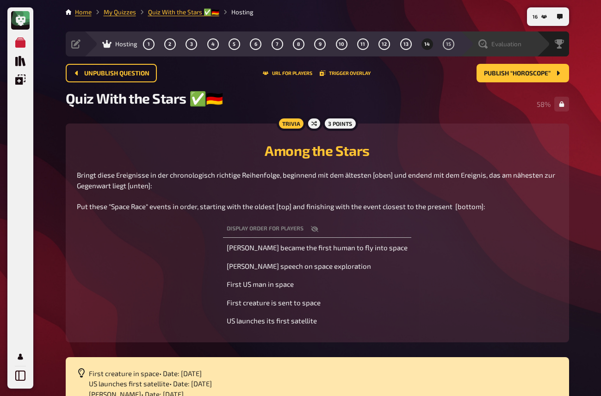
click at [515, 50] on div "Evaluation" at bounding box center [498, 43] width 76 height 25
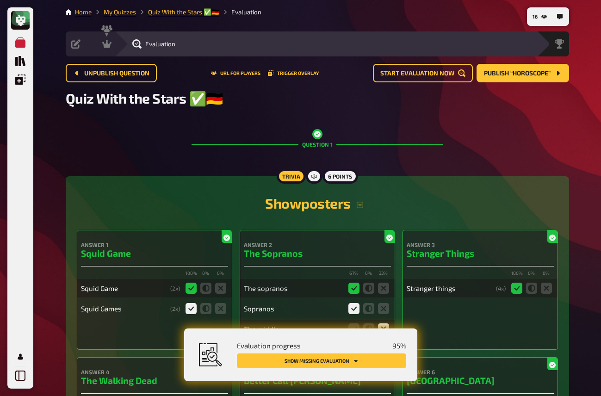
click at [344, 362] on button "Show missing evaluation" at bounding box center [321, 360] width 169 height 15
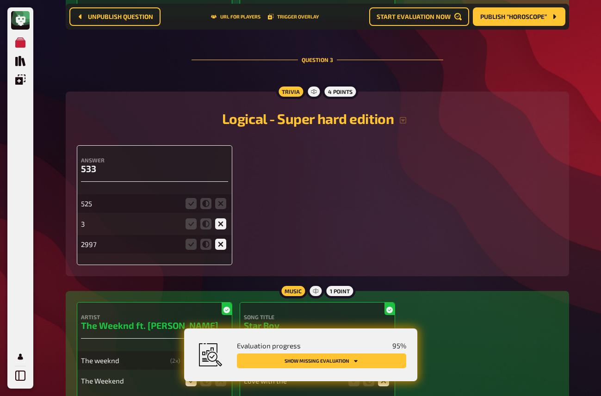
scroll to position [1075, 0]
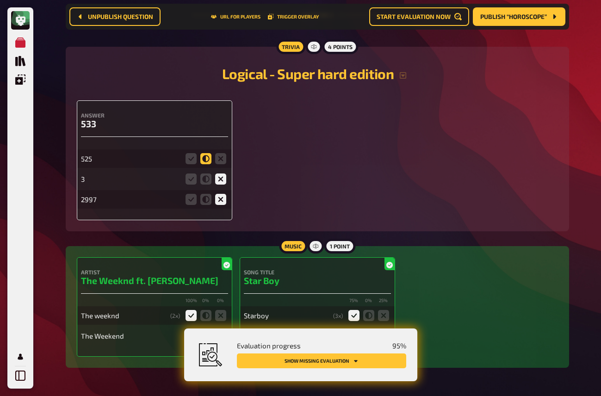
click at [207, 162] on icon at bounding box center [205, 158] width 11 height 11
click at [0, 0] on input "radio" at bounding box center [0, 0] width 0 height 0
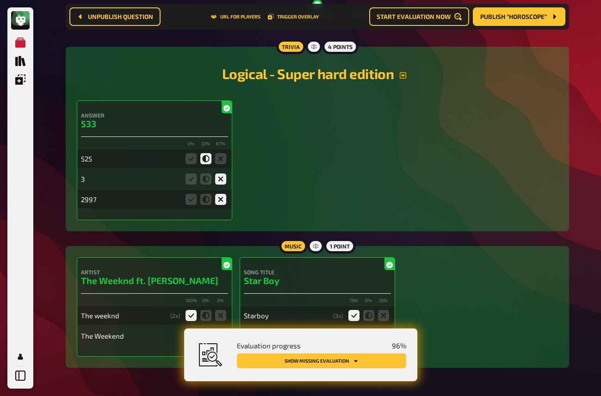
click at [405, 78] on icon "button" at bounding box center [402, 75] width 7 height 7
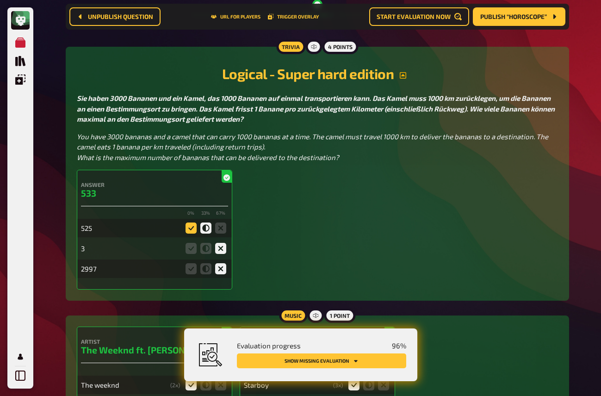
click at [193, 234] on icon at bounding box center [191, 228] width 11 height 11
click at [0, 0] on input "radio" at bounding box center [0, 0] width 0 height 0
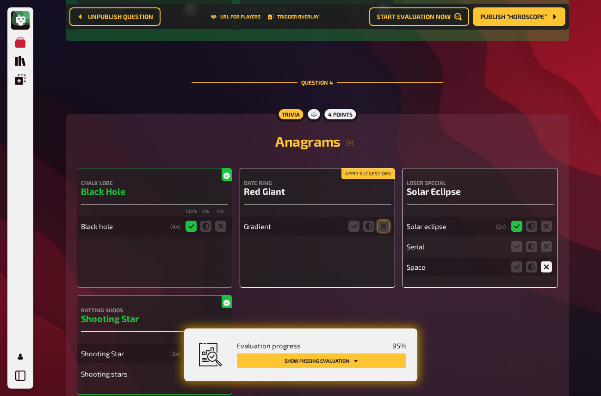
scroll to position [1490, 0]
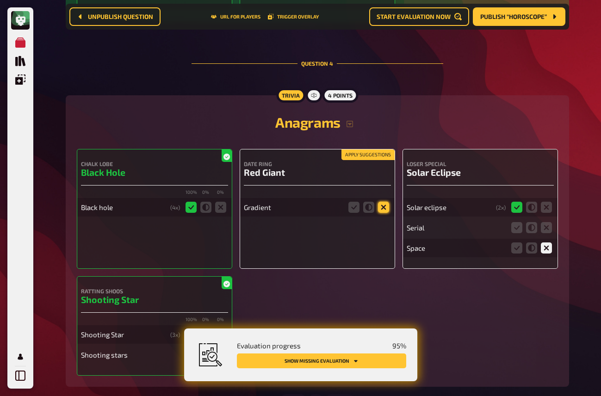
click at [383, 211] on icon at bounding box center [383, 207] width 11 height 11
click at [0, 0] on input "radio" at bounding box center [0, 0] width 0 height 0
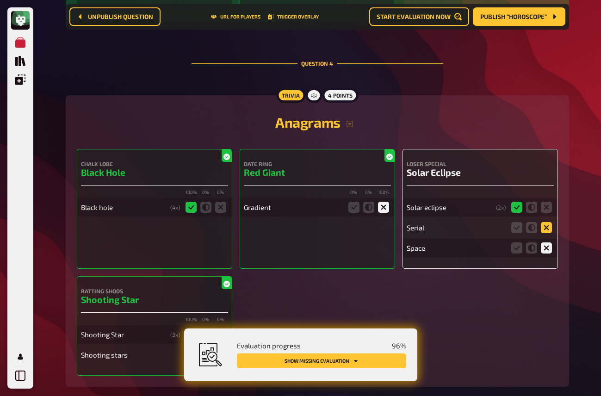
click at [549, 233] on icon at bounding box center [546, 227] width 11 height 11
click at [0, 0] on input "radio" at bounding box center [0, 0] width 0 height 0
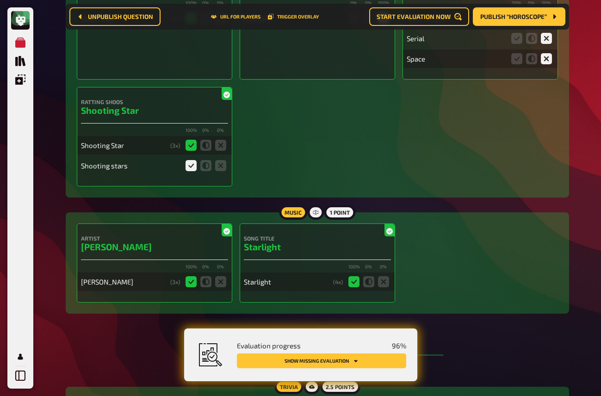
scroll to position [1472, 0]
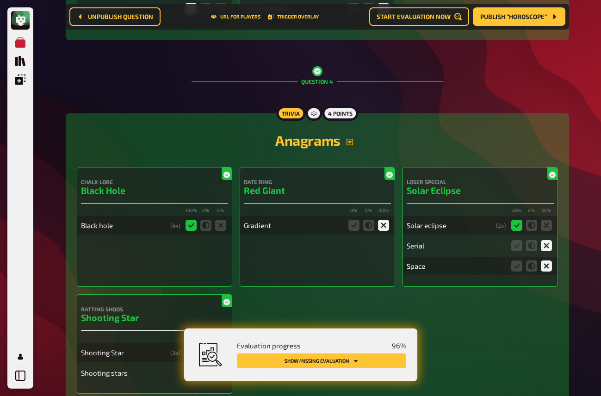
click at [352, 145] on icon "button" at bounding box center [349, 141] width 7 height 7
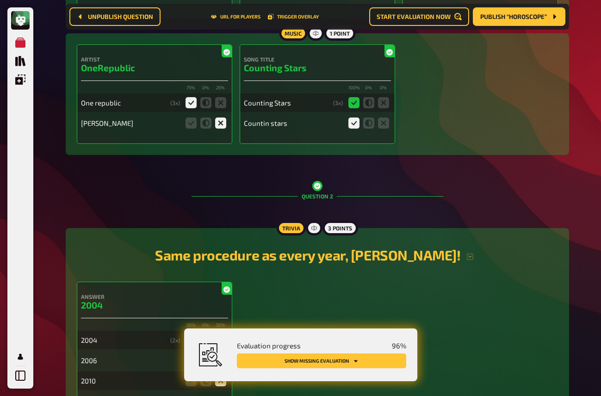
scroll to position [0, 0]
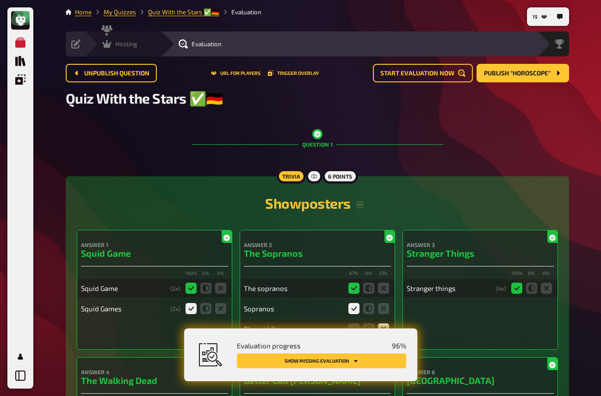
click at [118, 43] on span "Hosting" at bounding box center [126, 43] width 22 height 7
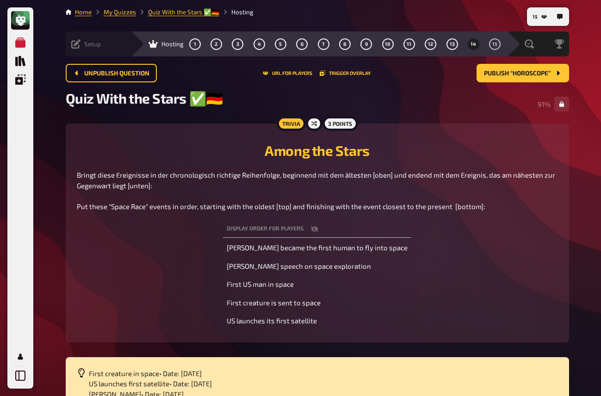
click at [82, 48] on div "Setup" at bounding box center [86, 43] width 30 height 9
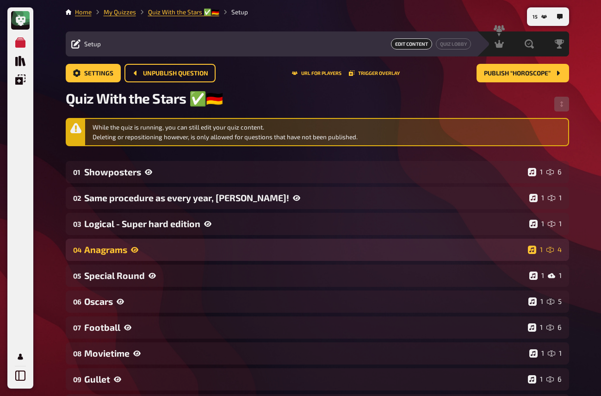
click at [131, 250] on icon at bounding box center [134, 249] width 7 height 7
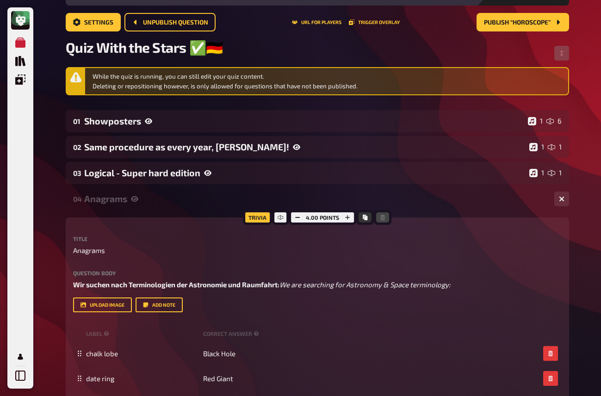
scroll to position [54, 0]
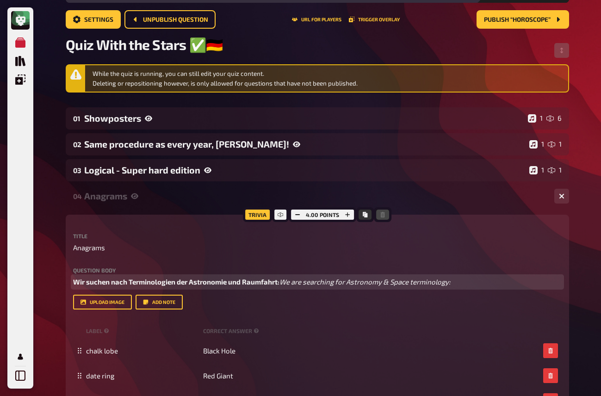
click at [289, 285] on p "Wir suchen nach Terminologien der Astronomie und Raumfahrt: We are searching fo…" at bounding box center [317, 282] width 489 height 11
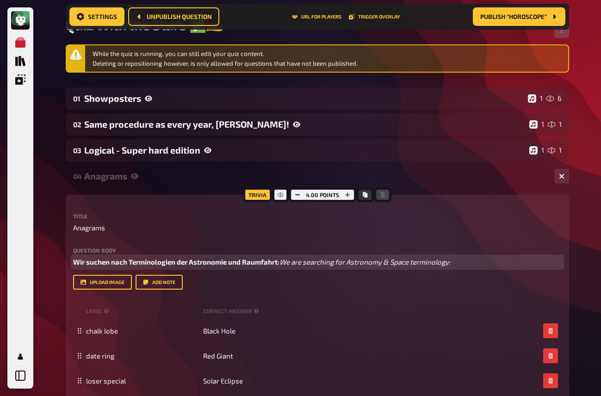
scroll to position [81, 0]
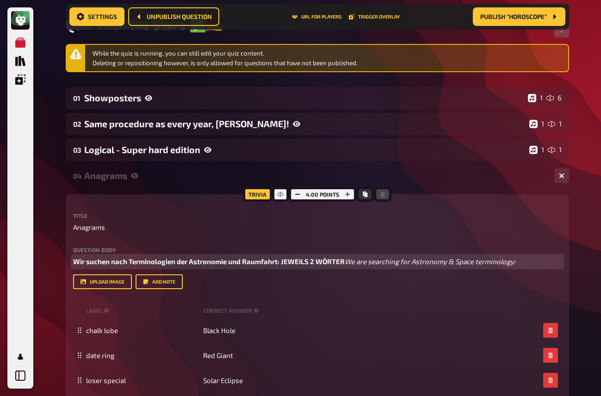
click at [282, 261] on span "Wir suchen nach Terminologien der Astronomie und Raumfahrt: JEWEILS 2 WÖRTER" at bounding box center [209, 261] width 272 height 8
click at [282, 266] on span "Wir suchen nach Terminologien der Astronomie und Raumfahrt: JEWEILS 2 WÖRTER" at bounding box center [209, 261] width 272 height 8
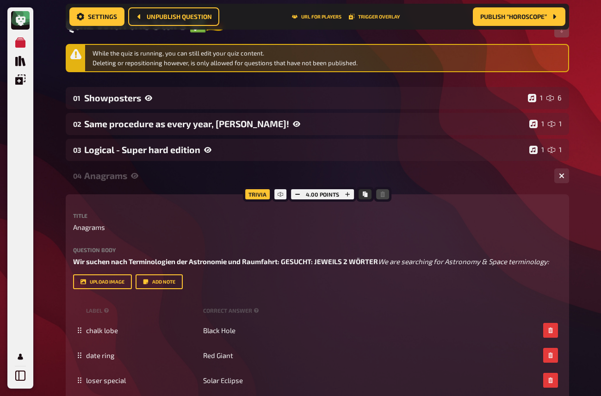
click at [405, 241] on div "Title Anagrams Question body Wir suchen nach Terminologien der Astronomie und R…" at bounding box center [317, 251] width 489 height 76
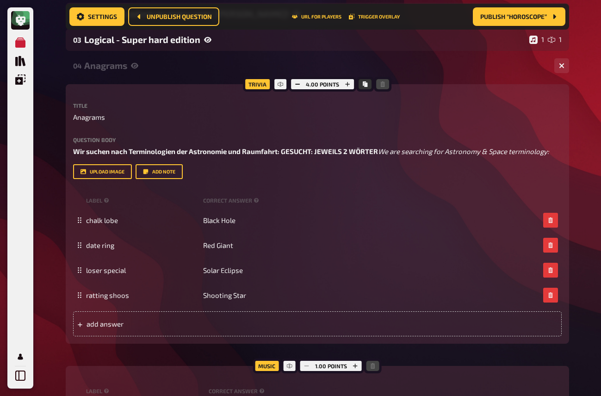
scroll to position [0, 0]
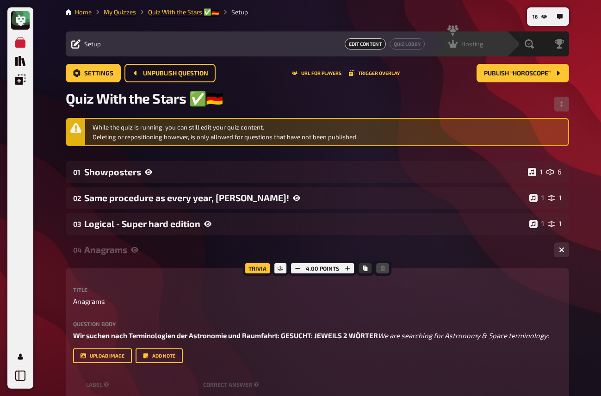
click at [483, 44] on div "Hosting undefined" at bounding box center [475, 43] width 64 height 9
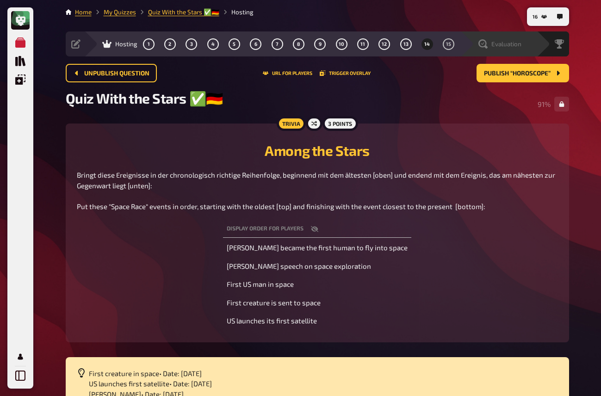
click at [520, 47] on span "Evaluation" at bounding box center [506, 43] width 30 height 7
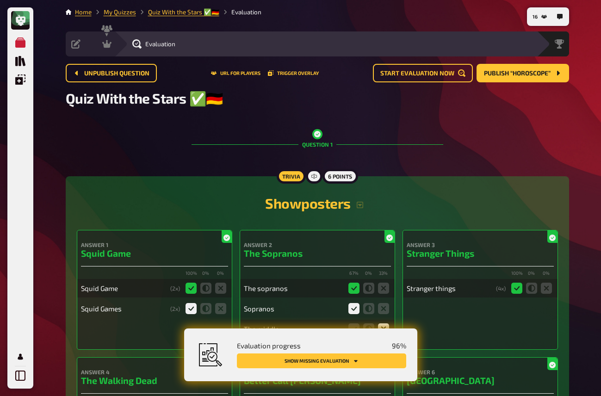
click at [381, 353] on button "Show missing evaluation" at bounding box center [321, 360] width 169 height 15
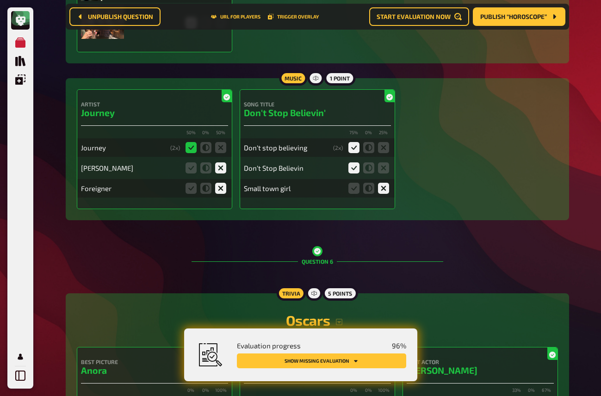
scroll to position [4787, 0]
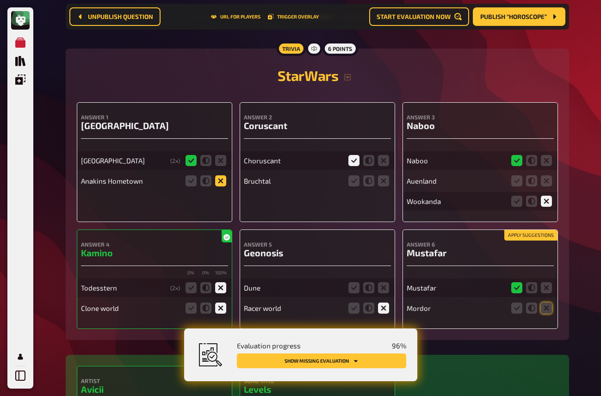
click at [223, 184] on icon at bounding box center [220, 180] width 11 height 11
click at [0, 0] on input "radio" at bounding box center [0, 0] width 0 height 0
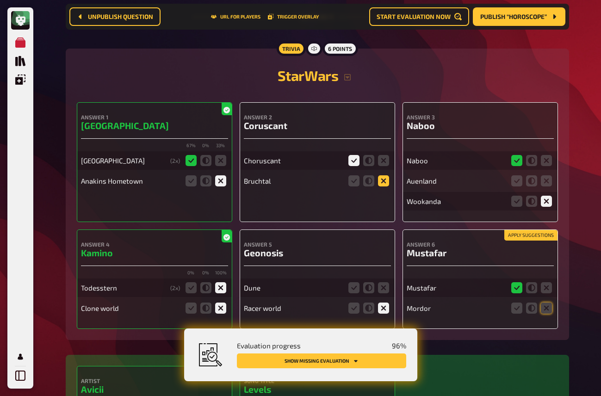
click at [387, 182] on icon at bounding box center [383, 180] width 11 height 11
click at [0, 0] on input "radio" at bounding box center [0, 0] width 0 height 0
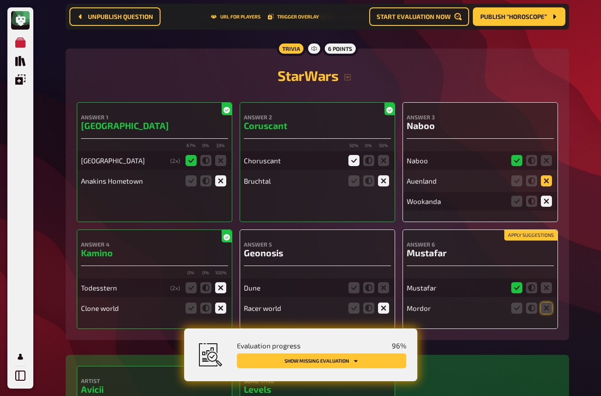
click at [542, 184] on icon at bounding box center [546, 180] width 11 height 11
click at [0, 0] on input "radio" at bounding box center [0, 0] width 0 height 0
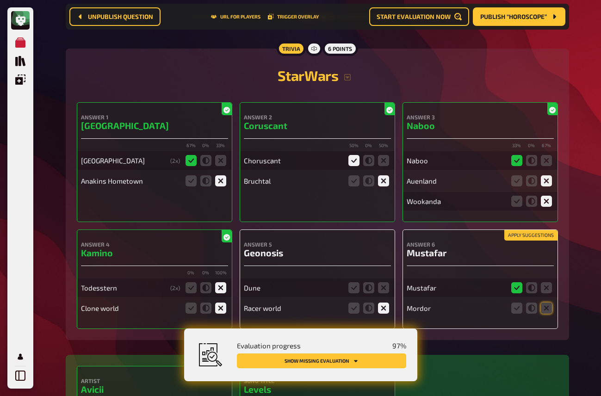
scroll to position [4801, 0]
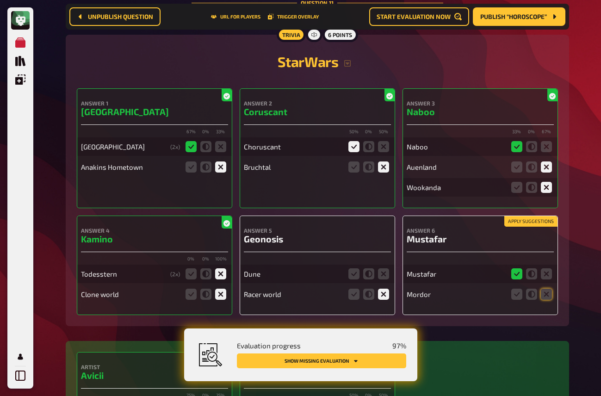
click at [540, 223] on button "Apply suggestions" at bounding box center [530, 222] width 53 height 10
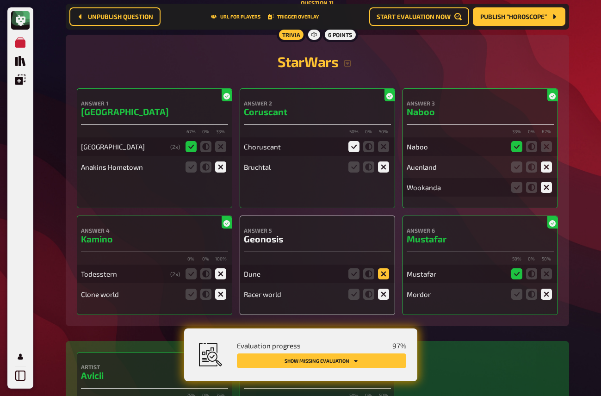
click at [385, 273] on icon at bounding box center [383, 273] width 11 height 11
click at [0, 0] on input "radio" at bounding box center [0, 0] width 0 height 0
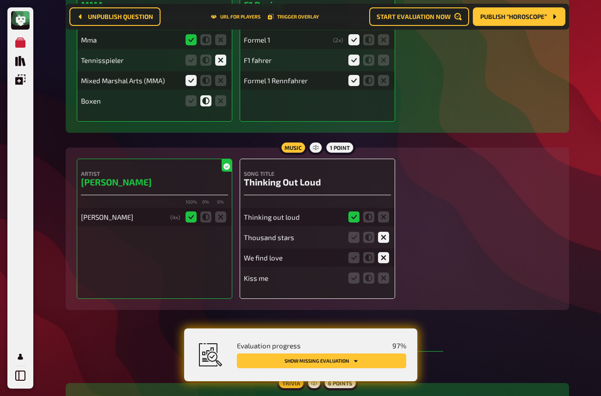
scroll to position [5609, 0]
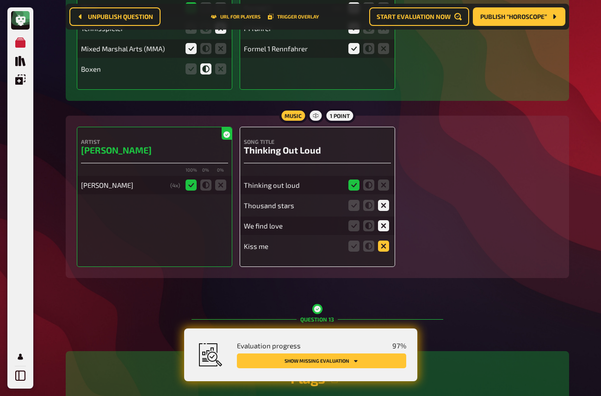
click at [385, 248] on icon at bounding box center [383, 246] width 11 height 11
click at [0, 0] on input "radio" at bounding box center [0, 0] width 0 height 0
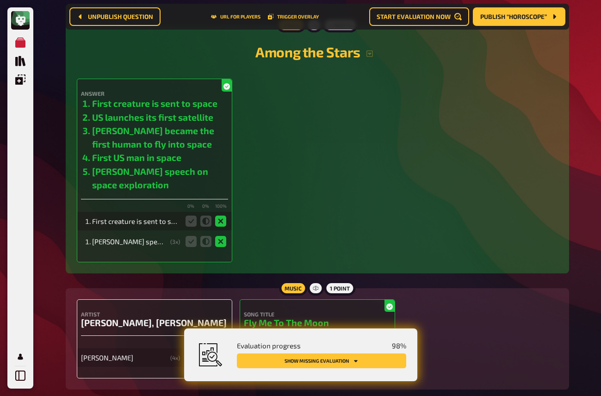
scroll to position [6525, 0]
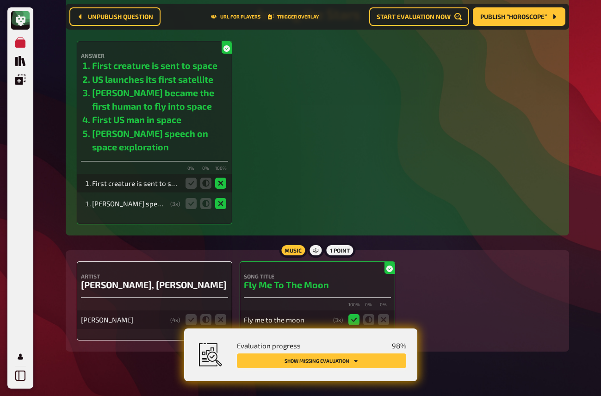
click at [372, 363] on button "Show missing evaluation" at bounding box center [321, 360] width 169 height 15
click at [192, 314] on div "Artist Frank Sinatra, Count Basie Frank Sinatra ( 4 x)" at bounding box center [154, 300] width 155 height 79
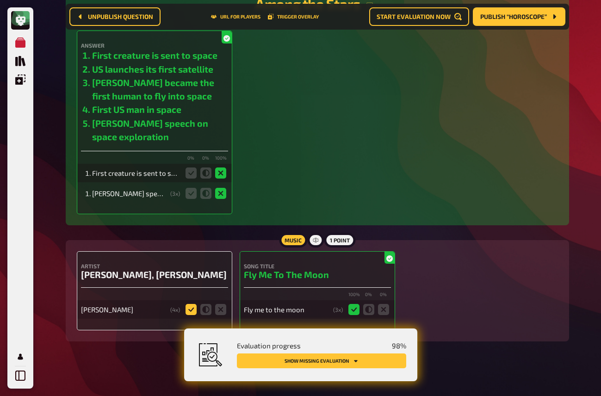
click at [189, 301] on div "Frank Sinatra ( 4 x)" at bounding box center [154, 309] width 147 height 19
click at [191, 305] on icon at bounding box center [191, 309] width 11 height 11
click at [0, 0] on input "radio" at bounding box center [0, 0] width 0 height 0
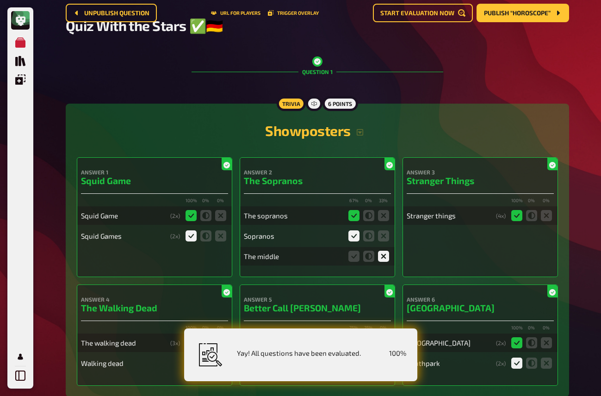
scroll to position [8, 0]
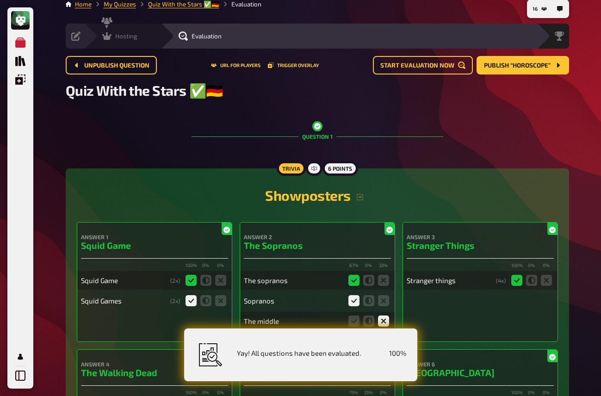
click at [110, 34] on icon at bounding box center [106, 36] width 9 height 8
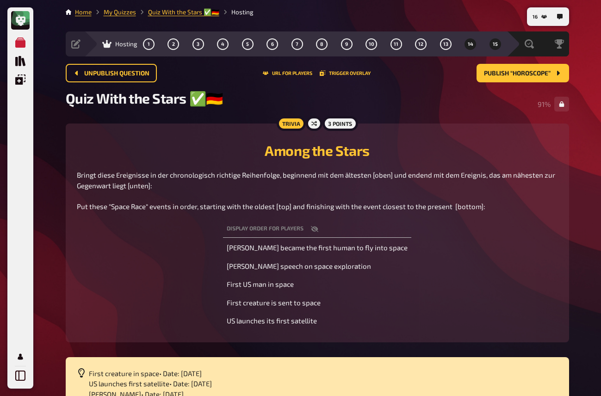
click at [489, 47] on button "15" at bounding box center [495, 44] width 15 height 15
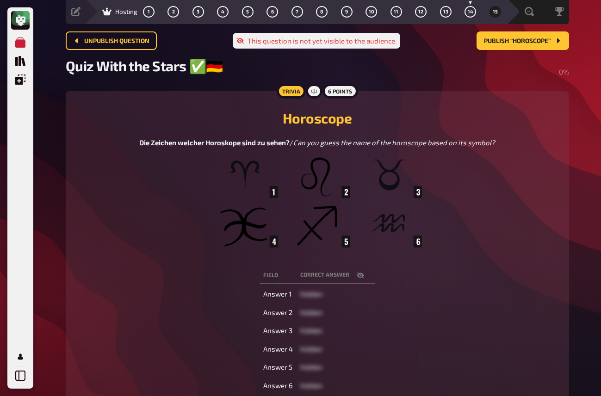
scroll to position [34, 0]
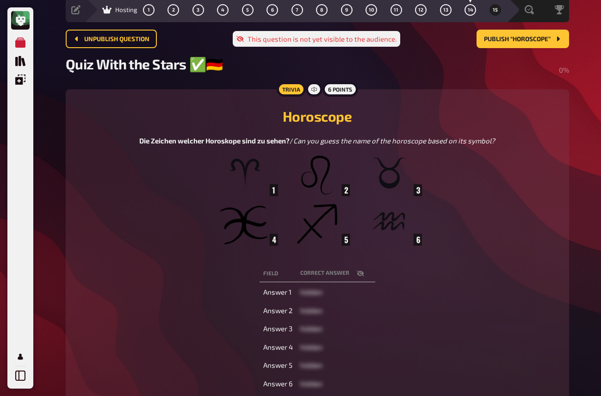
click at [363, 276] on button "button" at bounding box center [360, 273] width 22 height 9
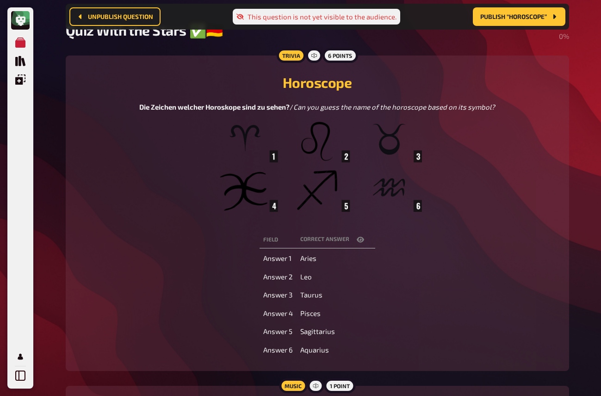
scroll to position [75, 0]
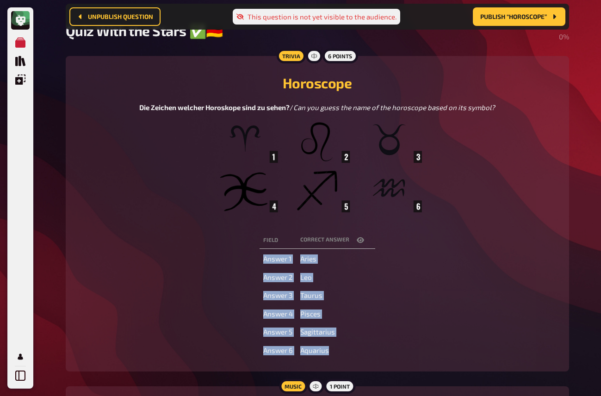
drag, startPoint x: 264, startPoint y: 260, endPoint x: 327, endPoint y: 356, distance: 115.1
click at [327, 356] on tbody "Answer 1 Aries Answer 2 Leo Answer 3 Taurus Answer 4 Pisces Answer 5 Sagittariu…" at bounding box center [318, 305] width 116 height 108
copy tbody "Answer 1 Aries Answer 2 Leo Answer 3 Taurus Answer 4 Pisces Answer 5 Sagittariu…"
click at [353, 257] on td "Aries" at bounding box center [336, 259] width 79 height 17
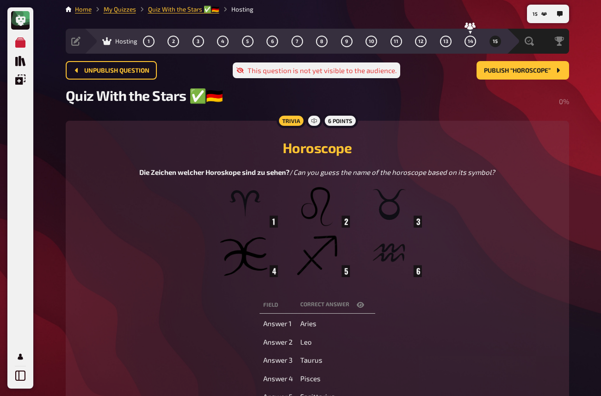
scroll to position [0, 0]
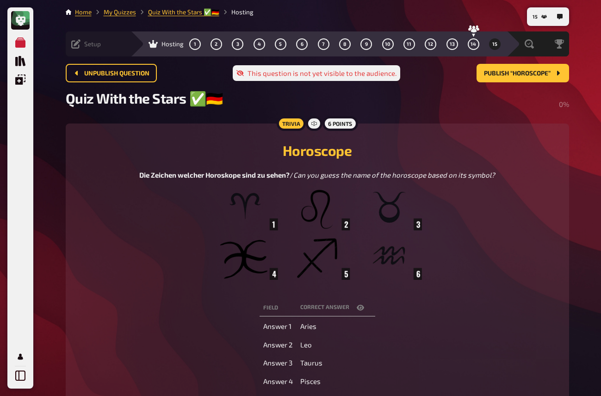
click at [77, 41] on icon at bounding box center [75, 43] width 9 height 9
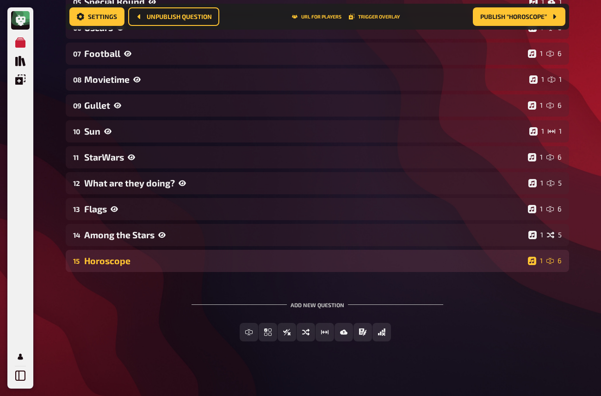
scroll to position [287, 0]
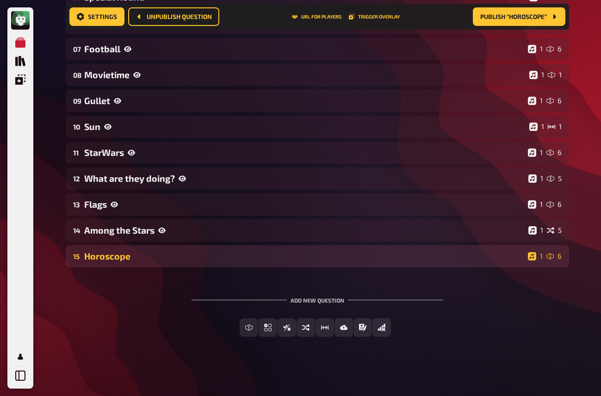
click at [152, 256] on div "Horoscope" at bounding box center [304, 256] width 440 height 11
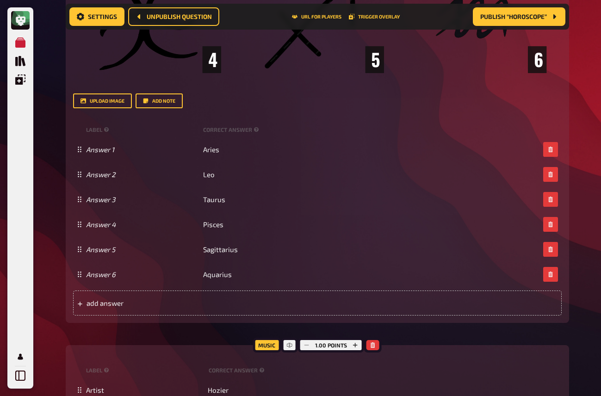
scroll to position [778, 0]
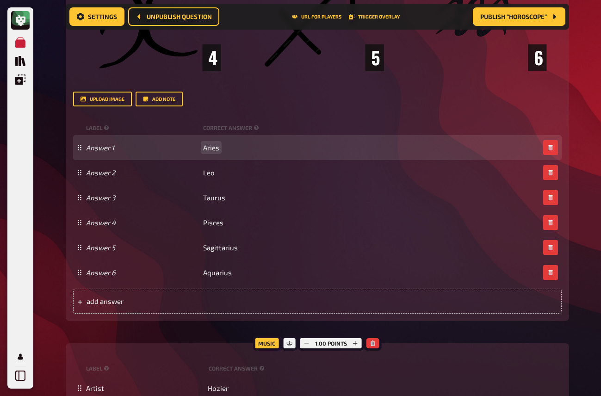
click at [219, 149] on div "Answer 1 Aries" at bounding box center [312, 147] width 453 height 8
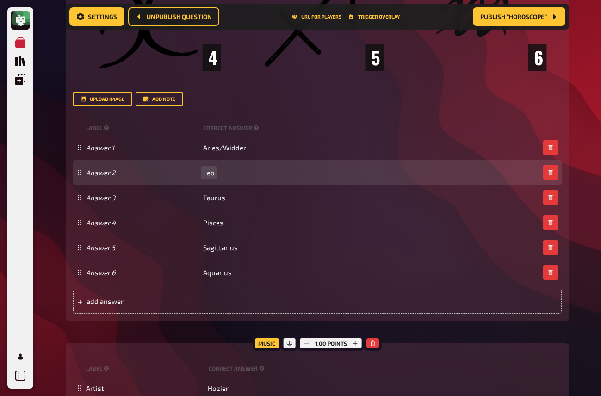
click at [214, 177] on span "Leo" at bounding box center [209, 172] width 12 height 8
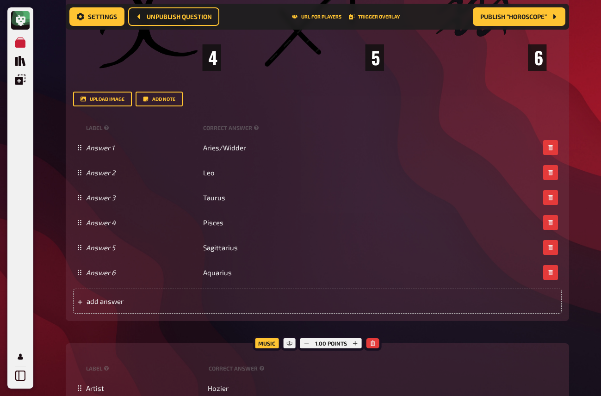
click at [21, 208] on div "My Quizzes Quiz Library Overlays My Account" at bounding box center [20, 209] width 19 height 352
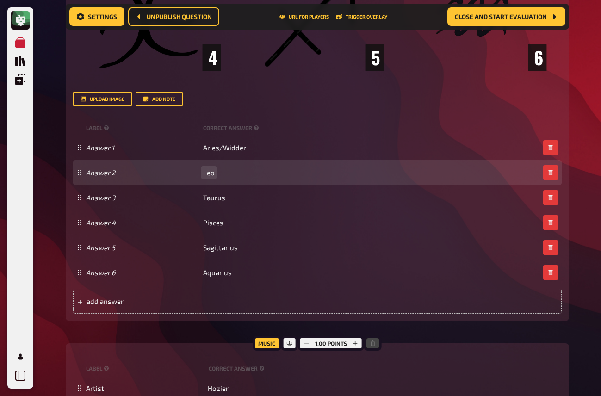
click at [214, 175] on div "Answer 2 Leo" at bounding box center [312, 172] width 453 height 8
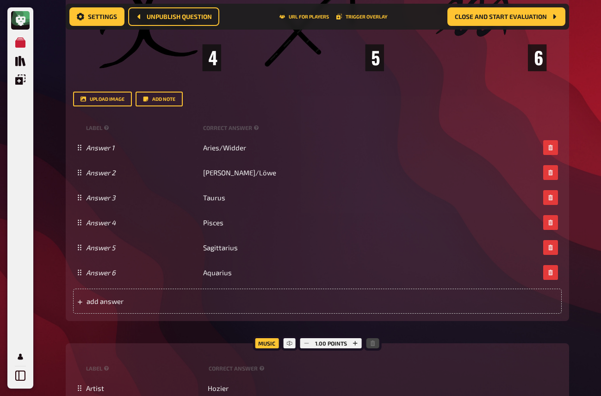
click at [19, 123] on div "My Quizzes Quiz Library Overlays My Account" at bounding box center [20, 209] width 19 height 352
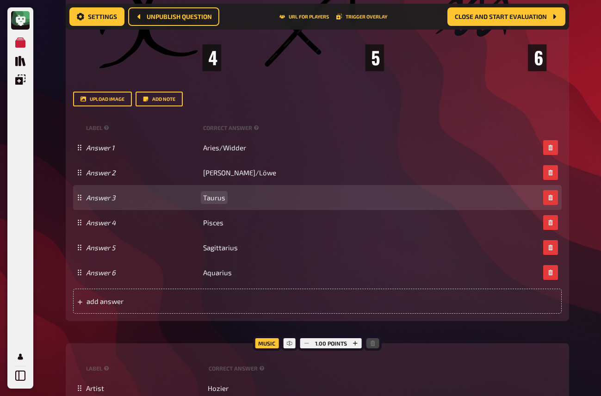
click at [222, 200] on span "Taurus" at bounding box center [214, 197] width 22 height 8
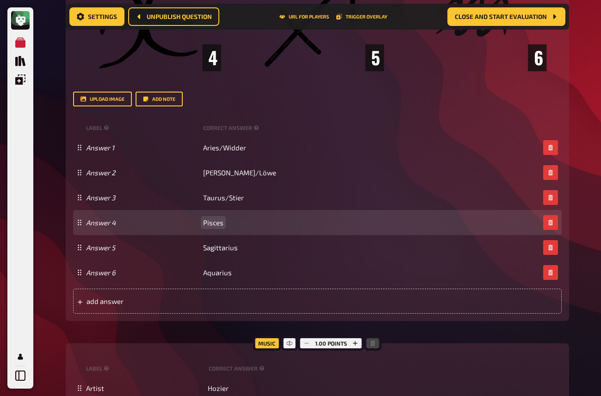
click at [223, 224] on div "Answer 4 Pisces" at bounding box center [312, 222] width 453 height 8
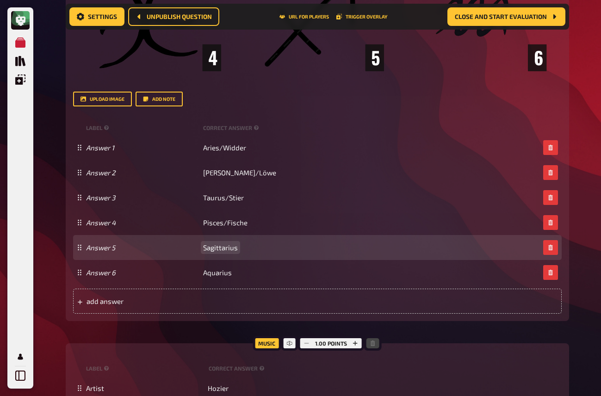
click at [237, 249] on span "Sagittarius" at bounding box center [220, 247] width 35 height 8
click at [244, 247] on span "Sagittarius/schütze" at bounding box center [235, 247] width 64 height 8
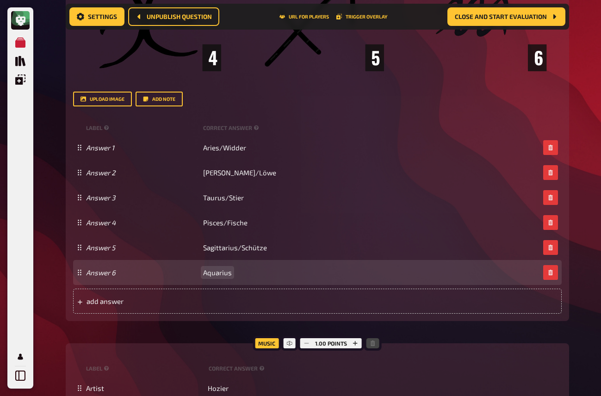
click at [231, 274] on div "Answer 6 Aquarius" at bounding box center [312, 272] width 453 height 8
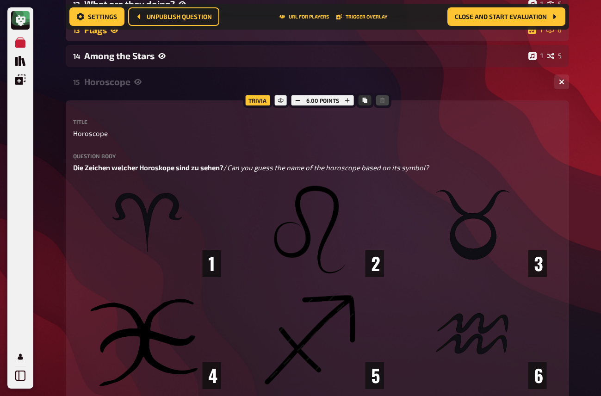
scroll to position [370, 0]
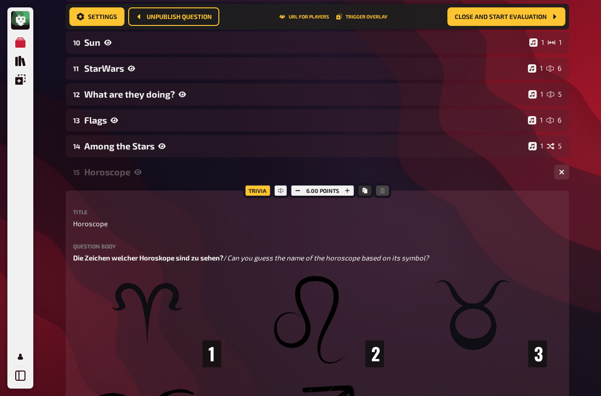
click at [22, 155] on div "My Quizzes Quiz Library Overlays My Account" at bounding box center [20, 209] width 19 height 352
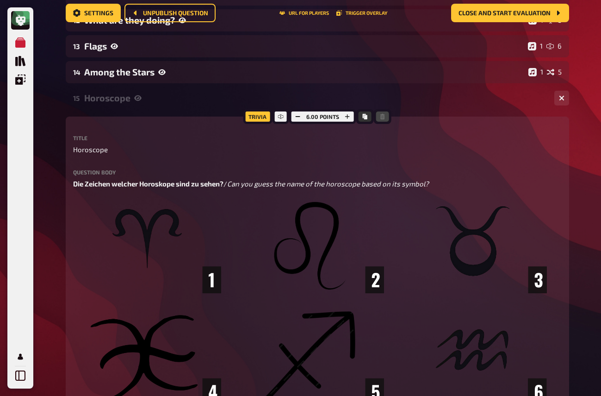
scroll to position [0, 0]
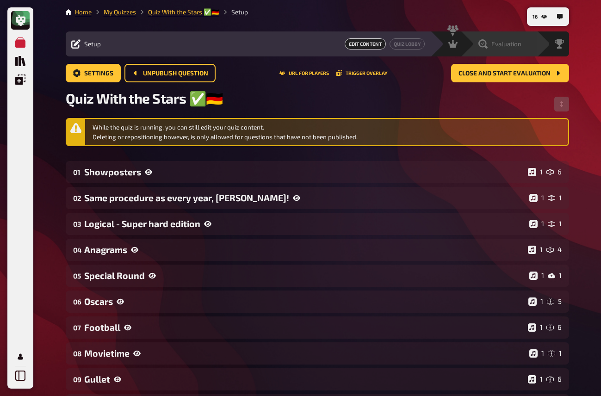
click at [485, 41] on icon at bounding box center [482, 43] width 9 height 9
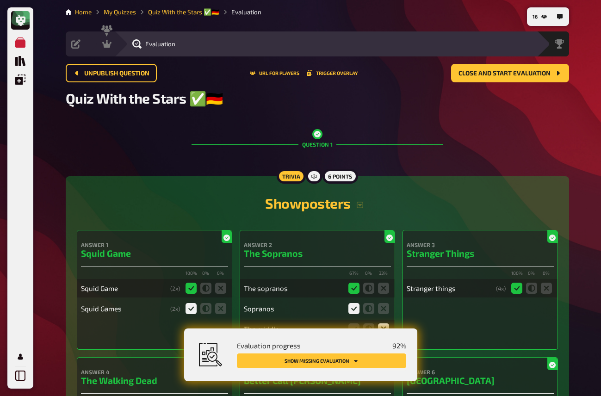
click at [366, 358] on button "Show missing evaluation" at bounding box center [321, 360] width 169 height 15
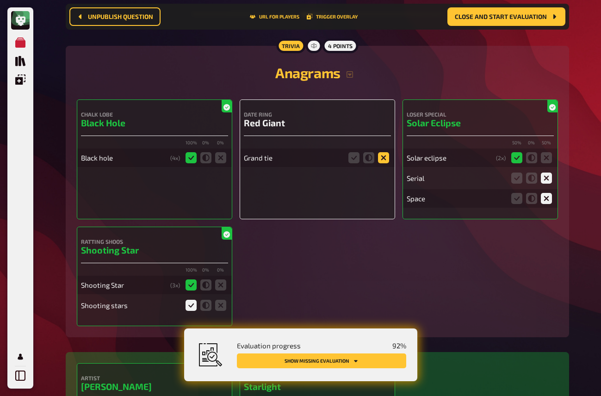
scroll to position [1453, 0]
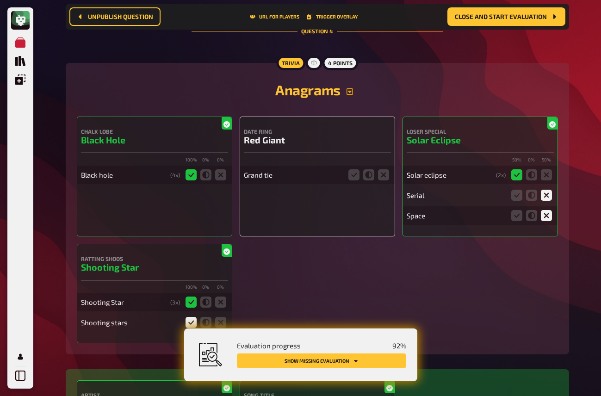
click at [352, 95] on icon "button" at bounding box center [349, 91] width 7 height 7
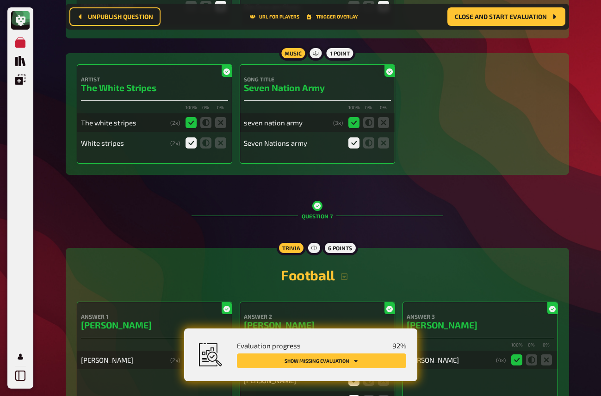
scroll to position [2749, 0]
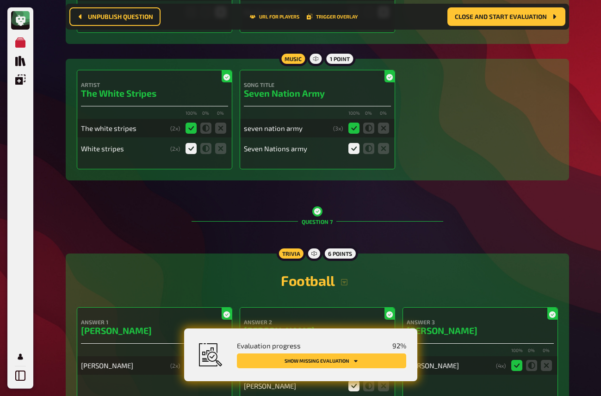
click at [345, 358] on button "Show missing evaluation" at bounding box center [321, 360] width 169 height 15
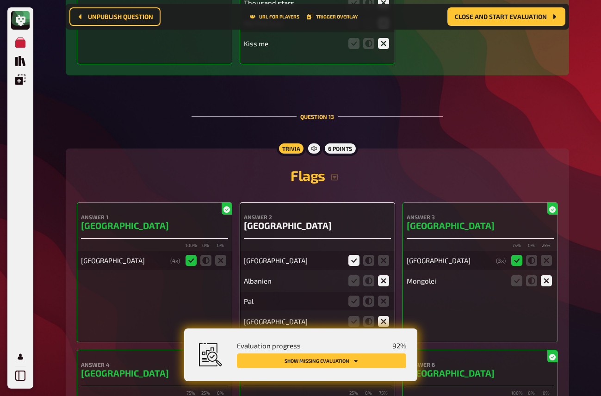
scroll to position [5933, 0]
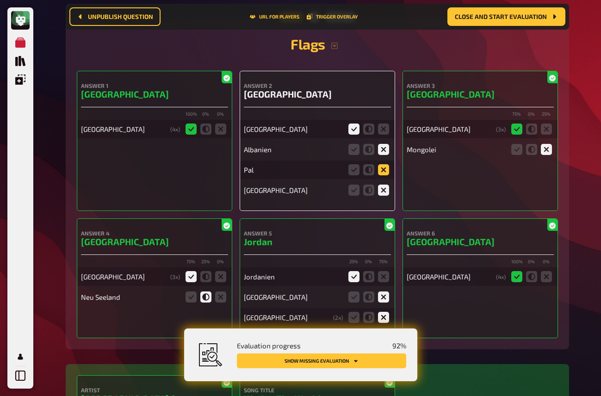
click at [381, 175] on icon at bounding box center [383, 169] width 11 height 11
click at [0, 0] on input "radio" at bounding box center [0, 0] width 0 height 0
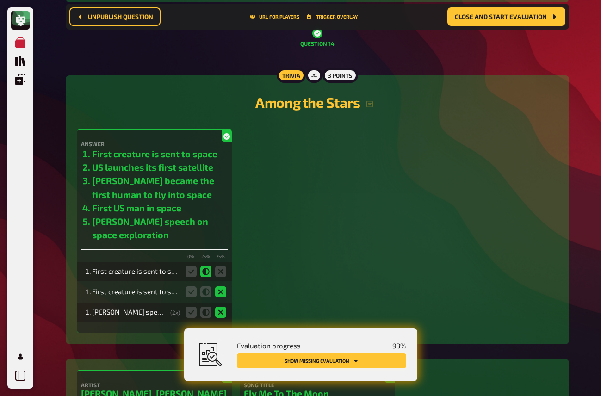
click at [345, 364] on button "Show missing evaluation" at bounding box center [321, 360] width 169 height 15
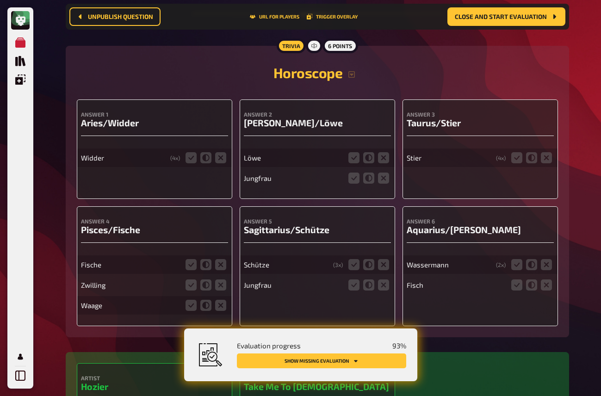
scroll to position [6935, 0]
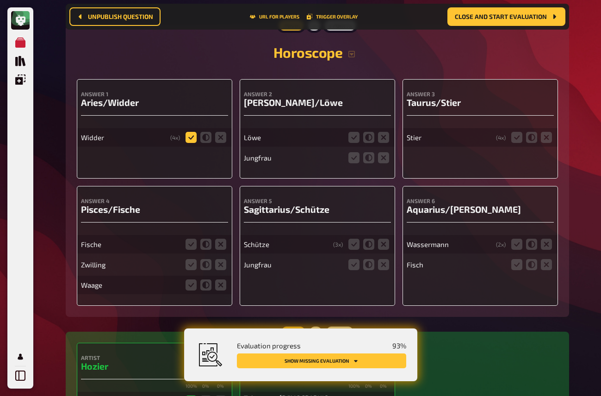
click at [190, 143] on icon at bounding box center [191, 137] width 11 height 11
click at [0, 0] on input "radio" at bounding box center [0, 0] width 0 height 0
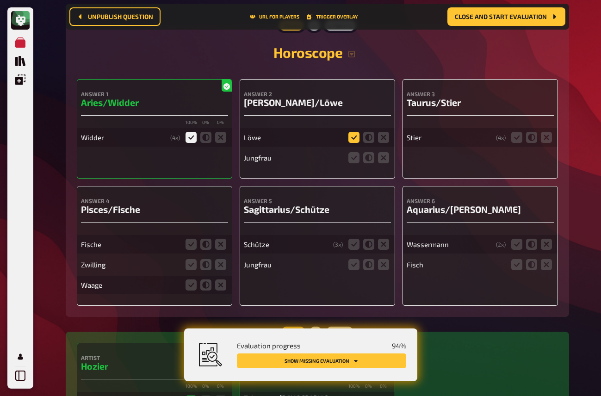
click at [350, 143] on icon at bounding box center [353, 137] width 11 height 11
click at [0, 0] on input "radio" at bounding box center [0, 0] width 0 height 0
click at [384, 163] on icon at bounding box center [383, 157] width 11 height 11
click at [0, 0] on input "radio" at bounding box center [0, 0] width 0 height 0
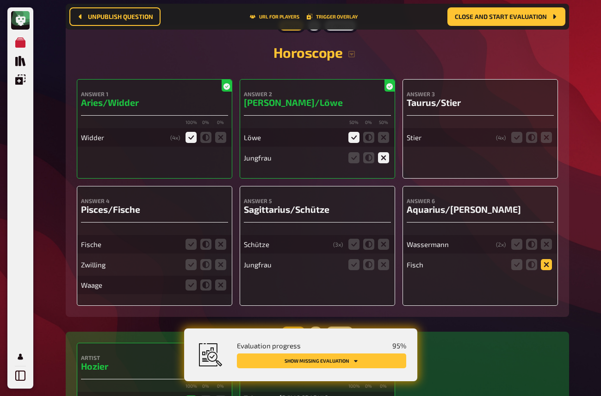
click at [518, 143] on icon at bounding box center [516, 137] width 11 height 11
click at [0, 0] on input "radio" at bounding box center [0, 0] width 0 height 0
click at [518, 250] on icon at bounding box center [516, 244] width 11 height 11
click at [0, 0] on input "radio" at bounding box center [0, 0] width 0 height 0
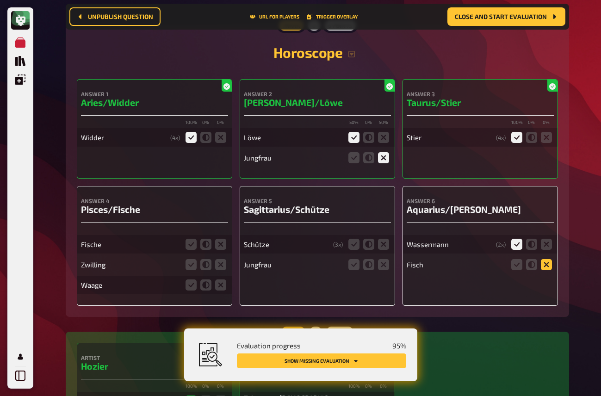
click at [544, 270] on icon at bounding box center [546, 264] width 11 height 11
click at [0, 0] on input "radio" at bounding box center [0, 0] width 0 height 0
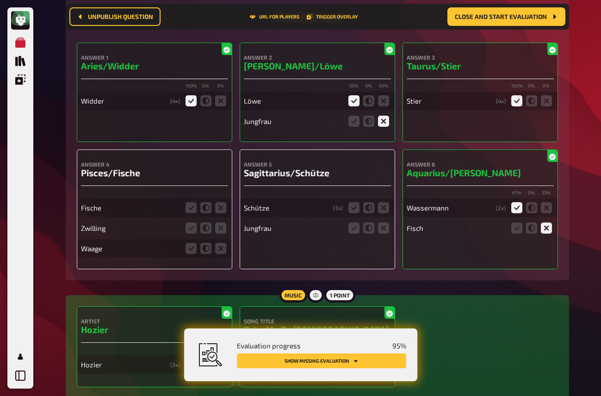
scroll to position [6986, 0]
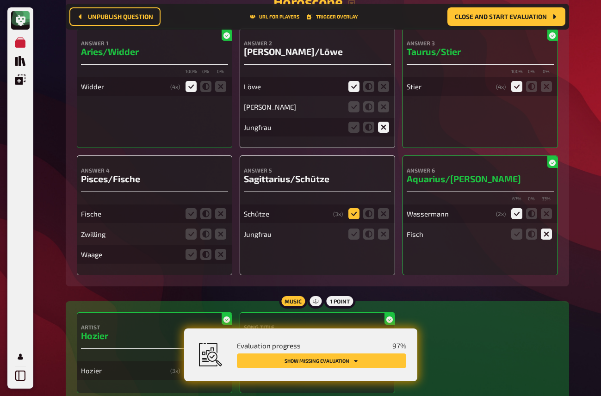
click at [358, 219] on icon at bounding box center [353, 213] width 11 height 11
click at [0, 0] on input "radio" at bounding box center [0, 0] width 0 height 0
click at [385, 240] on icon at bounding box center [383, 234] width 11 height 11
click at [0, 0] on input "radio" at bounding box center [0, 0] width 0 height 0
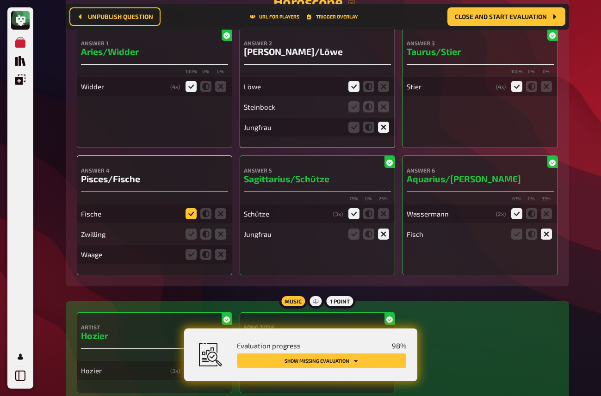
click at [189, 219] on icon at bounding box center [191, 213] width 11 height 11
click at [0, 0] on input "radio" at bounding box center [0, 0] width 0 height 0
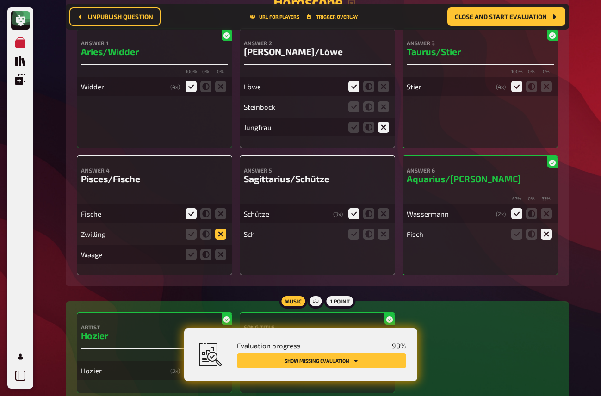
click at [225, 240] on icon at bounding box center [220, 234] width 11 height 11
click at [0, 0] on input "radio" at bounding box center [0, 0] width 0 height 0
click at [223, 260] on icon at bounding box center [220, 254] width 11 height 11
click at [0, 0] on input "radio" at bounding box center [0, 0] width 0 height 0
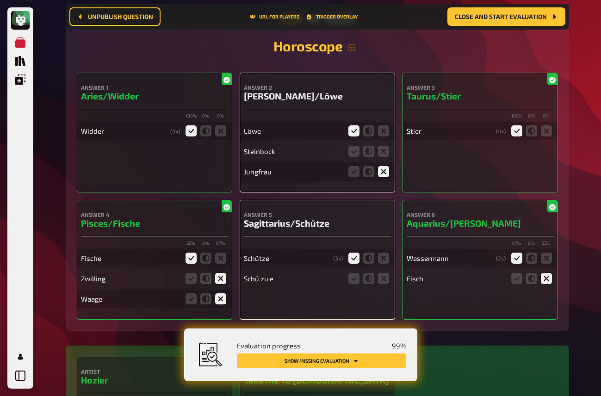
scroll to position [6939, 0]
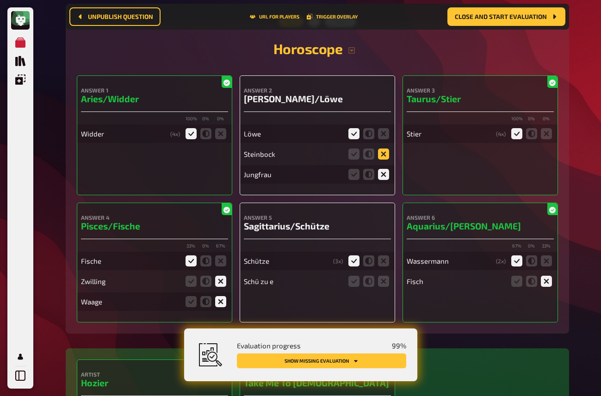
click at [379, 160] on icon at bounding box center [383, 154] width 11 height 11
click at [0, 0] on input "radio" at bounding box center [0, 0] width 0 height 0
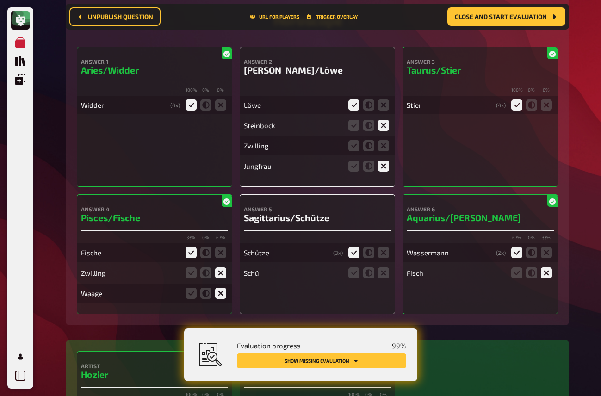
scroll to position [6972, 0]
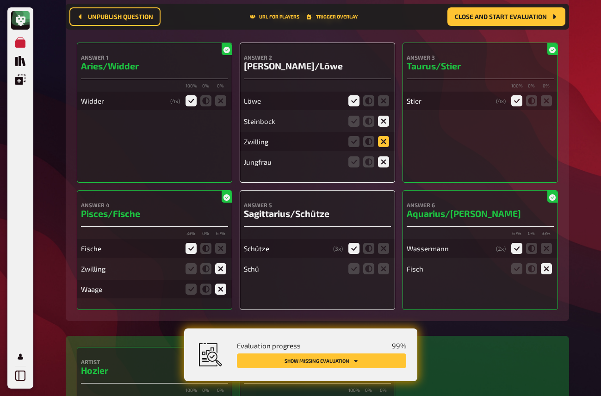
click at [381, 147] on icon at bounding box center [383, 141] width 11 height 11
click at [0, 0] on input "radio" at bounding box center [0, 0] width 0 height 0
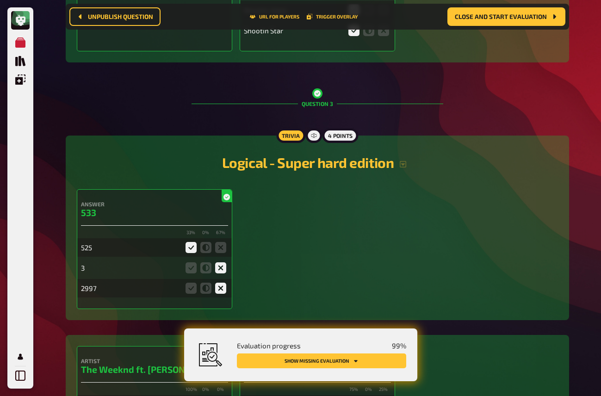
scroll to position [0, 0]
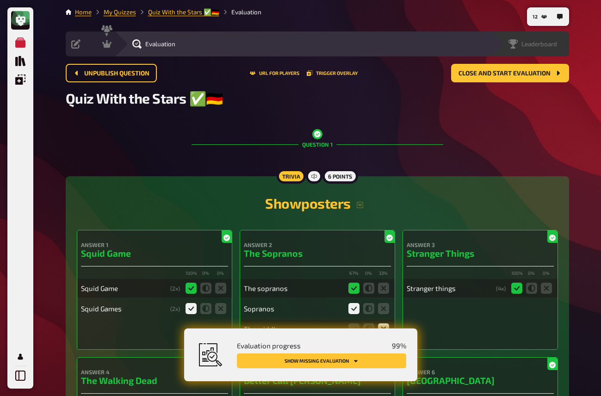
click at [540, 44] on span "Leaderboard" at bounding box center [539, 43] width 36 height 7
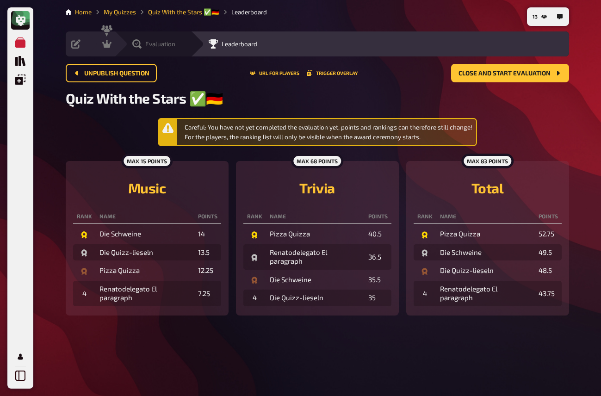
click at [145, 43] on span "Evaluation" at bounding box center [160, 43] width 30 height 7
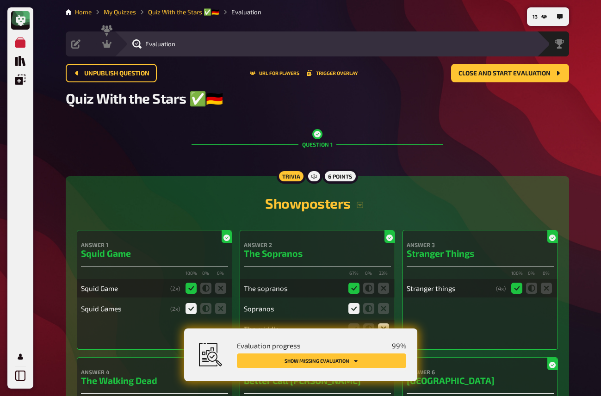
click at [386, 356] on button "Show missing evaluation" at bounding box center [321, 360] width 169 height 15
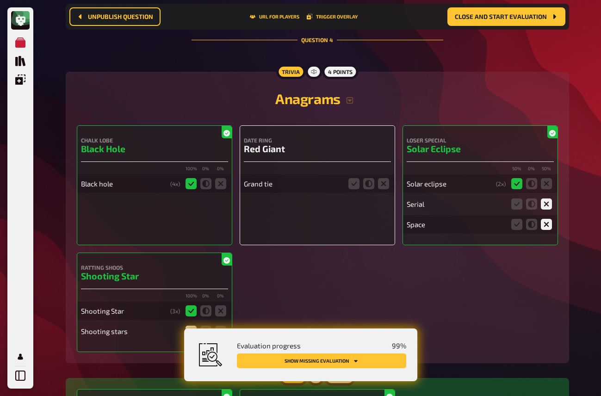
scroll to position [1470, 0]
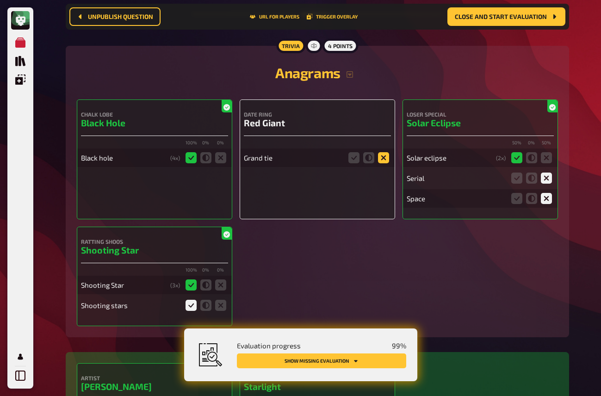
click at [383, 162] on icon at bounding box center [383, 157] width 11 height 11
click at [0, 0] on input "radio" at bounding box center [0, 0] width 0 height 0
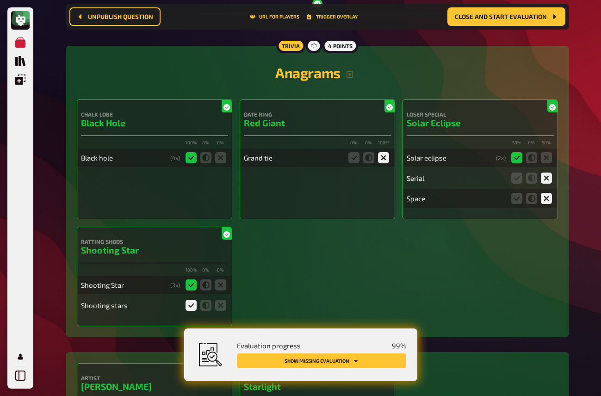
click at [377, 360] on button "Show missing evaluation" at bounding box center [321, 360] width 169 height 15
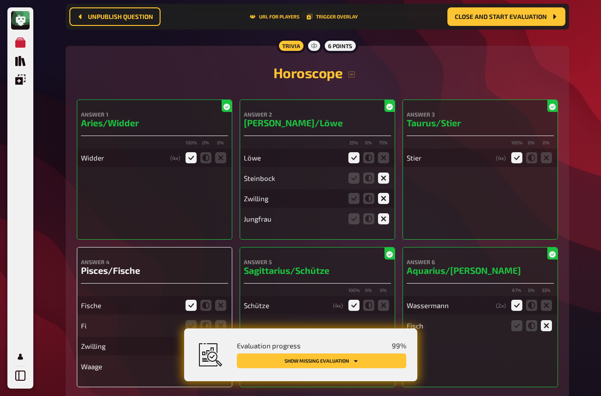
scroll to position [6976, 0]
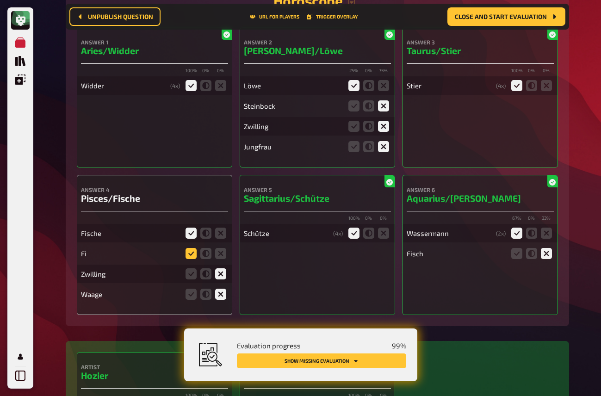
click at [193, 248] on icon at bounding box center [191, 253] width 11 height 11
click at [0, 0] on input "radio" at bounding box center [0, 0] width 0 height 0
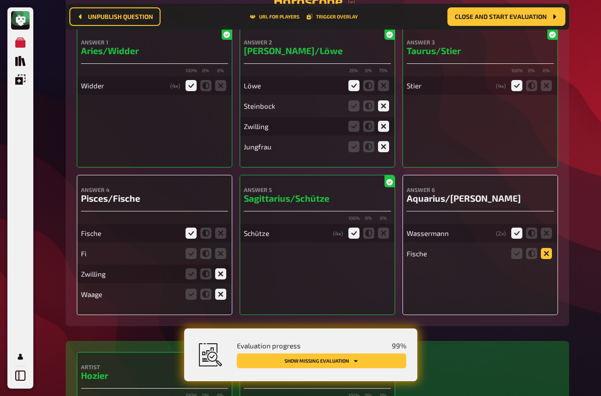
click at [545, 249] on icon at bounding box center [546, 253] width 11 height 11
click at [0, 0] on input "radio" at bounding box center [0, 0] width 0 height 0
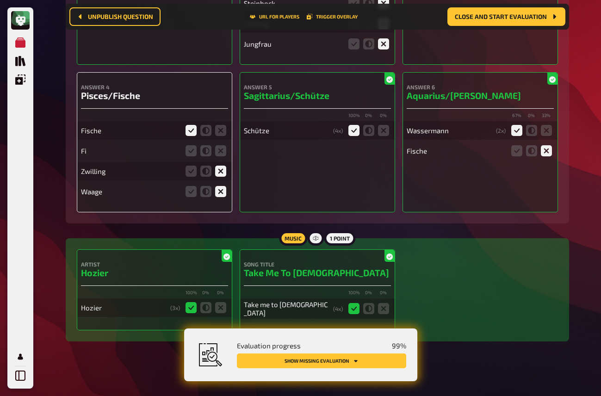
scroll to position [7059, 0]
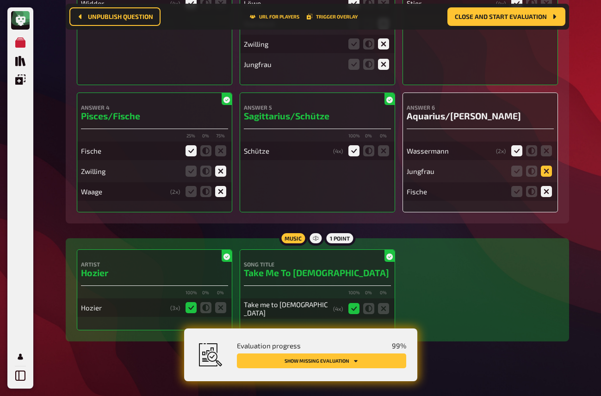
click at [545, 169] on icon at bounding box center [546, 171] width 11 height 11
click at [0, 0] on input "radio" at bounding box center [0, 0] width 0 height 0
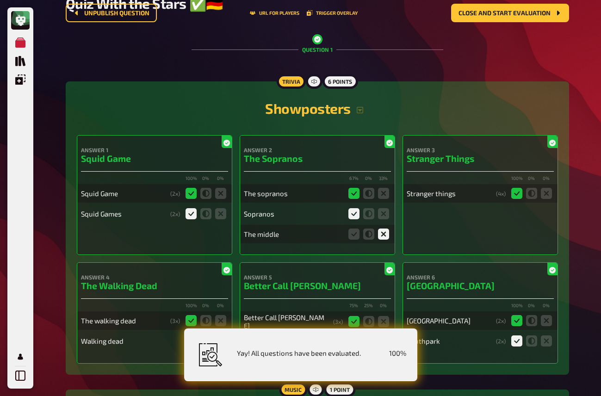
scroll to position [0, 0]
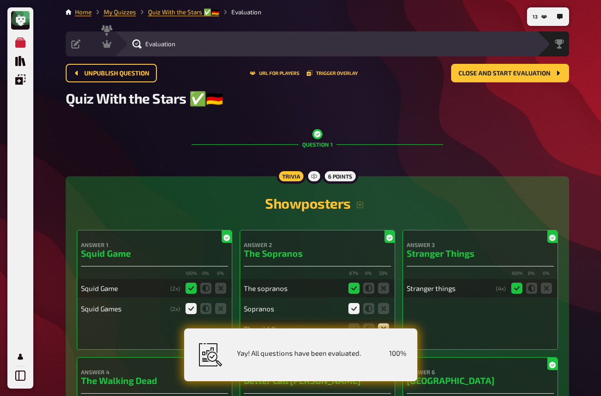
click at [12, 184] on div "My Quizzes Quiz Library Overlays My Account" at bounding box center [20, 209] width 19 height 352
click at [503, 80] on button "Close and start evaluation" at bounding box center [510, 73] width 118 height 19
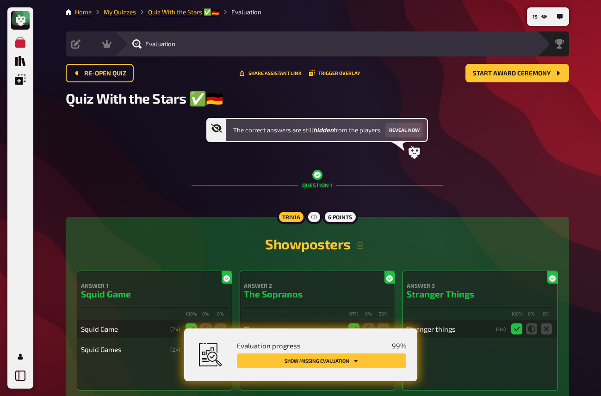
click at [365, 360] on button "Show missing evaluation" at bounding box center [321, 360] width 169 height 15
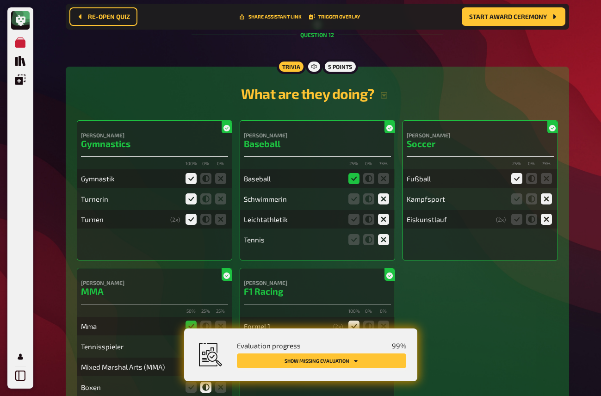
scroll to position [5935, 0]
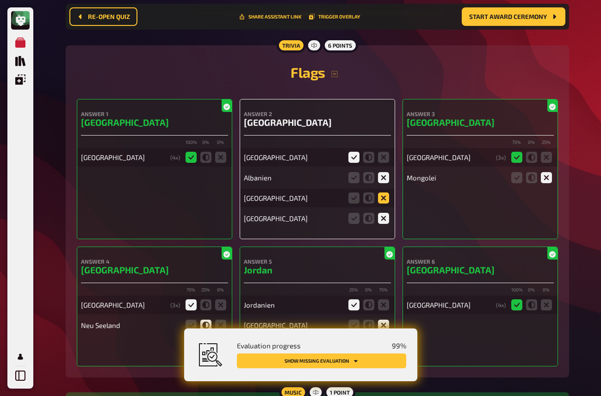
click at [388, 202] on icon at bounding box center [383, 197] width 11 height 11
click at [0, 0] on input "radio" at bounding box center [0, 0] width 0 height 0
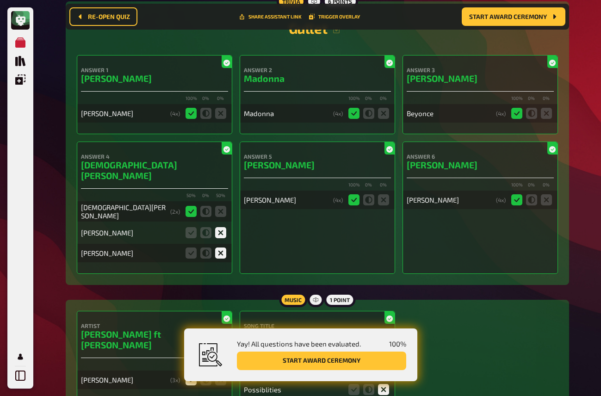
scroll to position [3939, 0]
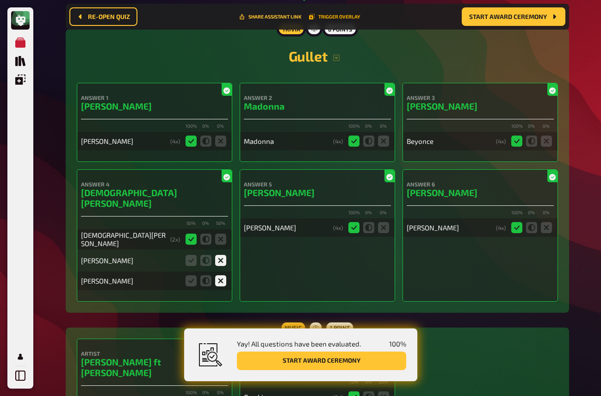
click at [334, 17] on button "Trigger Overlay" at bounding box center [334, 17] width 51 height 6
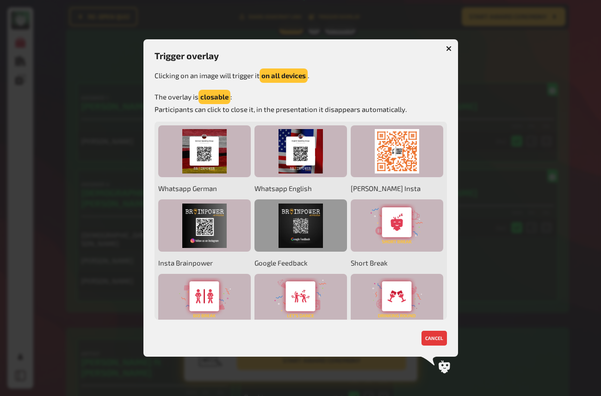
click at [304, 219] on div at bounding box center [300, 225] width 93 height 52
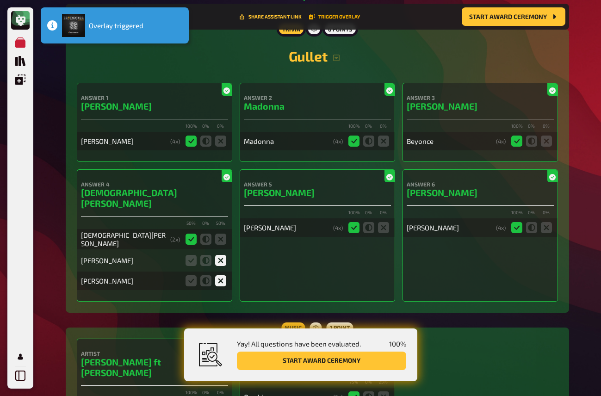
click at [340, 17] on button "Trigger Overlay" at bounding box center [334, 17] width 51 height 6
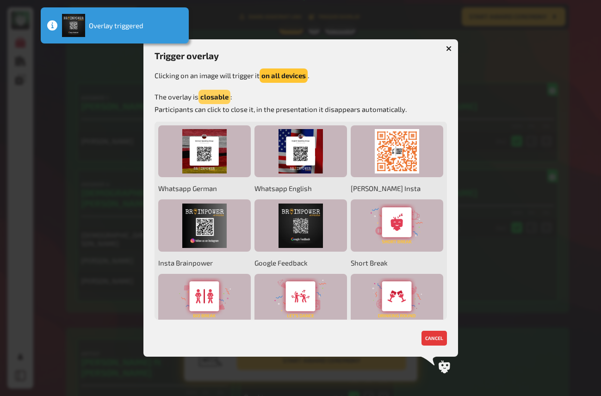
click at [219, 94] on button "closable" at bounding box center [214, 97] width 32 height 14
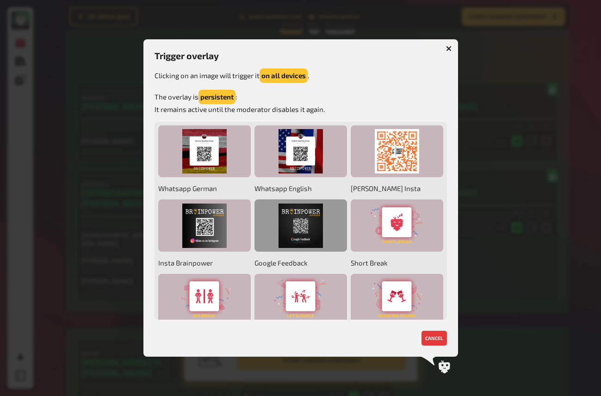
click at [317, 234] on div at bounding box center [300, 225] width 93 height 52
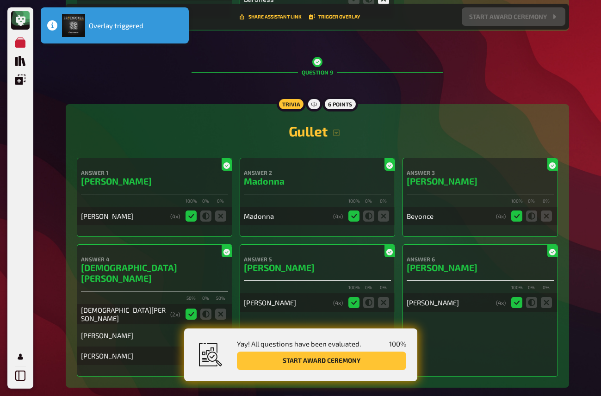
scroll to position [4014, 0]
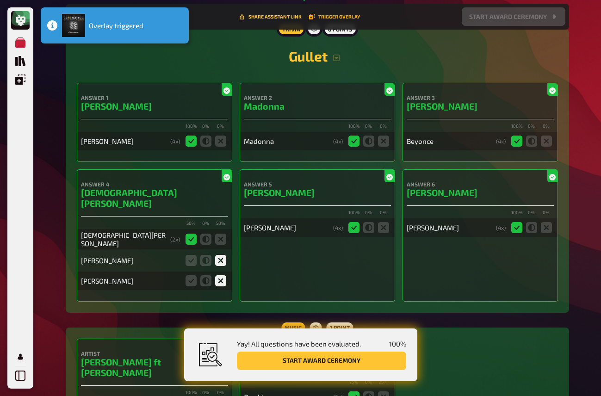
click at [335, 17] on button "Trigger Overlay" at bounding box center [334, 17] width 51 height 6
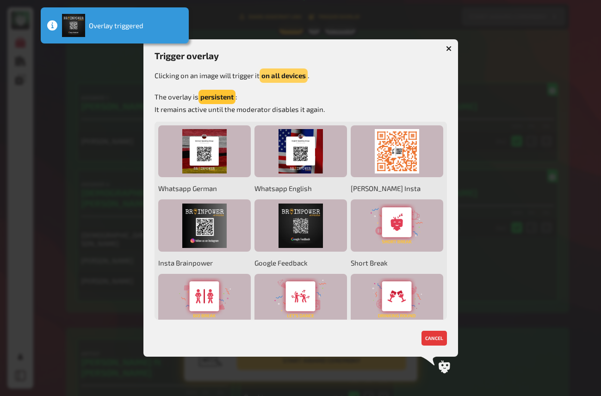
click at [289, 77] on button "on all devices" at bounding box center [284, 75] width 48 height 14
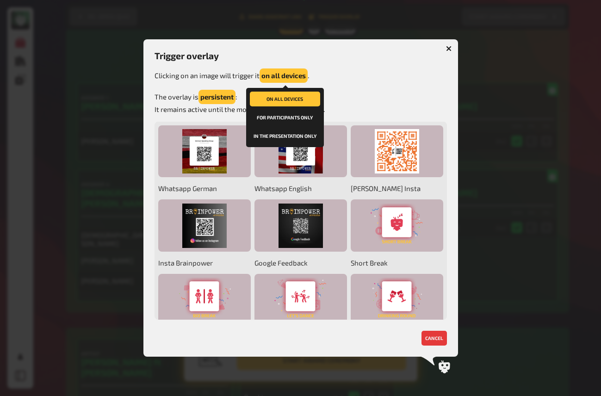
click at [282, 134] on button "in the presentation only" at bounding box center [285, 136] width 70 height 15
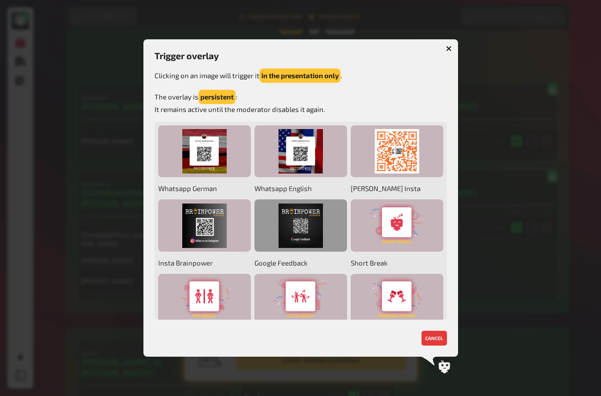
click at [299, 221] on div at bounding box center [300, 225] width 93 height 52
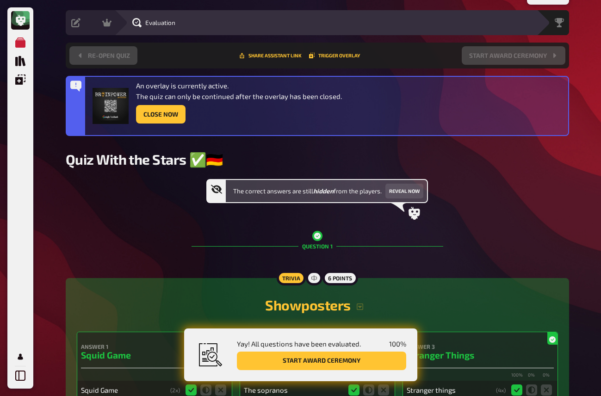
scroll to position [0, 0]
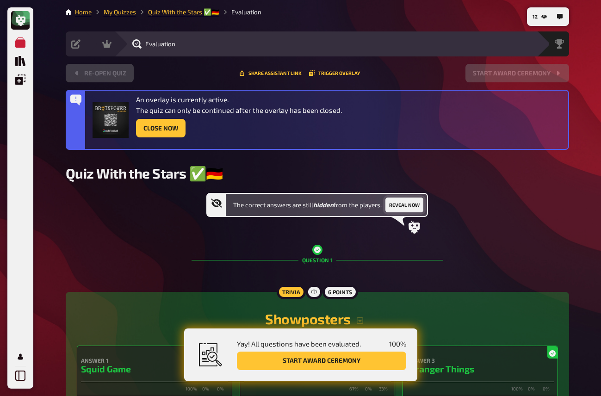
click at [398, 207] on button "Reveal now" at bounding box center [404, 205] width 38 height 15
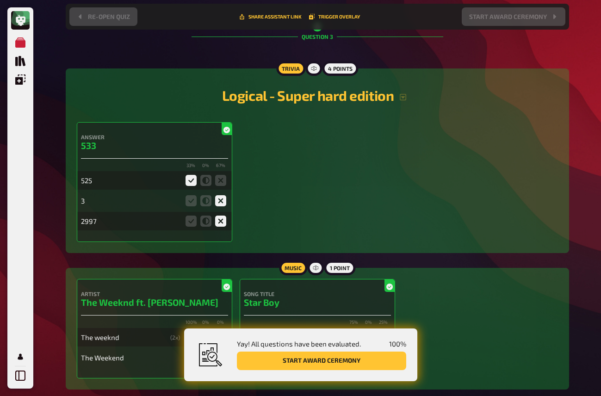
scroll to position [1206, 0]
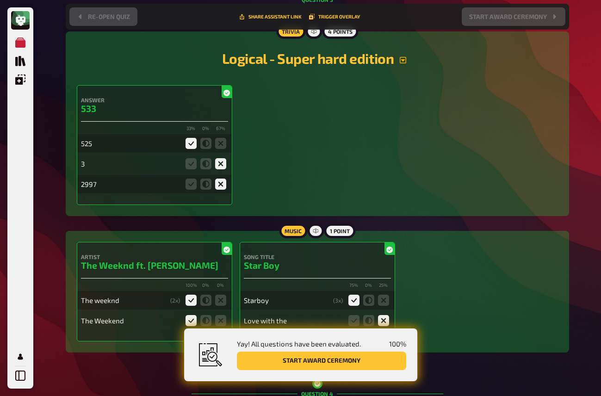
click at [403, 59] on icon "button" at bounding box center [403, 60] width 6 height 6
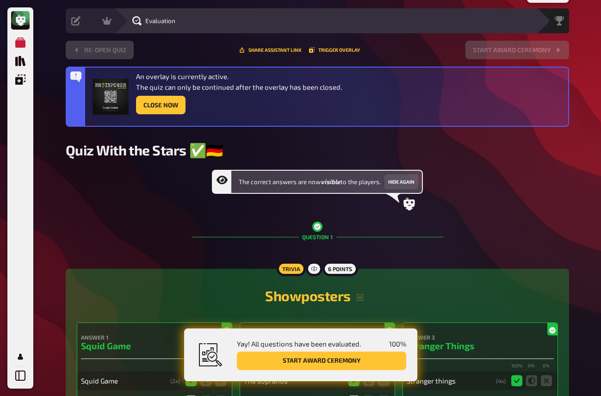
scroll to position [0, 0]
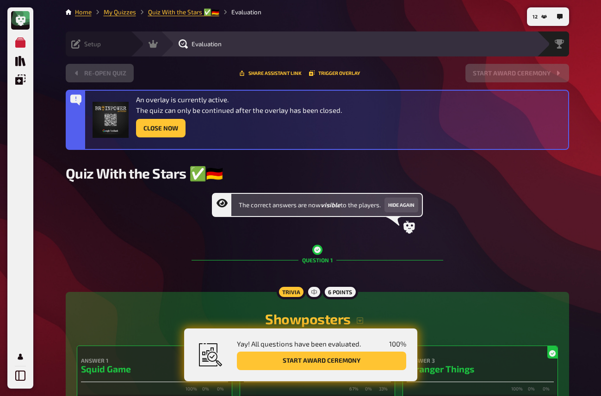
click at [78, 45] on icon at bounding box center [75, 43] width 9 height 9
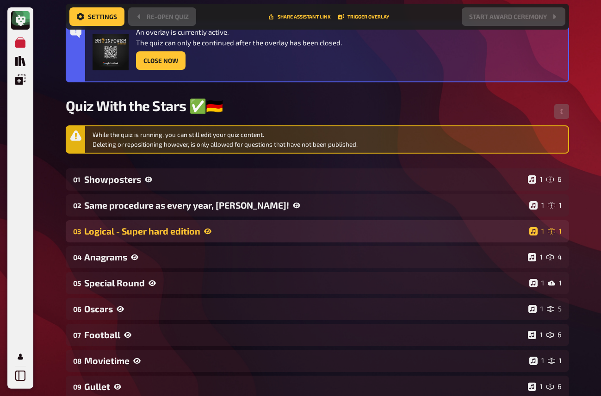
scroll to position [77, 0]
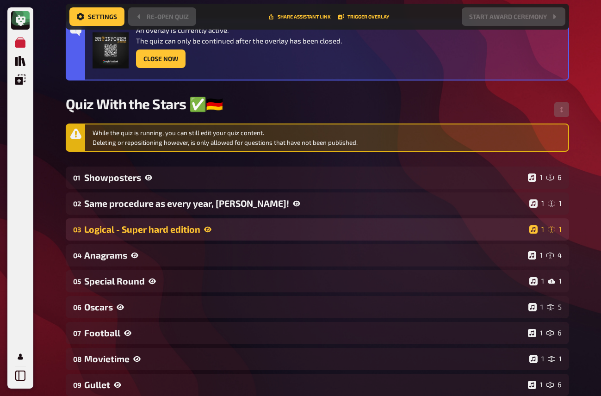
click at [144, 227] on div "Logical - Super hard edition" at bounding box center [304, 229] width 441 height 11
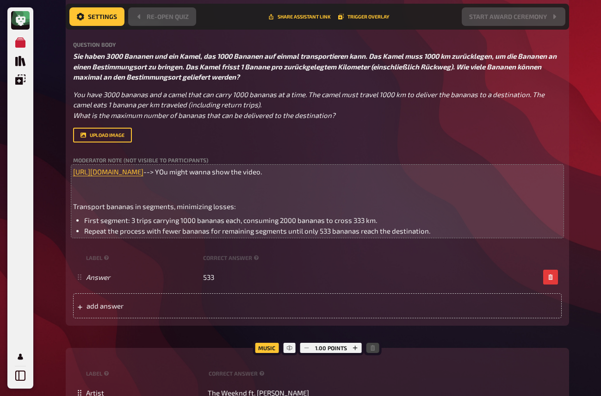
scroll to position [346, 0]
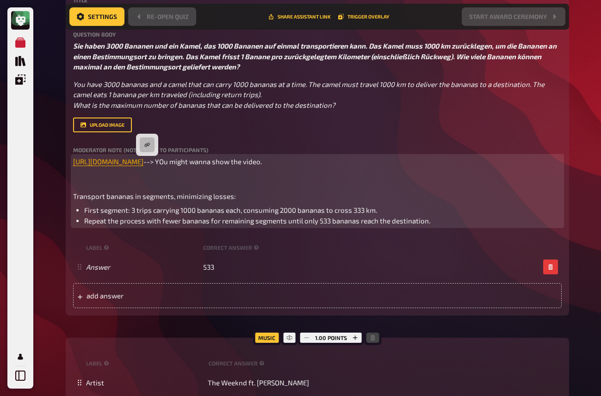
click at [143, 166] on span "https://www.youtube.com/watch?v=wgYDasdca0c" at bounding box center [108, 161] width 70 height 8
click at [148, 144] on icon "button" at bounding box center [147, 145] width 6 height 6
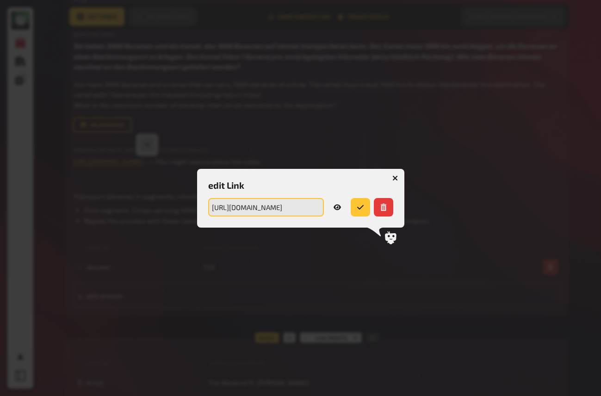
click at [282, 204] on input "https://www.youtube.com/watch?v=wgYDasdca0c" at bounding box center [266, 207] width 116 height 19
click at [303, 133] on div at bounding box center [300, 198] width 601 height 396
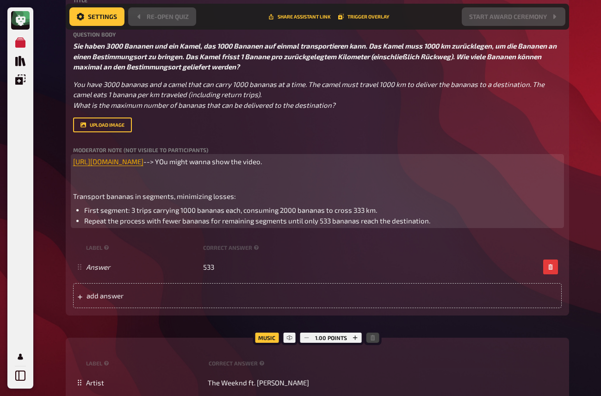
click at [143, 165] on span "https://www.youtube.com/watch?v=wgYDasdca0c" at bounding box center [108, 161] width 70 height 8
drag, startPoint x: 236, startPoint y: 164, endPoint x: 50, endPoint y: 163, distance: 186.9
click at [50, 163] on div "My Quizzes Quiz Library Overlays My Account 12 Home My Quizzes Quiz With the St…" at bounding box center [300, 264] width 601 height 1220
copy p "﻿ https://www.youtube.com/watch?v=wgYDasdca0c"
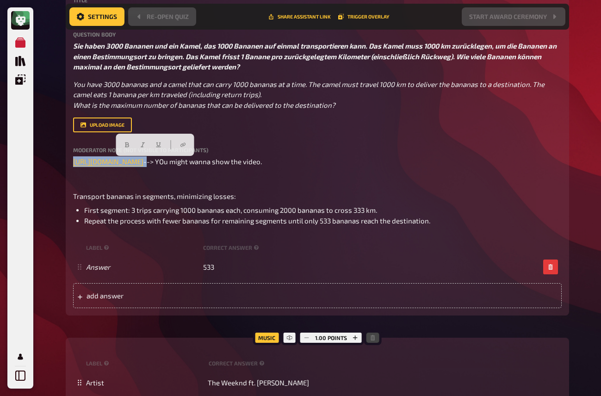
click at [316, 130] on div "upload image" at bounding box center [317, 125] width 489 height 15
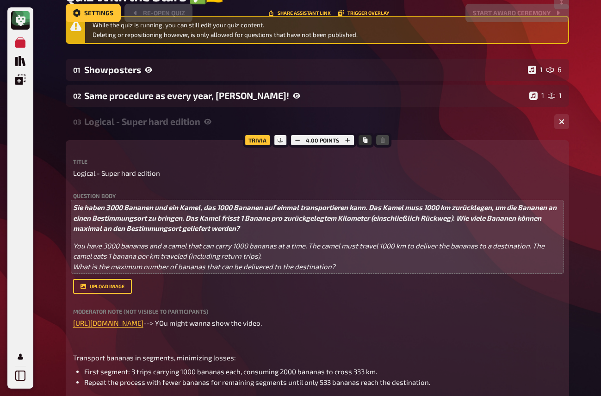
scroll to position [0, 0]
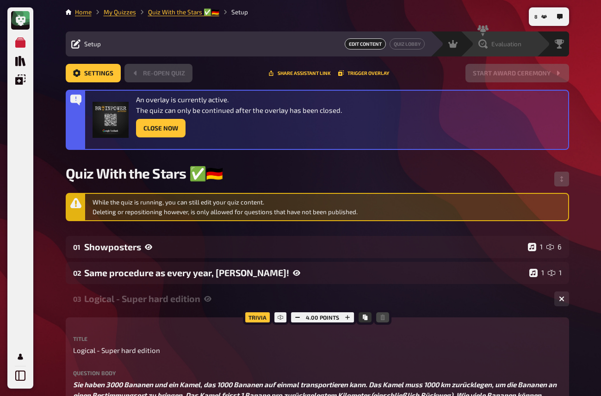
click at [521, 46] on div "Evaluation" at bounding box center [505, 43] width 64 height 9
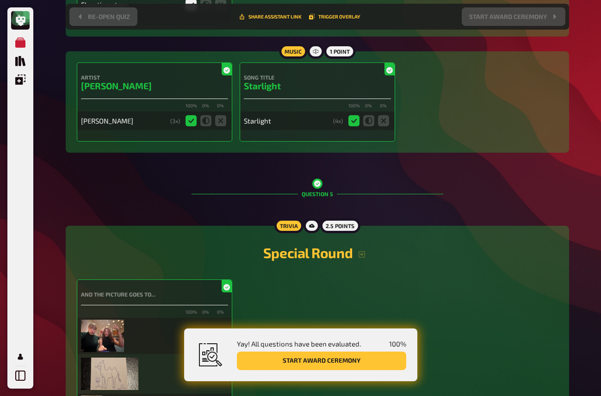
scroll to position [2104, 0]
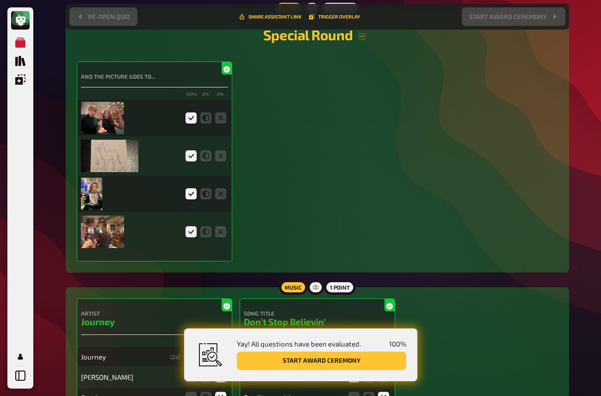
click at [111, 125] on img at bounding box center [102, 118] width 43 height 32
click at [332, 18] on button "Trigger Overlay" at bounding box center [334, 17] width 51 height 6
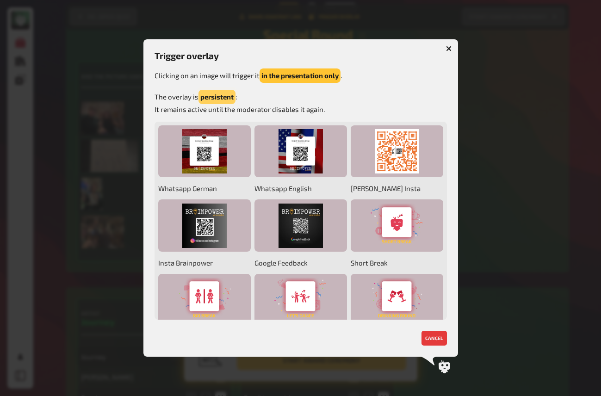
click at [230, 94] on button "persistent" at bounding box center [216, 97] width 37 height 14
click at [432, 334] on button "cancel" at bounding box center [433, 338] width 25 height 15
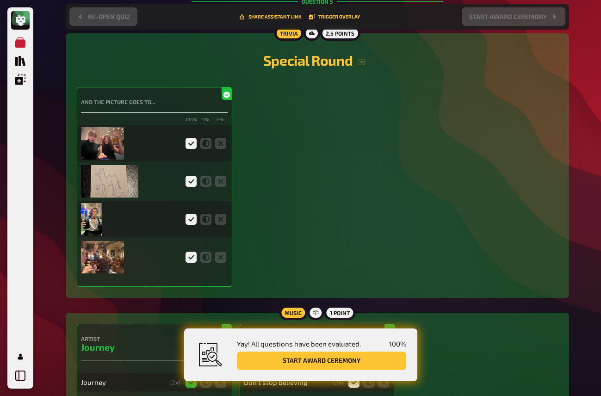
scroll to position [2053, 0]
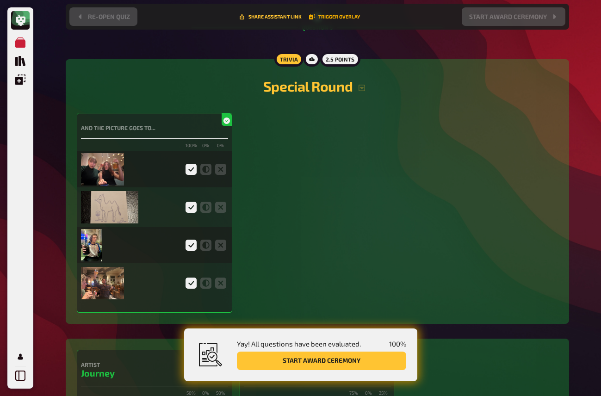
click at [321, 16] on button "Trigger Overlay" at bounding box center [334, 17] width 51 height 6
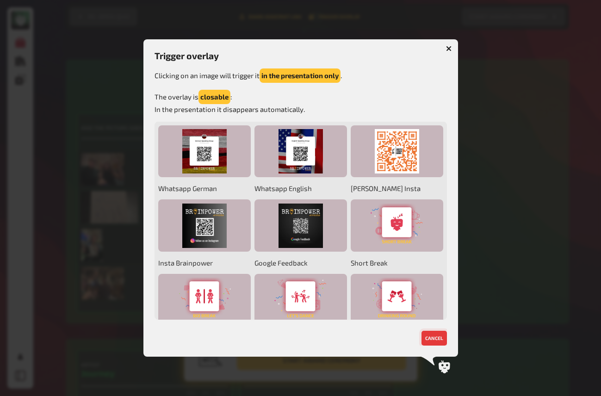
click at [440, 339] on button "cancel" at bounding box center [433, 338] width 25 height 15
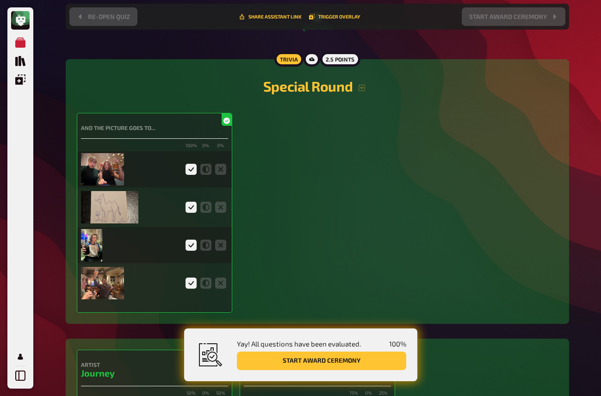
click at [501, 272] on div "And the picture goes to... 100 % 0 % 0 %" at bounding box center [317, 213] width 481 height 200
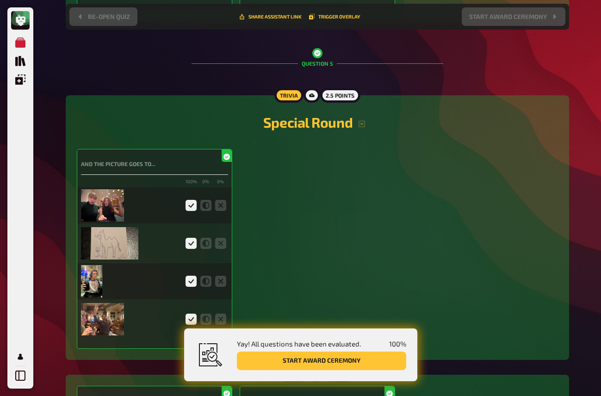
scroll to position [1954, 0]
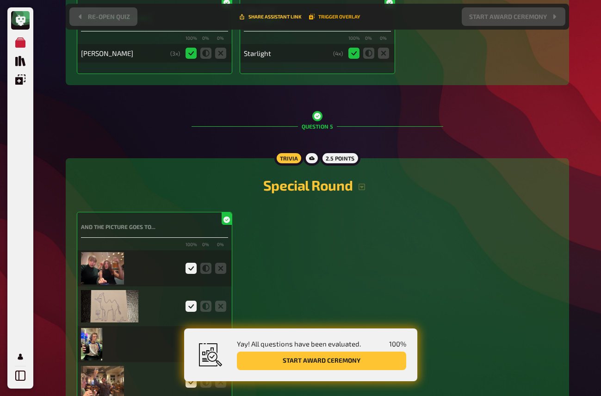
click at [331, 15] on button "Trigger Overlay" at bounding box center [334, 17] width 51 height 6
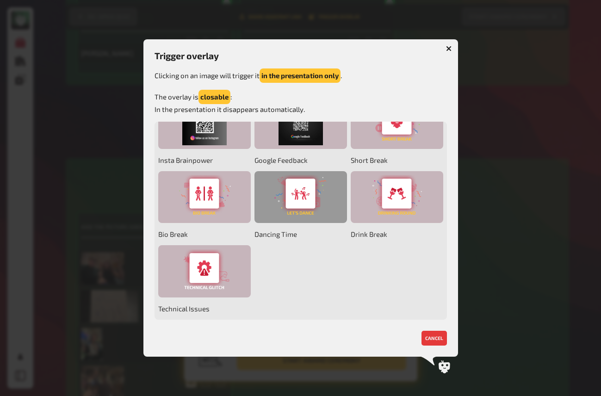
scroll to position [0, 0]
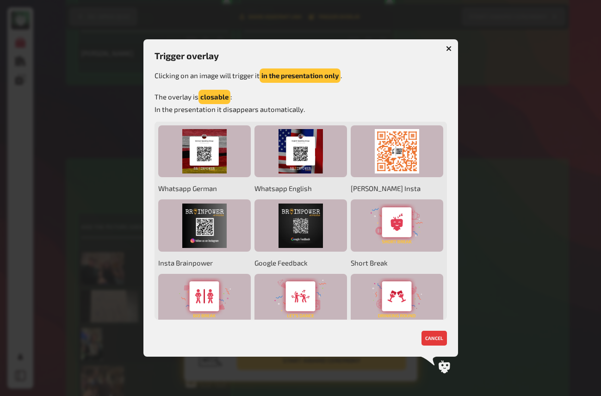
click at [447, 47] on icon "button" at bounding box center [448, 48] width 9 height 9
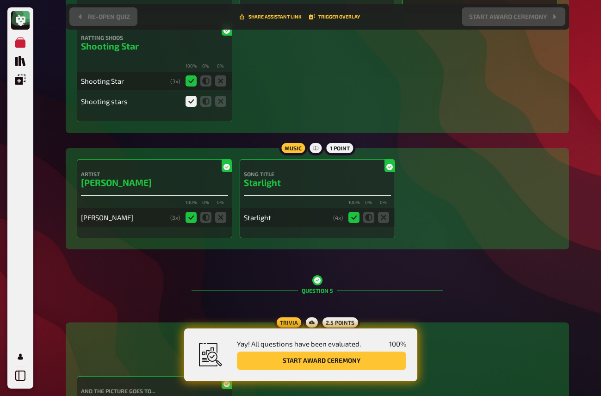
scroll to position [1768, 0]
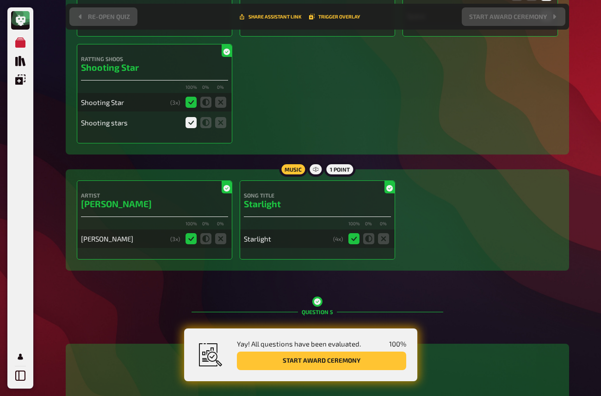
click at [323, 25] on div "Re-open Quiz Share assistant link Trigger Overlay Start award ceremony" at bounding box center [317, 16] width 496 height 19
click at [324, 17] on button "Trigger Overlay" at bounding box center [334, 17] width 51 height 6
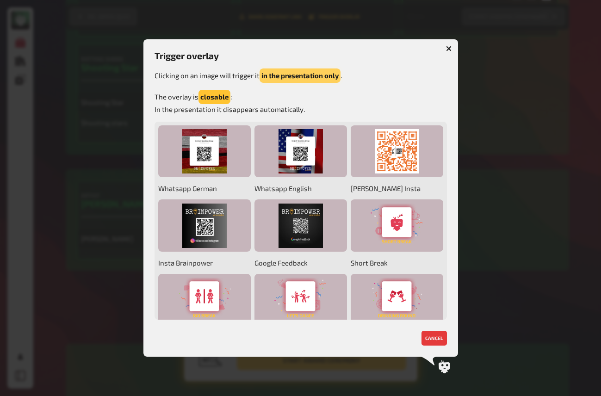
click at [309, 76] on button "in the presentation only" at bounding box center [300, 75] width 81 height 14
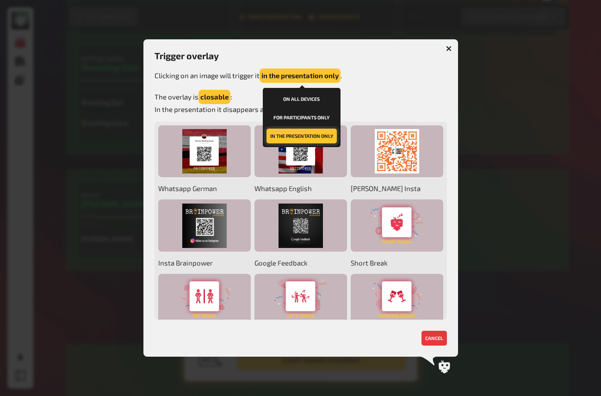
click at [317, 136] on button "in the presentation only" at bounding box center [301, 136] width 70 height 15
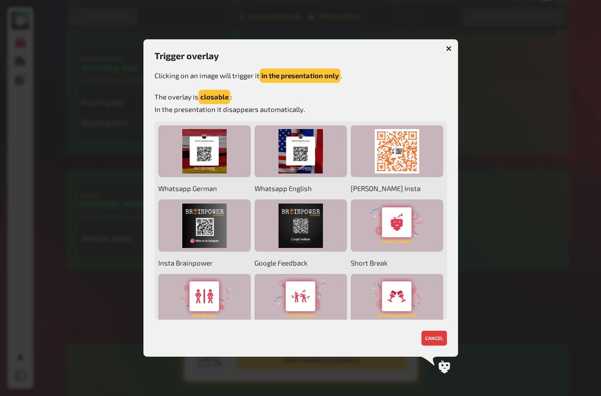
click at [387, 118] on div "Trigger overlay Clicking on an image will trigger it in the presentation only .…" at bounding box center [301, 197] width 292 height 295
click at [208, 98] on button "closable" at bounding box center [214, 97] width 32 height 14
click at [212, 98] on button "persistent" at bounding box center [216, 97] width 37 height 14
click at [448, 50] on icon "button" at bounding box center [449, 49] width 6 height 6
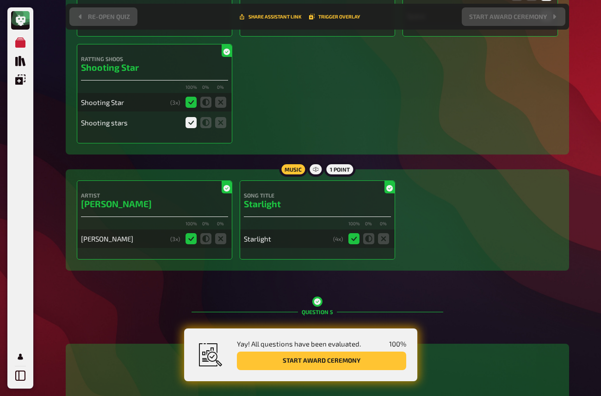
click at [348, 129] on div "chalk lobe Black Hole 100 % 0 % 0 % Black hole ( 4 x) date ring Red Giant 0 % 0…" at bounding box center [317, 30] width 481 height 227
click at [352, 127] on div "chalk lobe Black Hole 100 % 0 % 0 % Black hole ( 4 x) date ring Red Giant 0 % 0…" at bounding box center [317, 30] width 481 height 227
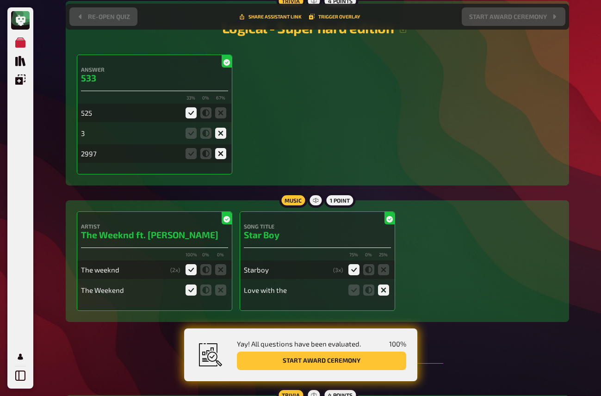
scroll to position [1175, 0]
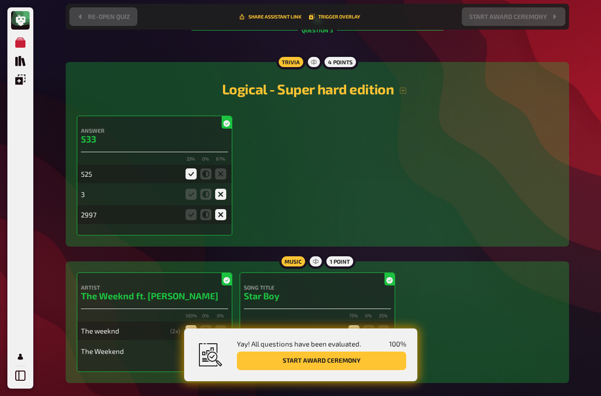
click at [325, 359] on button "Start award ceremony" at bounding box center [321, 361] width 169 height 19
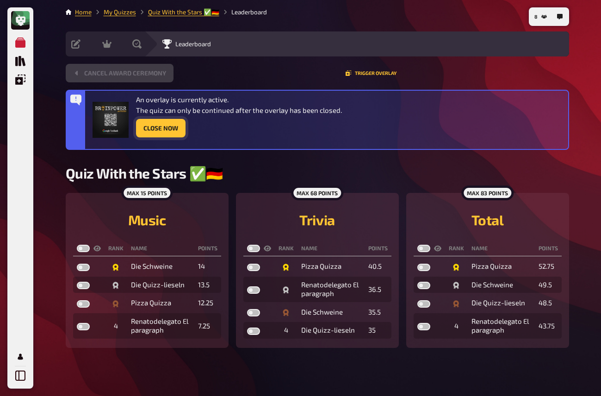
click at [156, 131] on button "Close Now" at bounding box center [161, 128] width 50 height 19
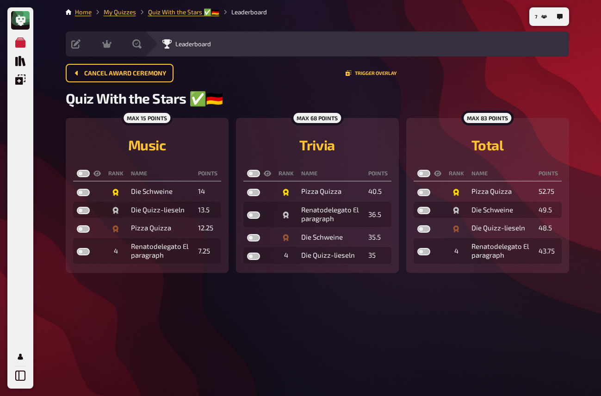
click at [241, 88] on div "Cancel award ceremony Trigger Overlay" at bounding box center [317, 77] width 503 height 26
click at [136, 48] on icon at bounding box center [136, 43] width 9 height 9
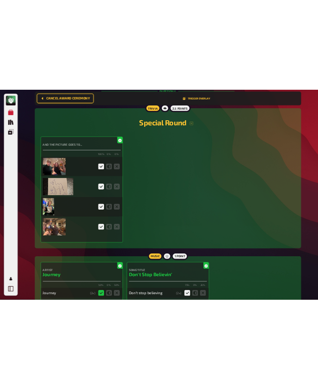
scroll to position [2039, 0]
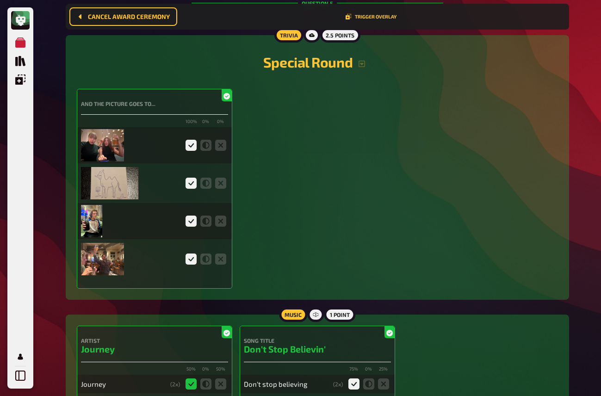
click at [105, 149] on img at bounding box center [102, 145] width 43 height 32
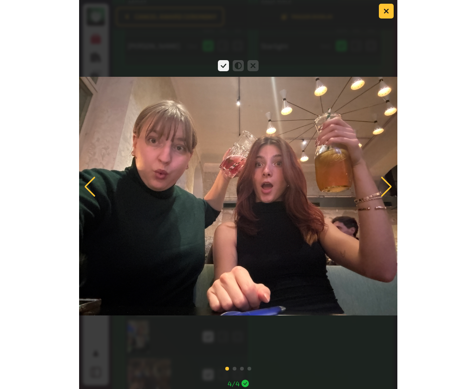
scroll to position [2021, 0]
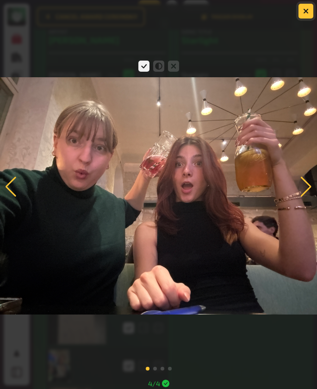
click at [301, 8] on button "button" at bounding box center [305, 11] width 15 height 15
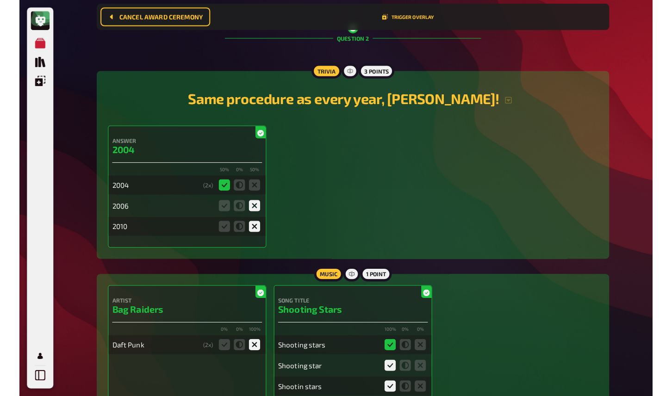
scroll to position [0, 0]
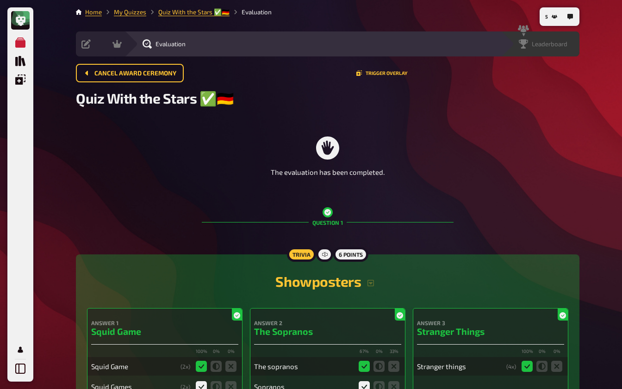
click at [555, 41] on span "Leaderboard" at bounding box center [550, 43] width 36 height 7
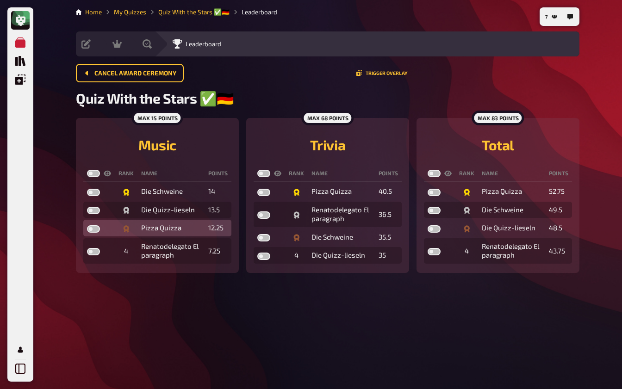
click at [97, 228] on label at bounding box center [93, 228] width 13 height 7
click at [87, 225] on input "checkbox" at bounding box center [87, 225] width 0 height 0
checkbox input "true"
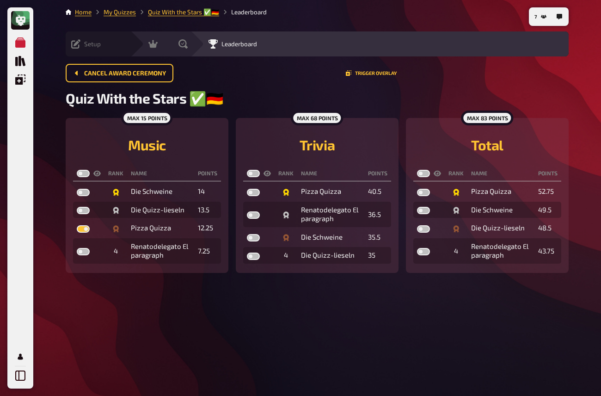
click at [81, 43] on div "Setup" at bounding box center [86, 43] width 30 height 9
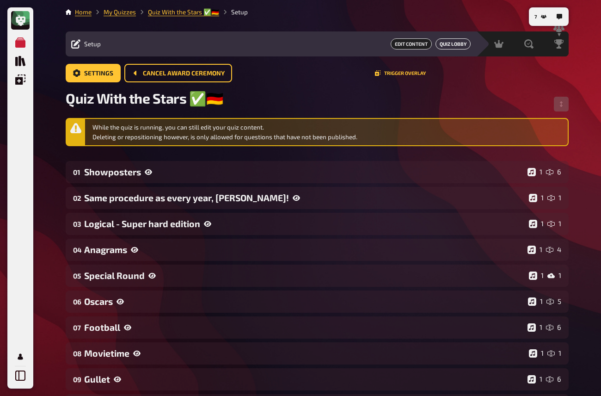
click at [442, 46] on link "Quiz Lobby" at bounding box center [453, 43] width 35 height 11
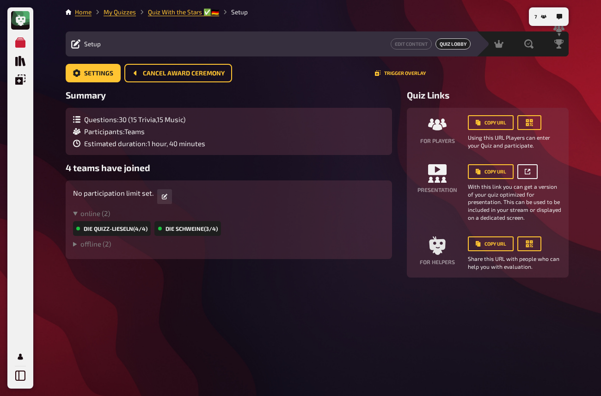
click at [532, 168] on link at bounding box center [528, 171] width 20 height 15
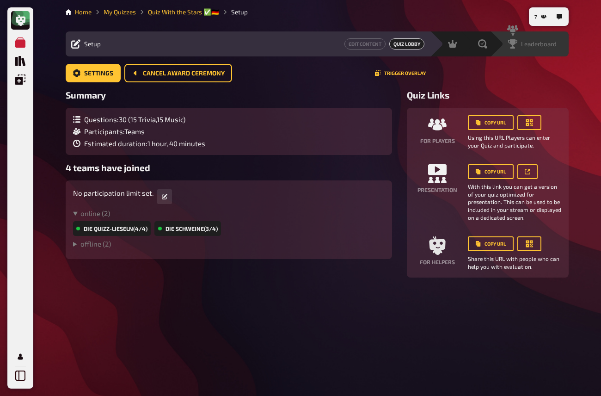
click at [534, 47] on span "Leaderboard" at bounding box center [539, 43] width 36 height 7
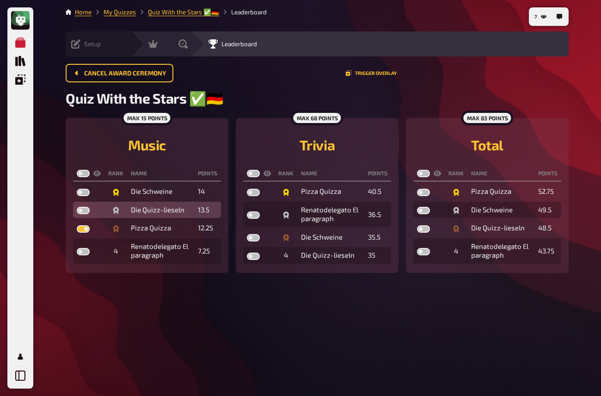
click at [81, 210] on label at bounding box center [83, 210] width 13 height 7
click at [77, 207] on input "checkbox" at bounding box center [76, 206] width 0 height 0
checkbox input "true"
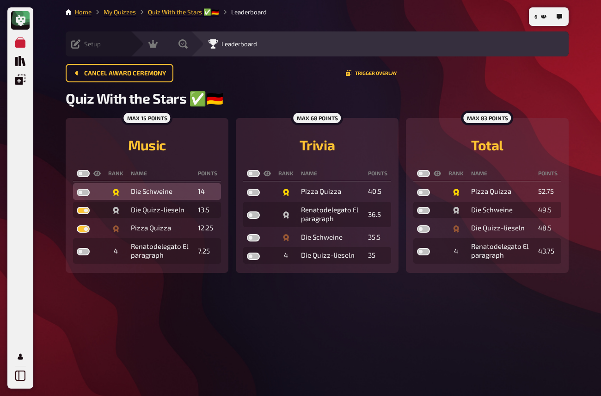
click at [87, 196] on label at bounding box center [83, 192] width 13 height 7
click at [77, 189] on input "checkbox" at bounding box center [76, 188] width 0 height 0
checkbox input "true"
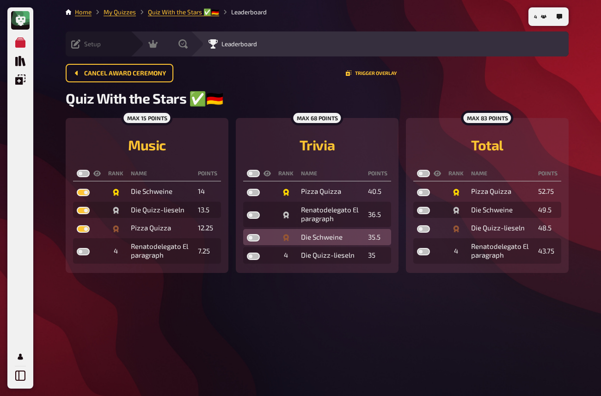
click at [255, 240] on label at bounding box center [253, 237] width 13 height 7
click at [247, 234] on input "checkbox" at bounding box center [247, 234] width 0 height 0
checkbox input "true"
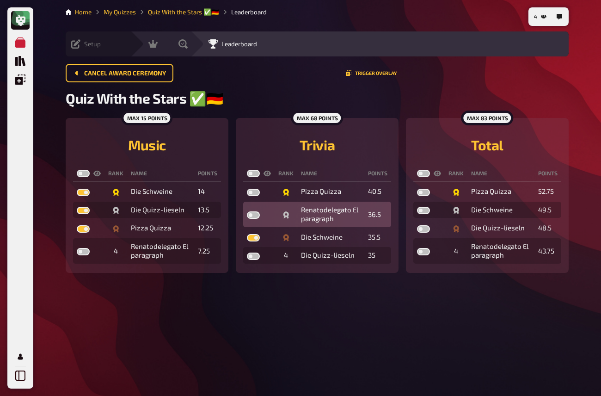
click at [257, 216] on label at bounding box center [253, 214] width 13 height 7
click at [247, 211] on input "checkbox" at bounding box center [247, 211] width 0 height 0
checkbox input "true"
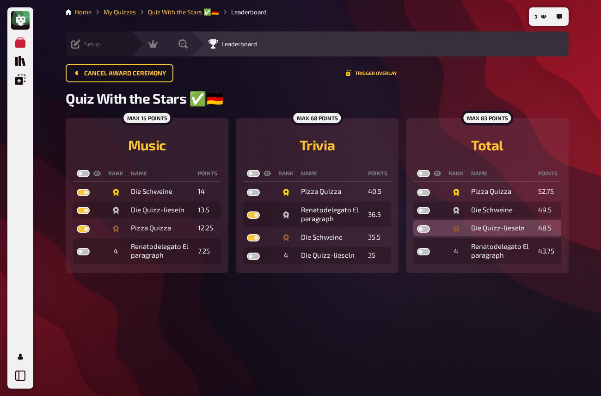
click at [427, 229] on label at bounding box center [423, 228] width 13 height 7
click at [417, 225] on input "checkbox" at bounding box center [417, 225] width 0 height 0
checkbox input "true"
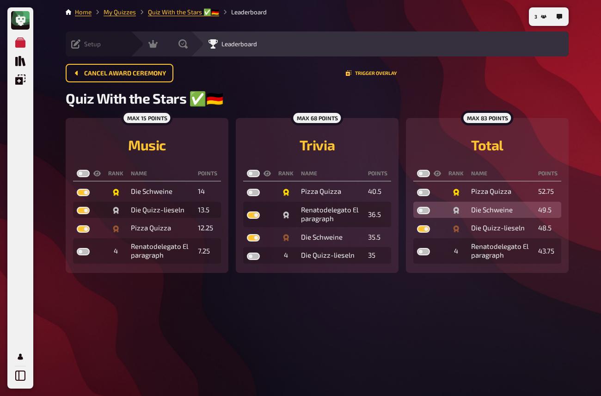
click at [424, 214] on label at bounding box center [423, 210] width 13 height 7
click at [417, 207] on input "checkbox" at bounding box center [417, 206] width 0 height 0
checkbox input "true"
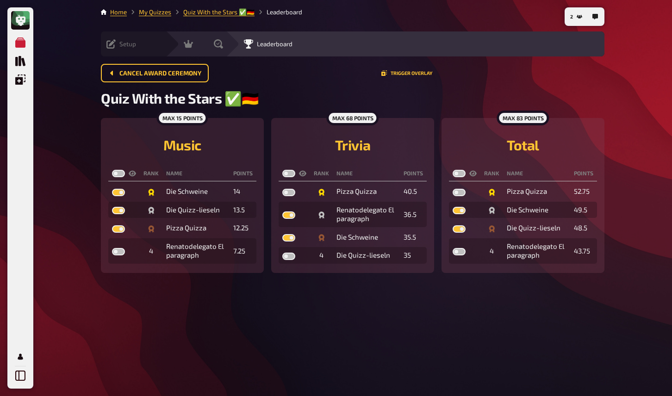
click at [458, 174] on label at bounding box center [458, 173] width 13 height 7
click at [452, 170] on input "checkbox" at bounding box center [452, 169] width 0 height 0
checkbox input "true"
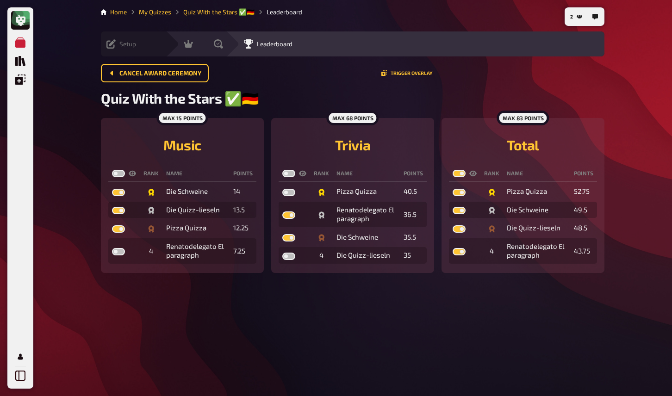
click at [291, 175] on label at bounding box center [288, 173] width 13 height 7
click at [282, 170] on input "checkbox" at bounding box center [282, 169] width 0 height 0
checkbox input "true"
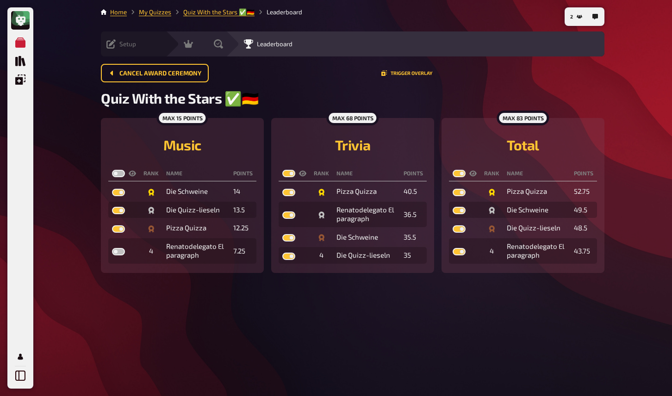
click at [118, 175] on label at bounding box center [118, 173] width 13 height 7
click at [112, 170] on input "checkbox" at bounding box center [111, 169] width 0 height 0
checkbox input "true"
